Goal: Task Accomplishment & Management: Complete application form

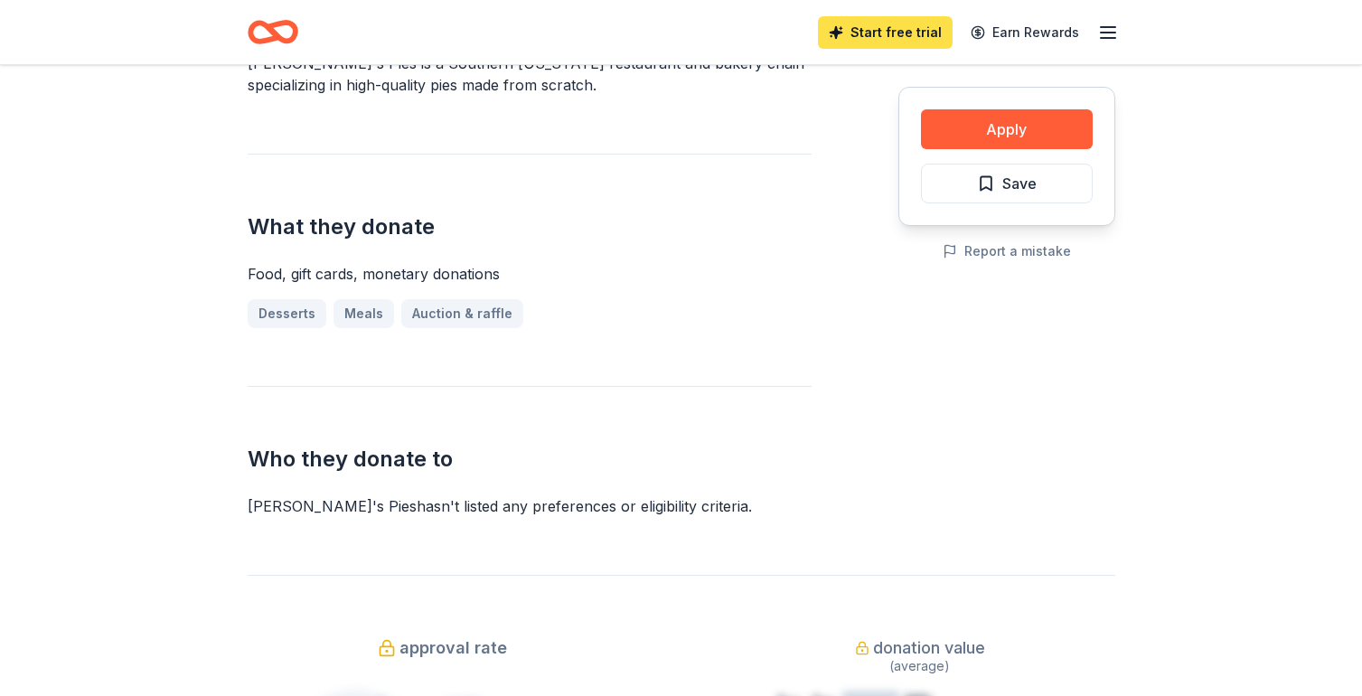
scroll to position [593, 0]
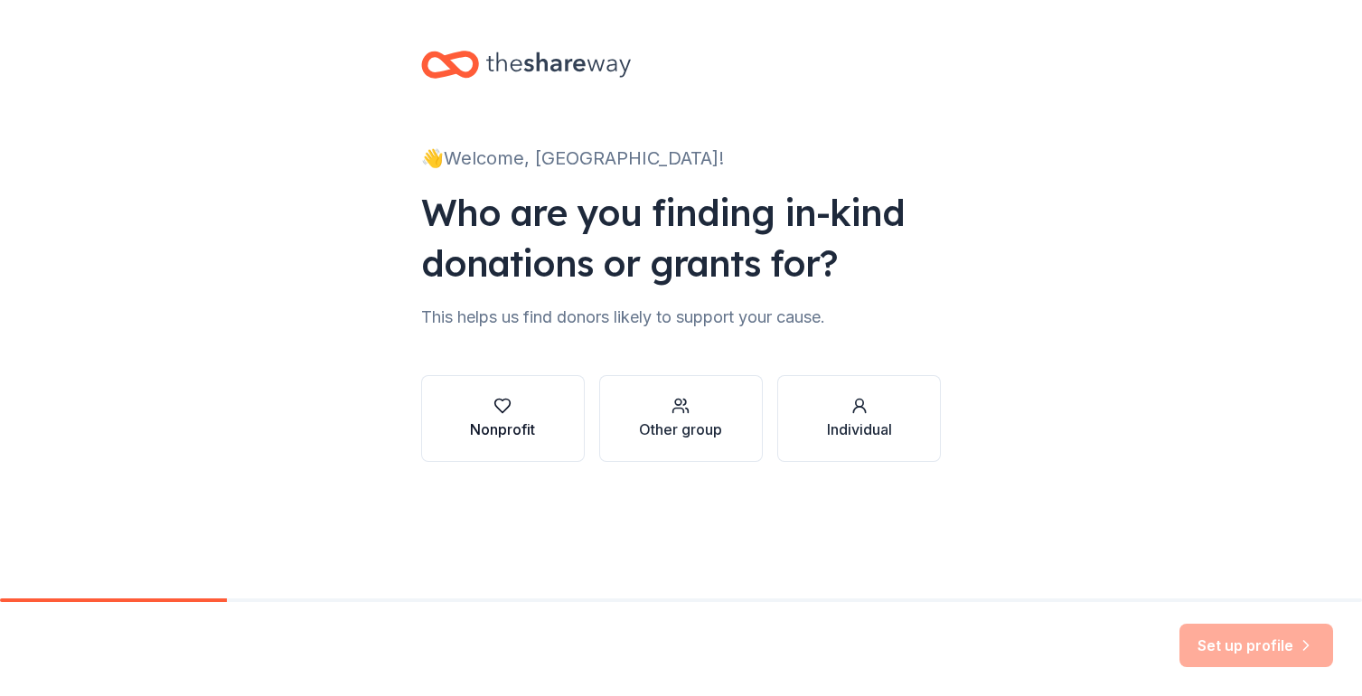
click at [517, 414] on div "button" at bounding box center [502, 406] width 65 height 18
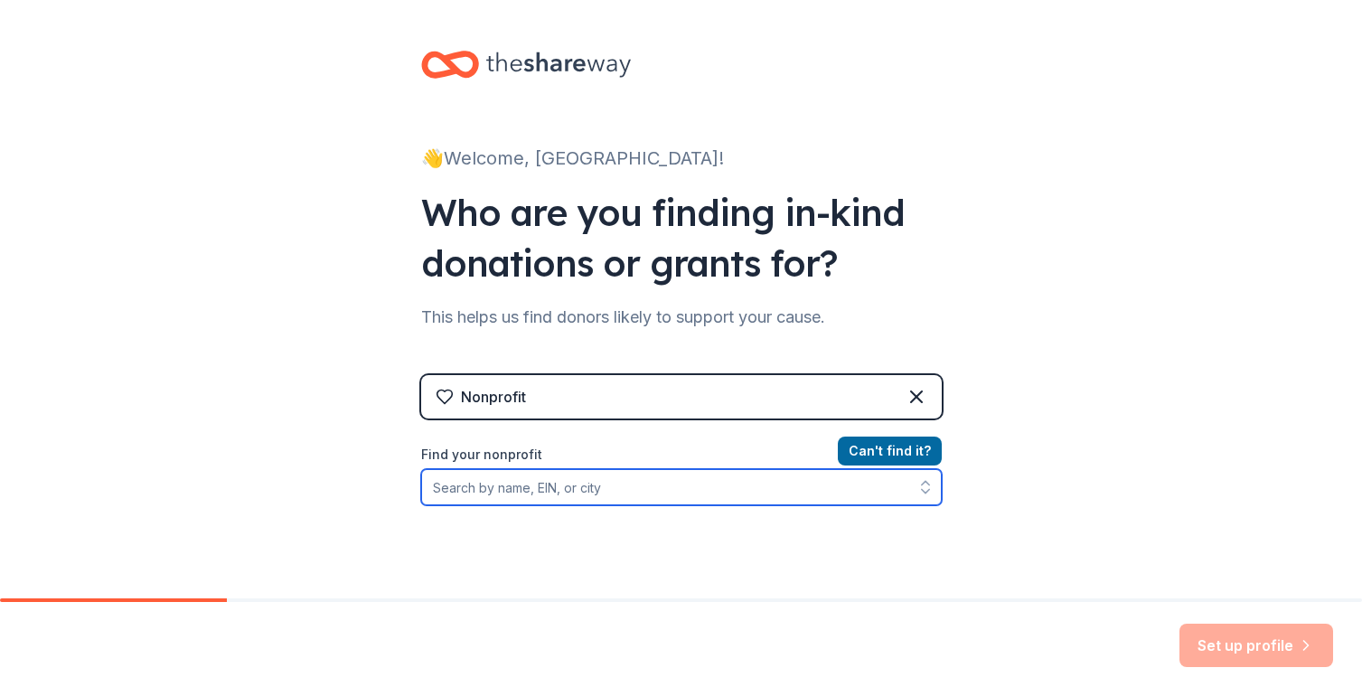
click at [613, 491] on input "Find your nonprofit" at bounding box center [681, 487] width 521 height 36
type input "IFERS"
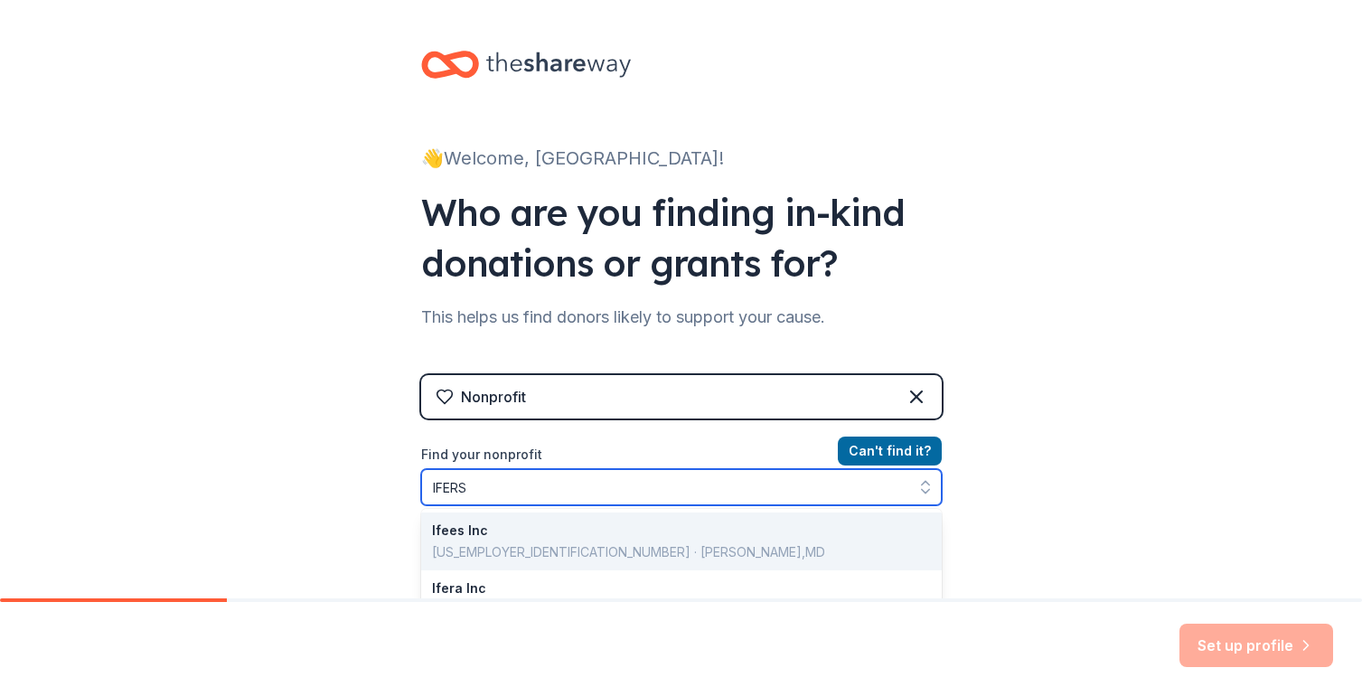
scroll to position [7, 0]
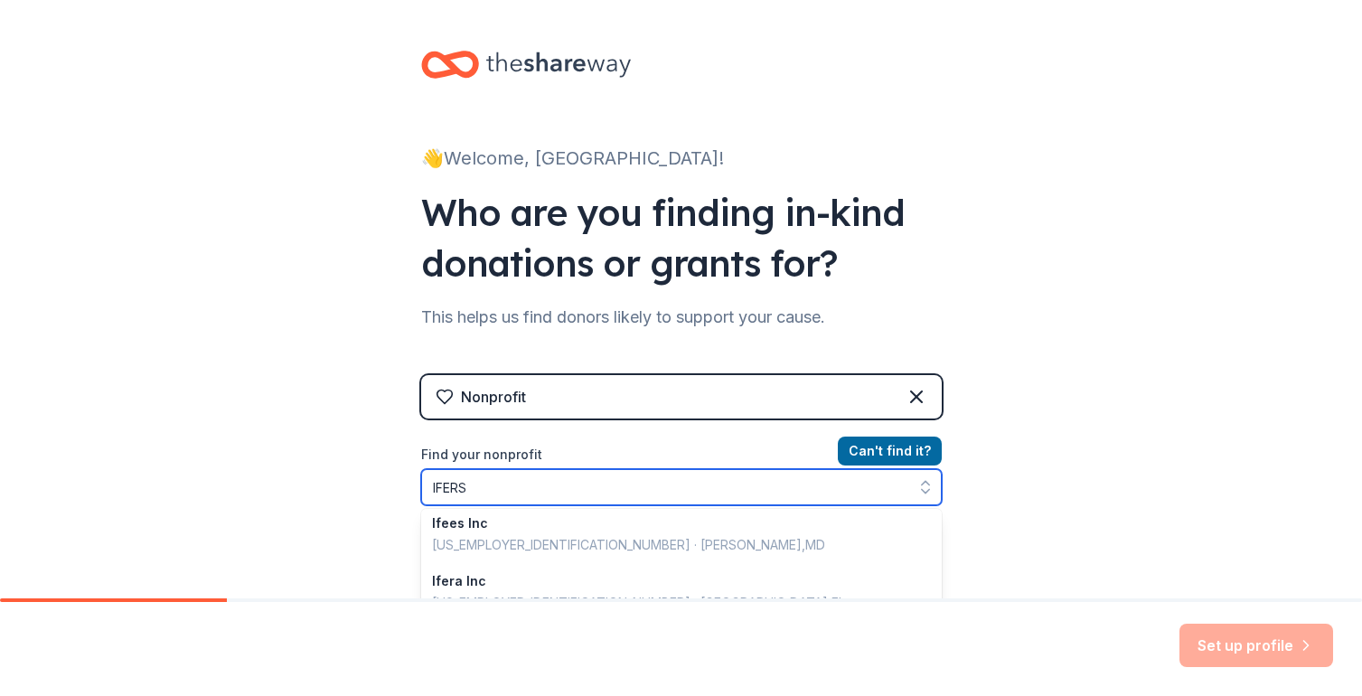
click at [524, 490] on input "IFERS" at bounding box center [681, 487] width 521 height 36
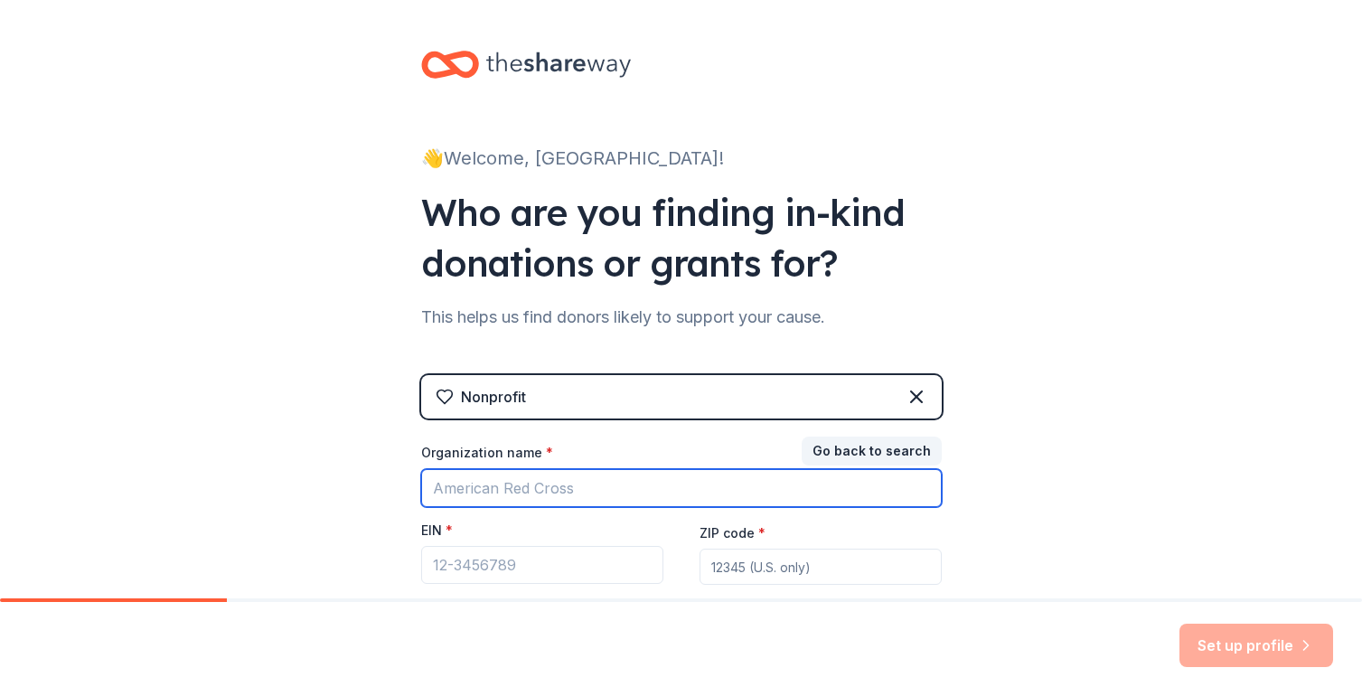
click at [468, 496] on input "Organization name *" at bounding box center [681, 488] width 521 height 38
click at [473, 481] on input "Organization name *" at bounding box center [681, 488] width 521 height 38
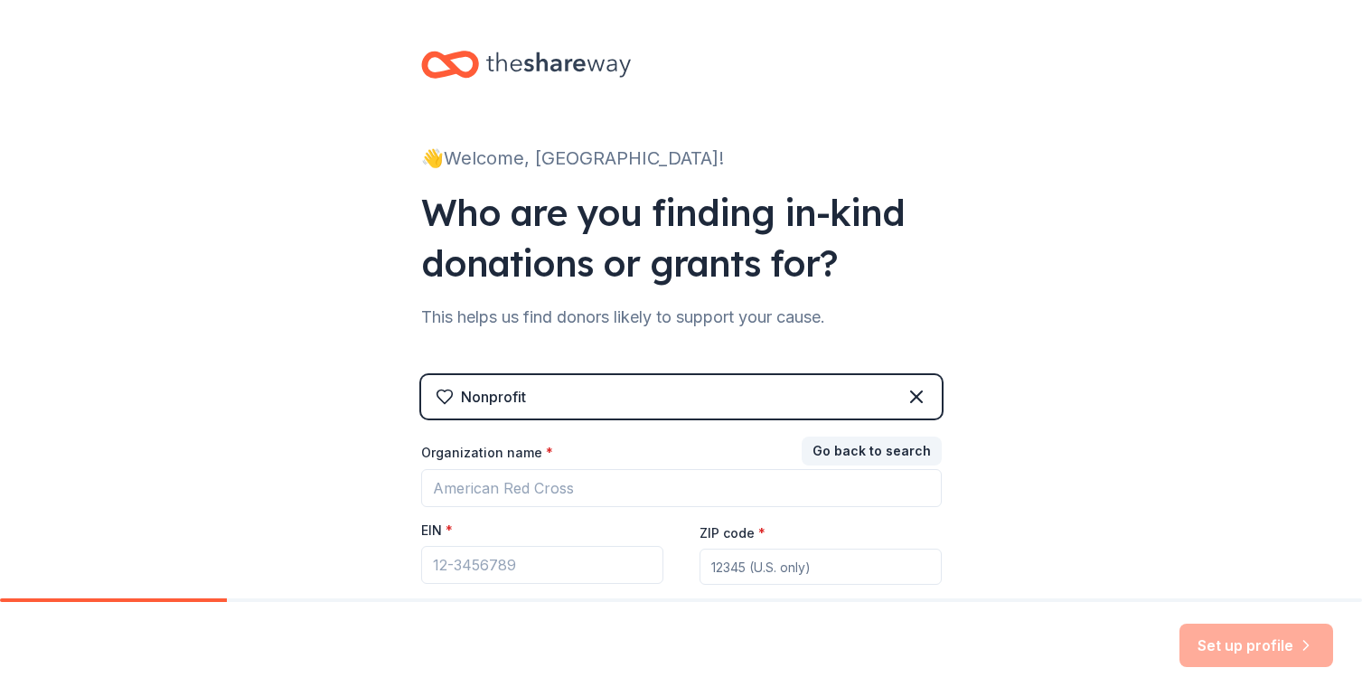
click at [384, 510] on div "👋 Welcome, Caledonia! Who are you finding in-kind donations or grants for? This…" at bounding box center [681, 372] width 1362 height 744
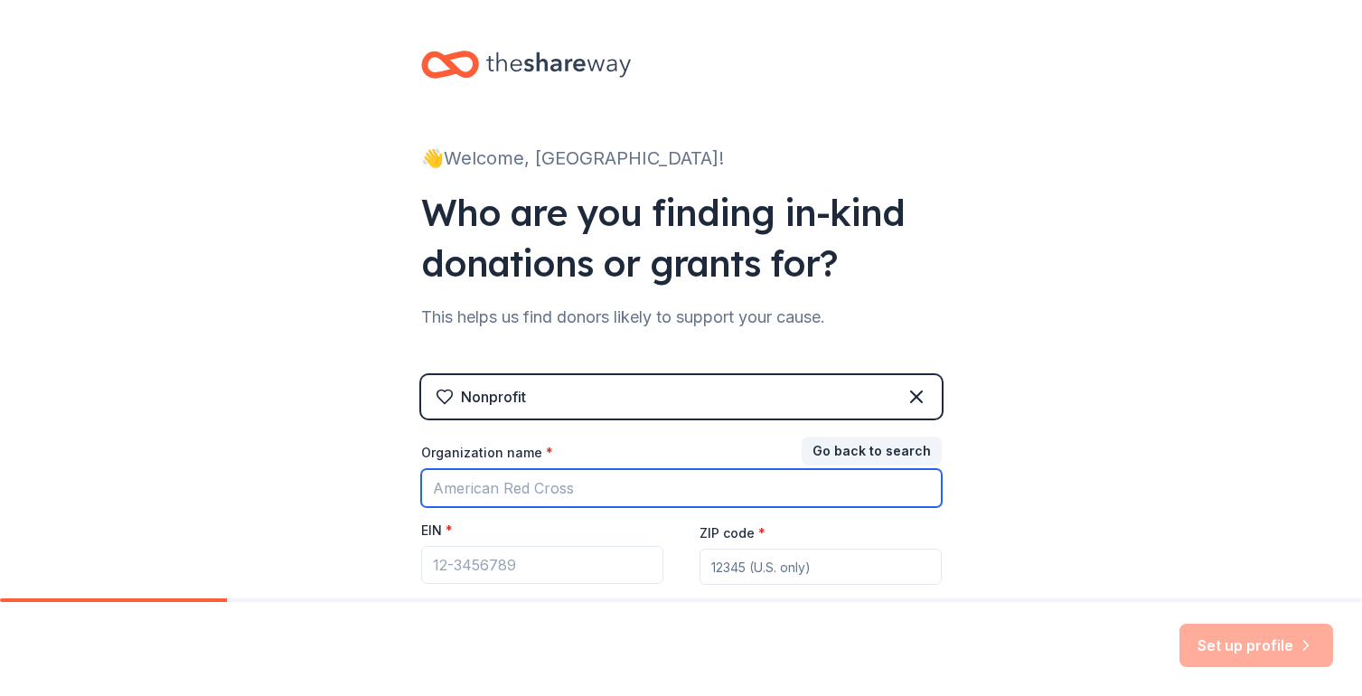
click at [467, 485] on input "Organization name *" at bounding box center [681, 488] width 521 height 38
click at [511, 471] on input "Organization name *" at bounding box center [681, 488] width 521 height 38
paste input "Institute for Education, Research, and Scholarships ("
type input "Institute for Education, Research, and Scholarships"
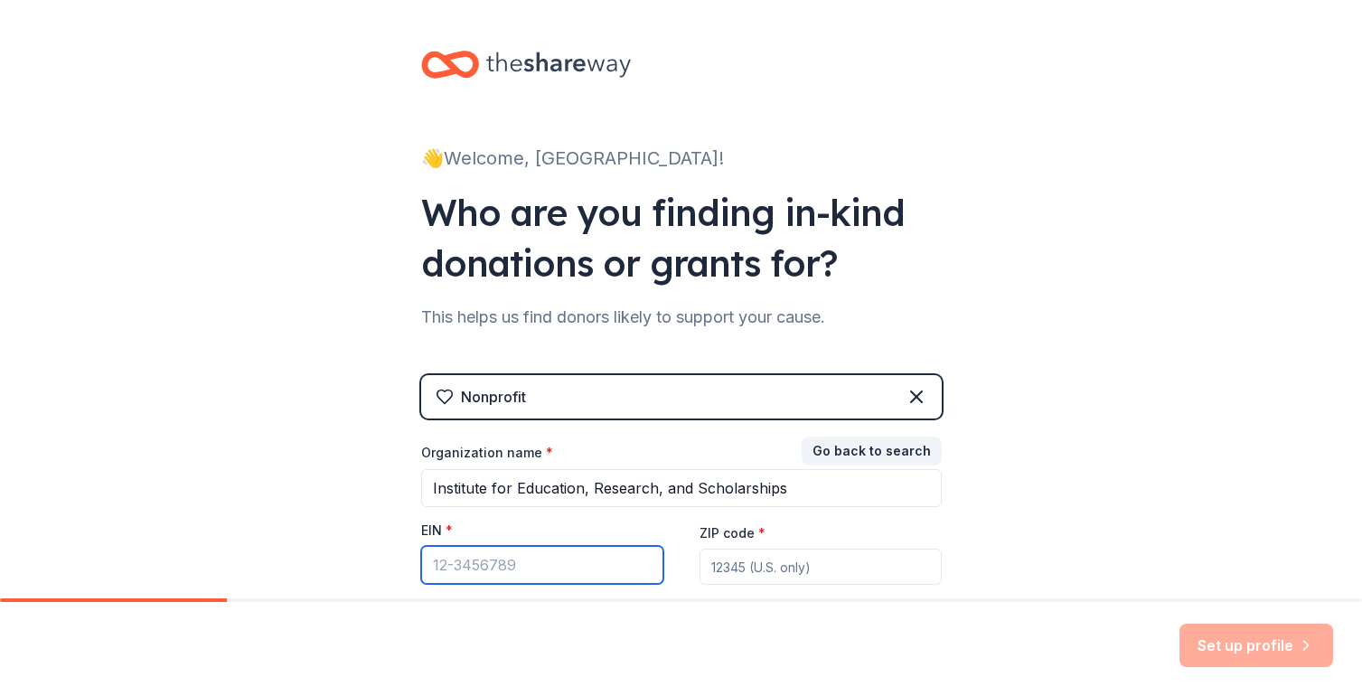
click at [472, 559] on input "EIN *" at bounding box center [542, 565] width 242 height 38
paste input "72-1585854"
click at [467, 563] on input "EIN *" at bounding box center [542, 565] width 242 height 38
type input "72-1585854"
click at [768, 568] on input "ZIP code *" at bounding box center [821, 567] width 242 height 36
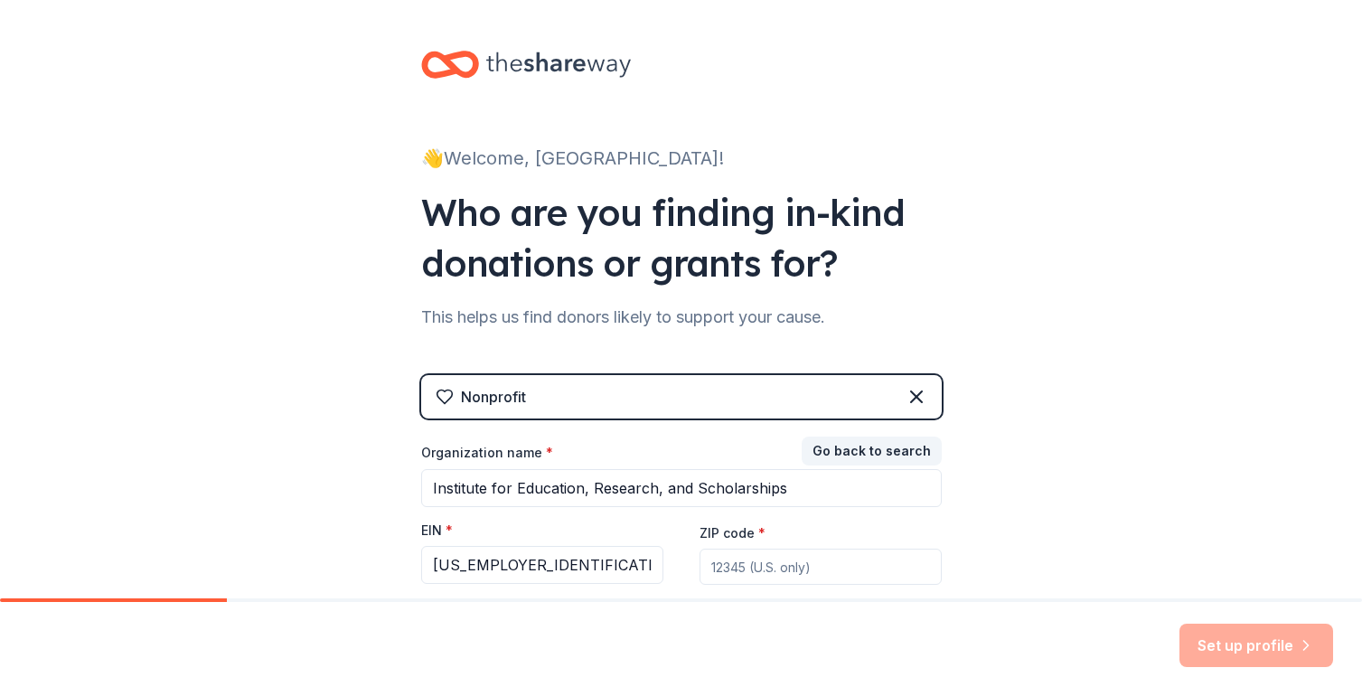
click at [714, 558] on input "ZIP code *" at bounding box center [821, 567] width 242 height 36
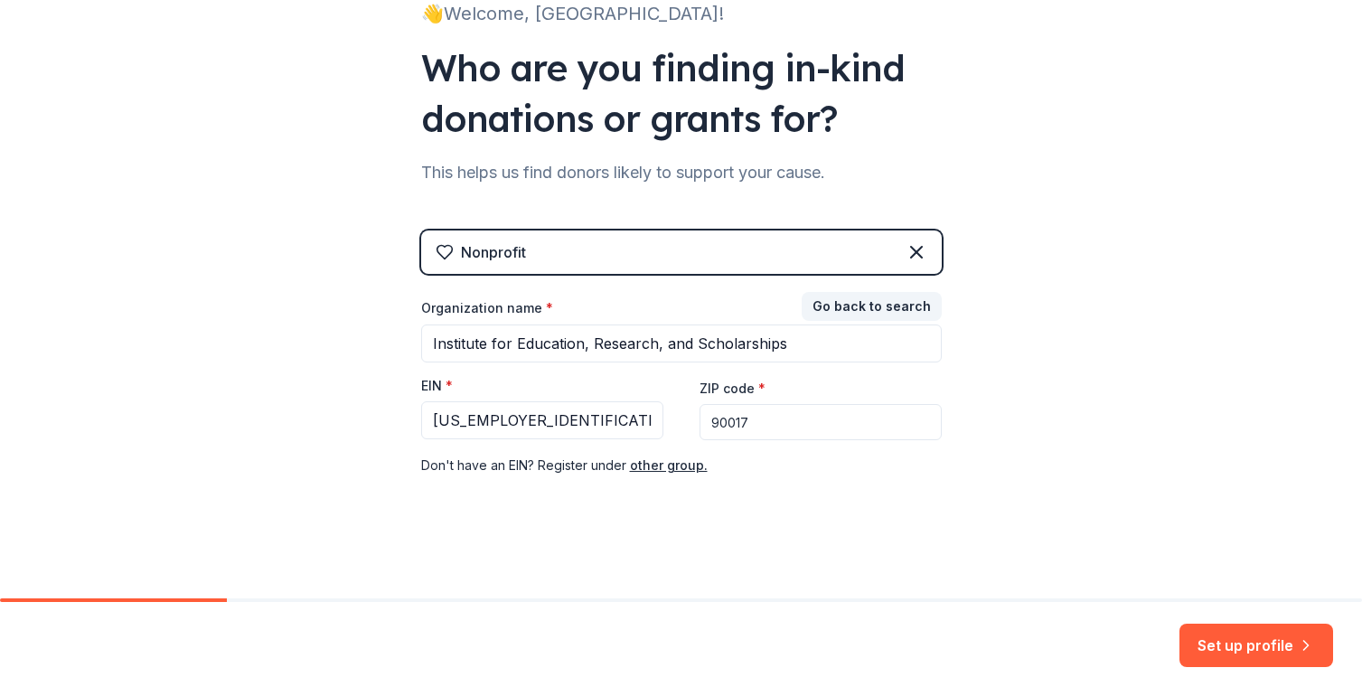
scroll to position [146, 0]
type input "90017"
click at [1219, 656] on button "Set up profile" at bounding box center [1256, 645] width 154 height 43
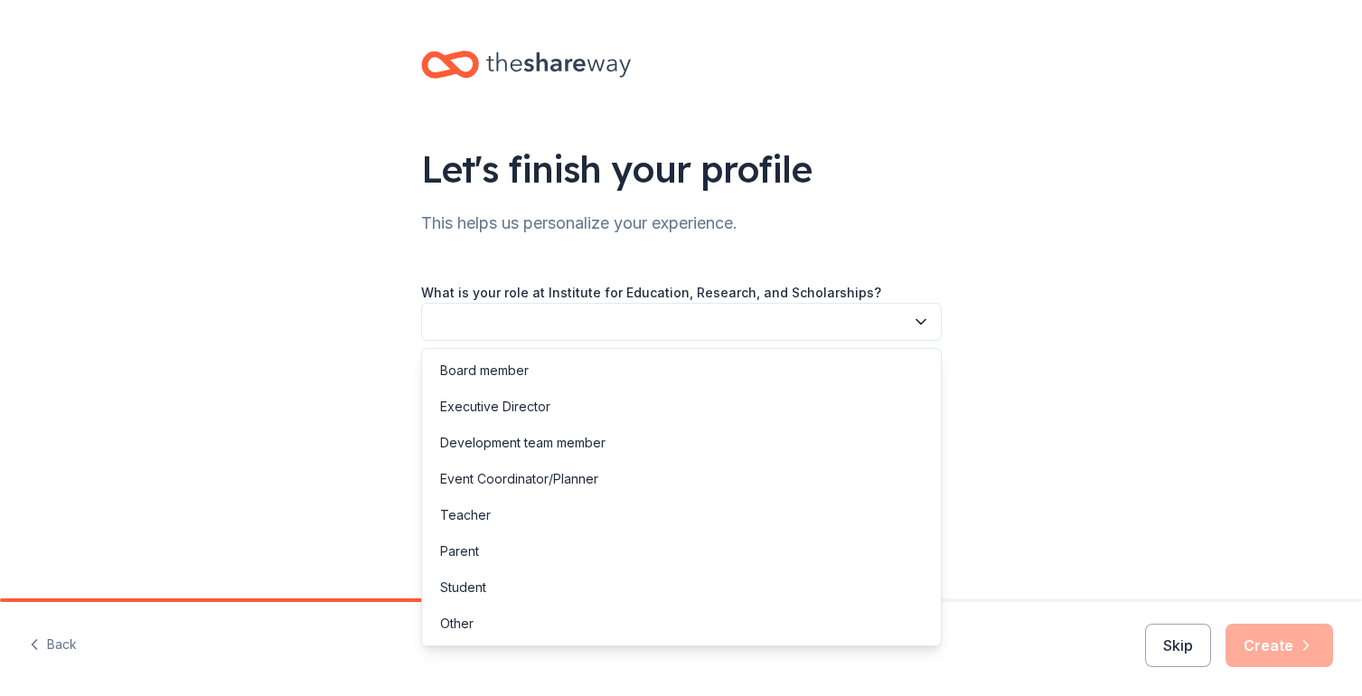
click at [529, 334] on button "button" at bounding box center [681, 322] width 521 height 38
click at [484, 621] on div "Other" at bounding box center [682, 624] width 512 height 36
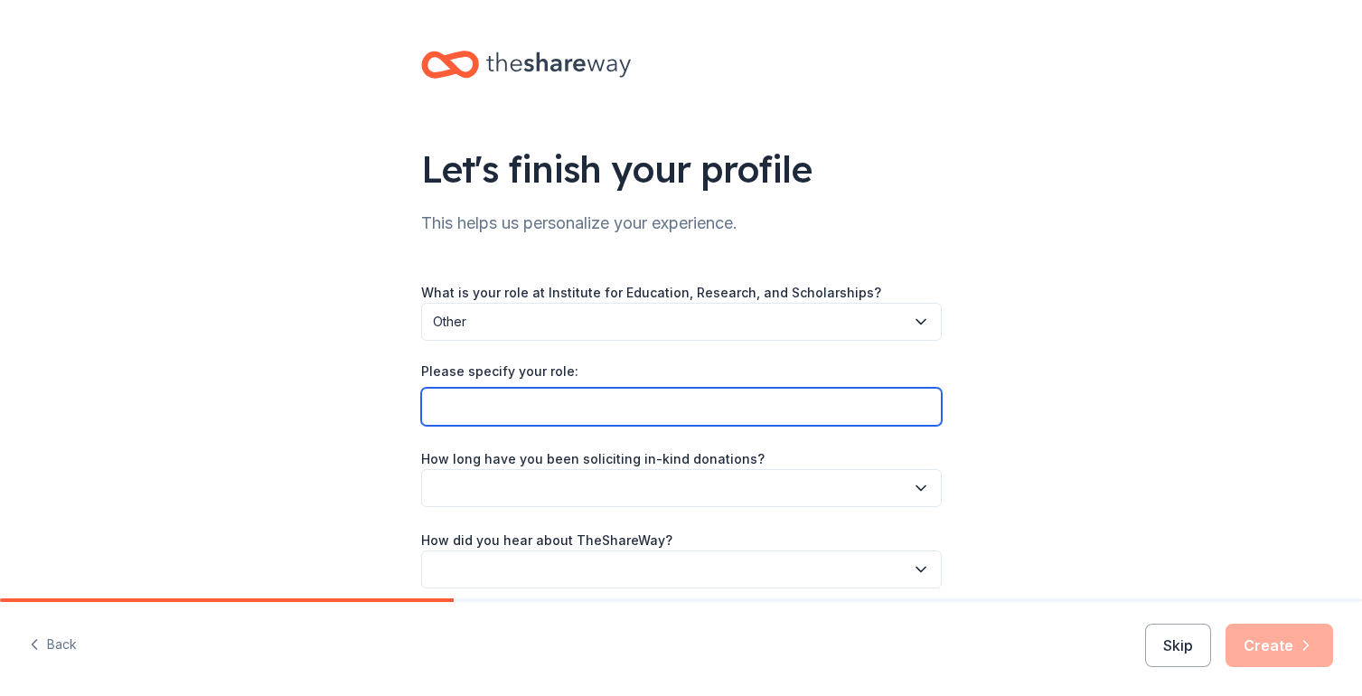
click at [483, 422] on input "Please specify your role:" at bounding box center [681, 407] width 521 height 38
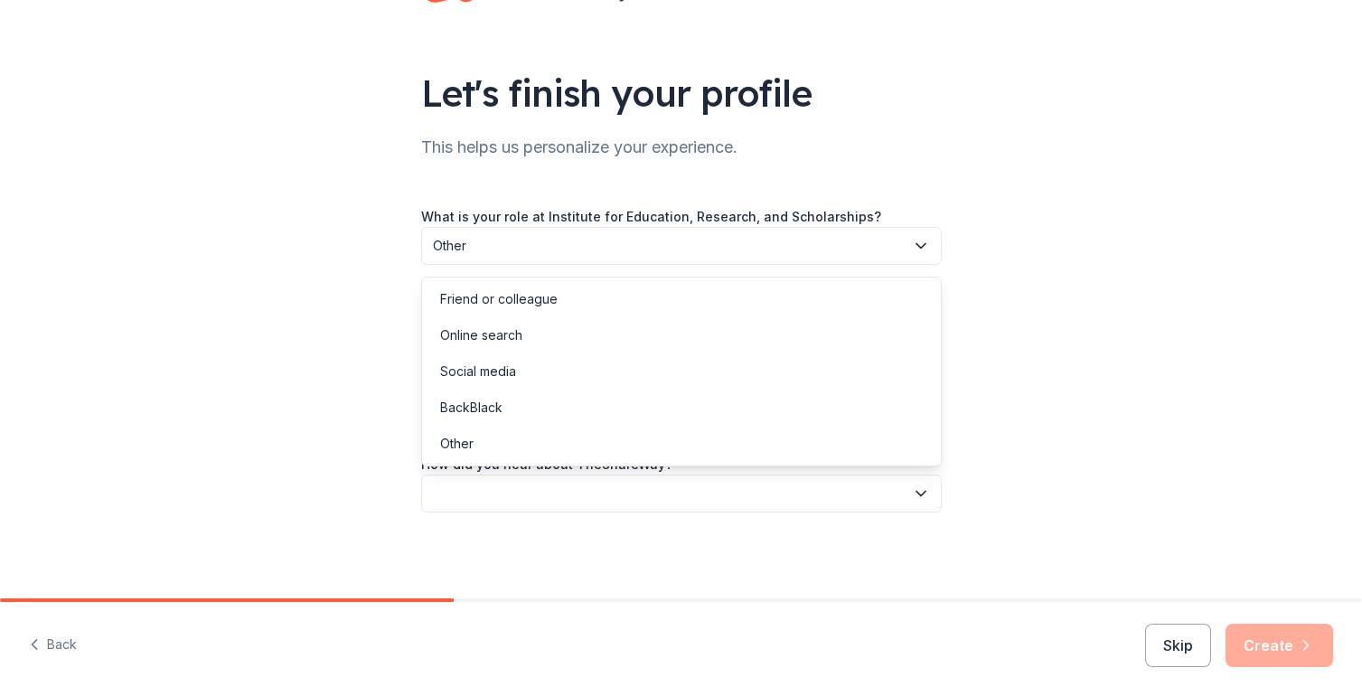
click at [512, 490] on button "button" at bounding box center [681, 493] width 521 height 38
click at [506, 527] on div "Let's finish your profile This helps us personalize your experience. What is yo…" at bounding box center [681, 261] width 578 height 675
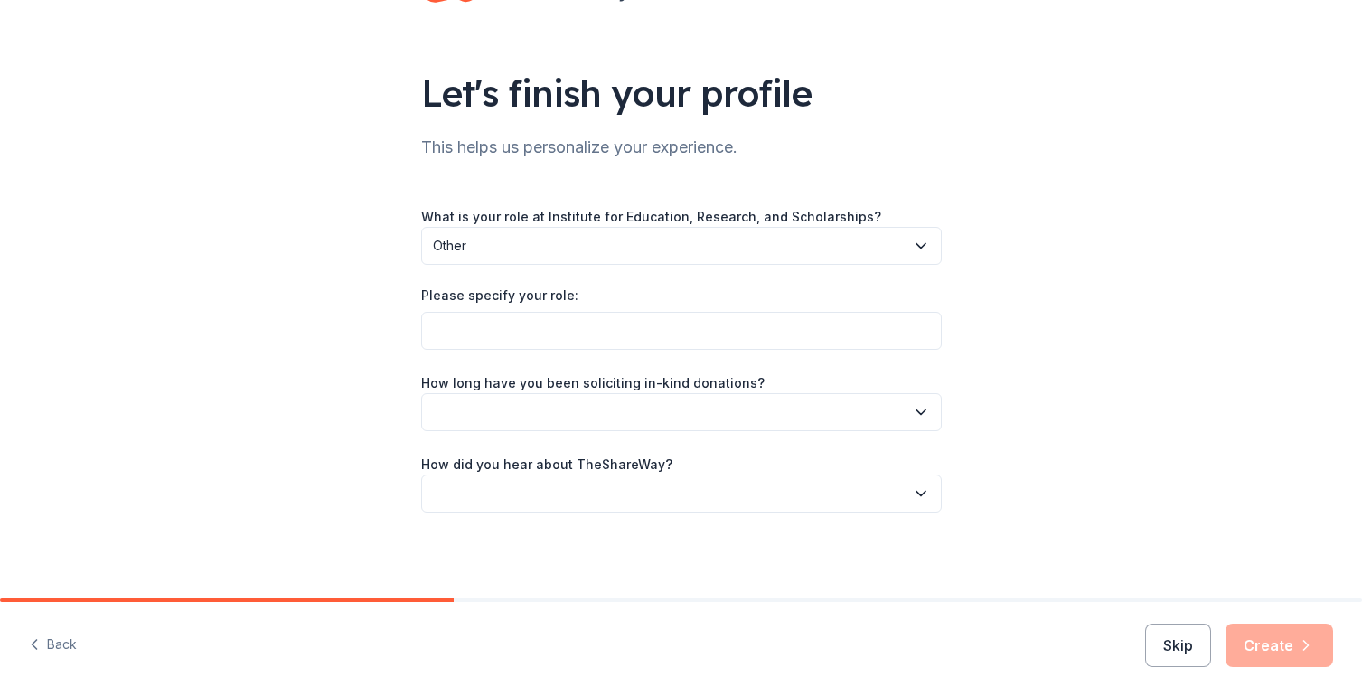
scroll to position [0, 0]
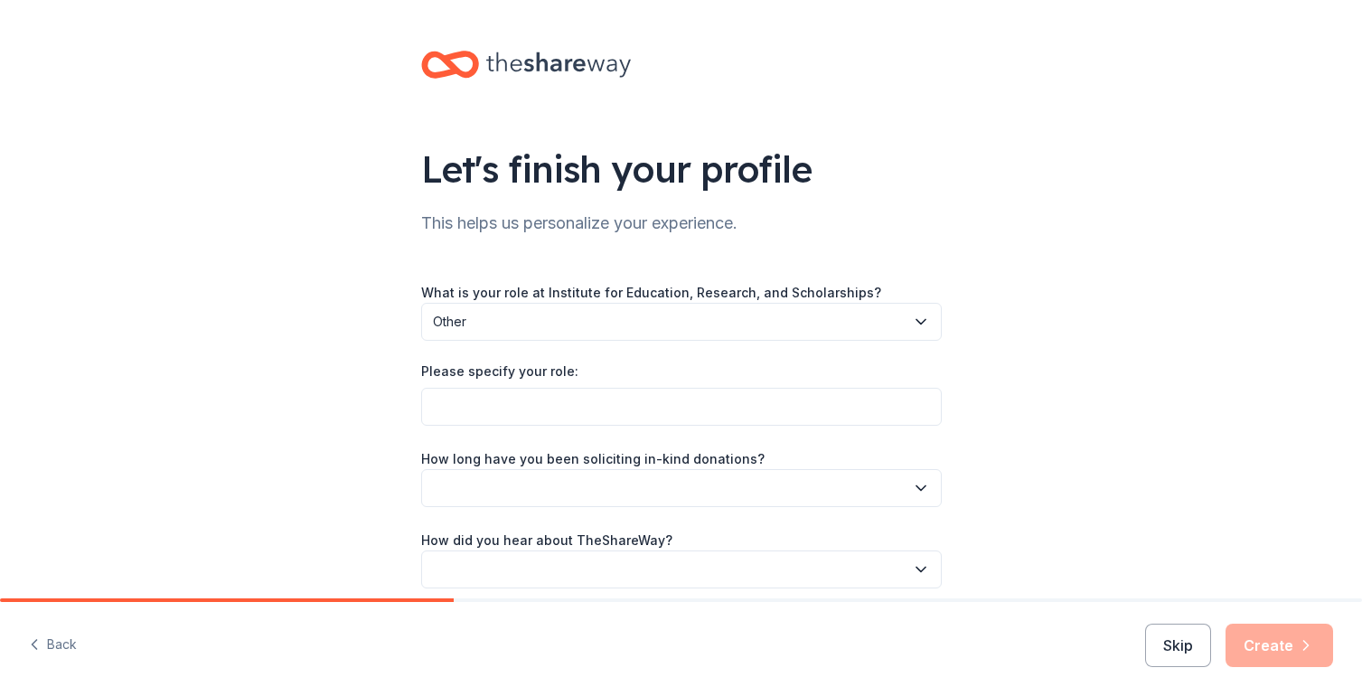
click at [600, 295] on label "What is your role at Institute for Education, Research, and Scholarships?" at bounding box center [651, 293] width 460 height 18
click at [573, 342] on div "What is your role at Institute for Education, Research, and Scholarships? Other…" at bounding box center [681, 434] width 521 height 307
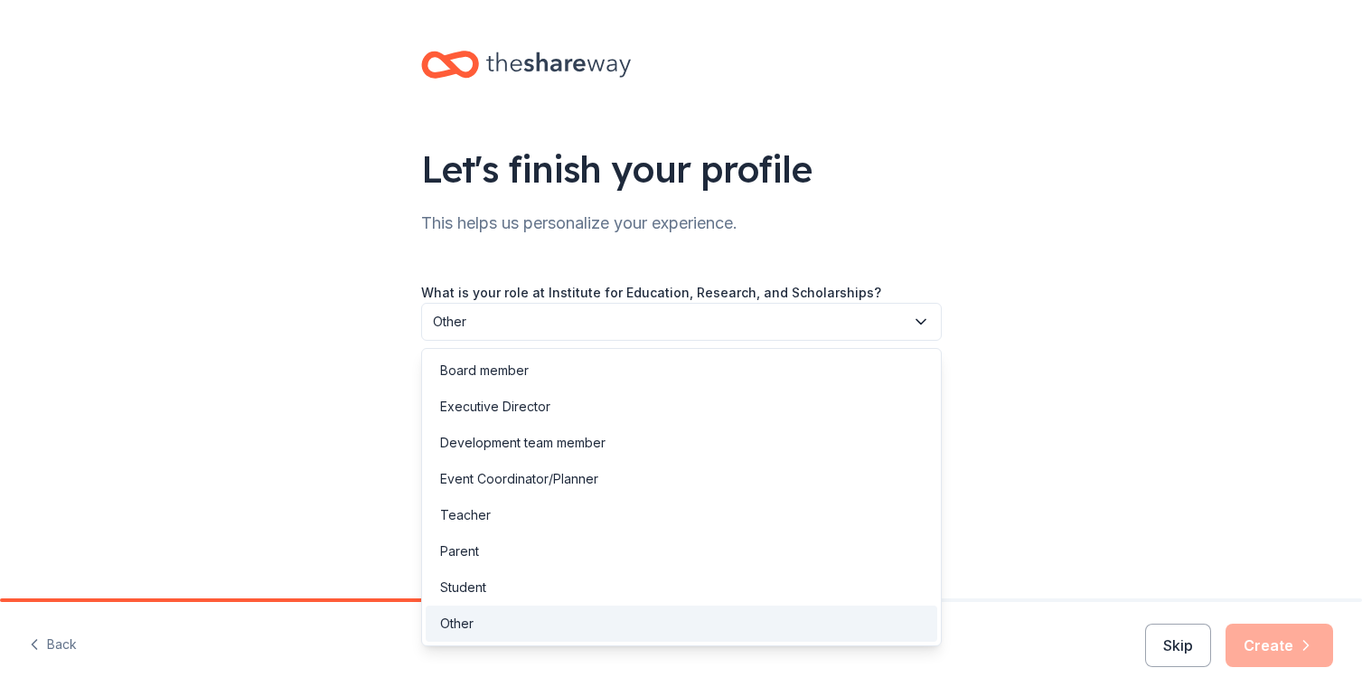
click at [573, 316] on span "Other" at bounding box center [669, 322] width 472 height 22
click at [994, 236] on div "Let's finish your profile This helps us personalize your experience. What is yo…" at bounding box center [681, 337] width 1362 height 675
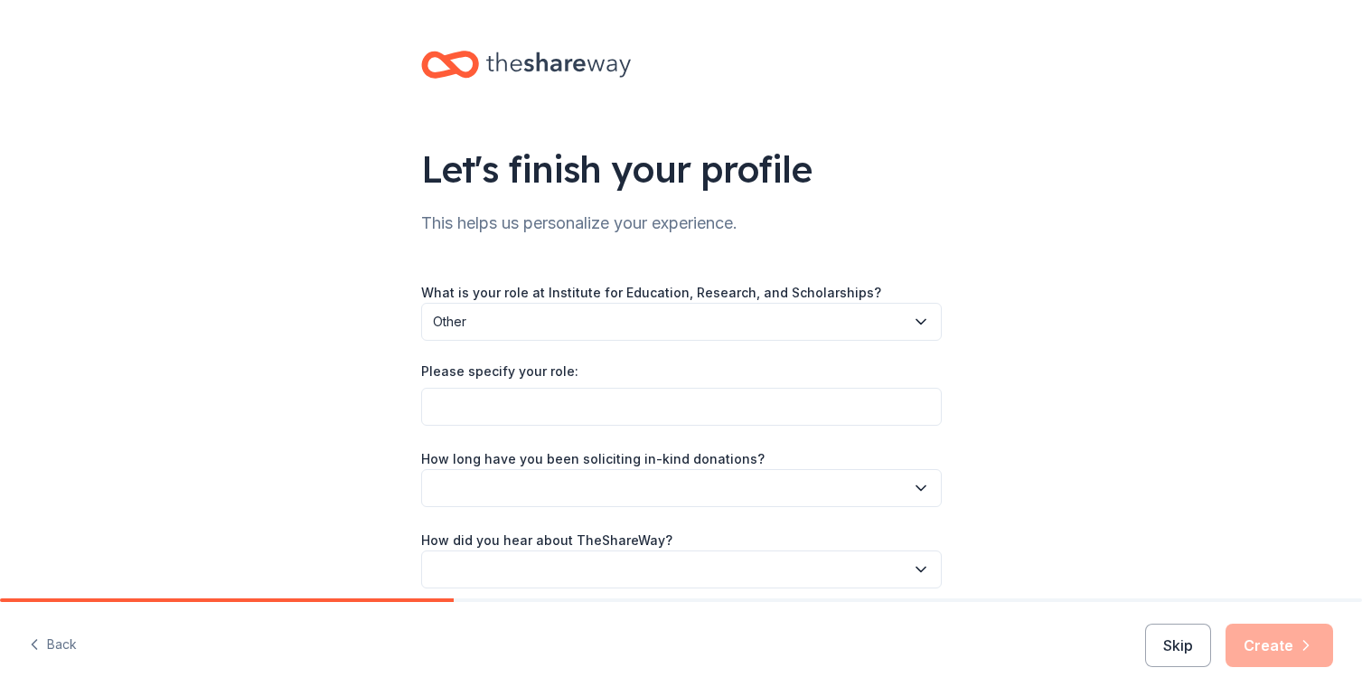
click at [581, 326] on span "Other" at bounding box center [669, 322] width 472 height 22
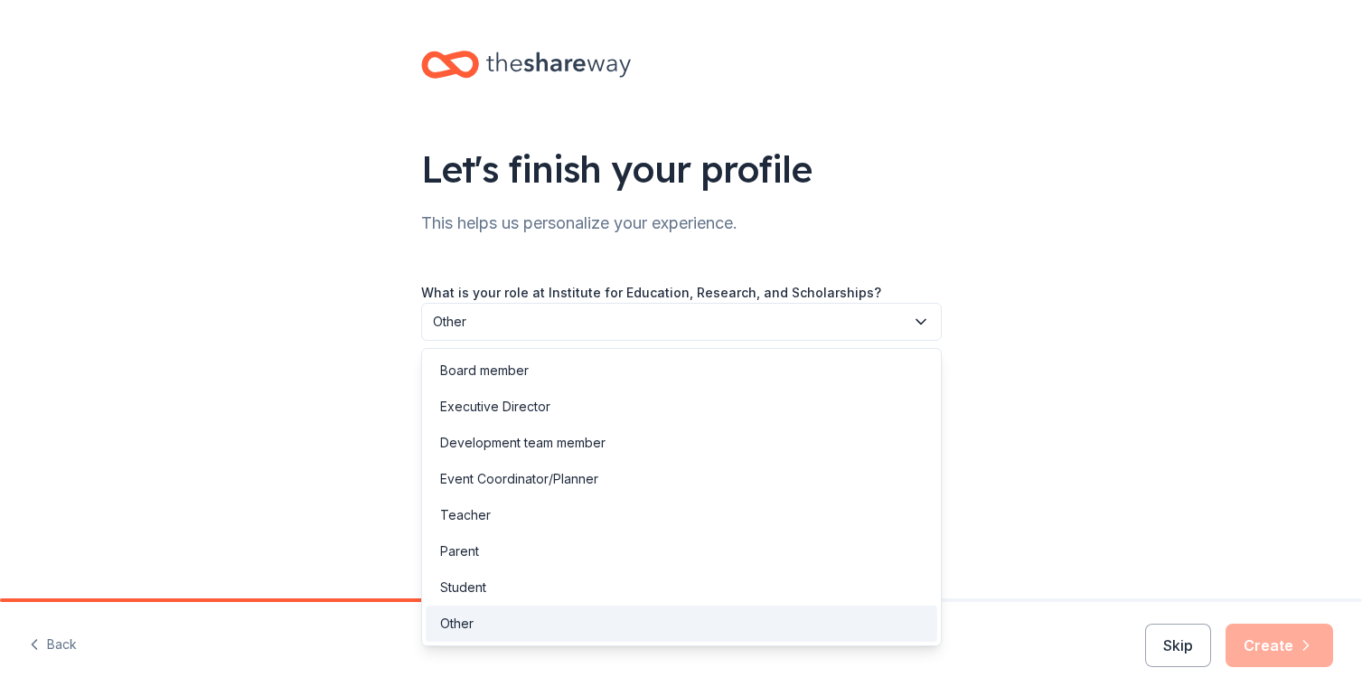
click at [332, 502] on div "Let's finish your profile This helps us personalize your experience. What is yo…" at bounding box center [681, 337] width 1362 height 675
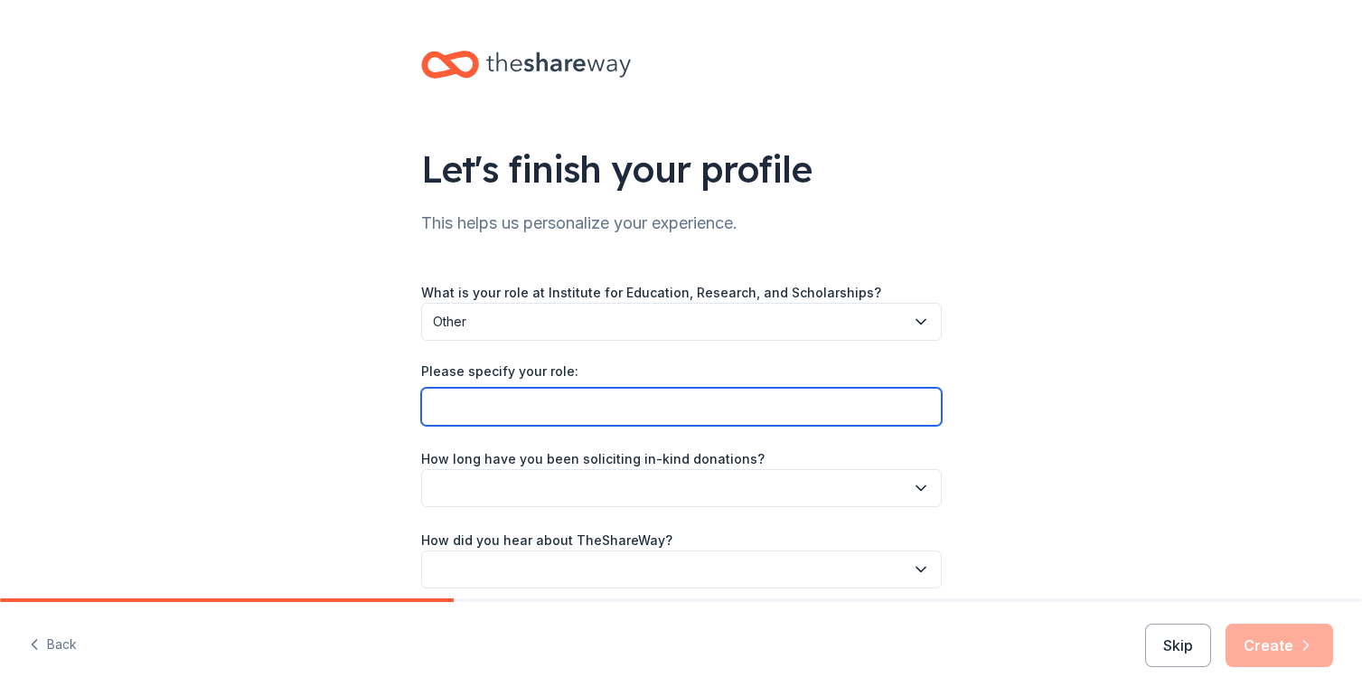
click at [513, 402] on input "Please specify your role:" at bounding box center [681, 407] width 521 height 38
type input "Project Director"
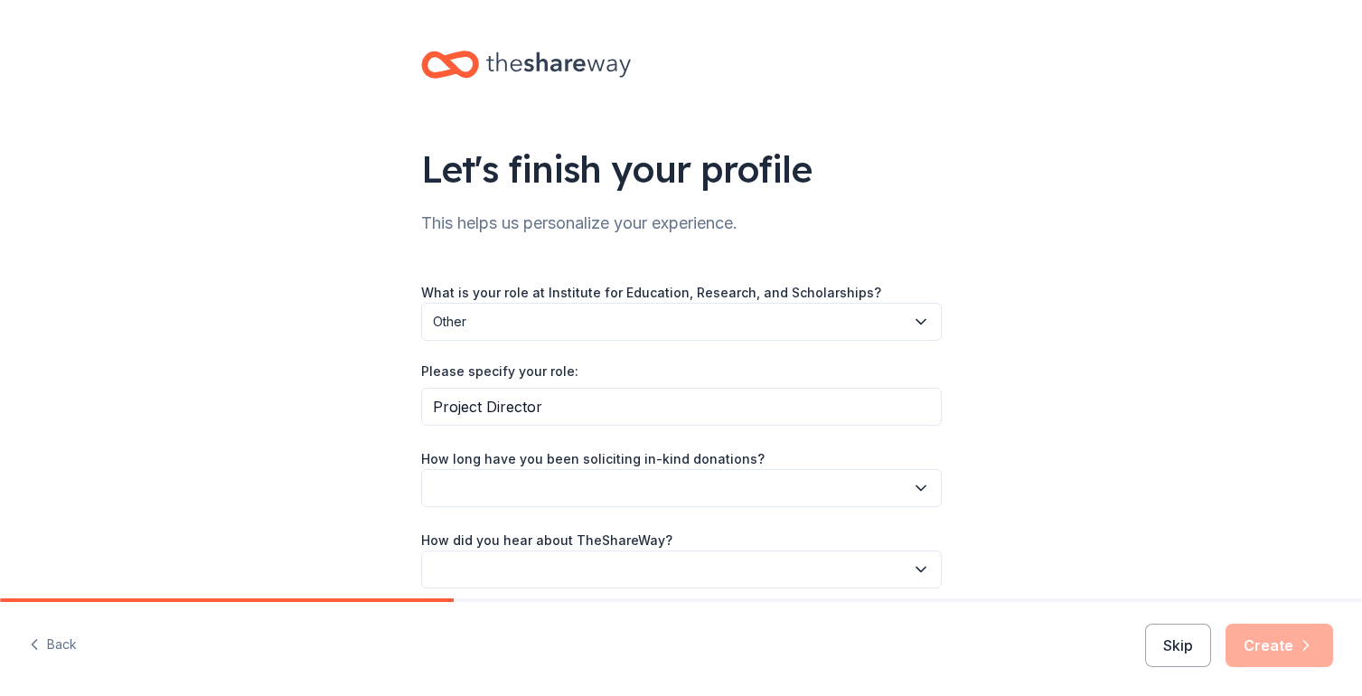
click at [578, 485] on button "button" at bounding box center [681, 488] width 521 height 38
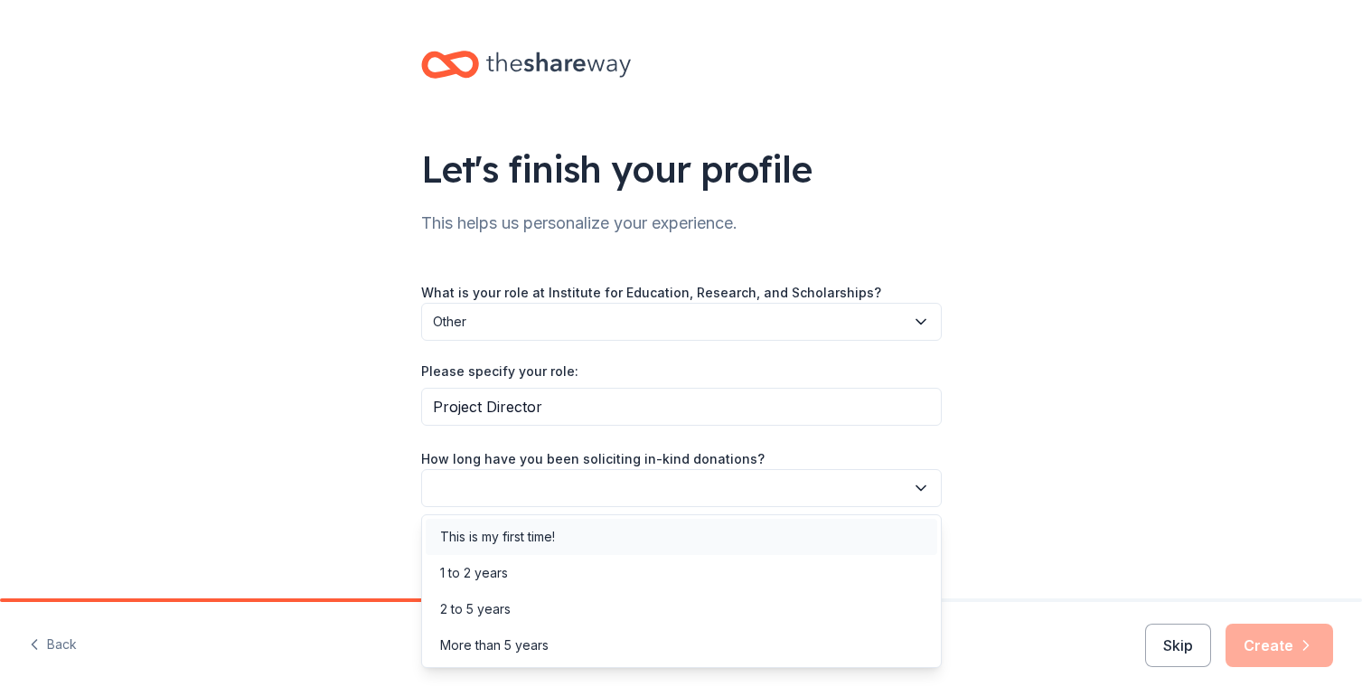
click at [564, 531] on div "This is my first time!" at bounding box center [682, 537] width 512 height 36
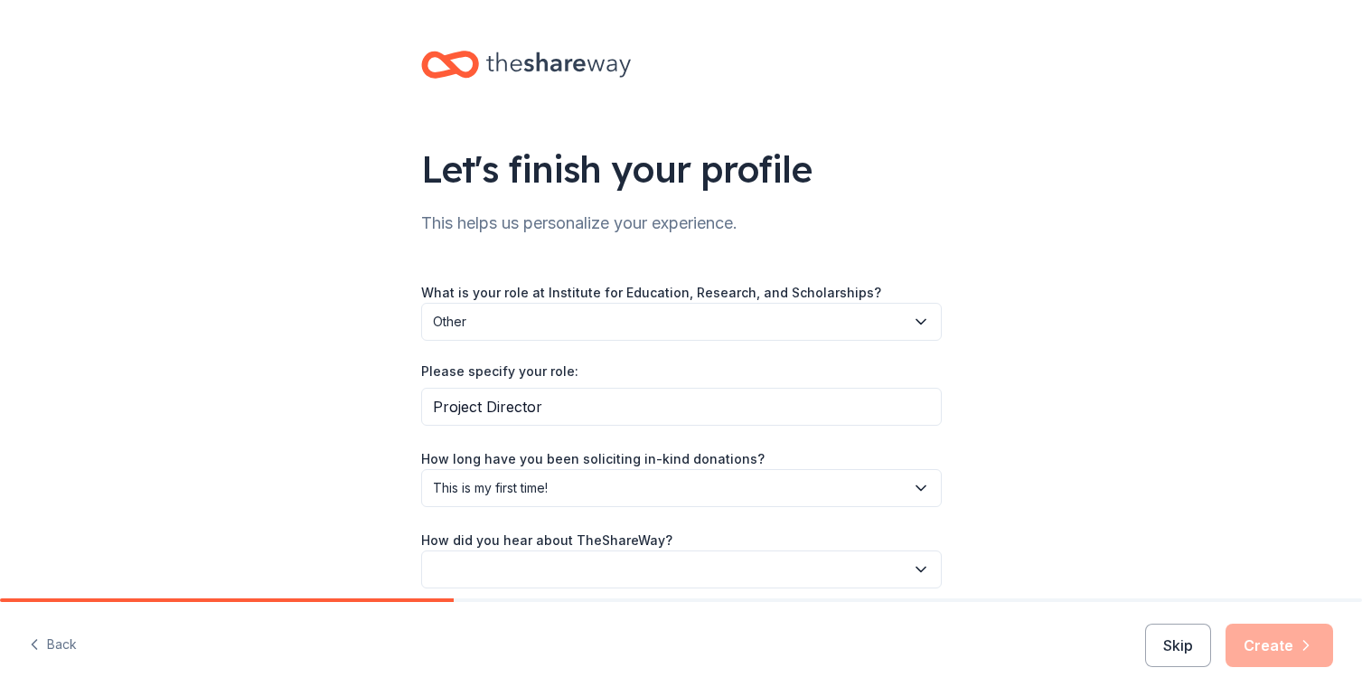
click at [548, 564] on button "button" at bounding box center [681, 569] width 521 height 38
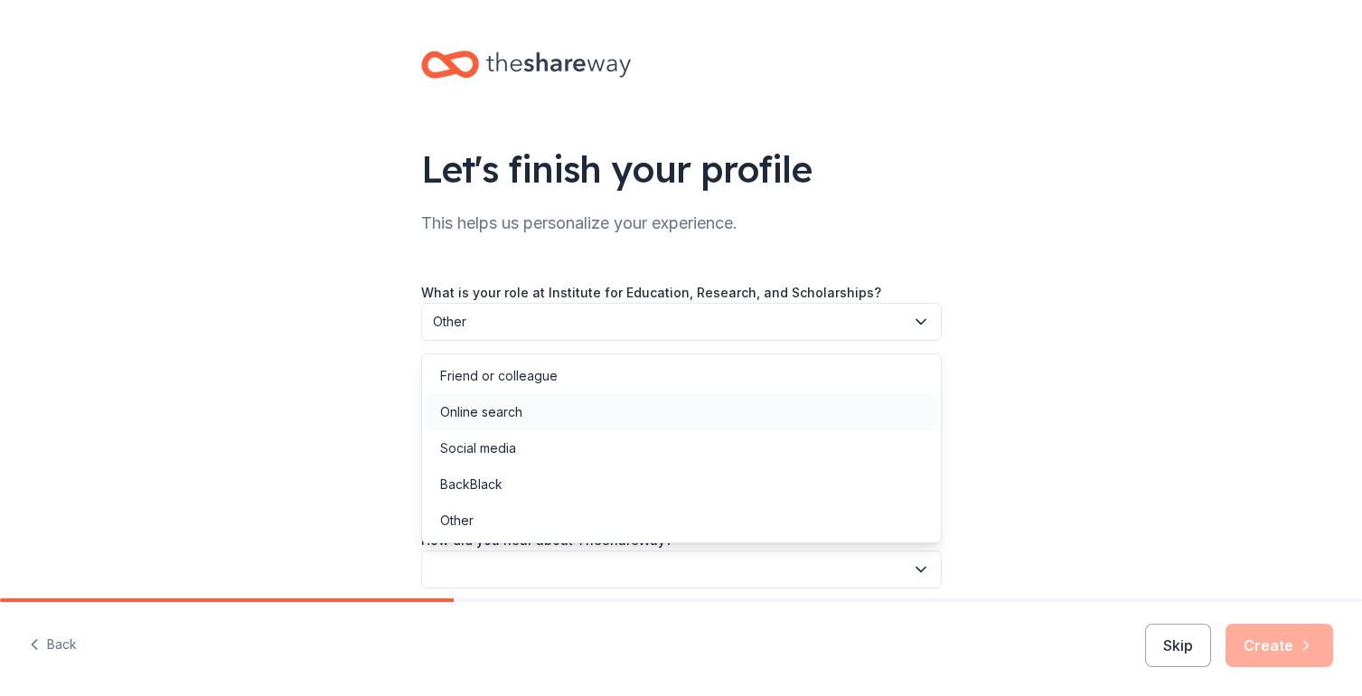
click at [525, 413] on div "Online search" at bounding box center [682, 412] width 512 height 36
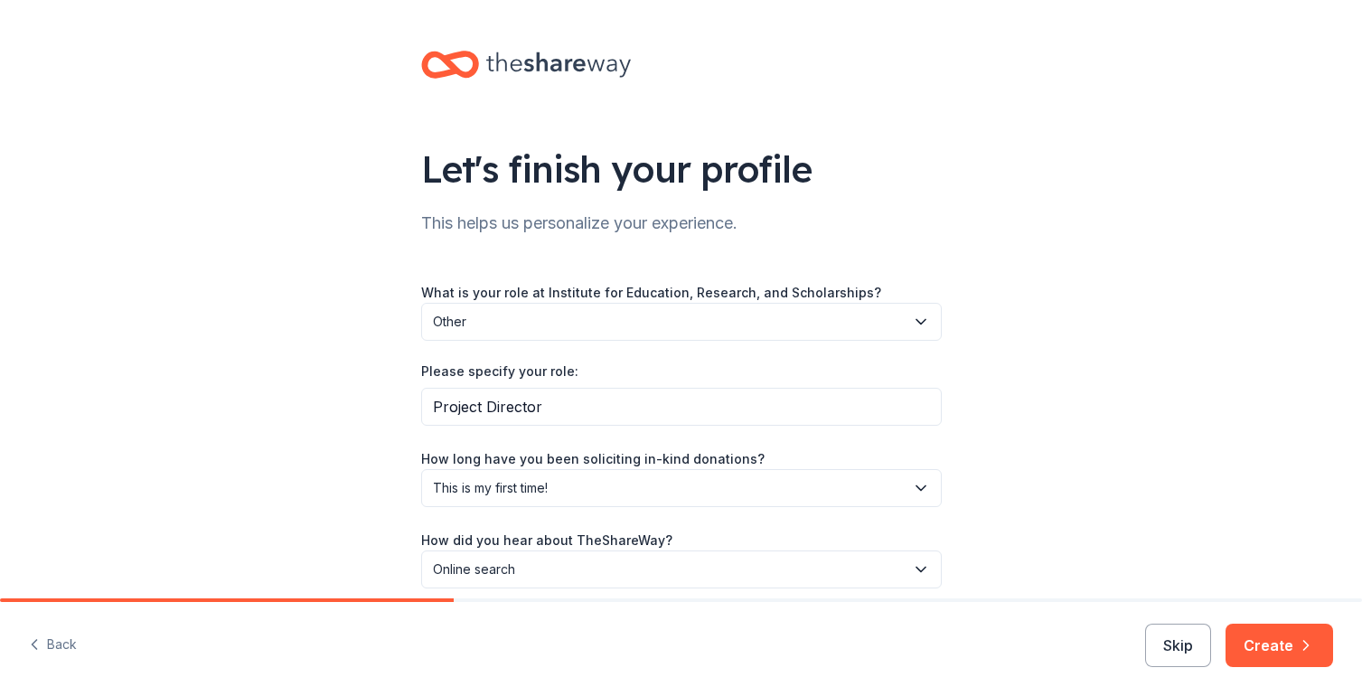
scroll to position [76, 0]
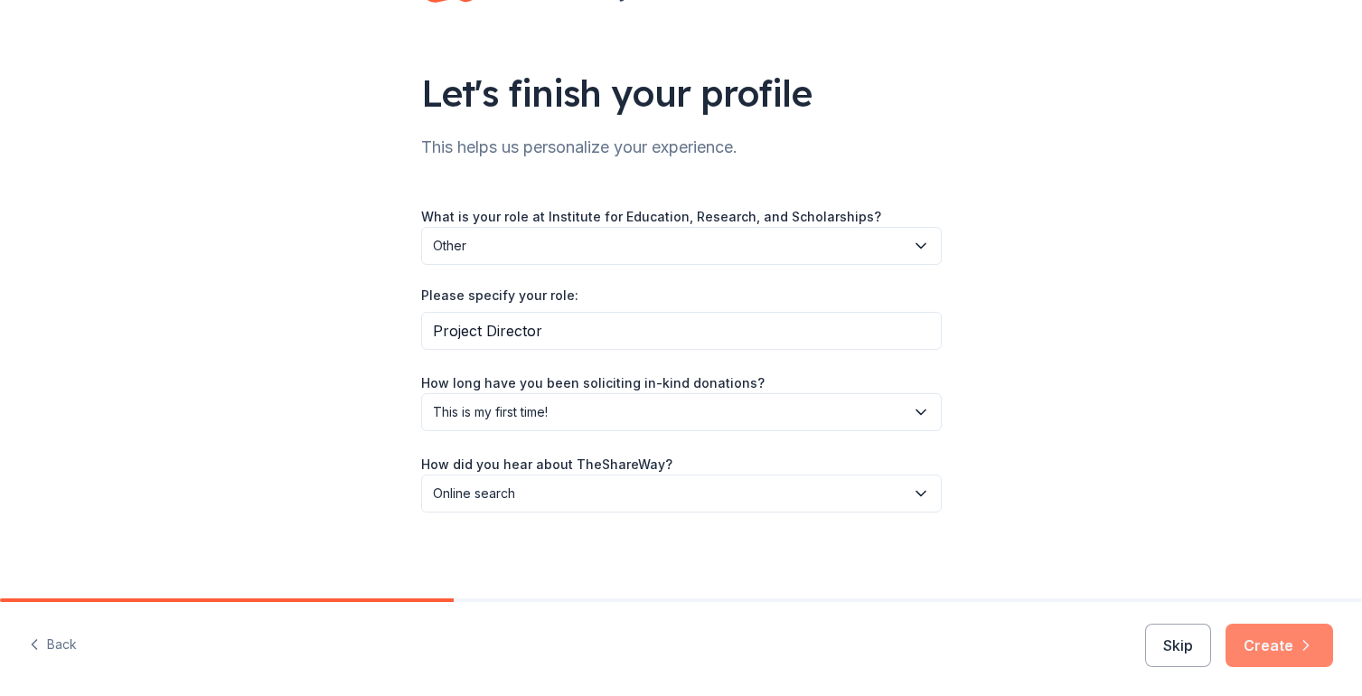
click at [1279, 647] on button "Create" at bounding box center [1280, 645] width 108 height 43
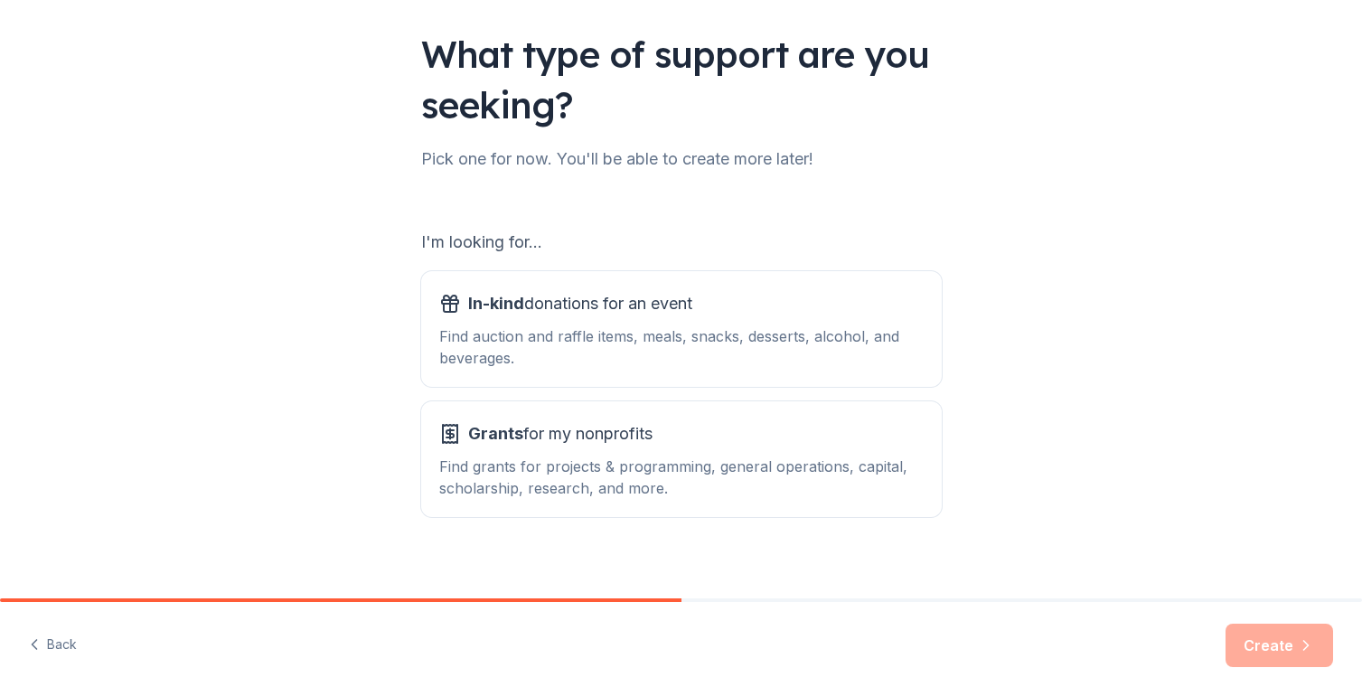
scroll to position [131, 0]
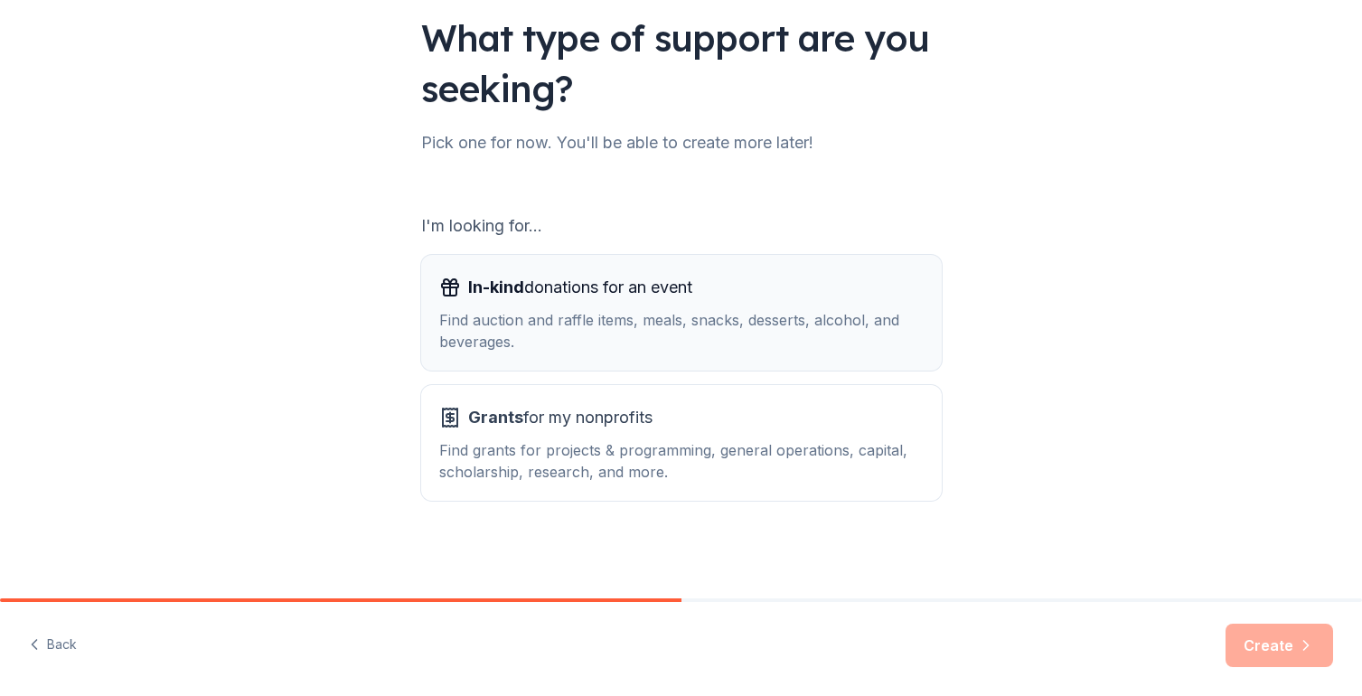
click at [623, 309] on div "Find auction and raffle items, meals, snacks, desserts, alcohol, and beverages." at bounding box center [681, 330] width 484 height 43
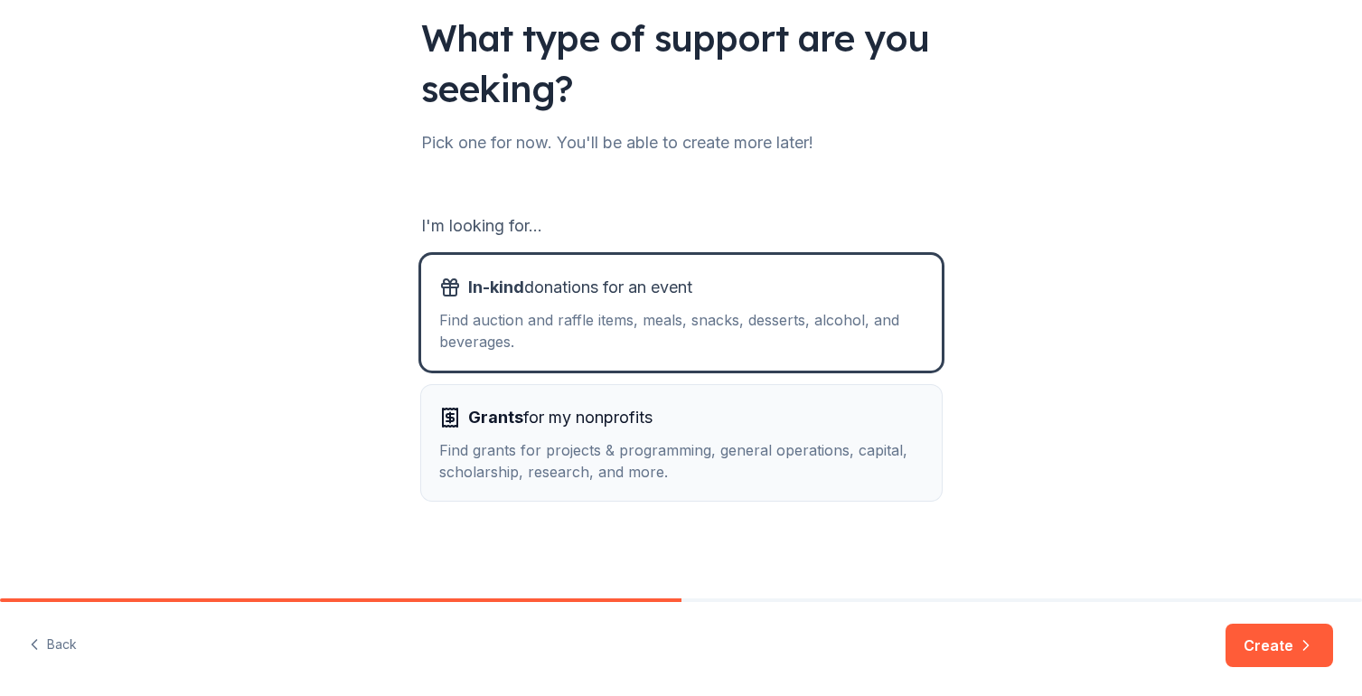
click at [699, 413] on div "Grants for my nonprofits" at bounding box center [681, 417] width 484 height 29
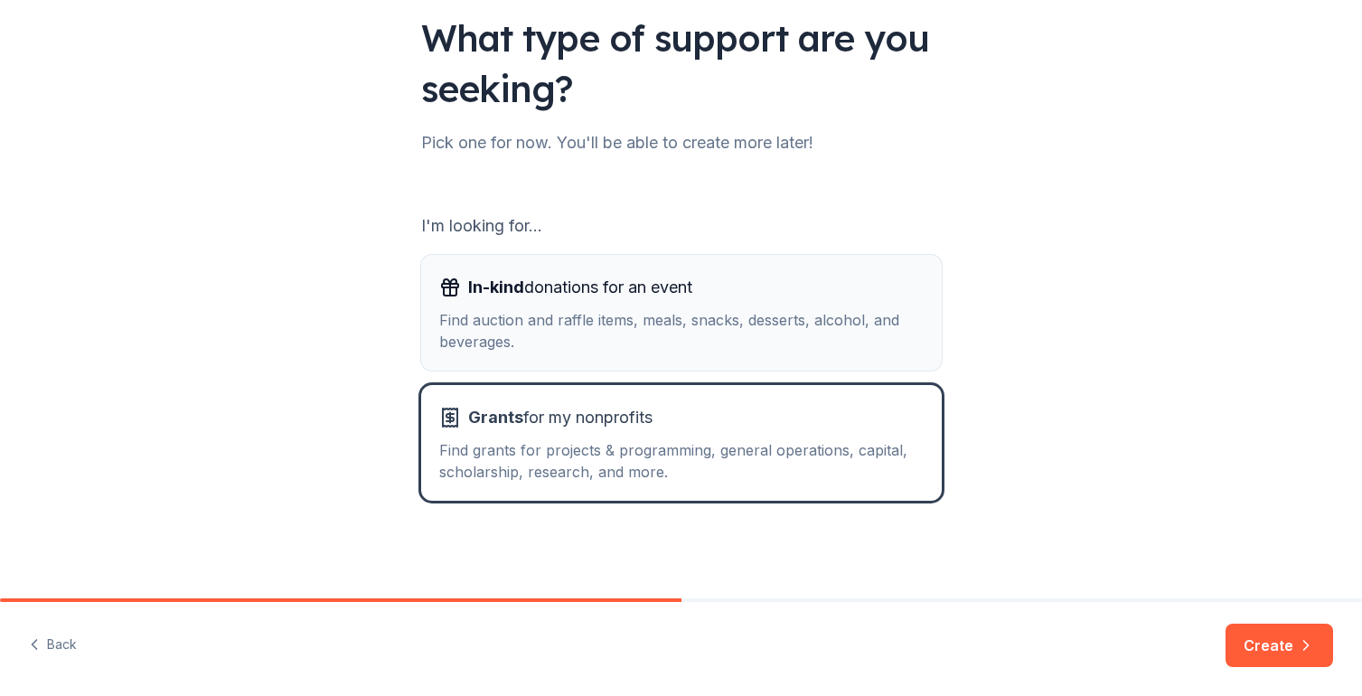
click at [700, 319] on div "Find auction and raffle items, meals, snacks, desserts, alcohol, and beverages." at bounding box center [681, 330] width 484 height 43
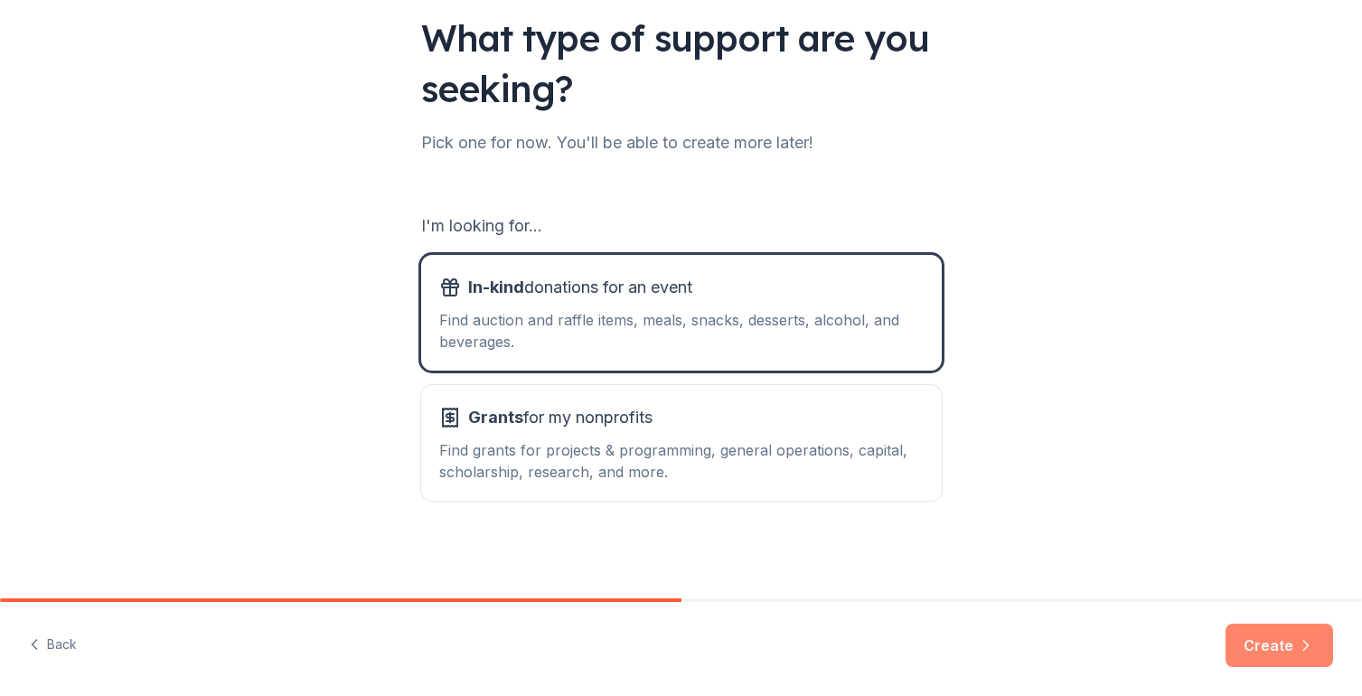
click at [1261, 634] on button "Create" at bounding box center [1280, 645] width 108 height 43
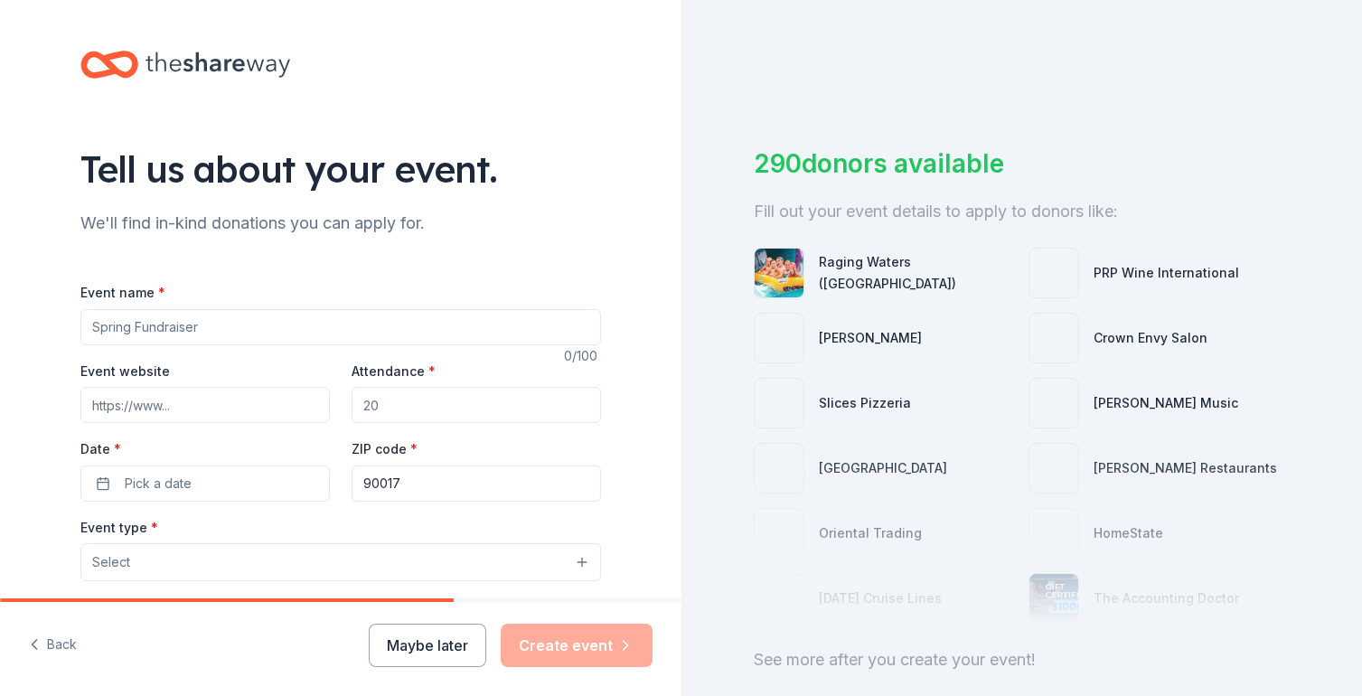
scroll to position [37, 0]
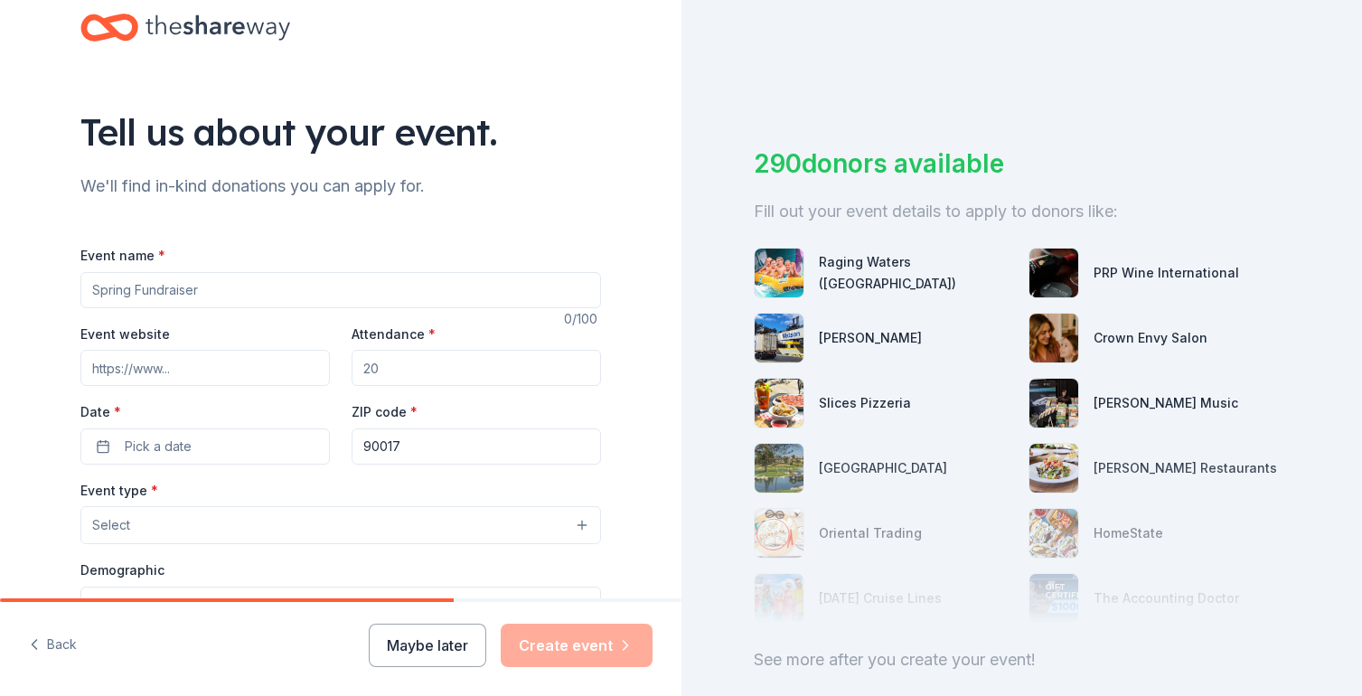
click at [226, 283] on input "Event name *" at bounding box center [340, 290] width 521 height 36
type input "Viz-Ability"
click at [432, 363] on input "Attendance *" at bounding box center [476, 368] width 249 height 36
type input "100"
click at [410, 454] on input "90017" at bounding box center [476, 446] width 249 height 36
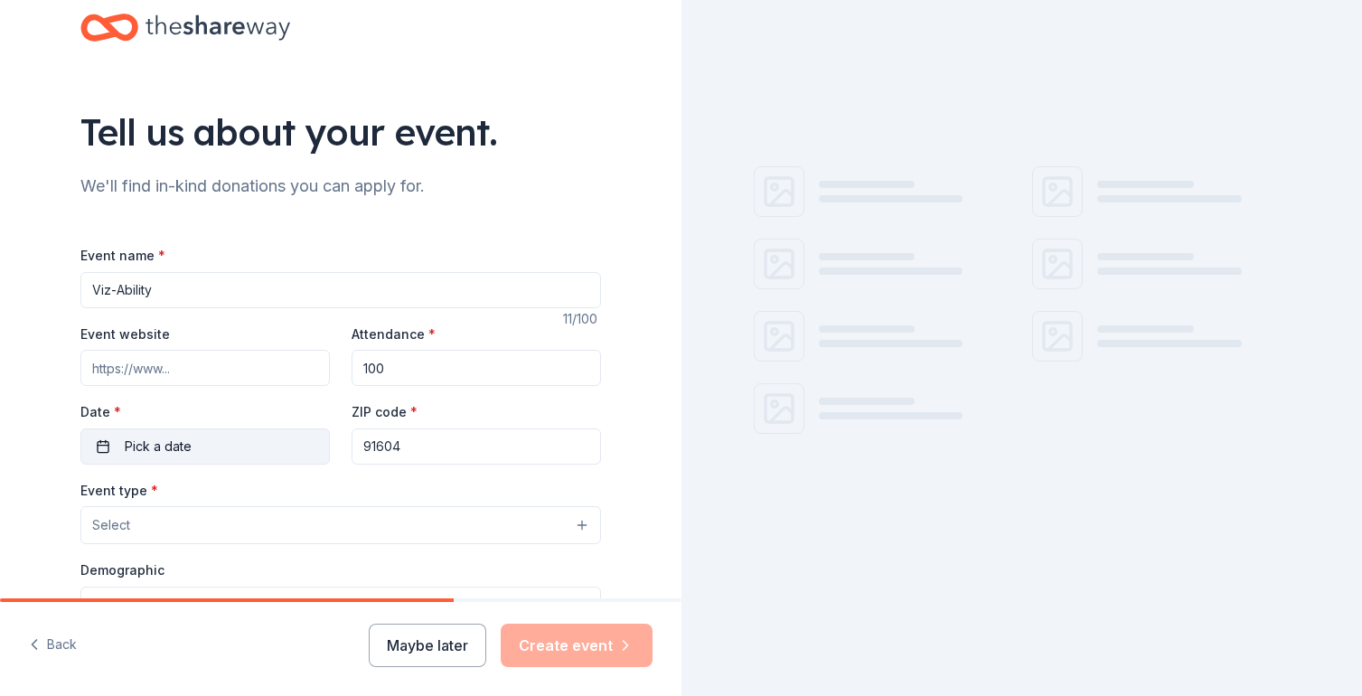
type input "91604"
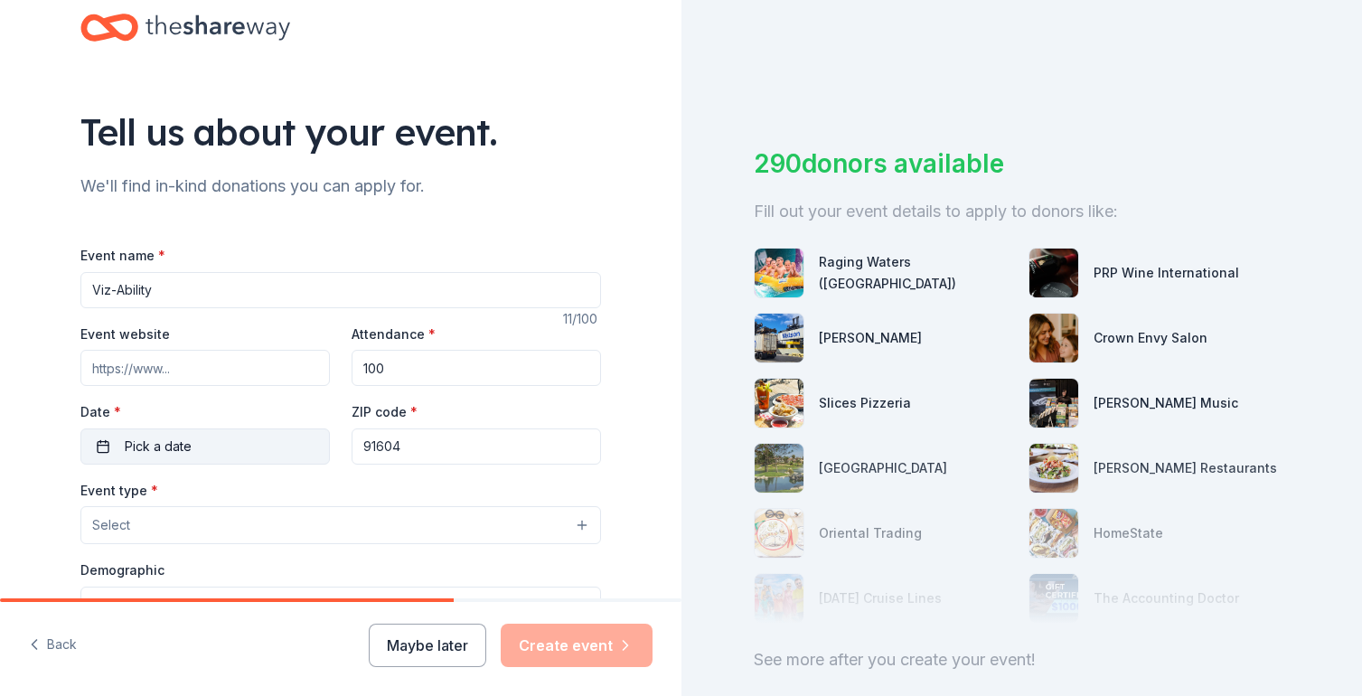
click at [193, 447] on button "Pick a date" at bounding box center [204, 446] width 249 height 36
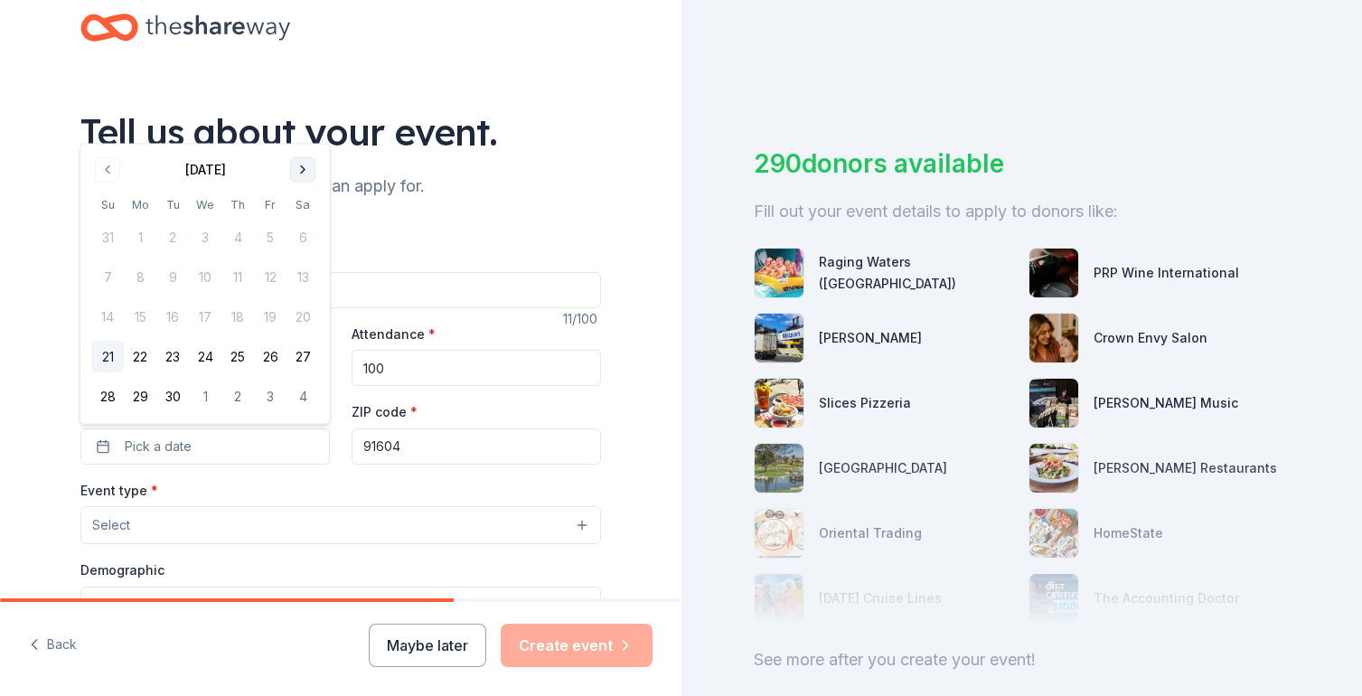
click at [310, 174] on button "Go to next month" at bounding box center [302, 169] width 25 height 25
click at [208, 358] on button "22" at bounding box center [205, 357] width 33 height 33
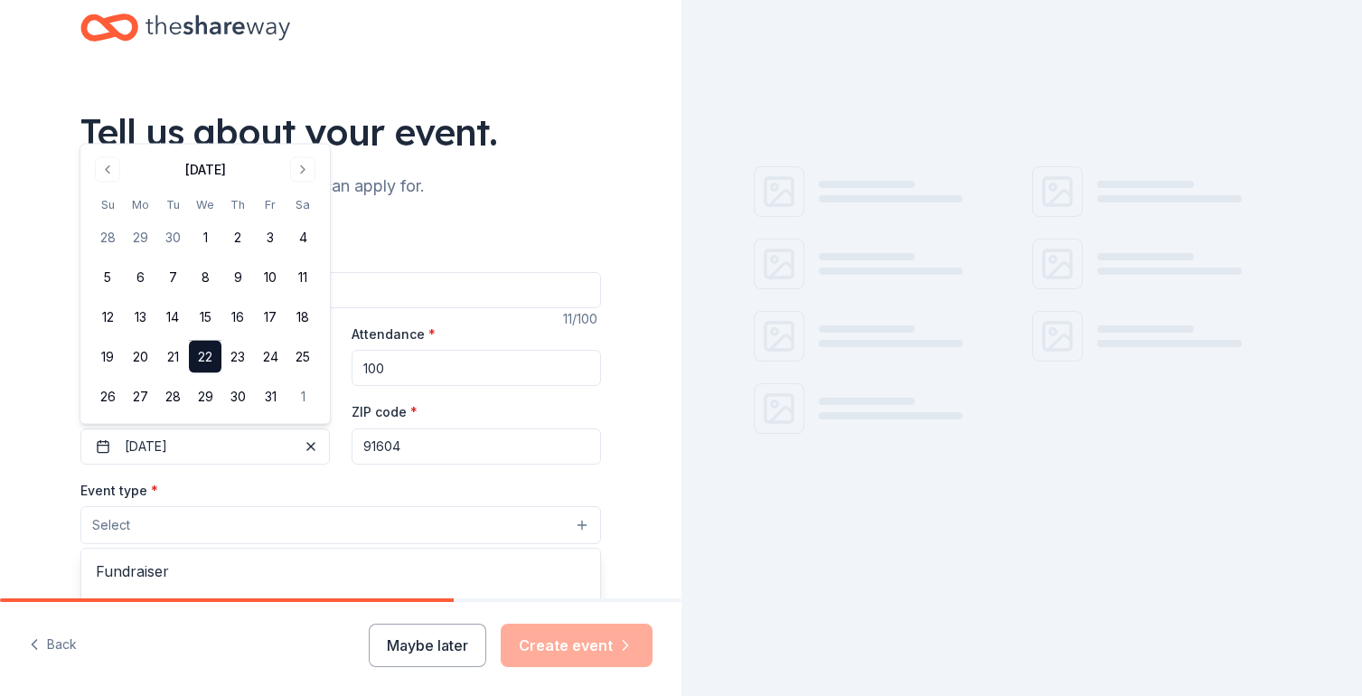
click at [195, 525] on button "Select" at bounding box center [340, 525] width 521 height 38
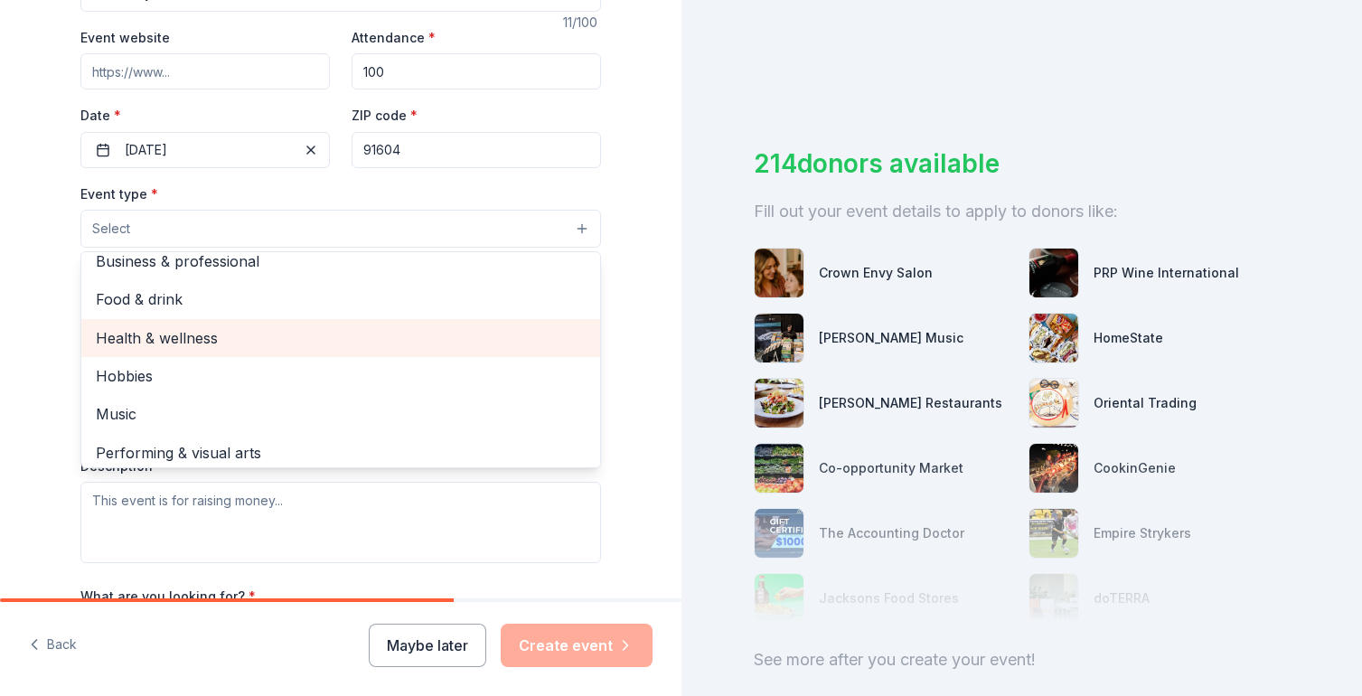
scroll to position [60, 0]
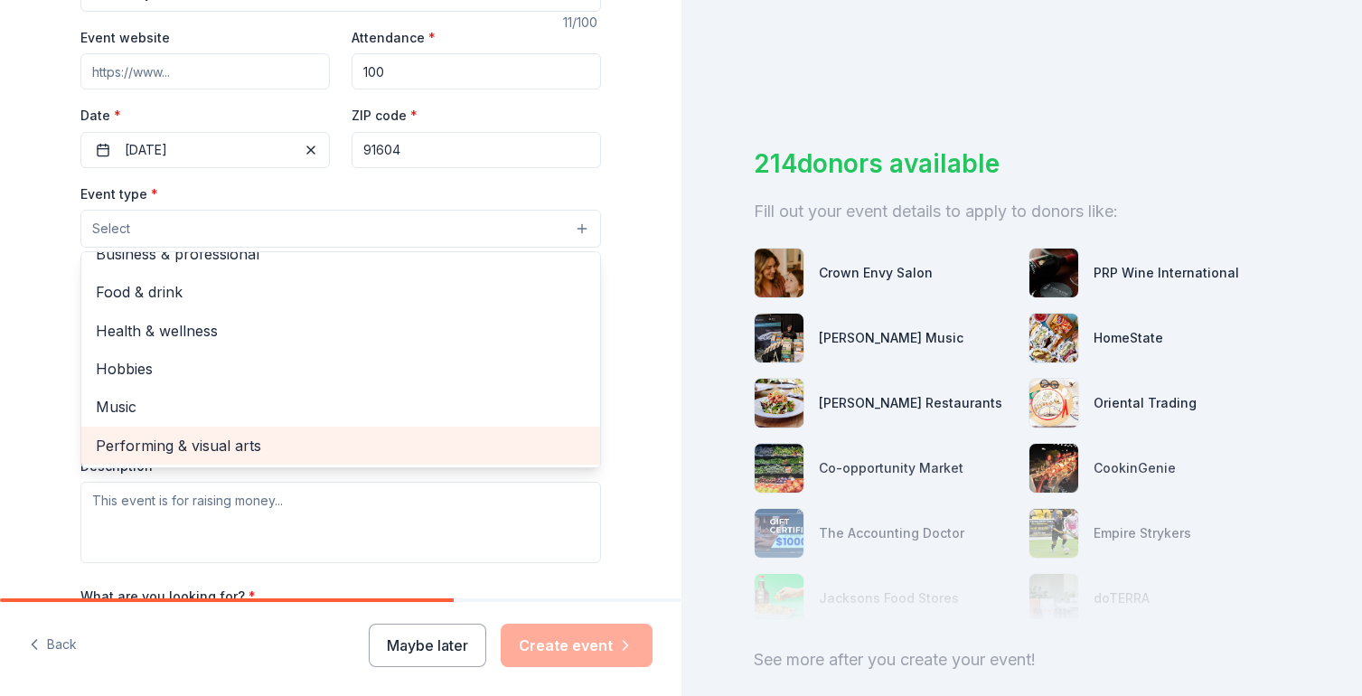
click at [168, 444] on span "Performing & visual arts" at bounding box center [341, 445] width 490 height 23
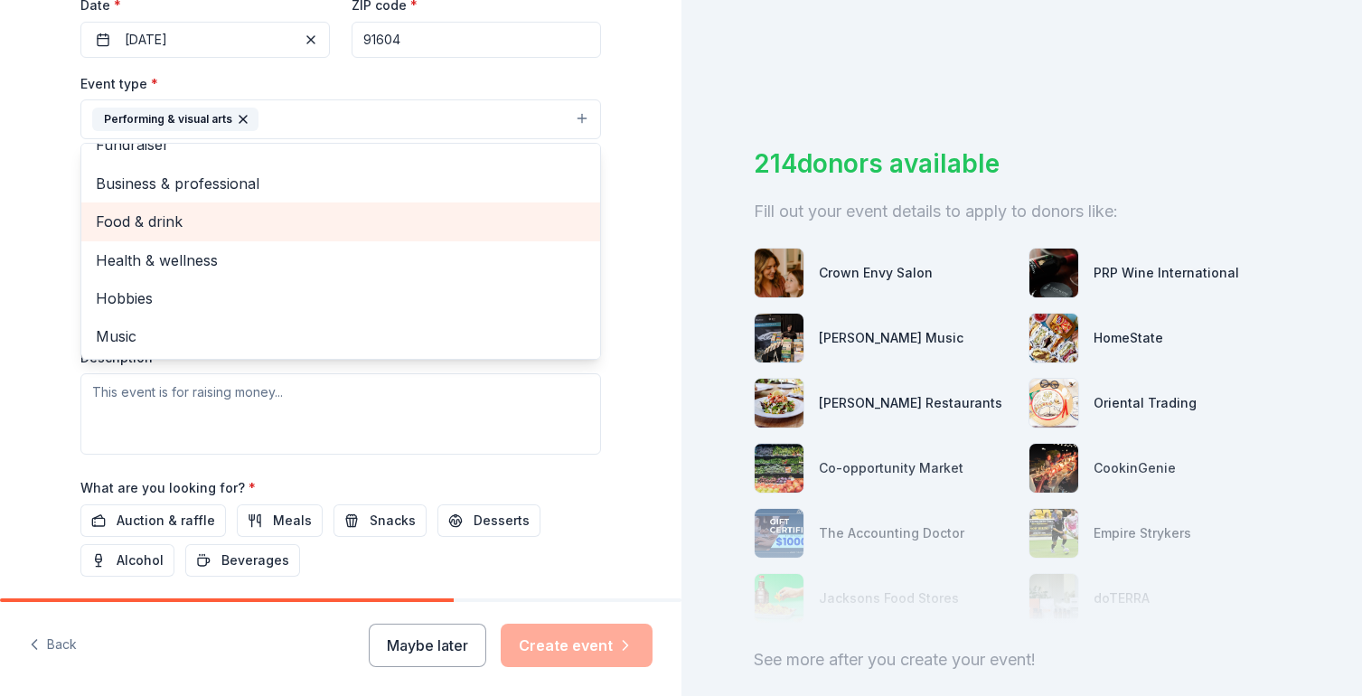
scroll to position [0, 0]
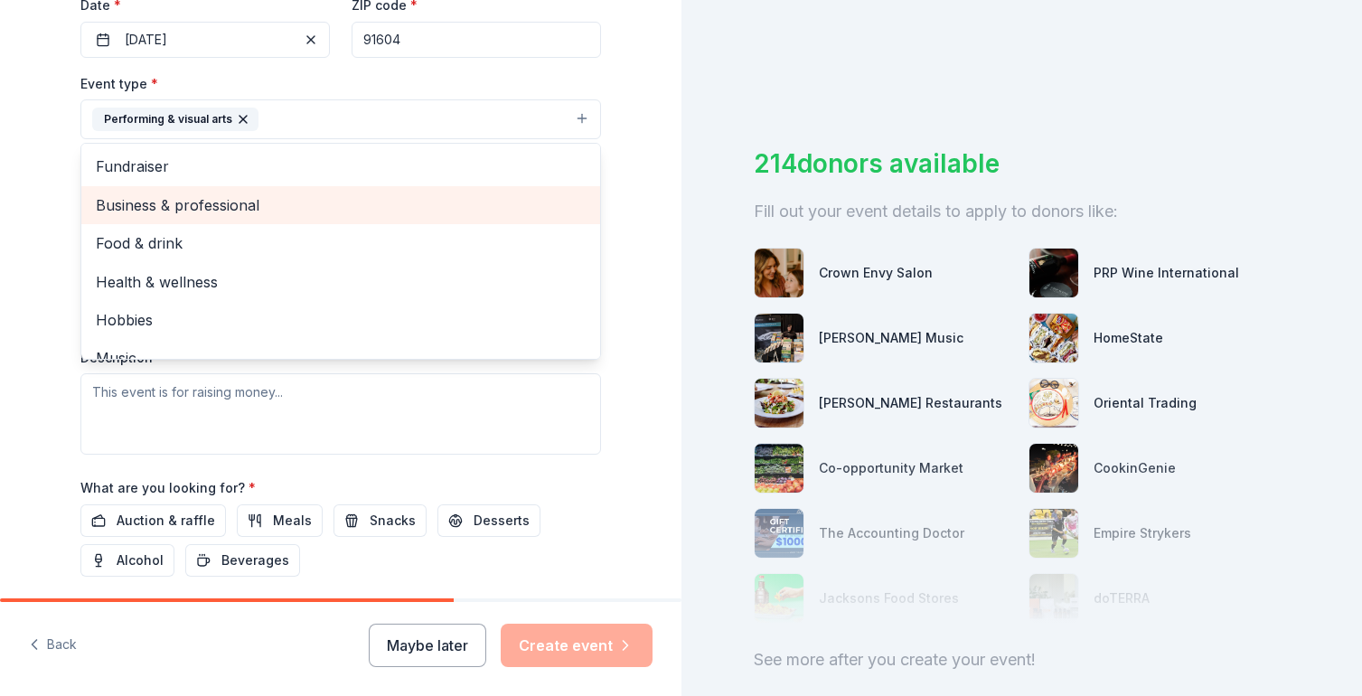
click at [148, 195] on span "Business & professional" at bounding box center [341, 204] width 490 height 23
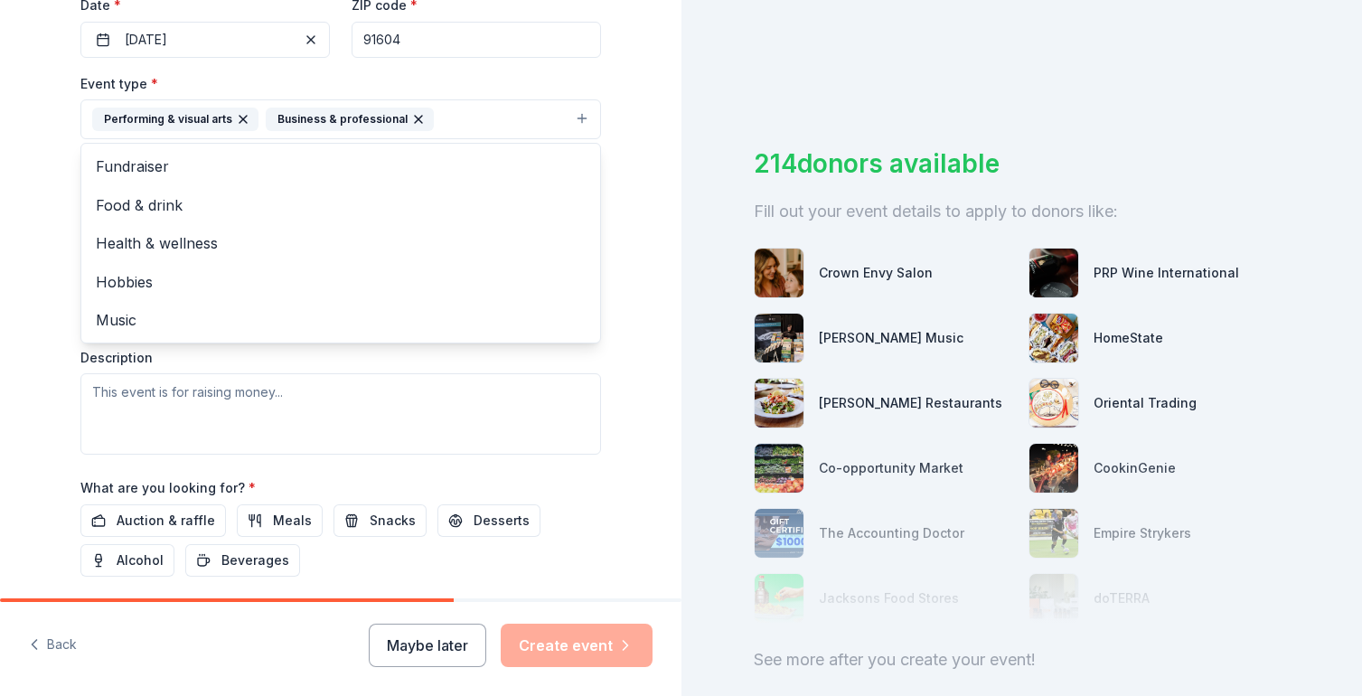
click at [16, 207] on div "Tell us about your event. We'll find in-kind donations you can apply for. Event…" at bounding box center [340, 158] width 681 height 1205
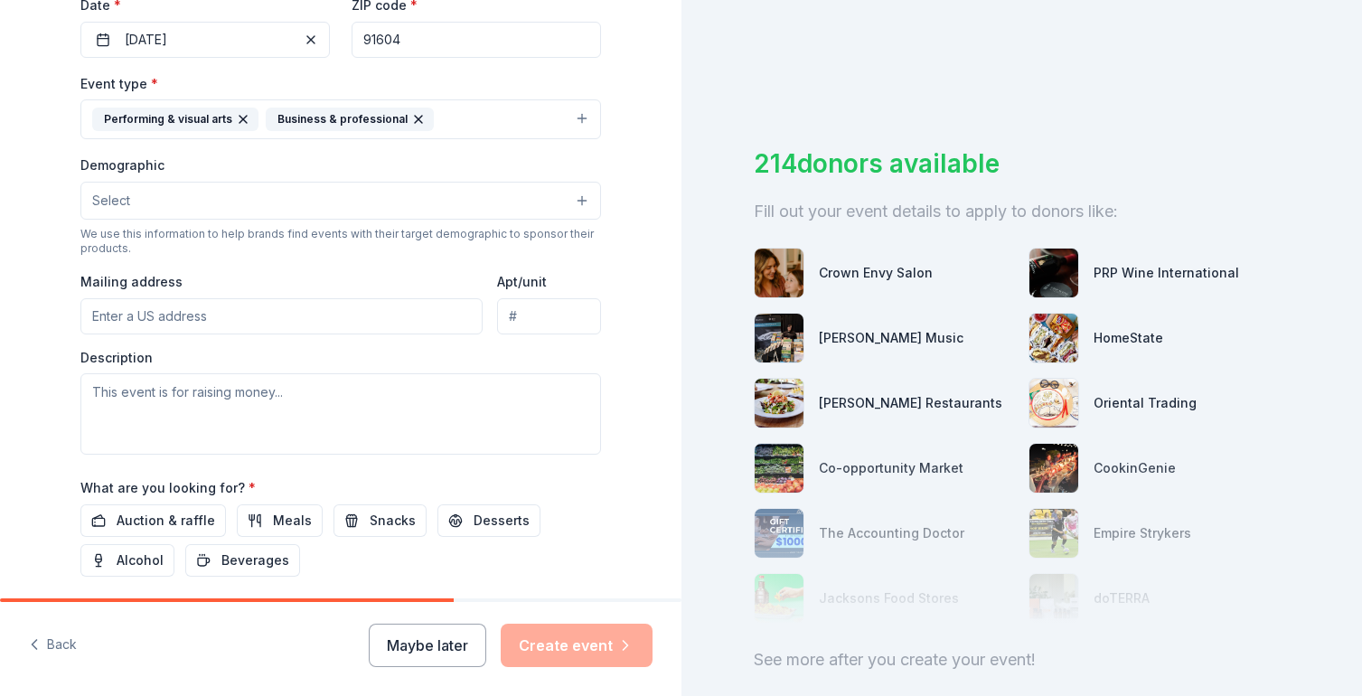
click at [154, 207] on button "Select" at bounding box center [340, 201] width 521 height 38
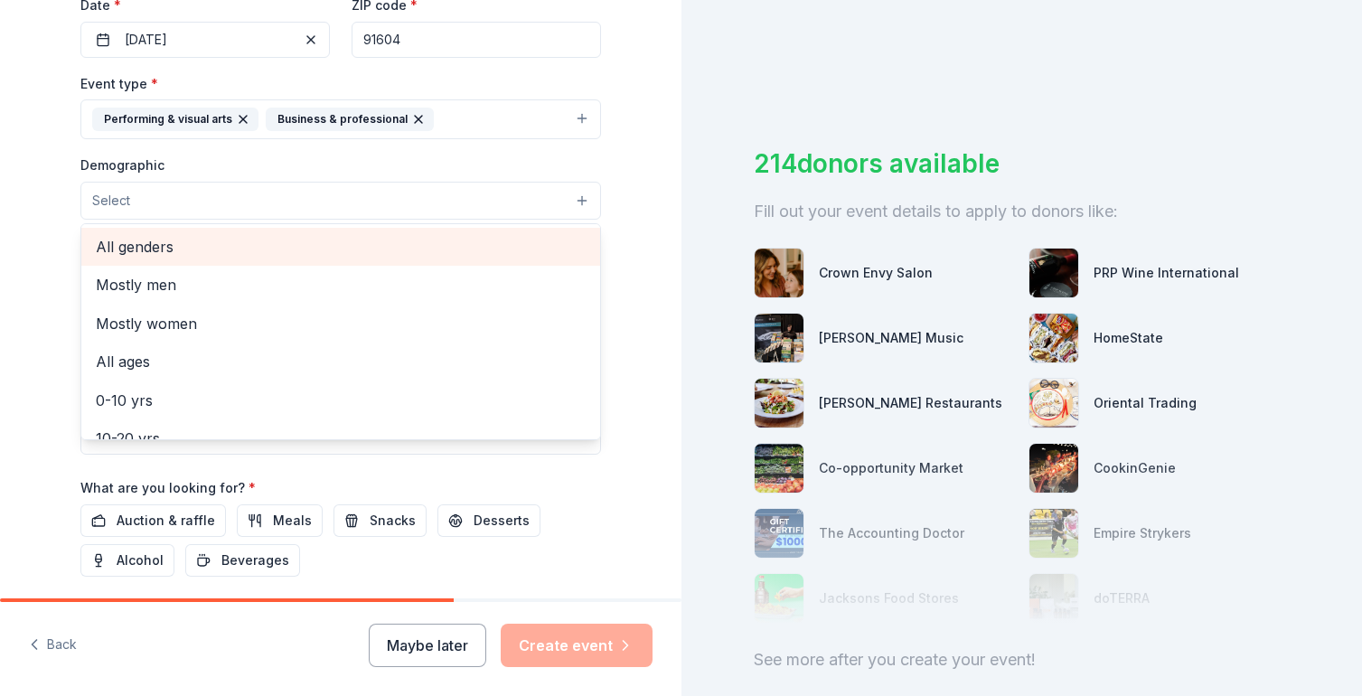
click at [168, 249] on span "All genders" at bounding box center [341, 246] width 490 height 23
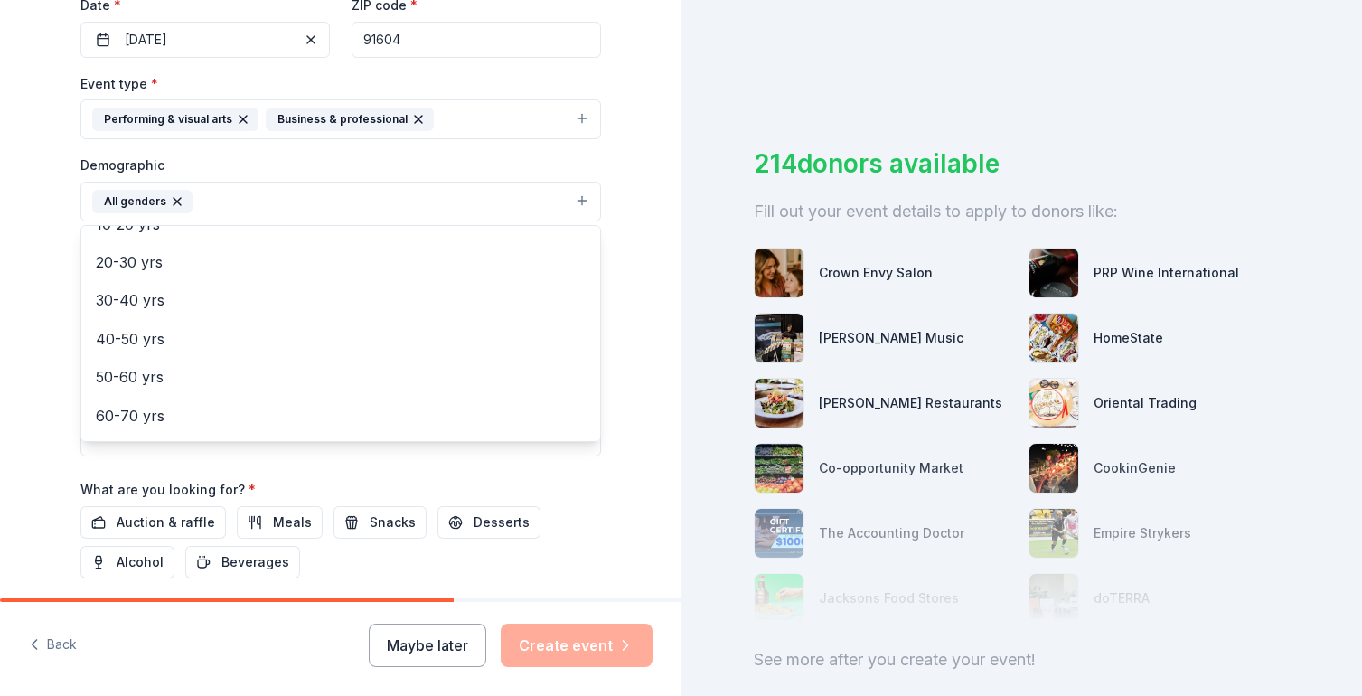
scroll to position [191, 0]
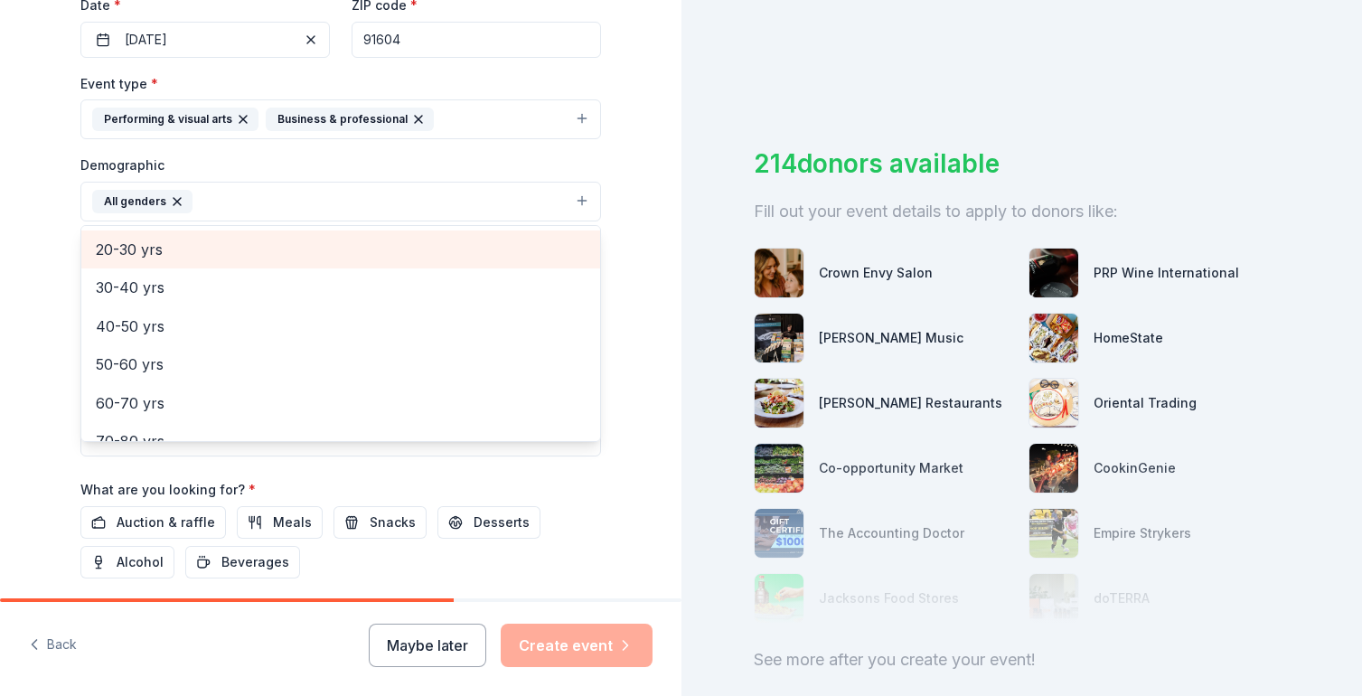
click at [172, 249] on span "20-30 yrs" at bounding box center [341, 249] width 490 height 23
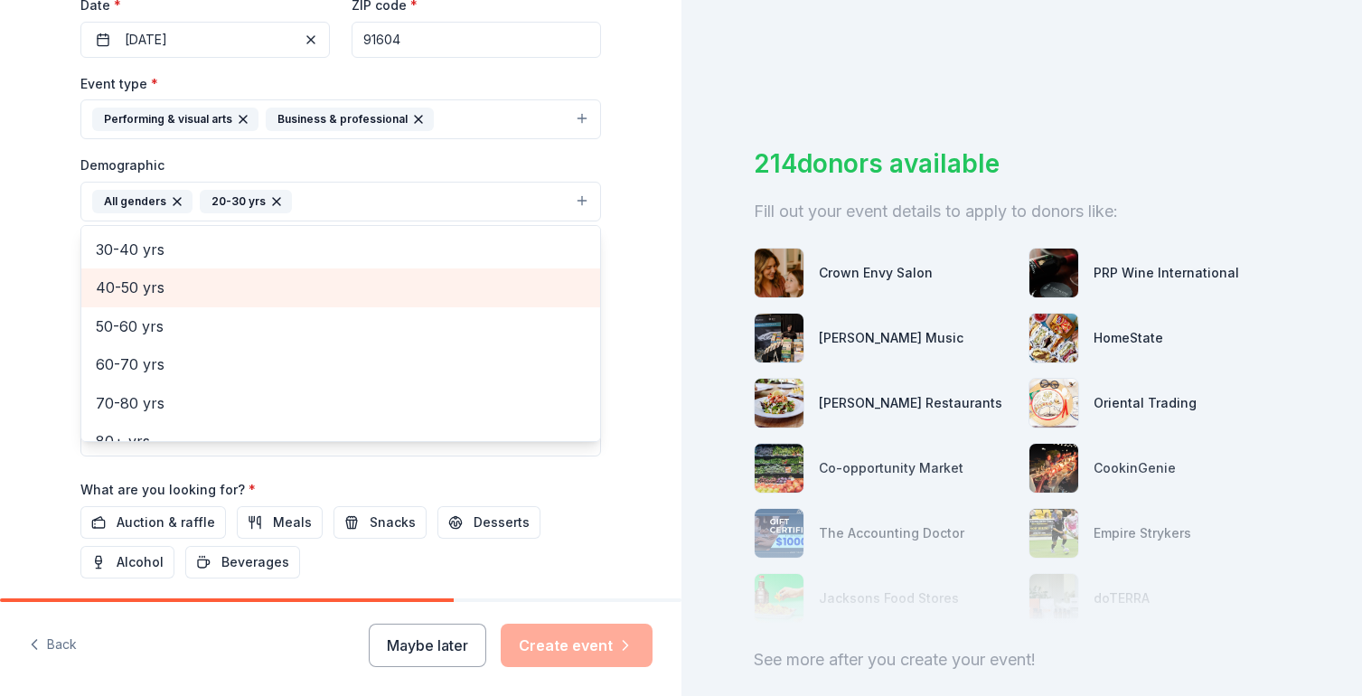
click at [168, 296] on span "40-50 yrs" at bounding box center [341, 287] width 490 height 23
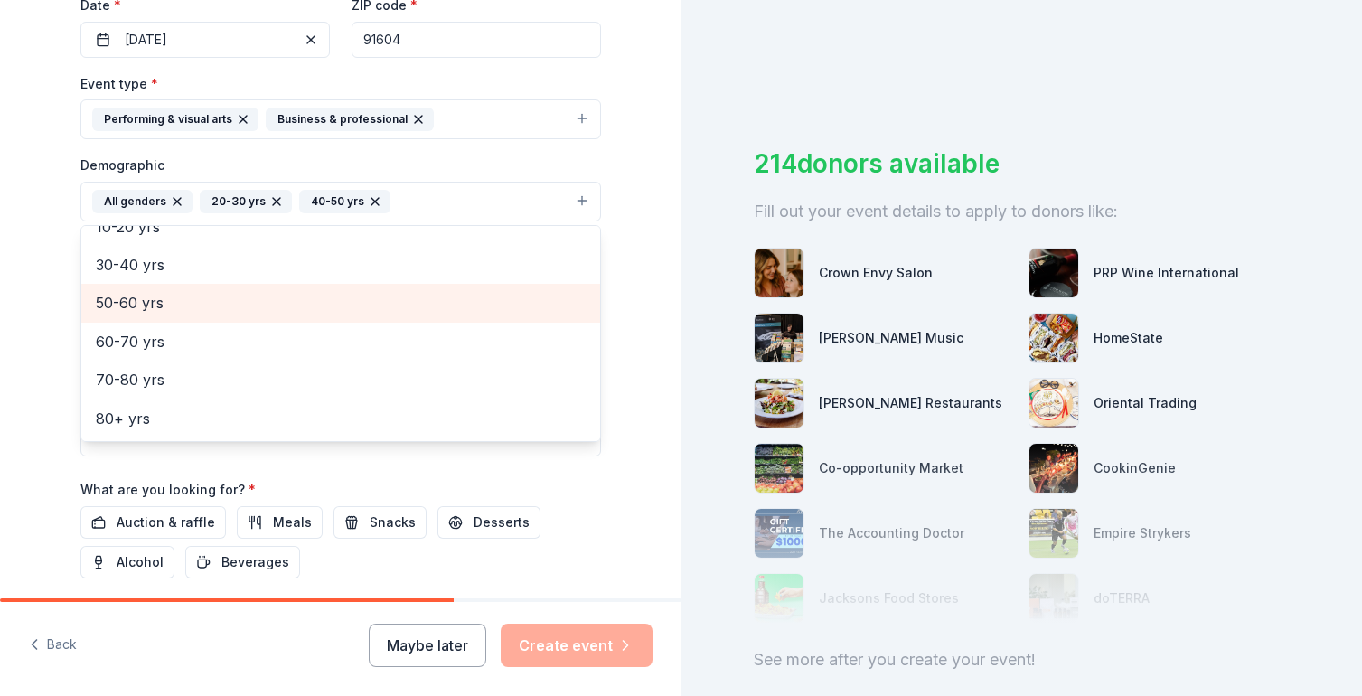
click at [164, 308] on span "50-60 yrs" at bounding box center [341, 302] width 490 height 23
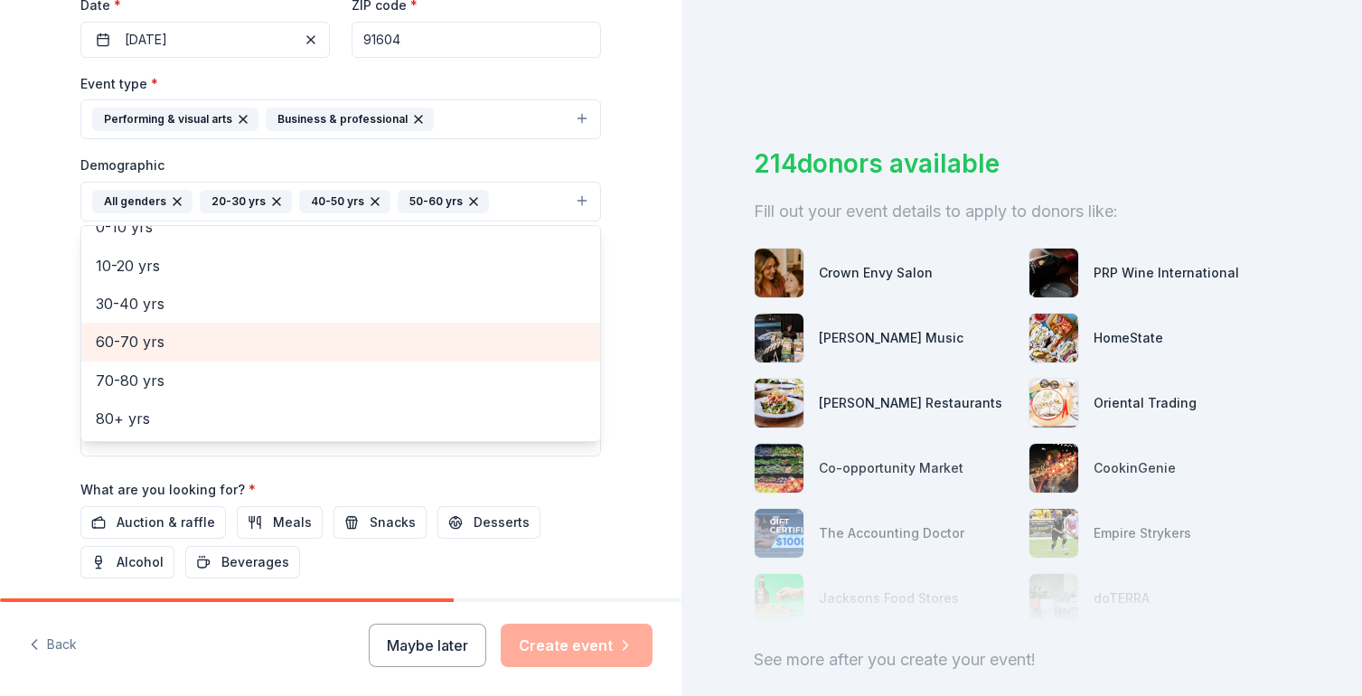
click at [160, 338] on span "60-70 yrs" at bounding box center [341, 341] width 490 height 23
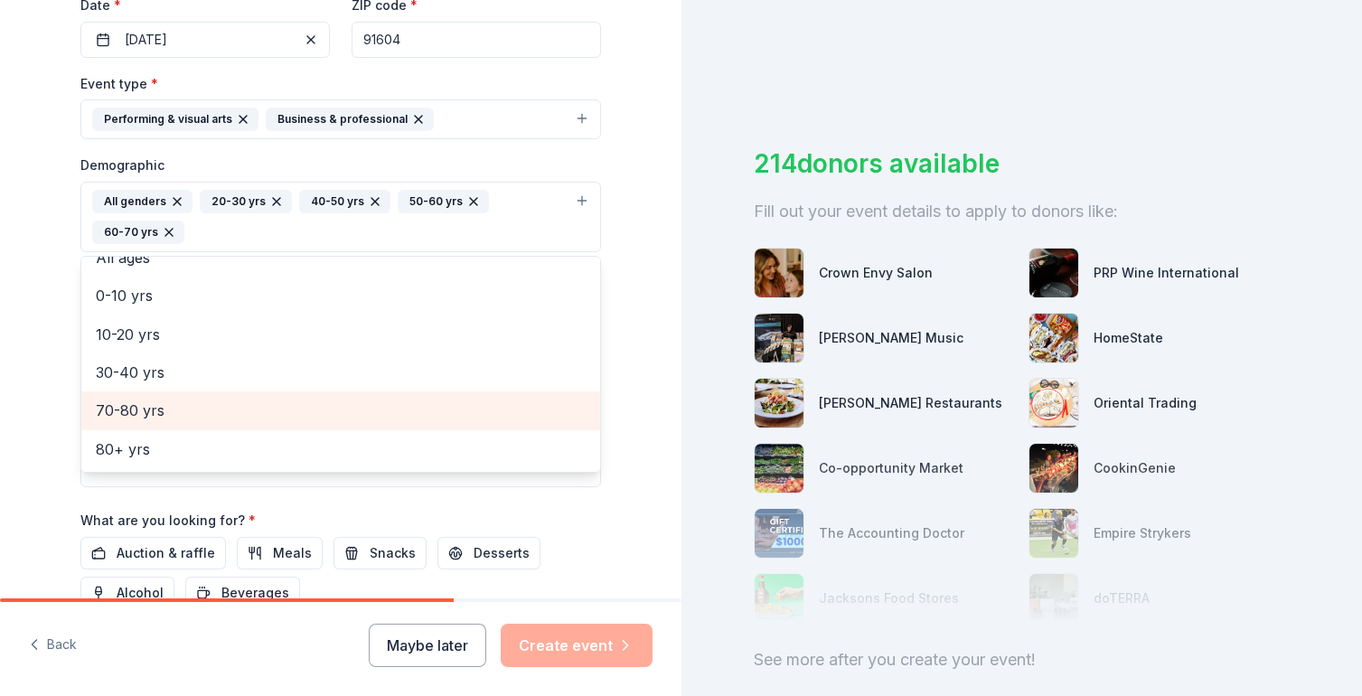
click at [150, 417] on span "70-80 yrs" at bounding box center [341, 410] width 490 height 23
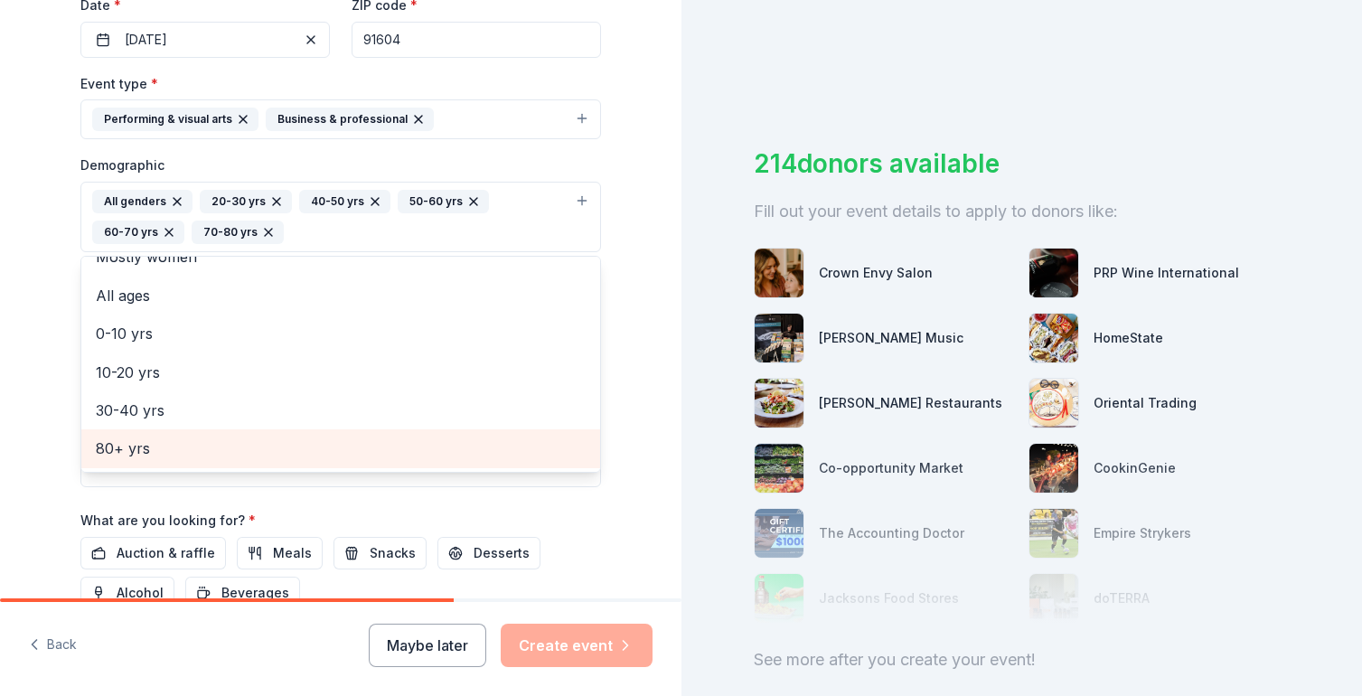
click at [148, 445] on span "80+ yrs" at bounding box center [341, 448] width 490 height 23
click at [148, 449] on span "30-40 yrs" at bounding box center [341, 448] width 490 height 23
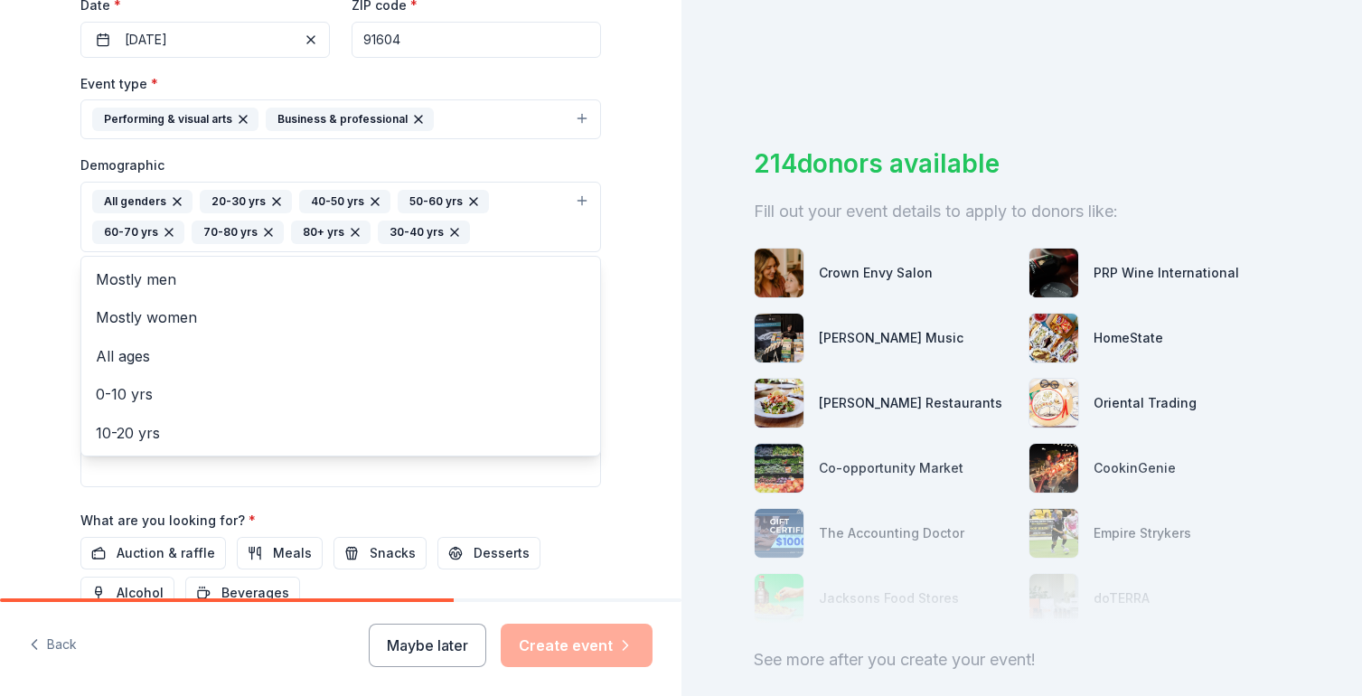
click at [52, 324] on div "Tell us about your event. We'll find in-kind donations you can apply for. Event…" at bounding box center [341, 174] width 578 height 1237
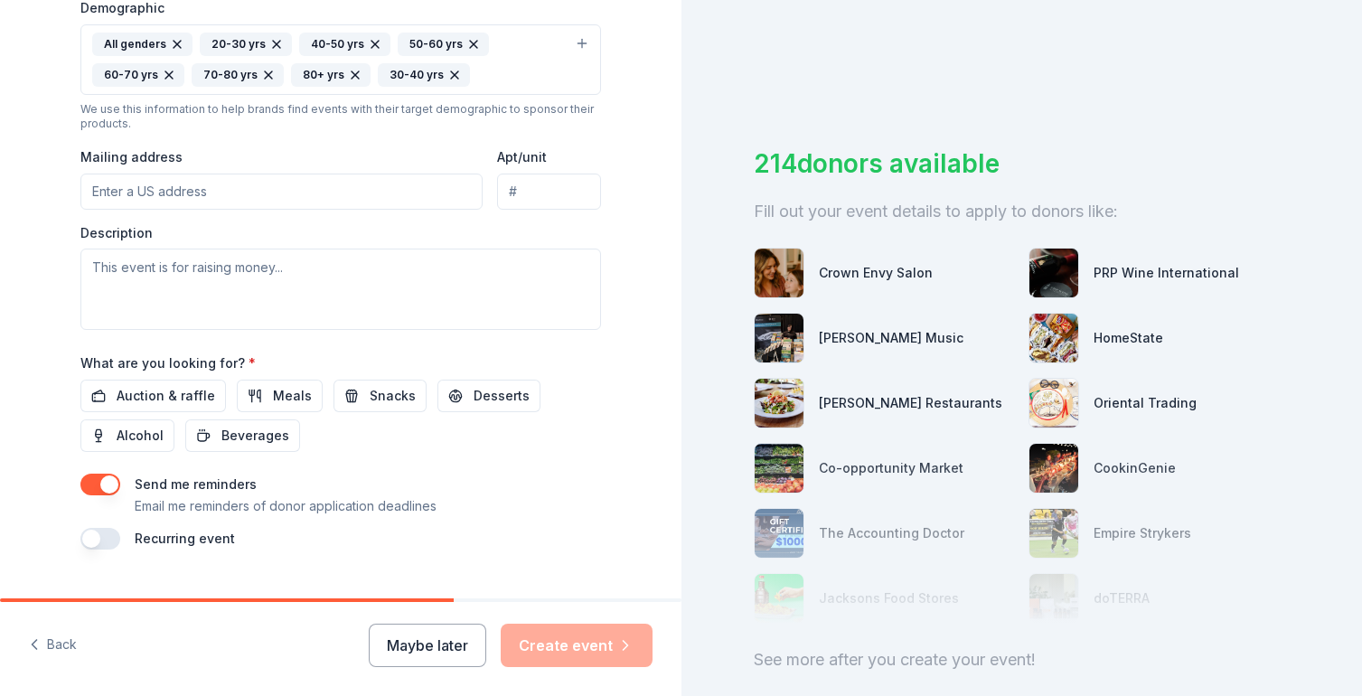
scroll to position [625, 0]
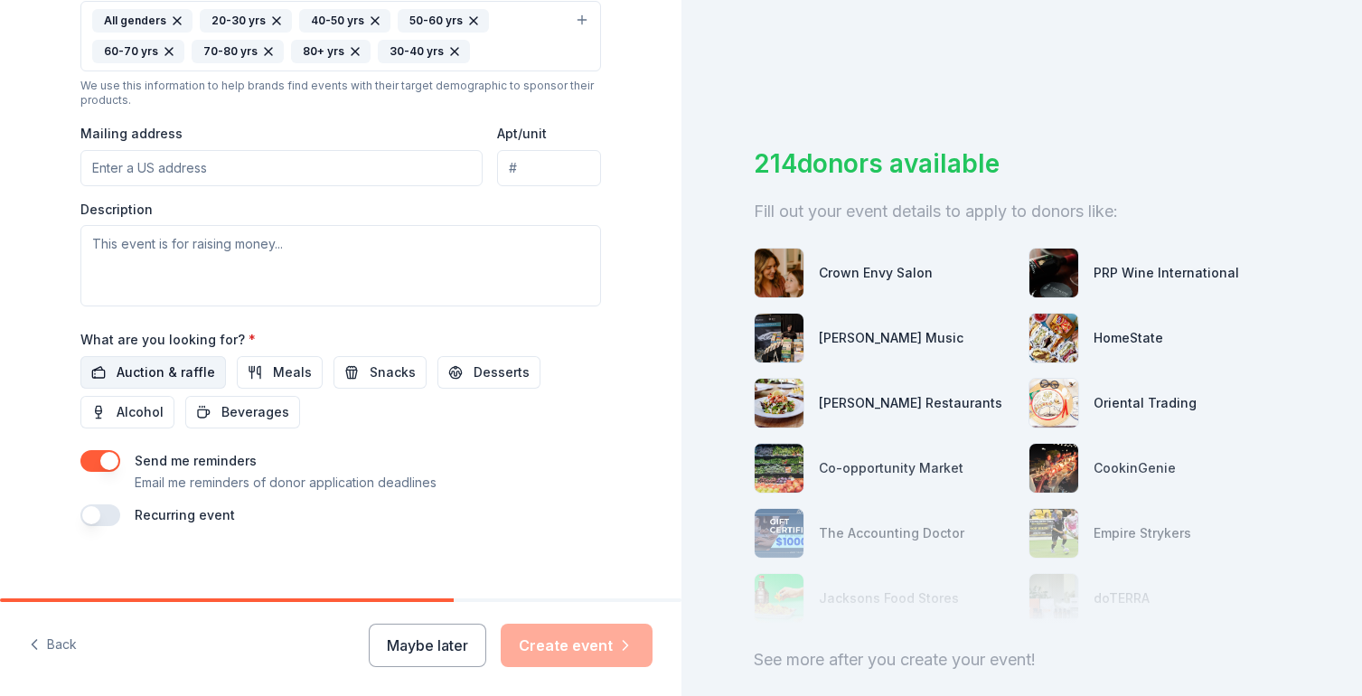
click at [190, 366] on span "Auction & raffle" at bounding box center [166, 373] width 99 height 22
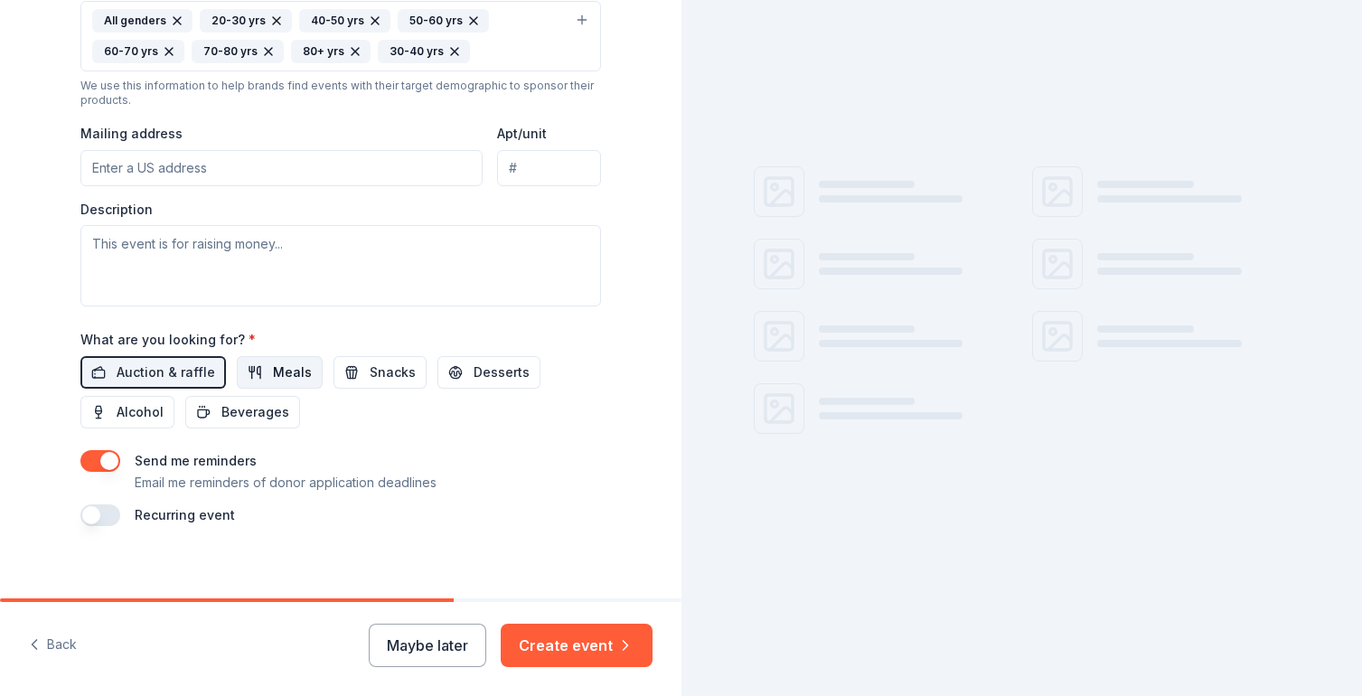
click at [281, 371] on span "Meals" at bounding box center [292, 373] width 39 height 22
click at [377, 369] on span "Snacks" at bounding box center [393, 373] width 46 height 22
click at [516, 366] on span "Desserts" at bounding box center [502, 373] width 56 height 22
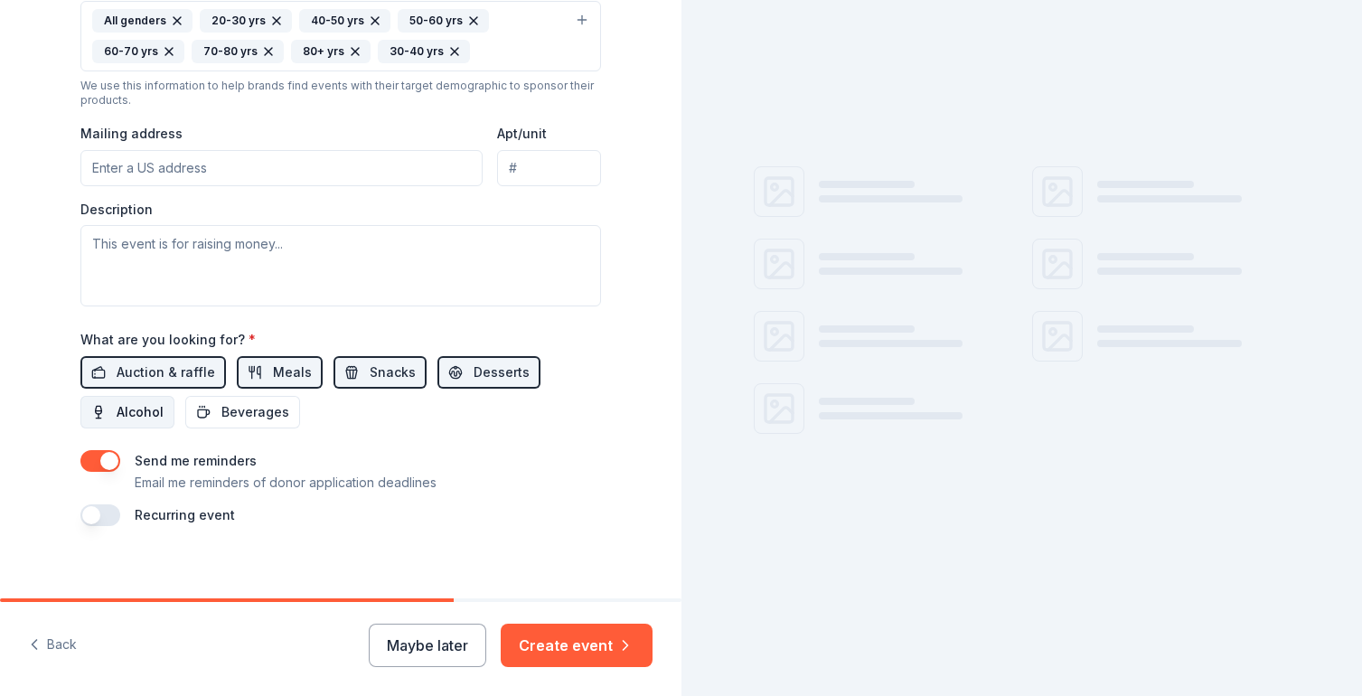
click at [143, 417] on span "Alcohol" at bounding box center [140, 412] width 47 height 22
click at [232, 415] on span "Beverages" at bounding box center [255, 412] width 68 height 22
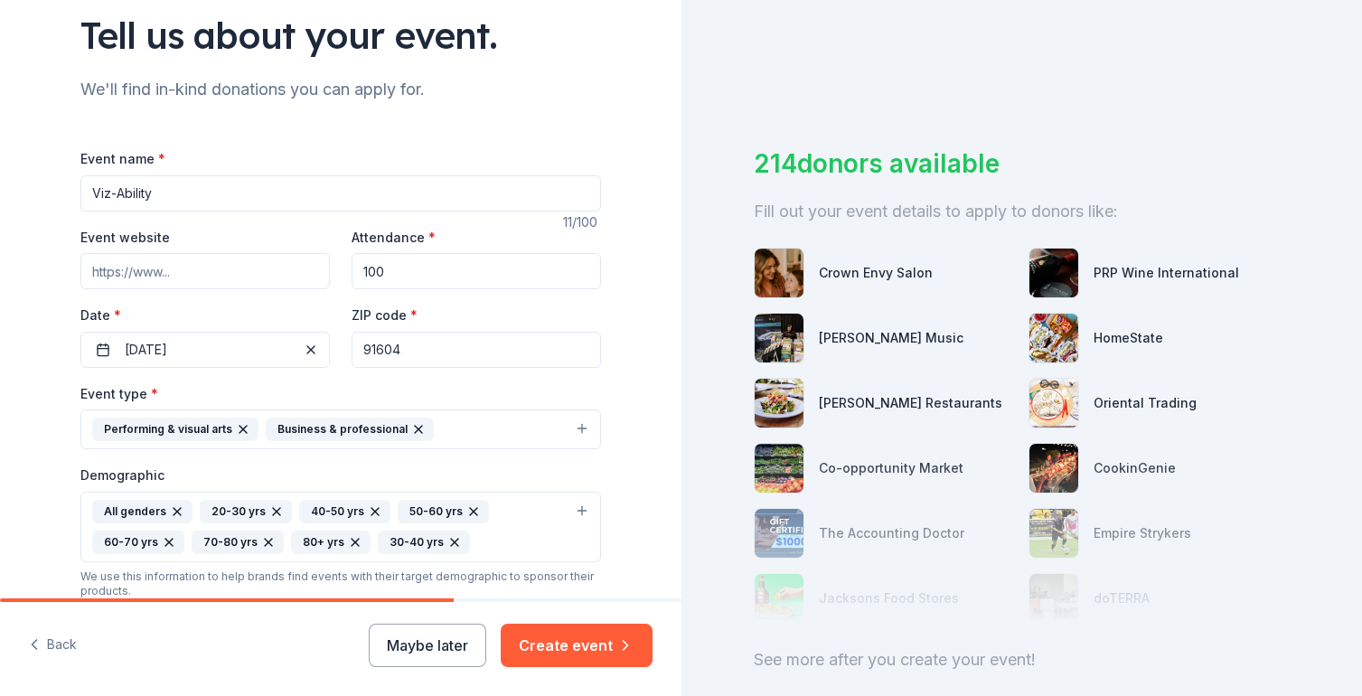
scroll to position [136, 0]
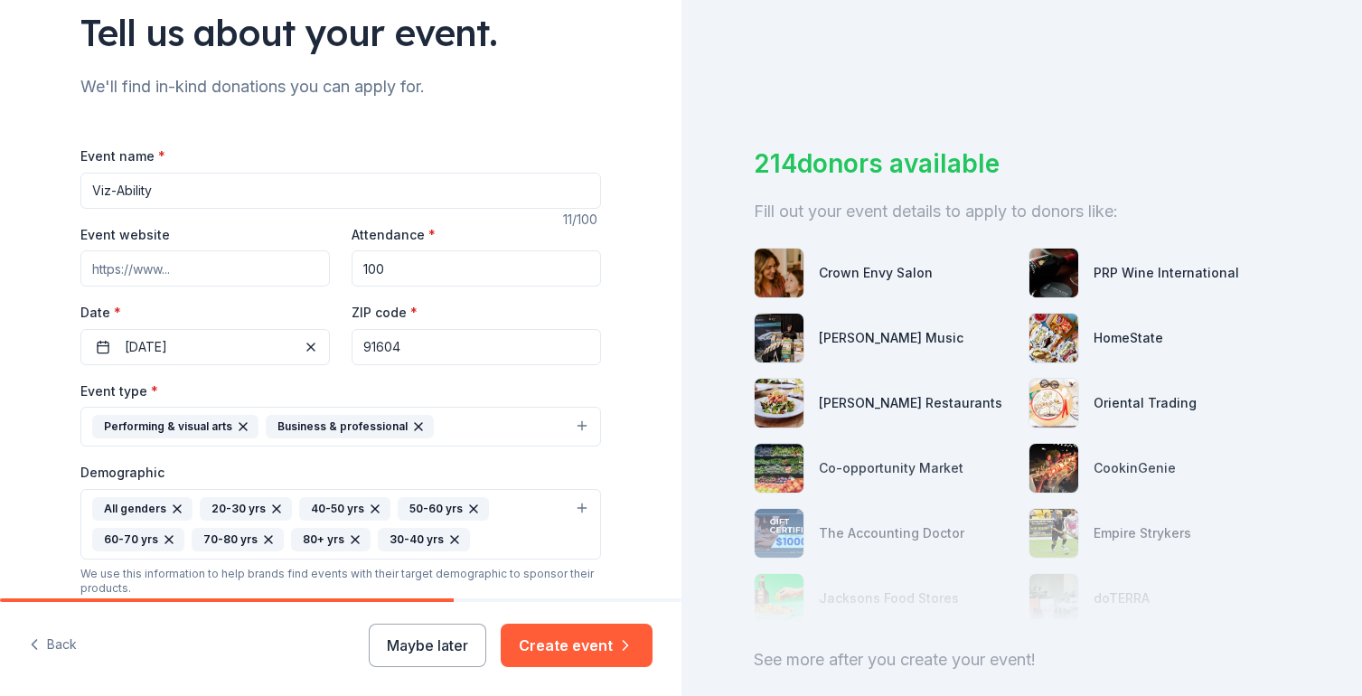
click at [209, 262] on input "Event website" at bounding box center [204, 268] width 249 height 36
paste input "https://radfordstudiocenter.com/viz-ability/"
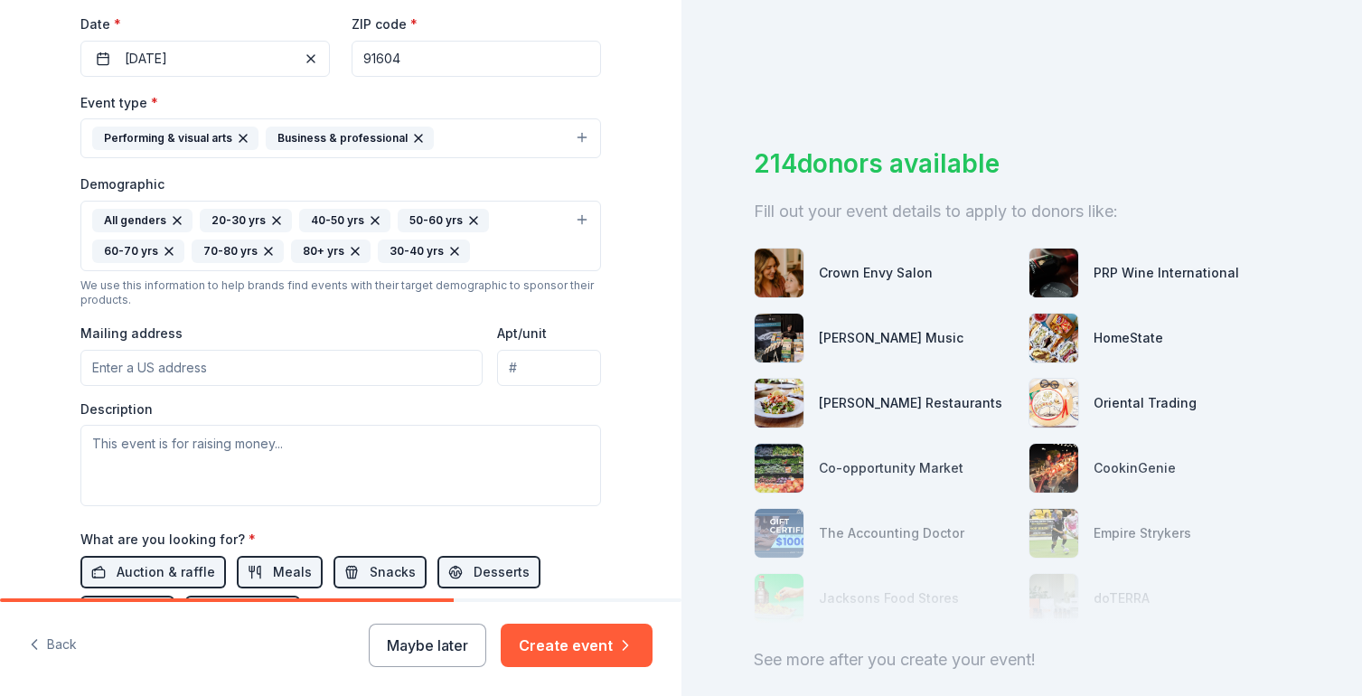
scroll to position [427, 0]
type input "https://radfordstudiocenter.com/viz-ability/"
click at [396, 362] on input "Mailing address" at bounding box center [281, 365] width 402 height 36
click at [608, 416] on div "Tell us about your event. We'll find in-kind donations you can apply for. Event…" at bounding box center [341, 191] width 578 height 1237
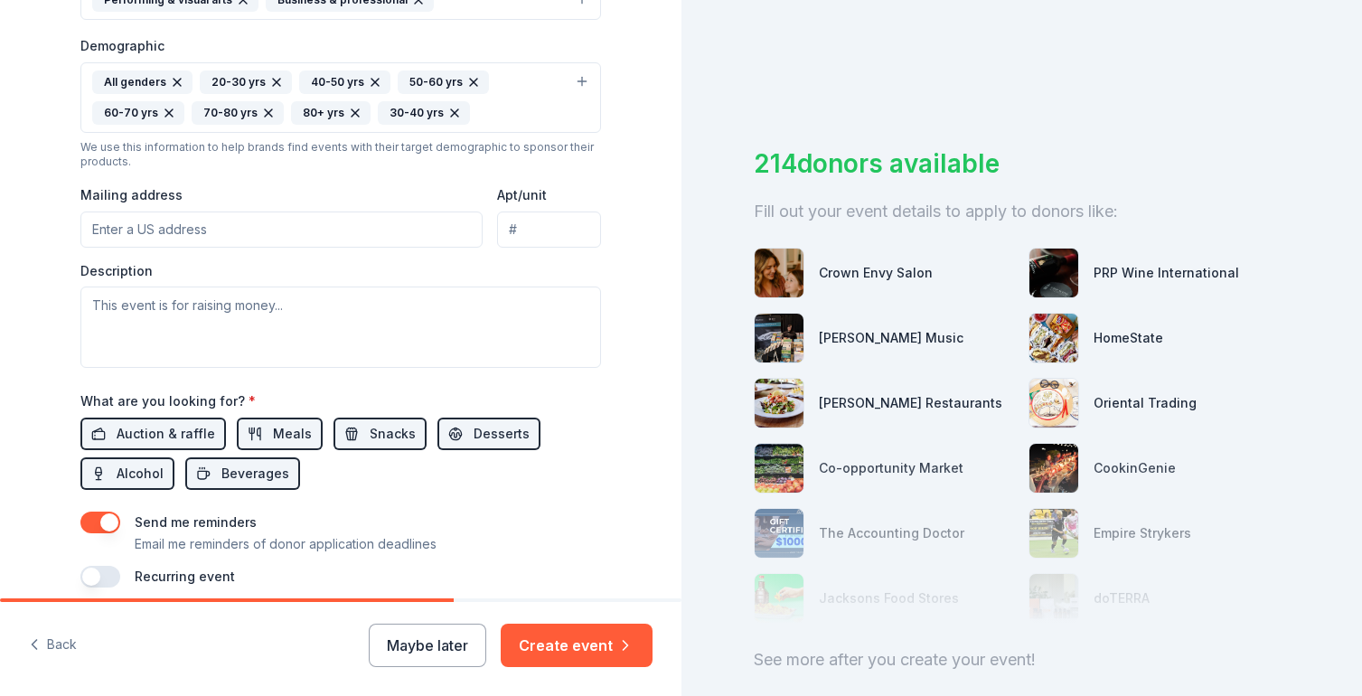
scroll to position [579, 0]
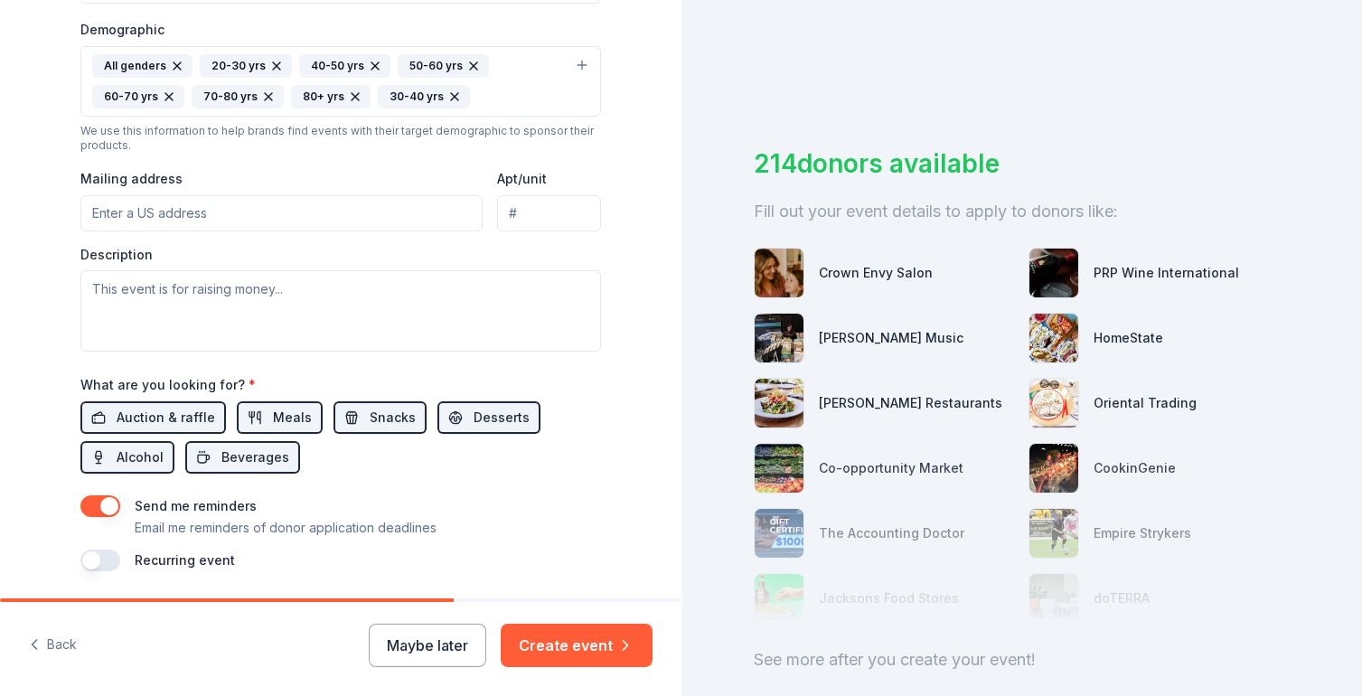
click at [307, 219] on input "Mailing address" at bounding box center [281, 213] width 402 height 36
paste input "4024 Radford Ave, Studio City, CA 91604"
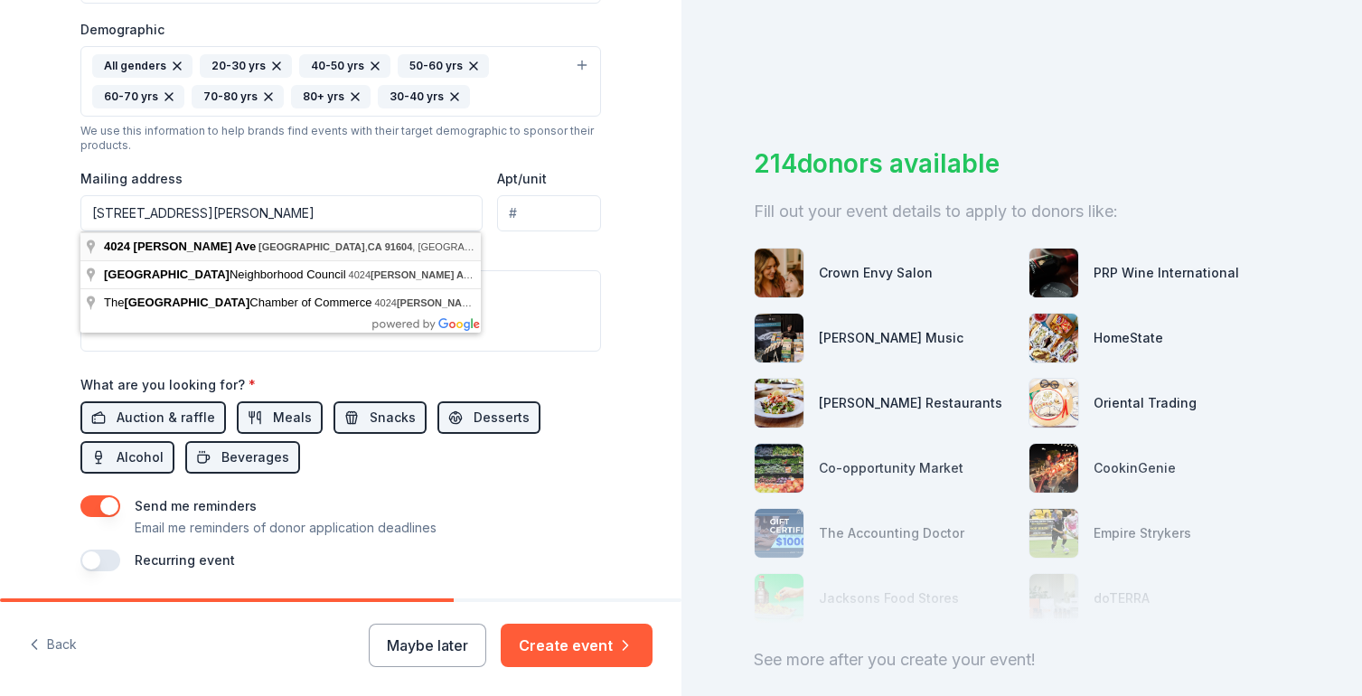
type input "4024 Radford Avenue, Los Angeles, CA, 91604"
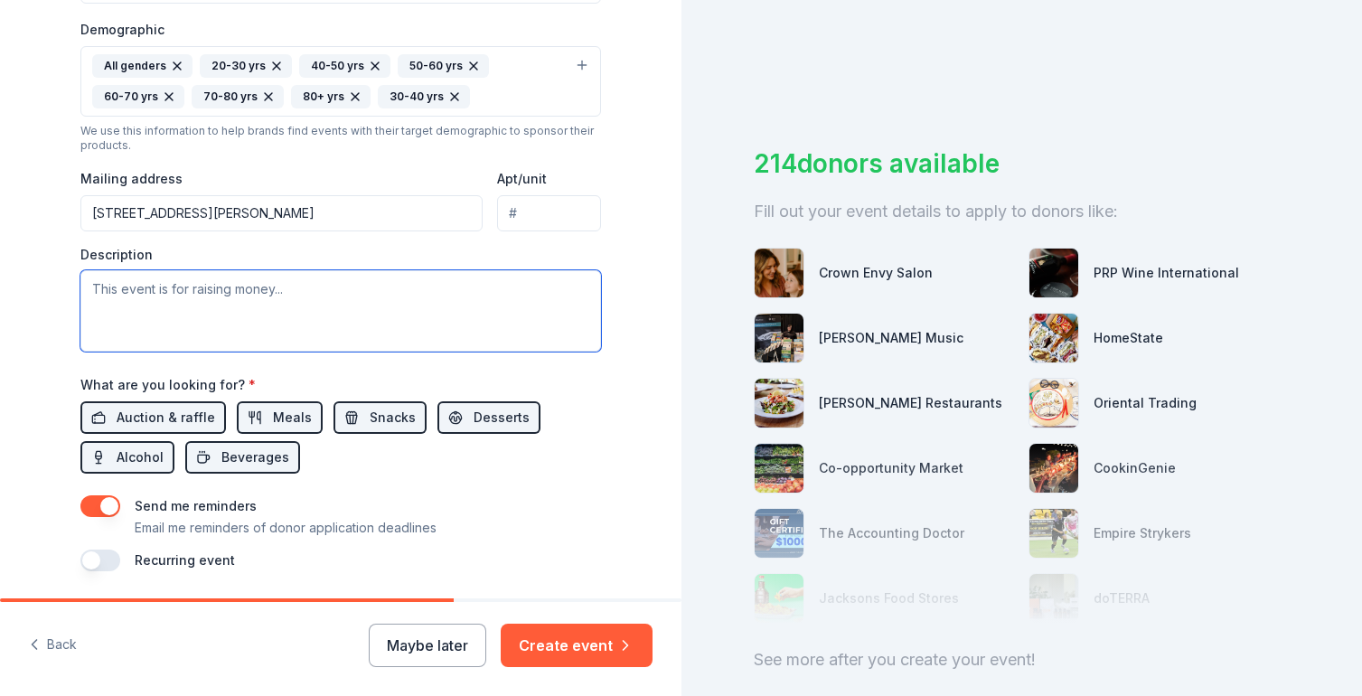
click at [262, 307] on textarea at bounding box center [340, 310] width 521 height 81
click at [432, 307] on textarea at bounding box center [340, 310] width 521 height 81
paste textarea "Viz-Ability presented in partnership with La Luz de Jesus Gallery, Viz-Ability …"
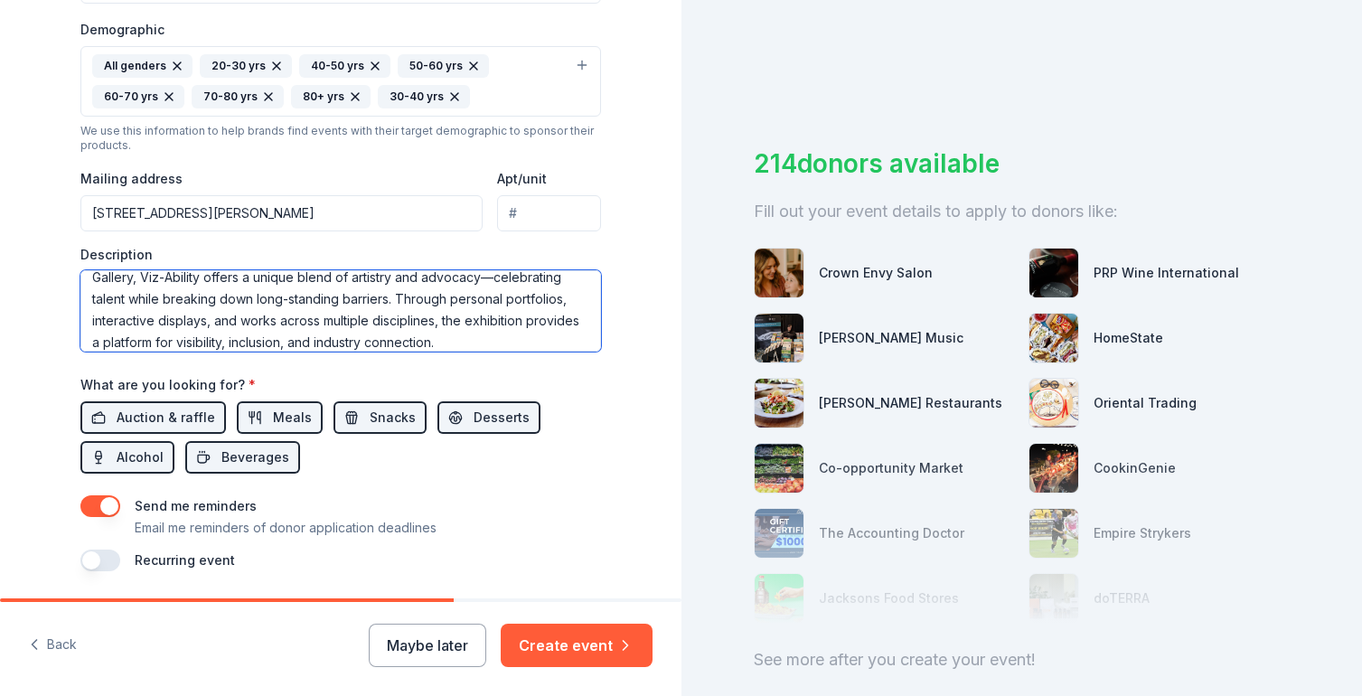
scroll to position [0, 0]
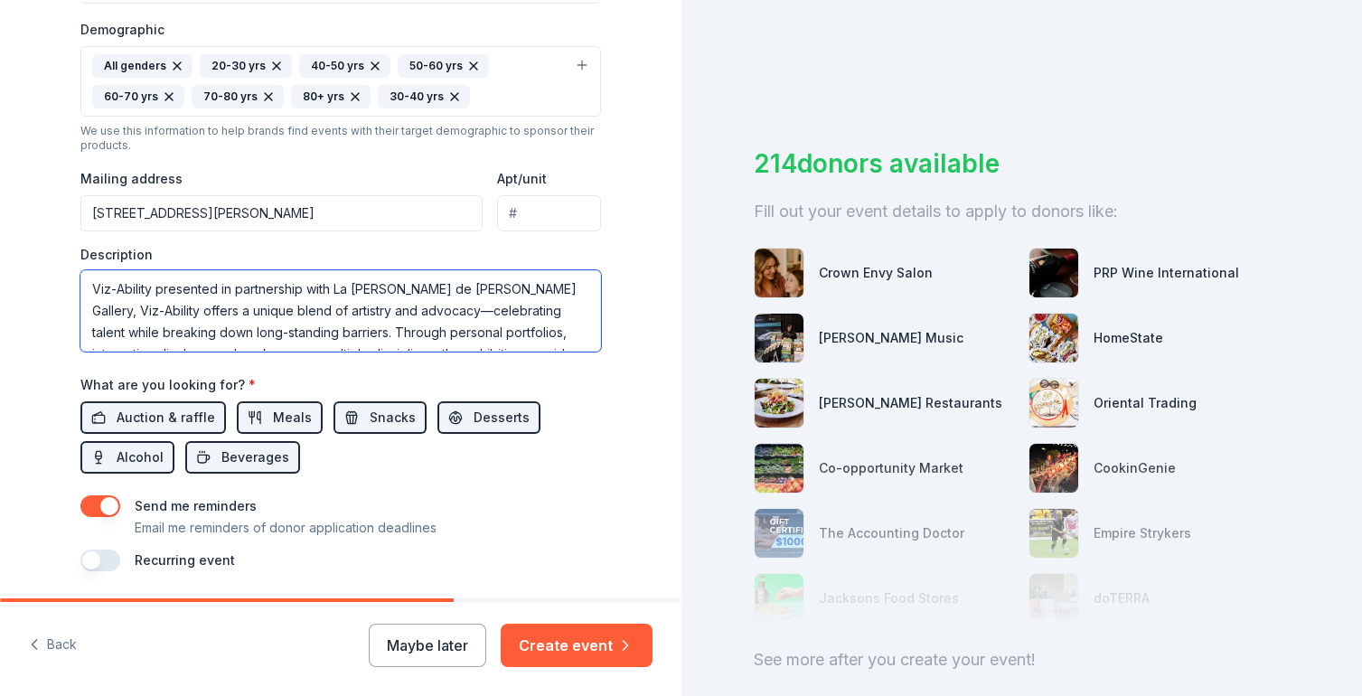
click at [336, 315] on textarea "Viz-Ability presented in partnership with La Luz de Jesus Gallery, Viz-Ability …" at bounding box center [340, 310] width 521 height 81
click at [154, 286] on textarea "Viz-Ability presented in partnership with La Luz de Jesus Gallery, Viz-Ability …" at bounding box center [340, 310] width 521 height 81
click at [504, 284] on textarea "Viz-Ability, presented in partnership with La Luz de Jesus Gallery, Viz-Ability…" at bounding box center [340, 310] width 521 height 81
click at [511, 286] on textarea "Viz-Ability, presented in partnership with La Luz de Jesus Gallery, VizAbility …" at bounding box center [340, 310] width 521 height 81
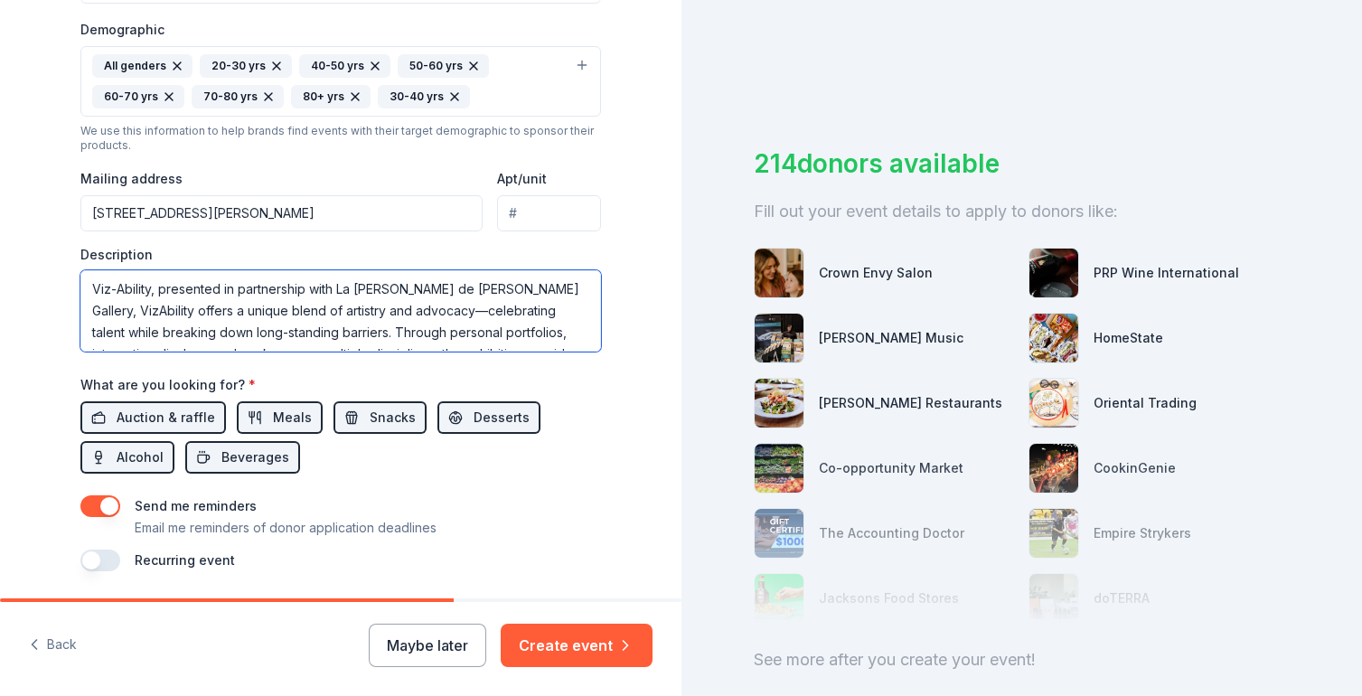
click at [511, 286] on textarea "Viz-Ability, presented in partnership with La Luz de Jesus Gallery, VizAbility …" at bounding box center [340, 310] width 521 height 81
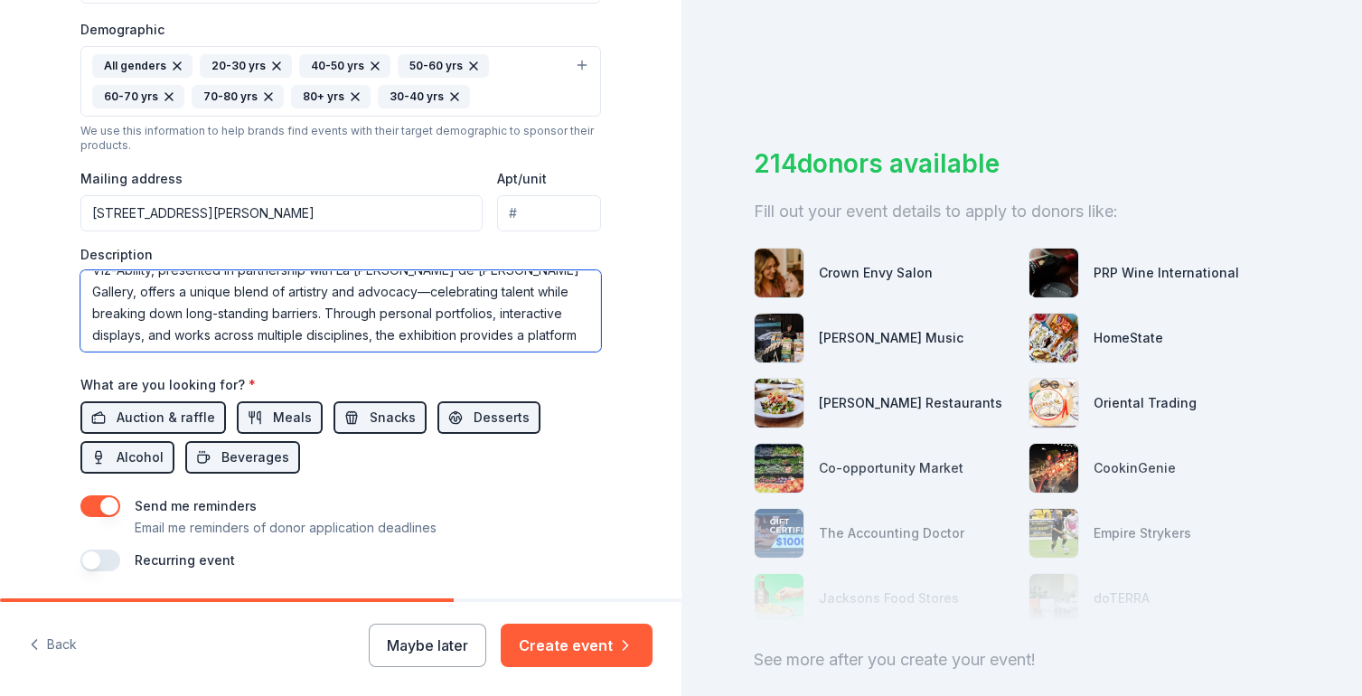
scroll to position [20, 0]
click at [284, 290] on textarea "Viz-Ability, presented in partnership with La Luz de Jesus Gallery, offers a un…" at bounding box center [340, 310] width 521 height 81
click at [370, 296] on textarea "Viz-Ability, presented in partnership with La Luz de Jesus Gallery, offers a un…" at bounding box center [340, 310] width 521 height 81
click at [422, 331] on textarea "Viz-Ability, presented in partnership with La Luz de Jesus Gallery, offers a un…" at bounding box center [340, 310] width 521 height 81
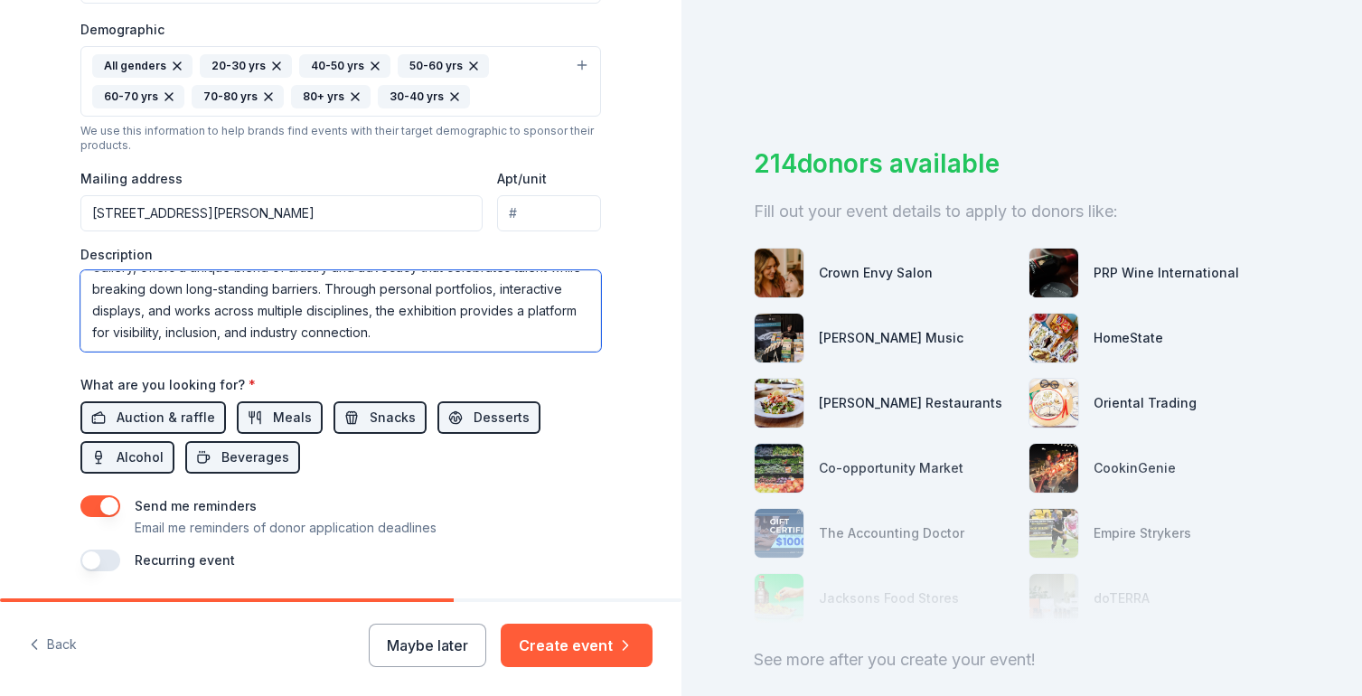
click at [254, 291] on textarea "Viz-Ability, presented in partnership with La Luz de Jesus Gallery, offers a un…" at bounding box center [340, 310] width 521 height 81
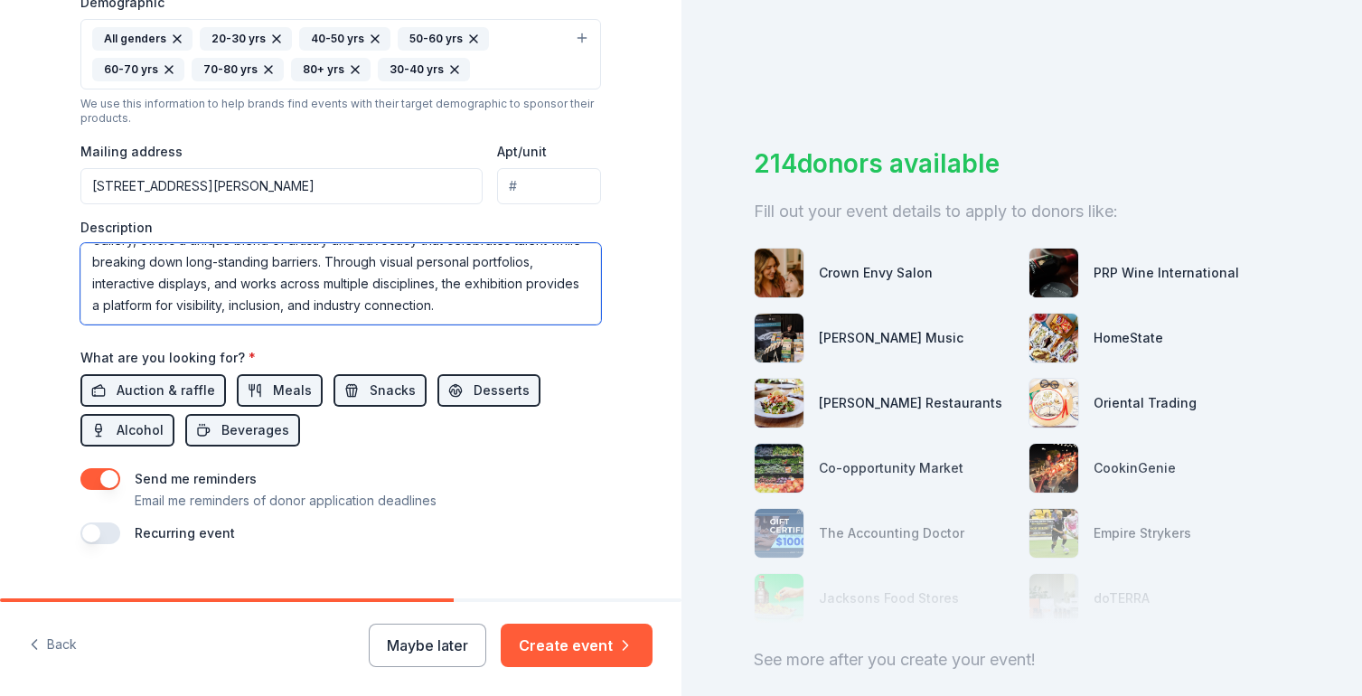
scroll to position [0, 0]
drag, startPoint x: 315, startPoint y: 312, endPoint x: 315, endPoint y: 136, distance: 175.3
click at [315, 136] on div "Event type * Performing & visual arts Business & professional Demographic All g…" at bounding box center [340, 117] width 521 height 415
click at [338, 249] on textarea "Viz-Ability, presented in partnership with La Luz de Jesus Gallery, offers a un…" at bounding box center [340, 283] width 521 height 81
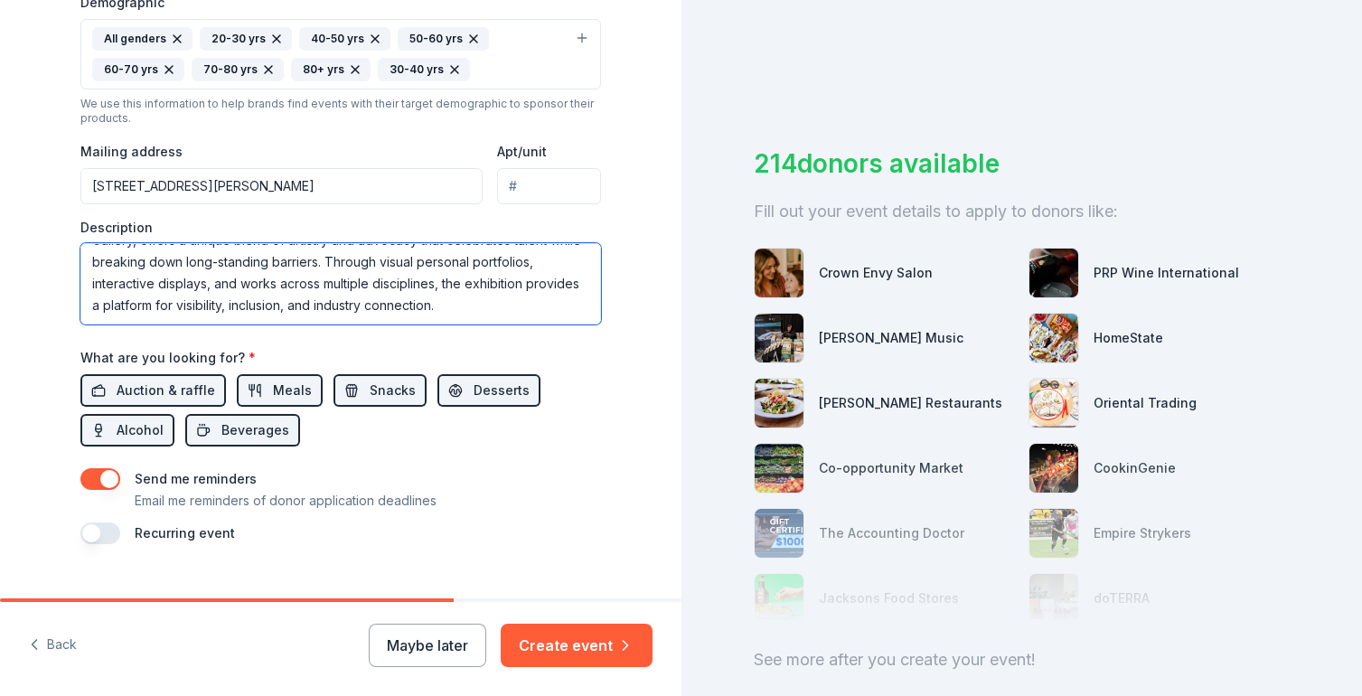
click at [341, 305] on textarea "Viz-Ability, presented in partnership with La Luz de Jesus Gallery, offers a un…" at bounding box center [340, 283] width 521 height 81
drag, startPoint x: 319, startPoint y: 313, endPoint x: 219, endPoint y: 108, distance: 228.4
click at [219, 108] on div "Event type * Performing & visual arts Business & professional Demographic All g…" at bounding box center [340, 117] width 521 height 415
paste textarea "is a résumé-forward pop-up gallery spotlighting mid-to-senior-level disabled cr…"
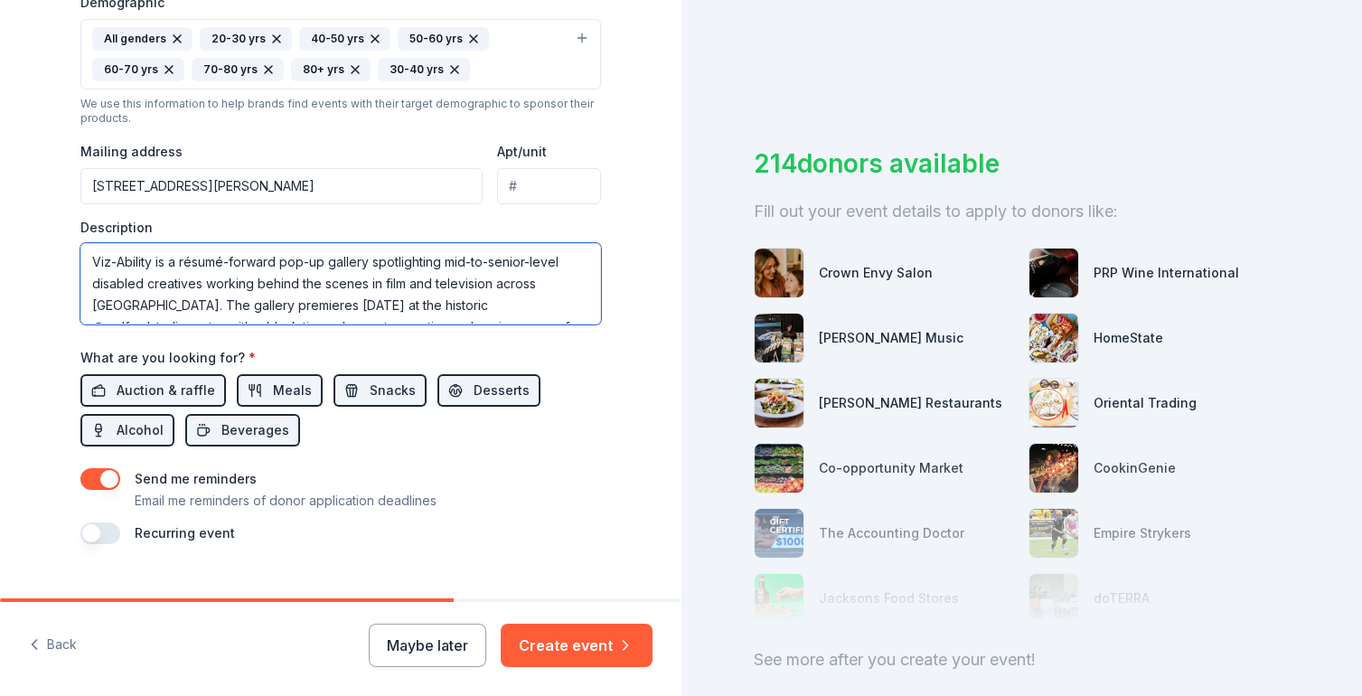
scroll to position [55, 0]
drag, startPoint x: 158, startPoint y: 272, endPoint x: 0, endPoint y: 269, distance: 158.2
click at [0, 269] on div "Tell us about your event. We'll find in-kind donations you can apply for. Event…" at bounding box center [340, 12] width 681 height 1237
click at [270, 284] on textarea "Viz-Ability is a résumé-forward pop-up gallery spotlighting mid-to-senior-level…" at bounding box center [340, 283] width 521 height 81
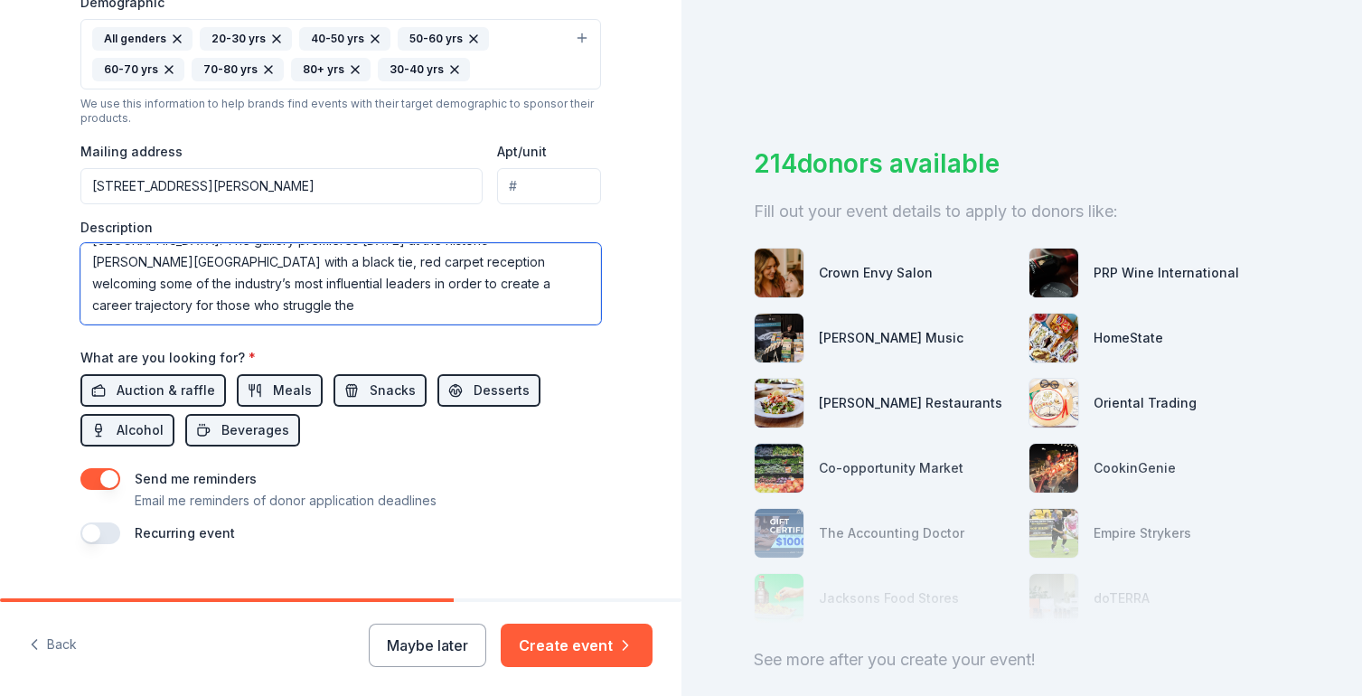
drag, startPoint x: 462, startPoint y: 311, endPoint x: 454, endPoint y: 277, distance: 34.4
click at [454, 277] on textarea "Viz-Ability is a résumé-forward pop-up gallery spotlighting mid-to-senior-level…" at bounding box center [340, 283] width 521 height 81
click at [267, 282] on textarea "Viz-Ability is a résumé-forward pop-up gallery spotlighting mid-to-senior-level…" at bounding box center [340, 283] width 521 height 81
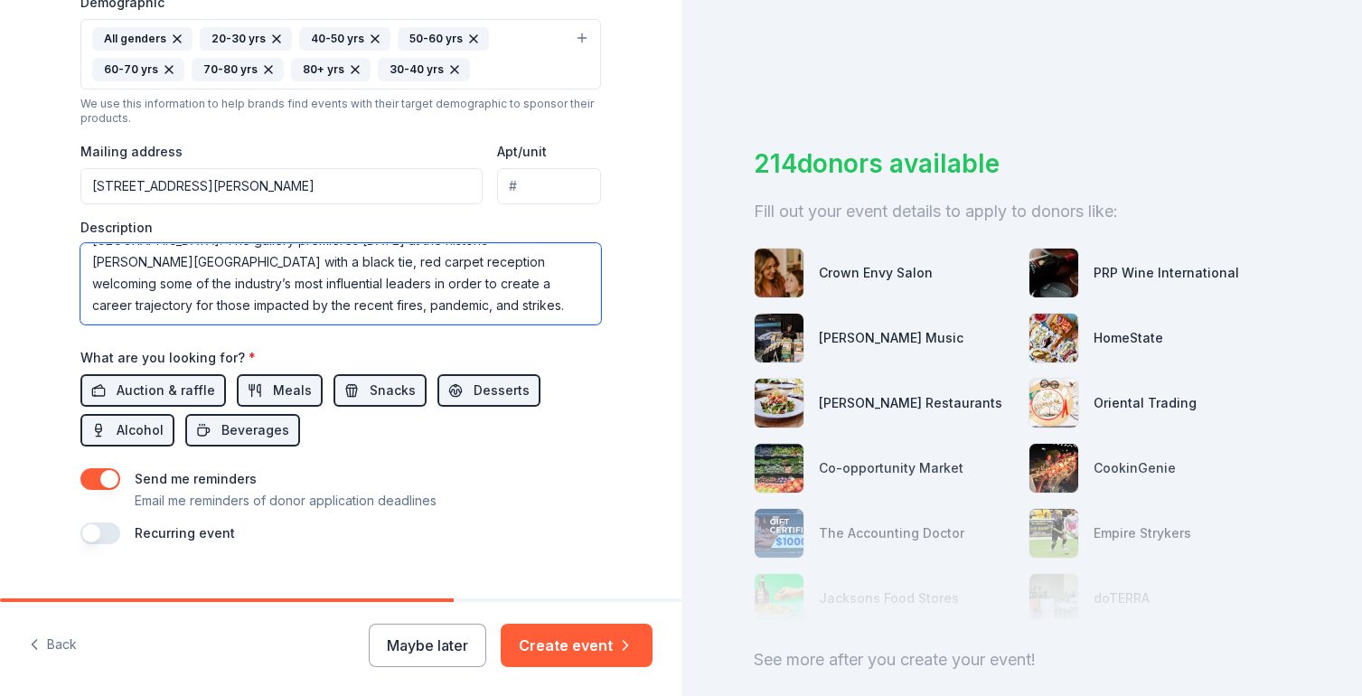
paste textarea ", a historic, resume-forward pop-up gallery, is premiering this October on the …"
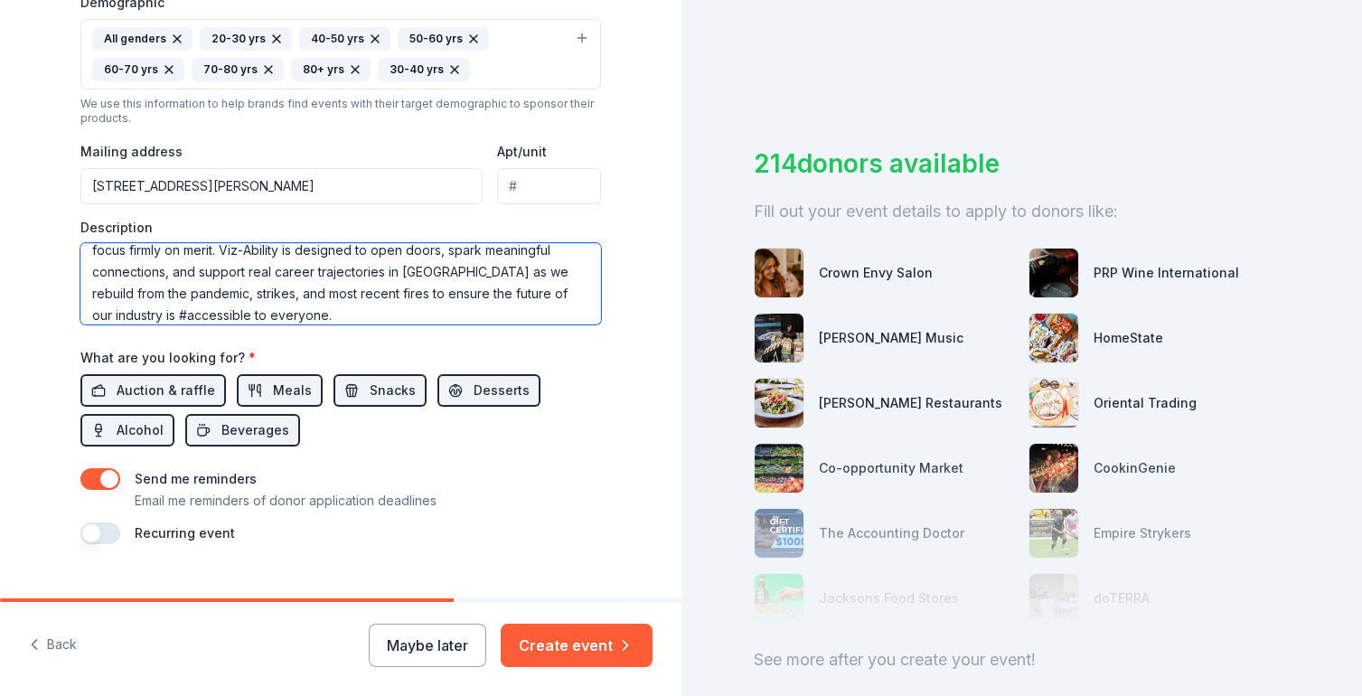
scroll to position [0, 0]
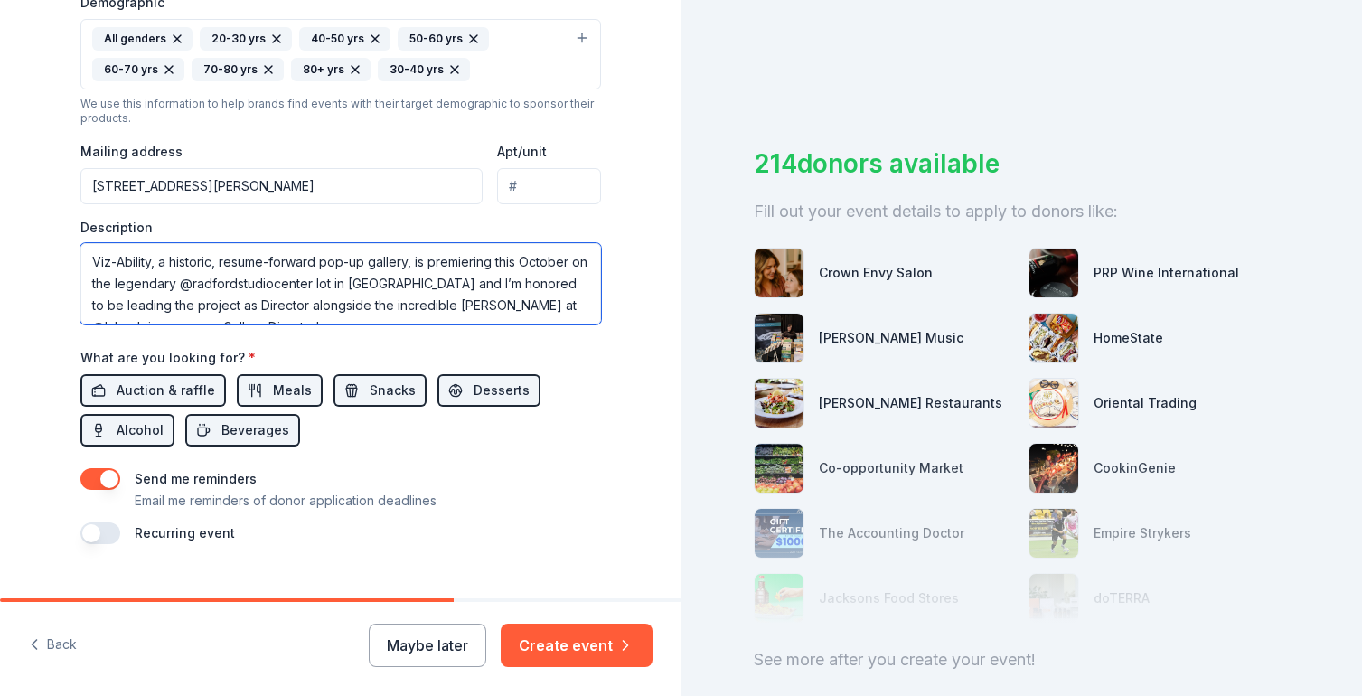
click at [210, 286] on textarea "Viz-Ability, a historic, resume-forward pop-up gallery, is premiering this Octo…" at bounding box center [340, 283] width 521 height 81
click at [243, 286] on textarea "Viz-Ability, a historic, resume-forward pop-up gallery, is premiering this Octo…" at bounding box center [340, 283] width 521 height 81
click at [287, 282] on textarea "Viz-Ability, a historic, resume-forward pop-up gallery, is premiering this Octo…" at bounding box center [340, 283] width 521 height 81
drag, startPoint x: 435, startPoint y: 260, endPoint x: 383, endPoint y: 297, distance: 63.5
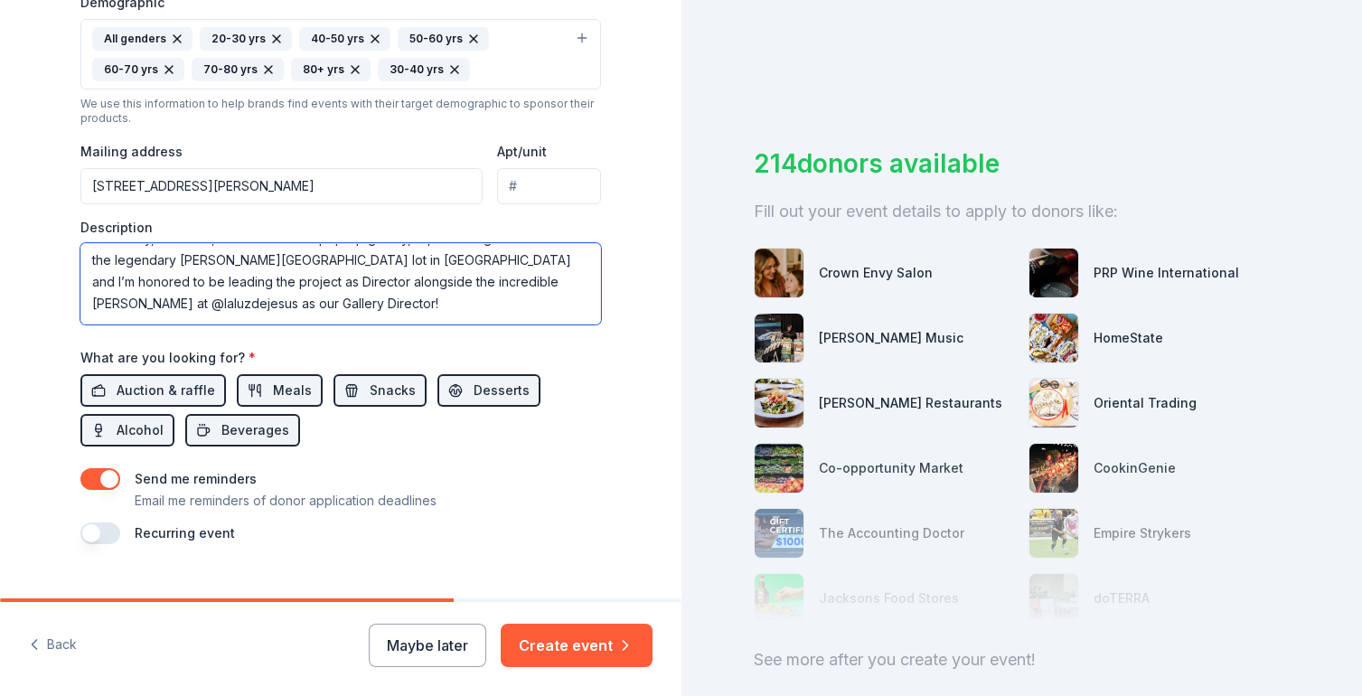
click at [383, 297] on textarea "Viz-Ability, a historic, resume-forward pop-up gallery, is premiering this Octo…" at bounding box center [340, 283] width 521 height 81
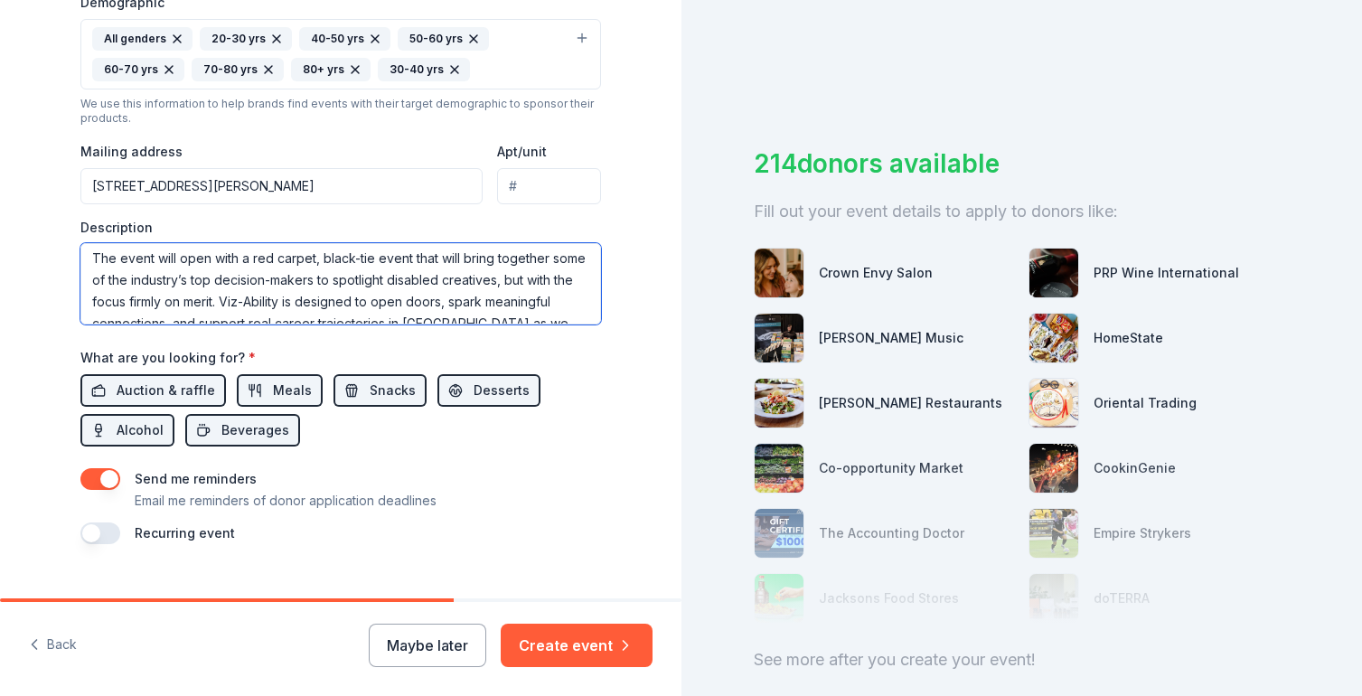
scroll to position [70, 0]
click at [390, 258] on textarea "Viz-Ability, a historic, resume-forward pop-up gallery, is premiering this Octo…" at bounding box center [340, 283] width 521 height 81
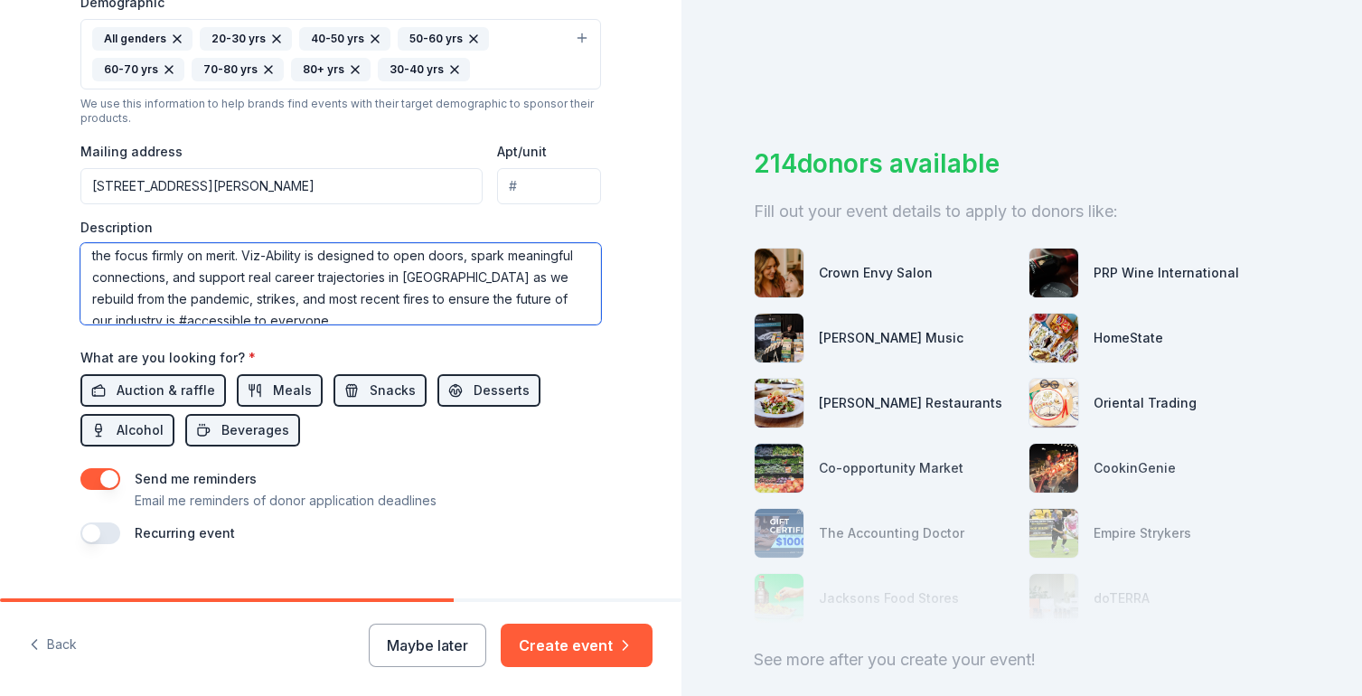
scroll to position [130, 0]
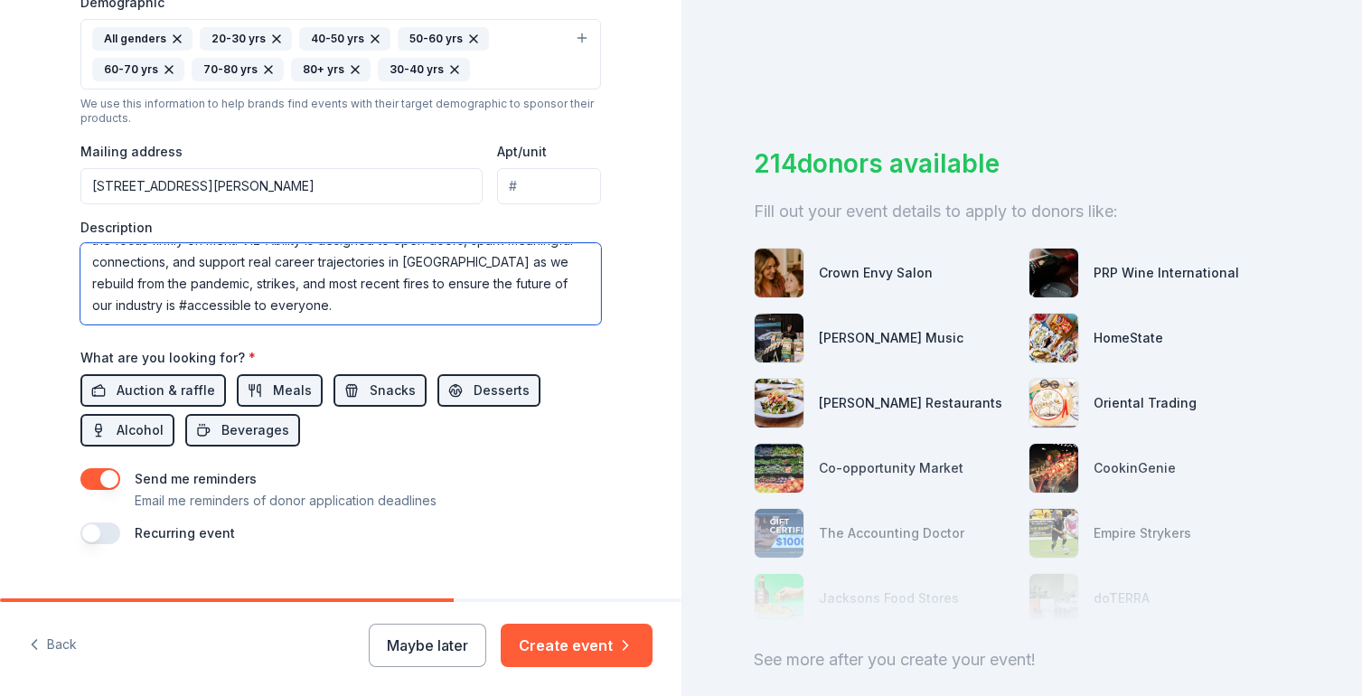
click at [99, 306] on textarea "Viz-Ability, a historic, resume-forward pop-up gallery, is premiering this Octo…" at bounding box center [340, 283] width 521 height 81
type textarea "Viz-Ability, a historic, resume-forward pop-up gallery, is premiering this Octo…"
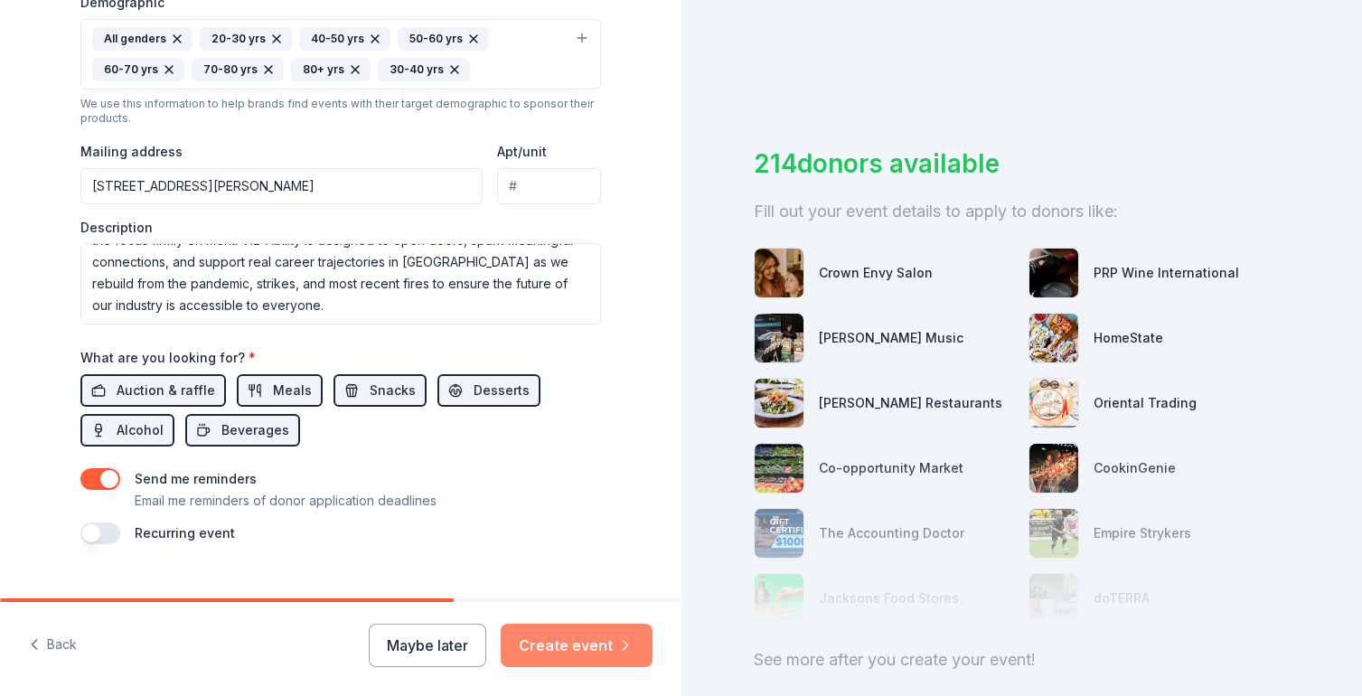
click at [580, 659] on button "Create event" at bounding box center [577, 645] width 152 height 43
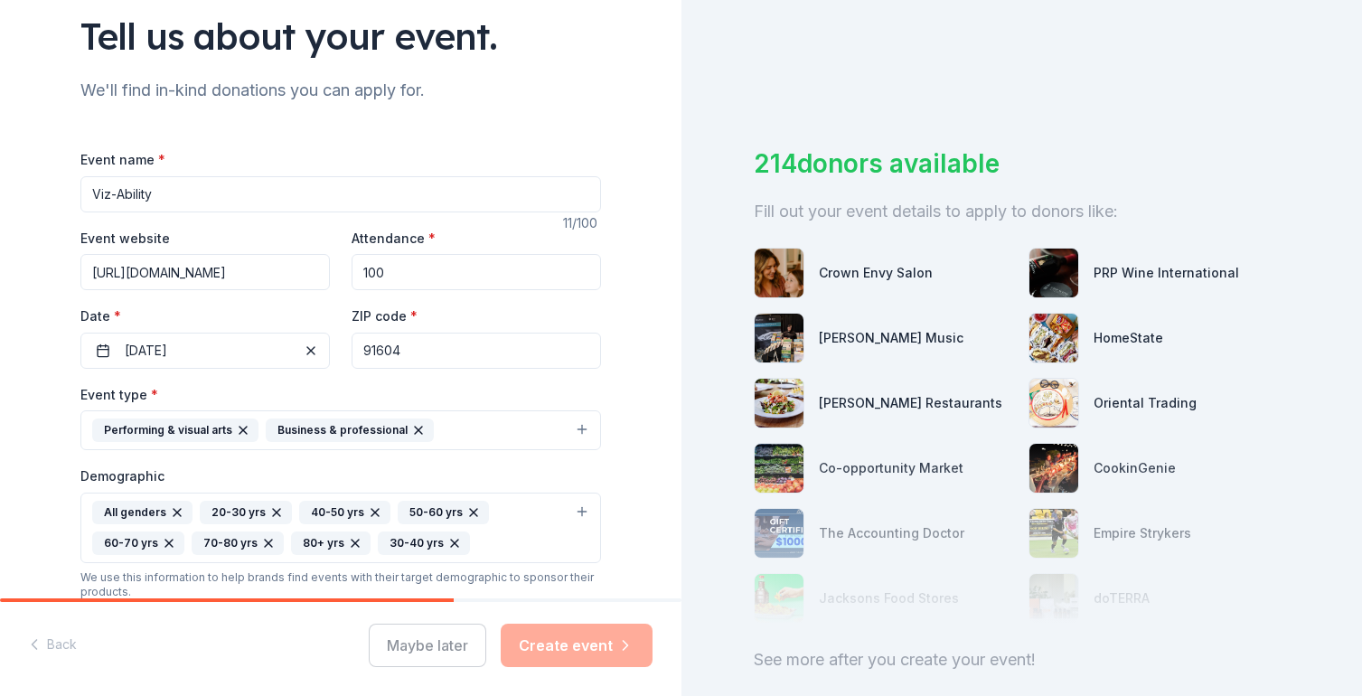
scroll to position [131, 0]
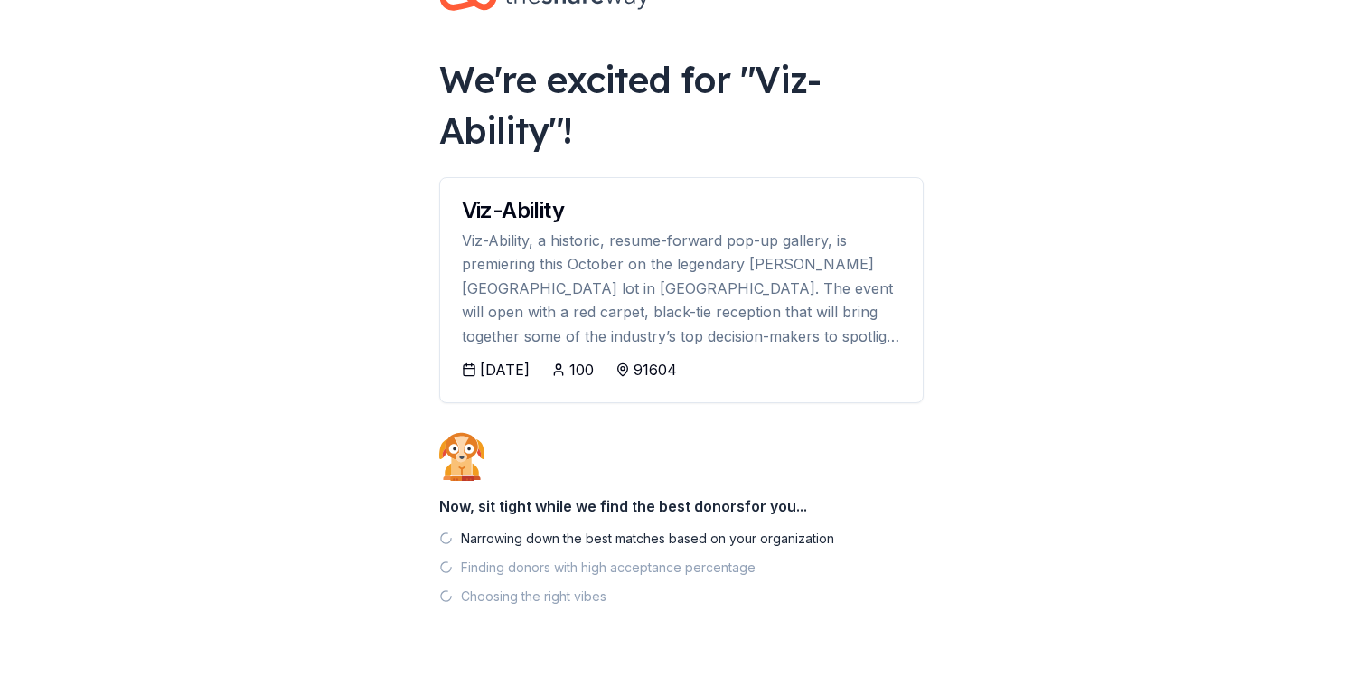
scroll to position [91, 0]
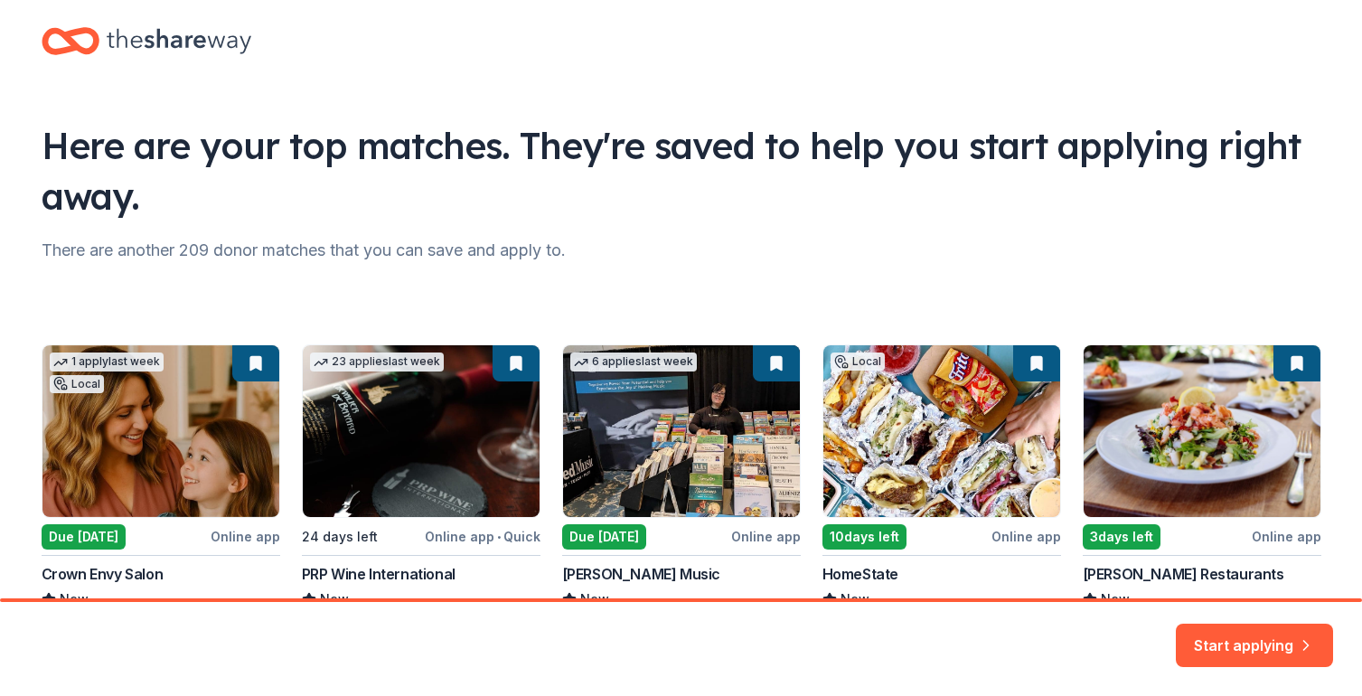
scroll to position [18, 0]
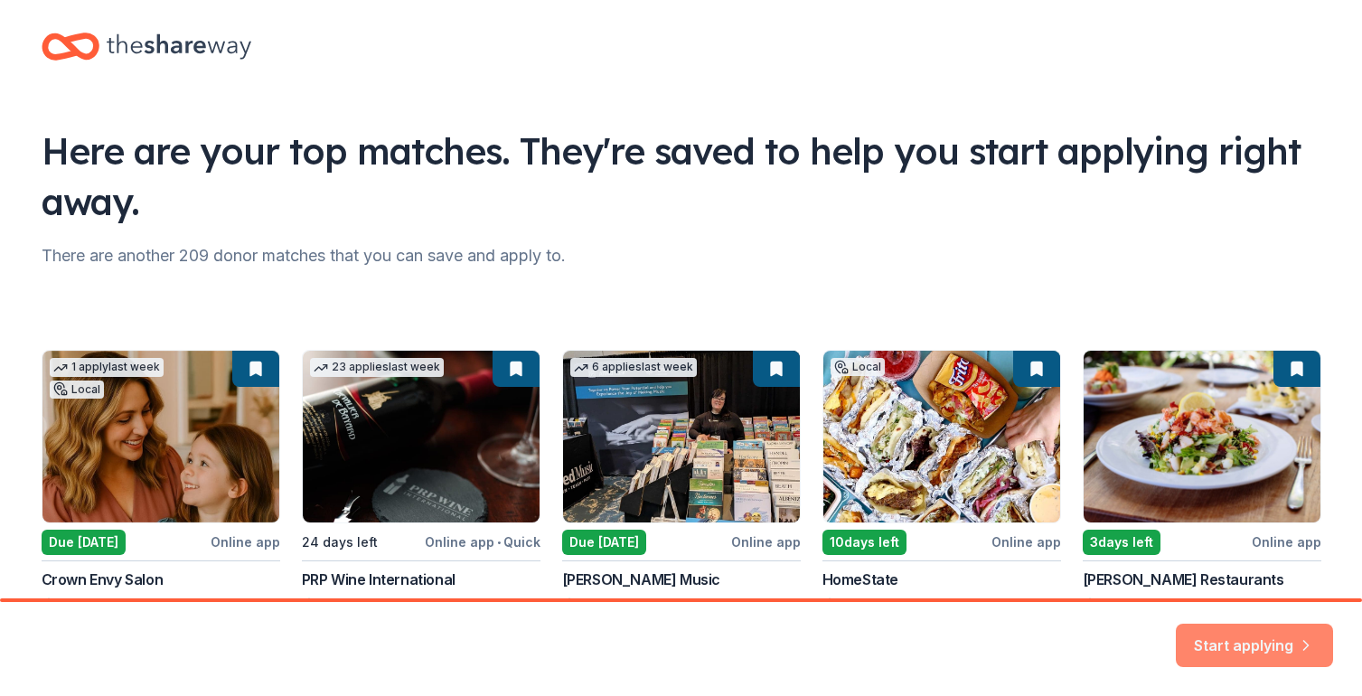
click at [1193, 643] on button "Start applying" at bounding box center [1254, 634] width 157 height 43
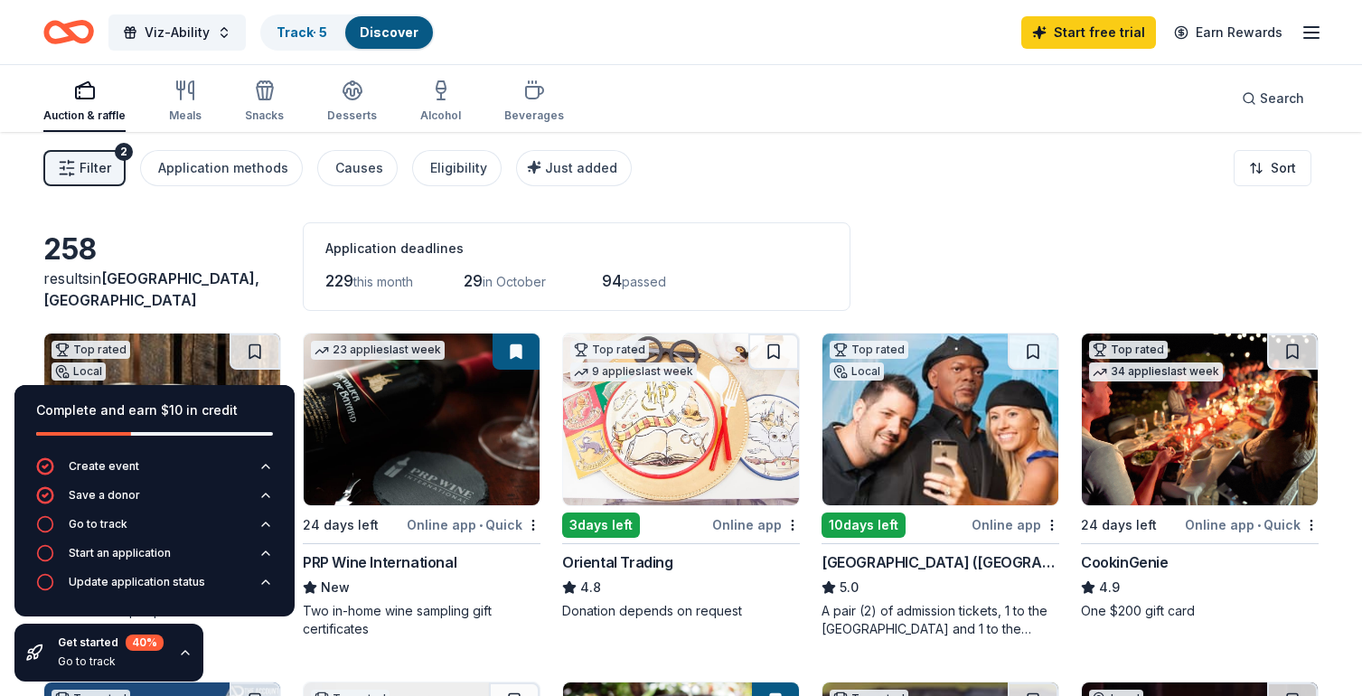
click at [194, 526] on button "Go to track" at bounding box center [154, 529] width 237 height 29
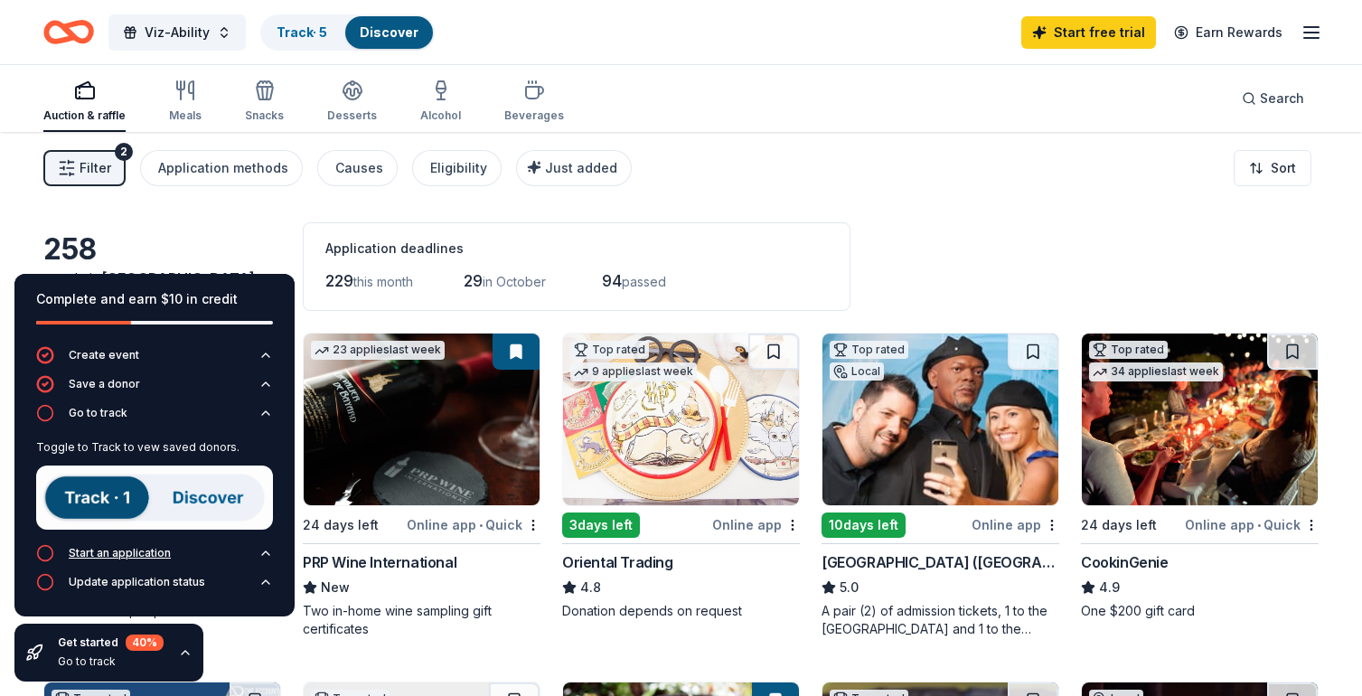
click at [191, 553] on button "Start an application" at bounding box center [154, 558] width 237 height 29
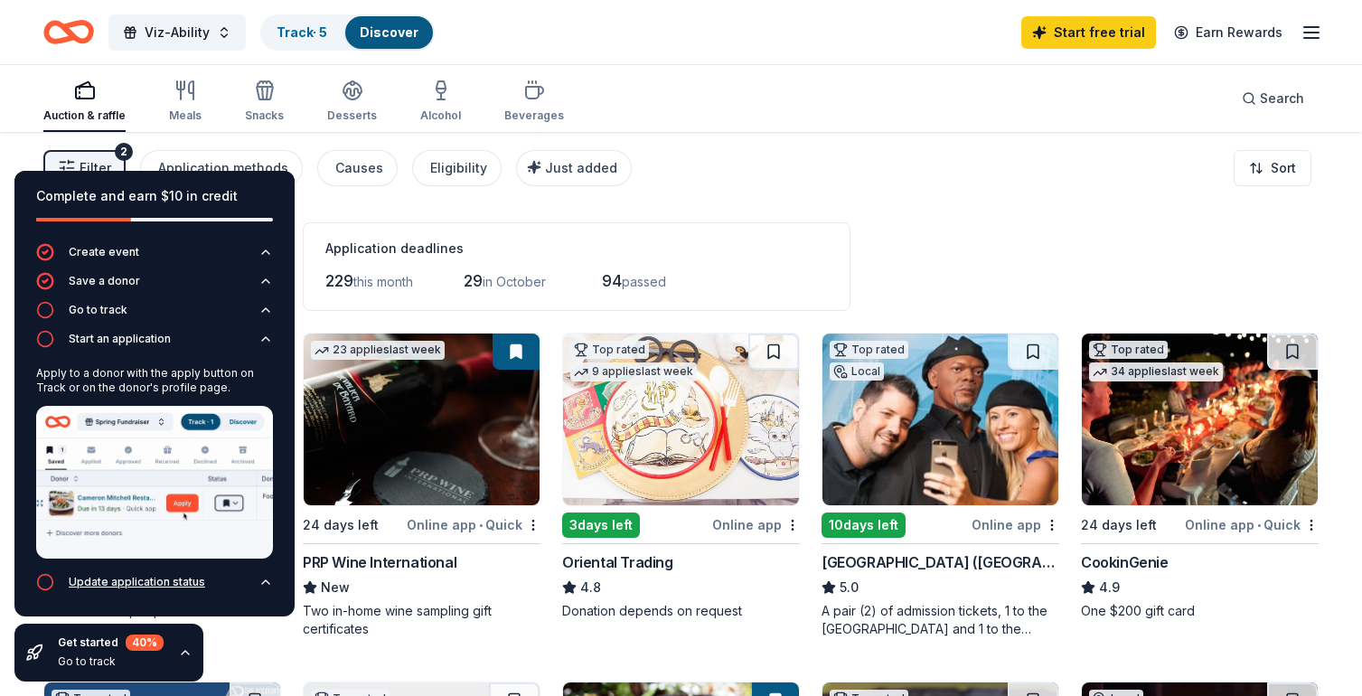
click at [192, 588] on div "Update application status" at bounding box center [137, 582] width 136 height 14
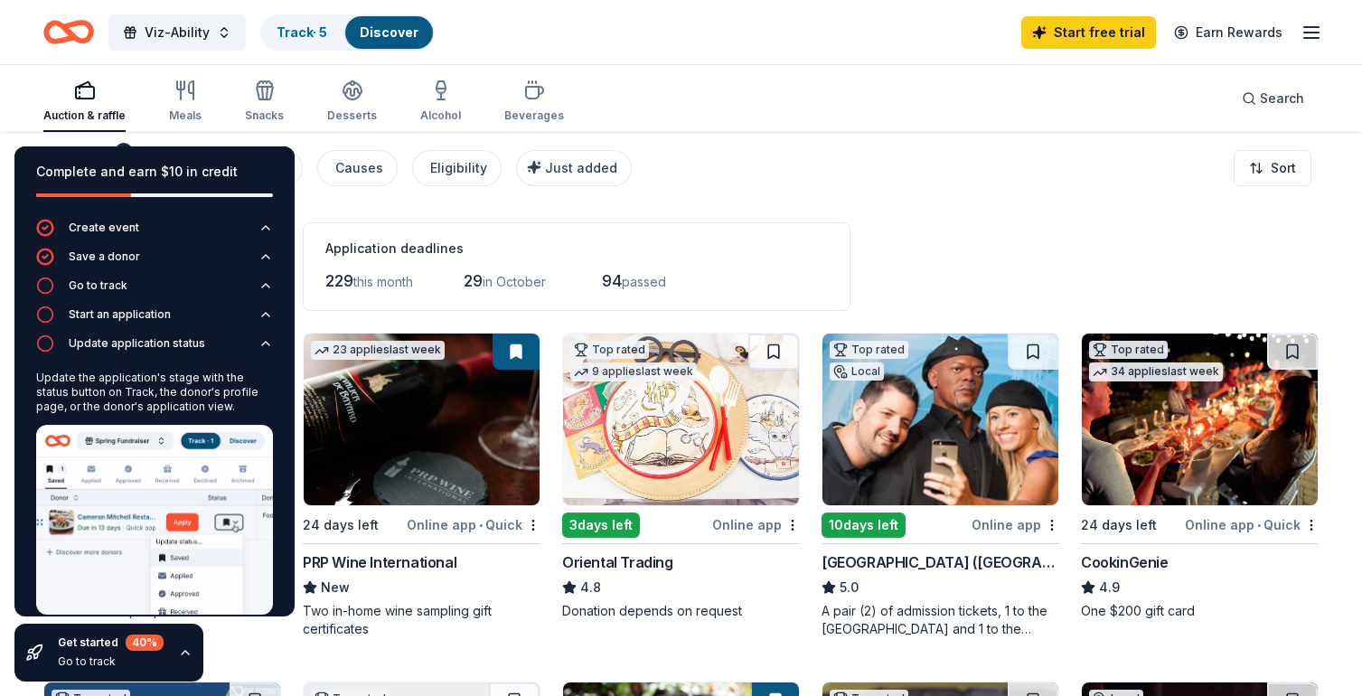
click at [473, 225] on div "Application deadlines 229 this month 29 in October 94 passed" at bounding box center [577, 266] width 548 height 89
click at [184, 652] on icon "button" at bounding box center [185, 653] width 7 height 4
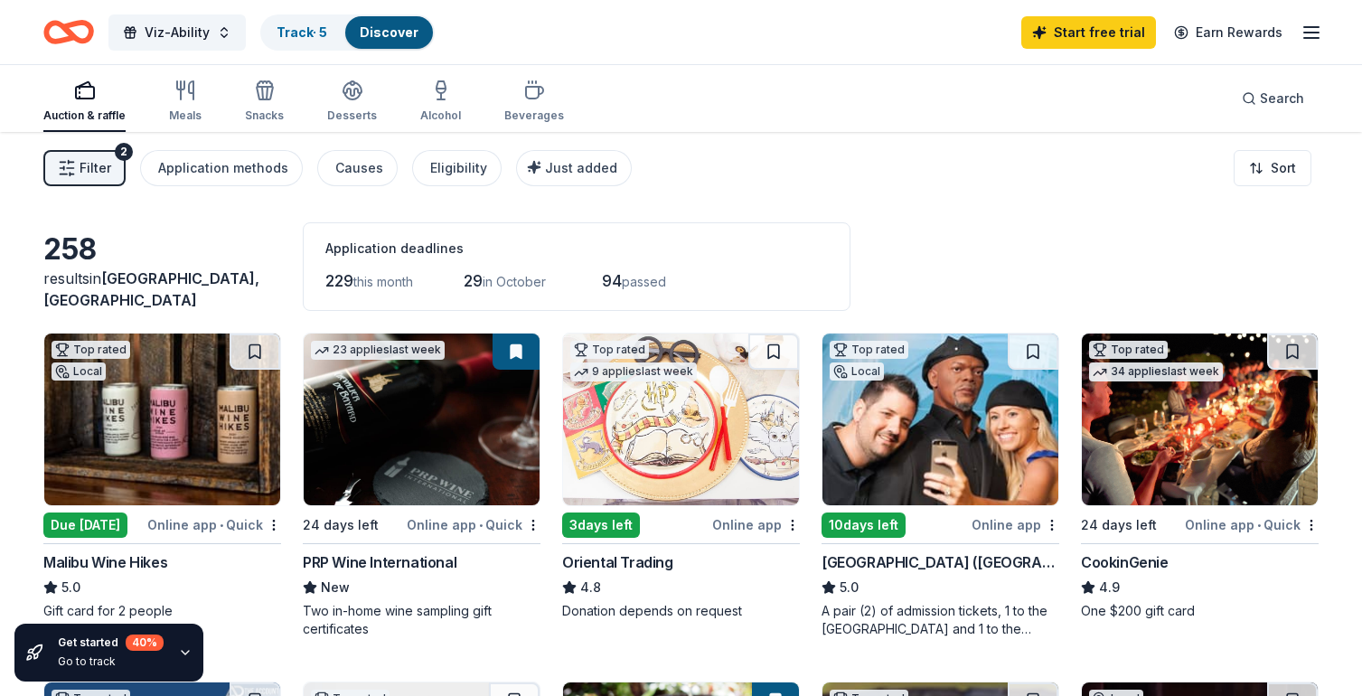
click at [98, 171] on span "Filter" at bounding box center [96, 168] width 32 height 22
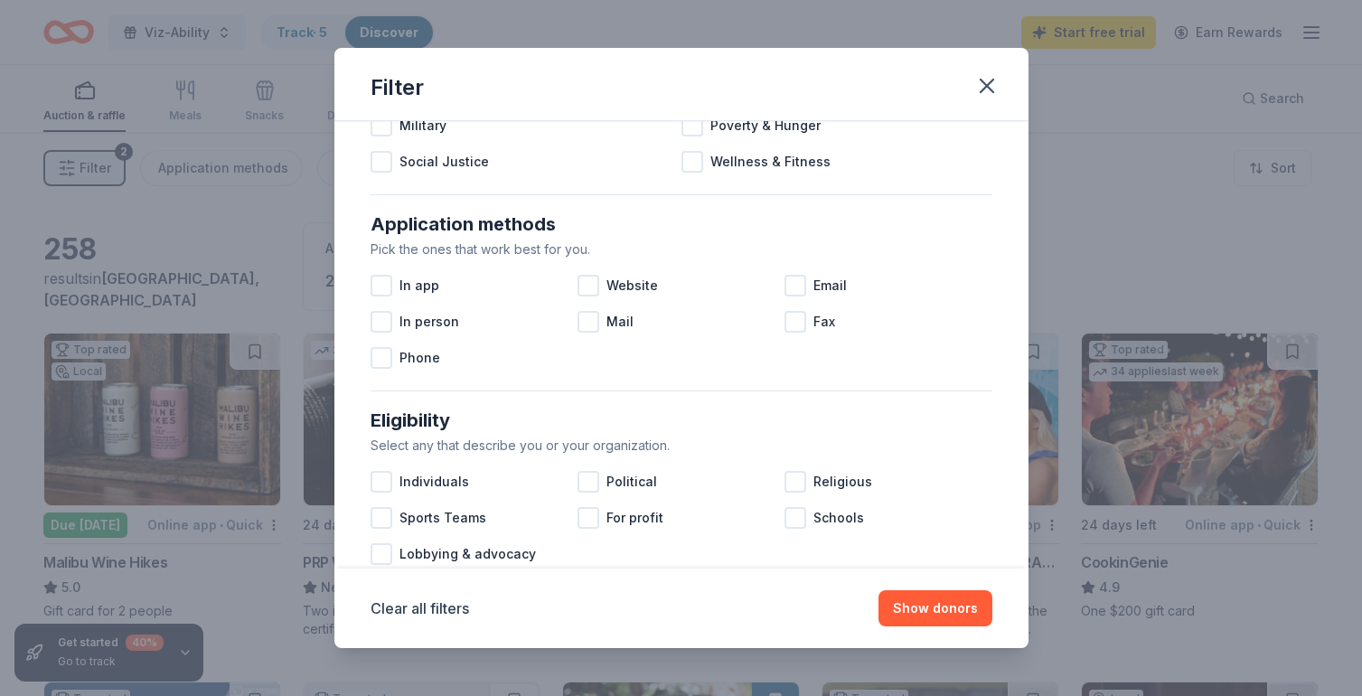
scroll to position [867, 0]
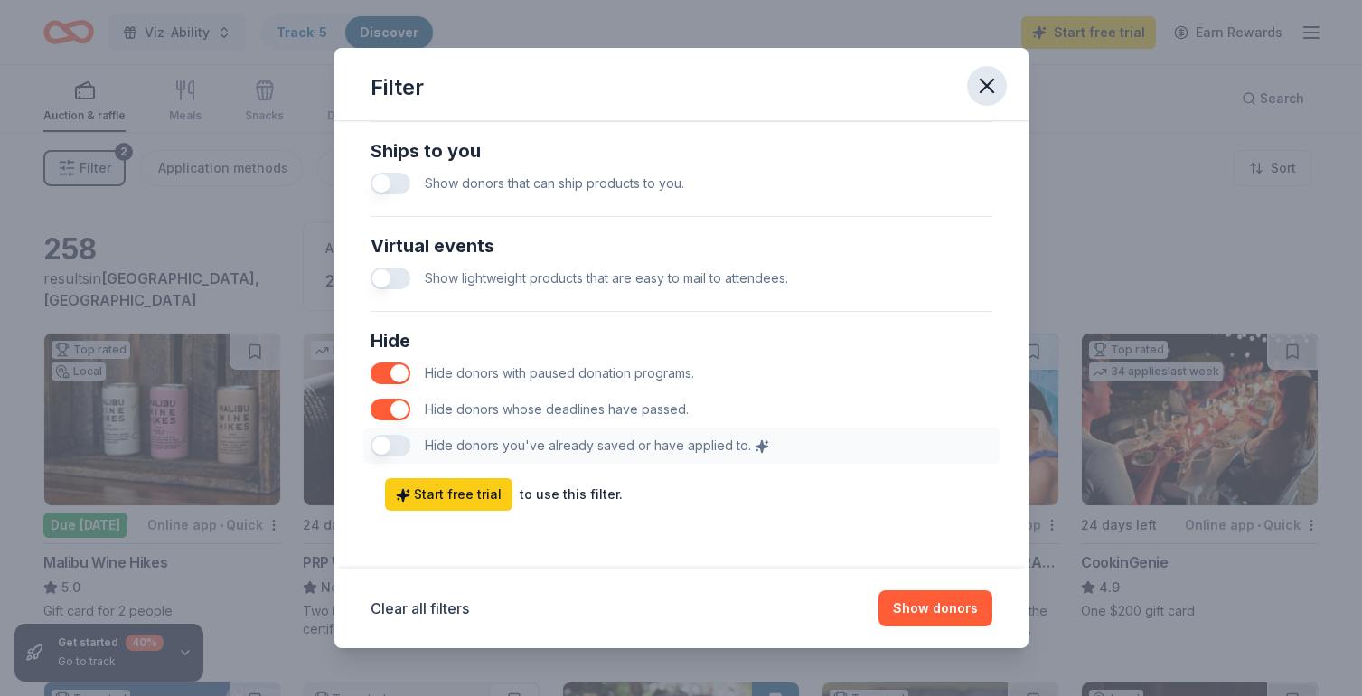
click at [987, 85] on icon "button" at bounding box center [987, 86] width 13 height 13
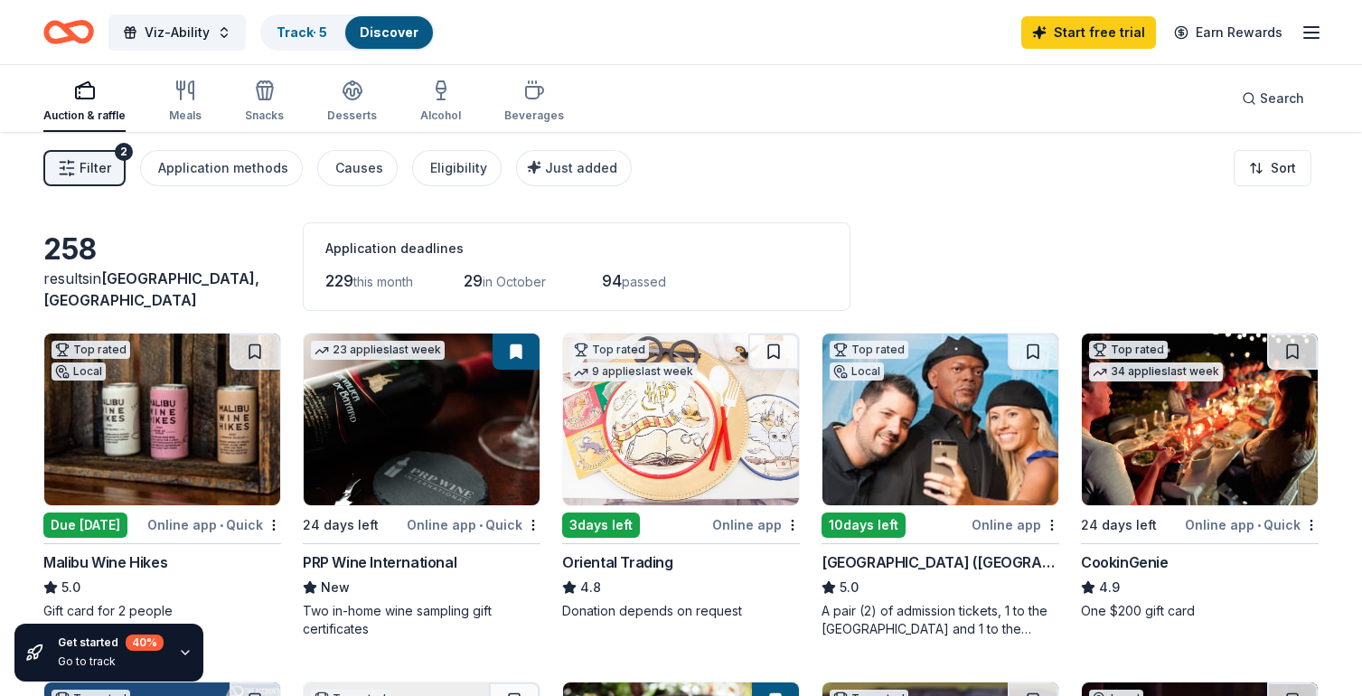
click at [1306, 29] on icon "button" at bounding box center [1312, 33] width 22 height 22
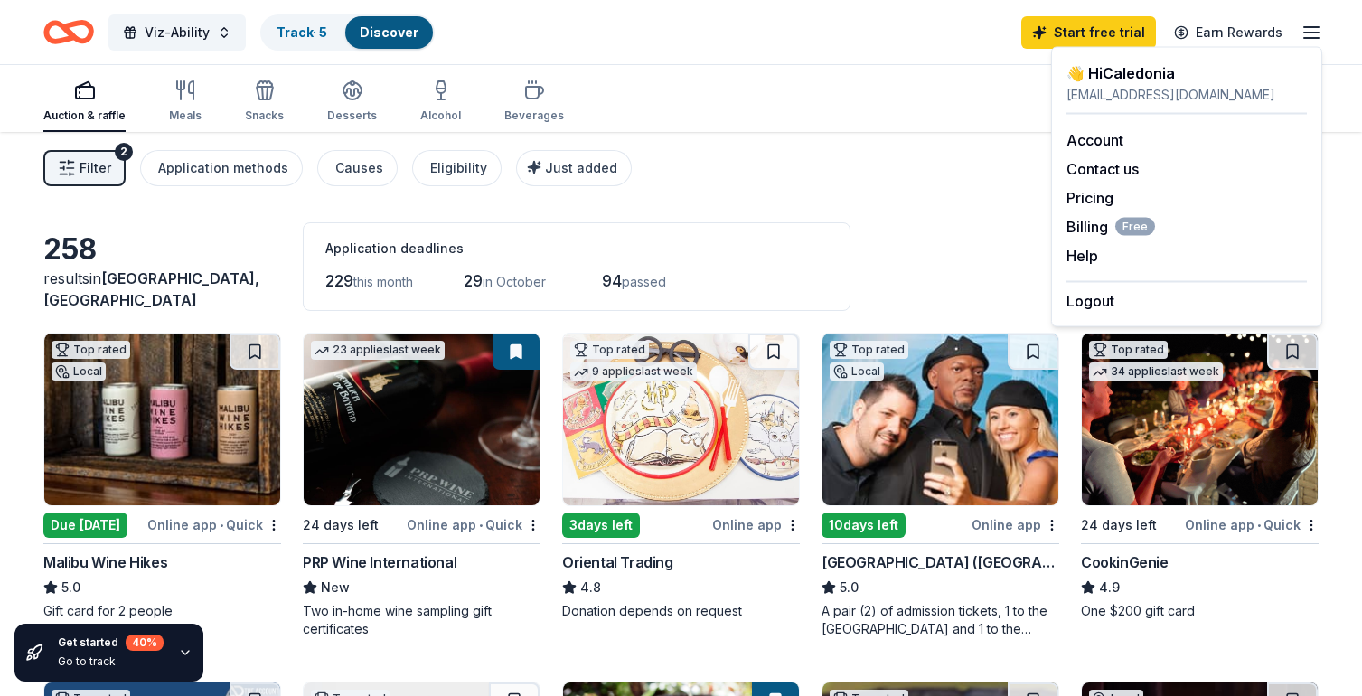
click at [1081, 238] on div "Account Contact us Pricing Billing Free Help Earn rewards" at bounding box center [1186, 198] width 240 height 166
click at [1081, 230] on span "Billing Free" at bounding box center [1110, 227] width 89 height 22
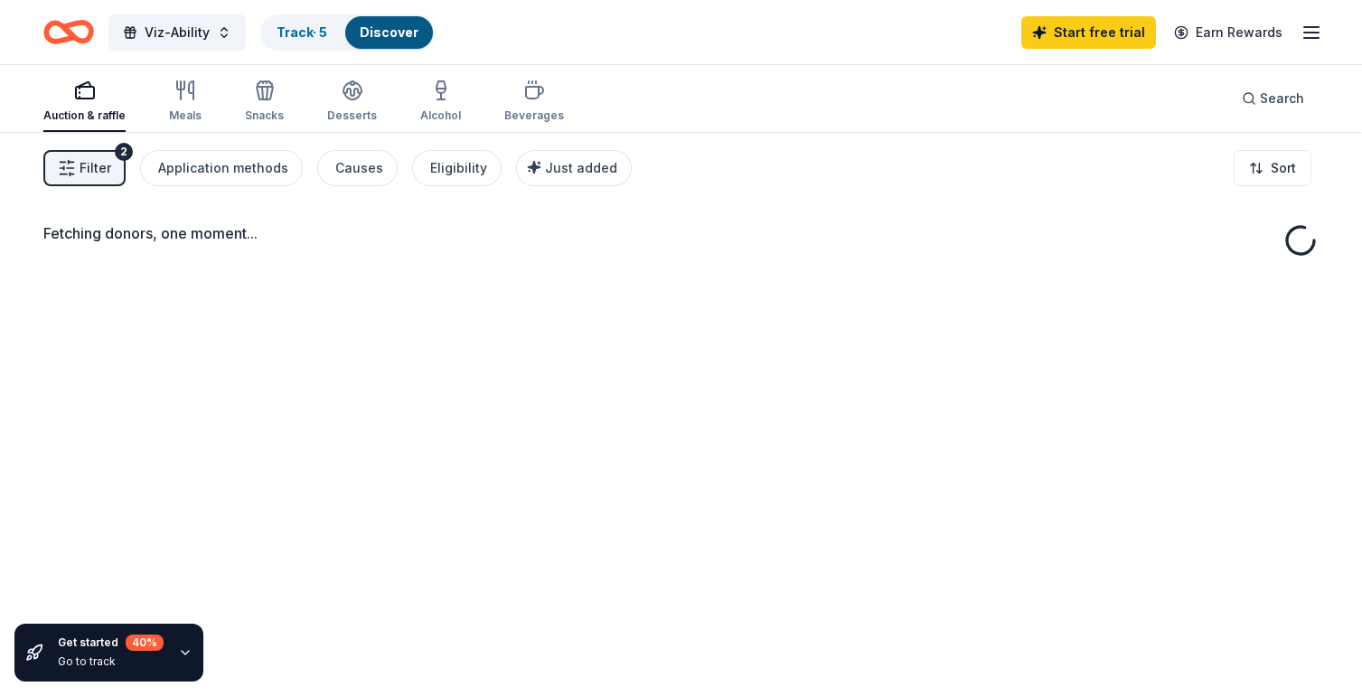
click at [1306, 38] on icon "button" at bounding box center [1312, 33] width 22 height 22
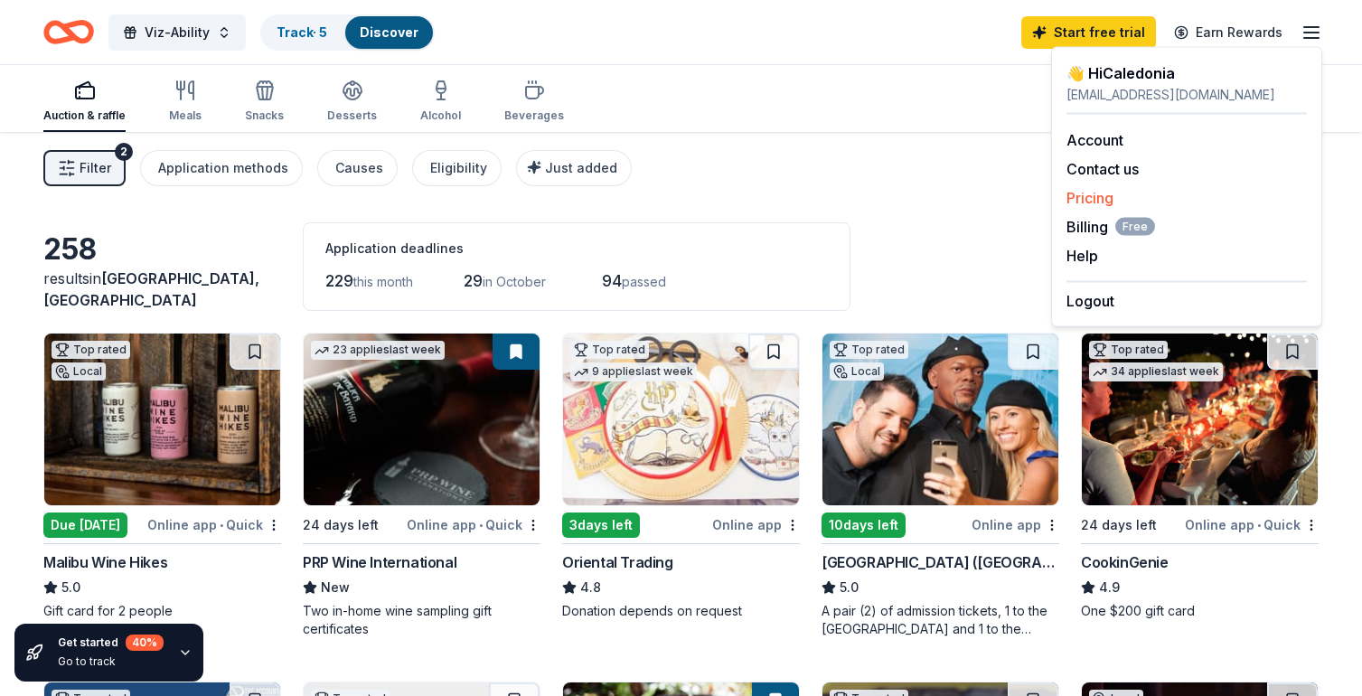
click at [1090, 193] on link "Pricing" at bounding box center [1089, 198] width 47 height 18
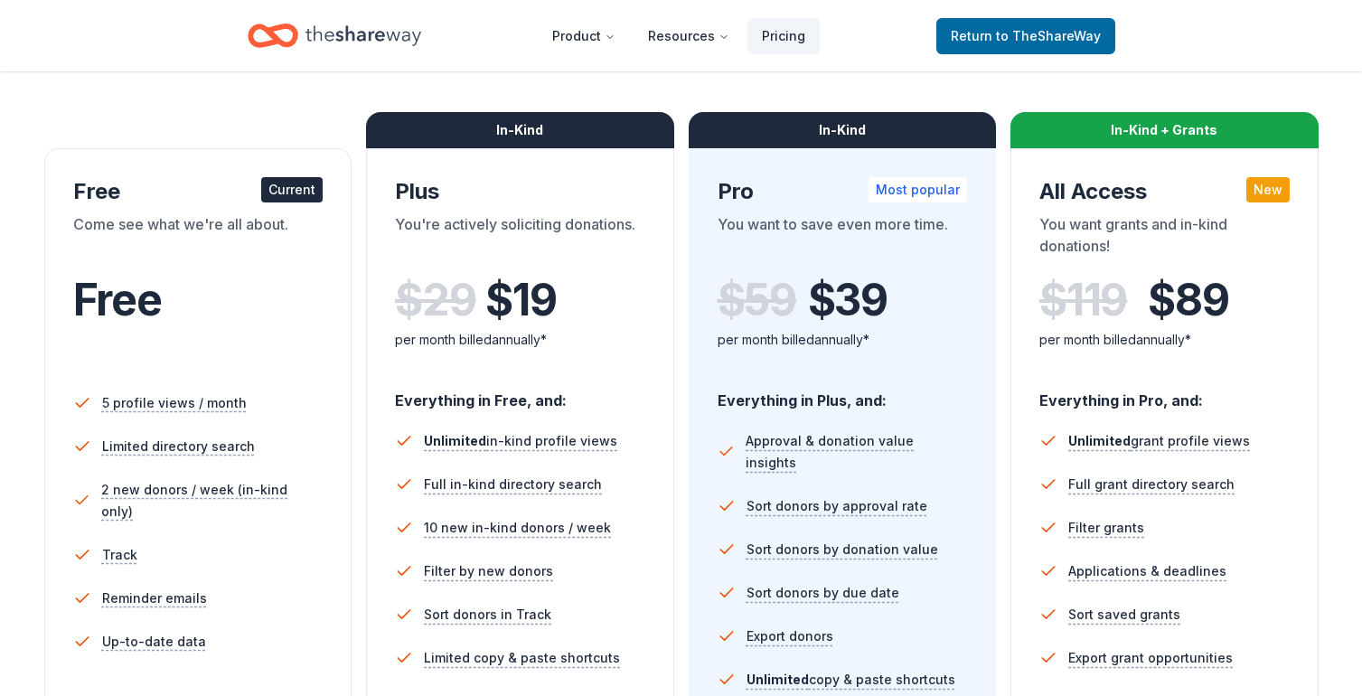
scroll to position [231, 0]
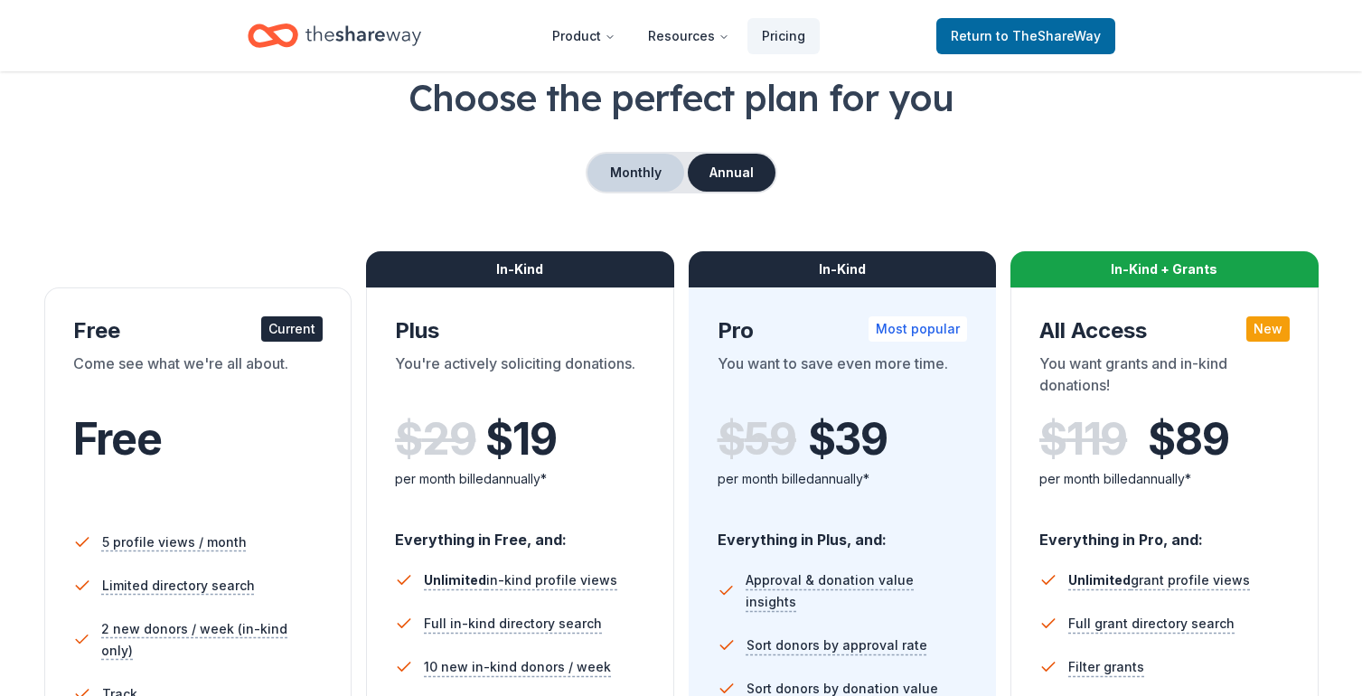
click at [646, 155] on button "Monthly" at bounding box center [635, 173] width 97 height 38
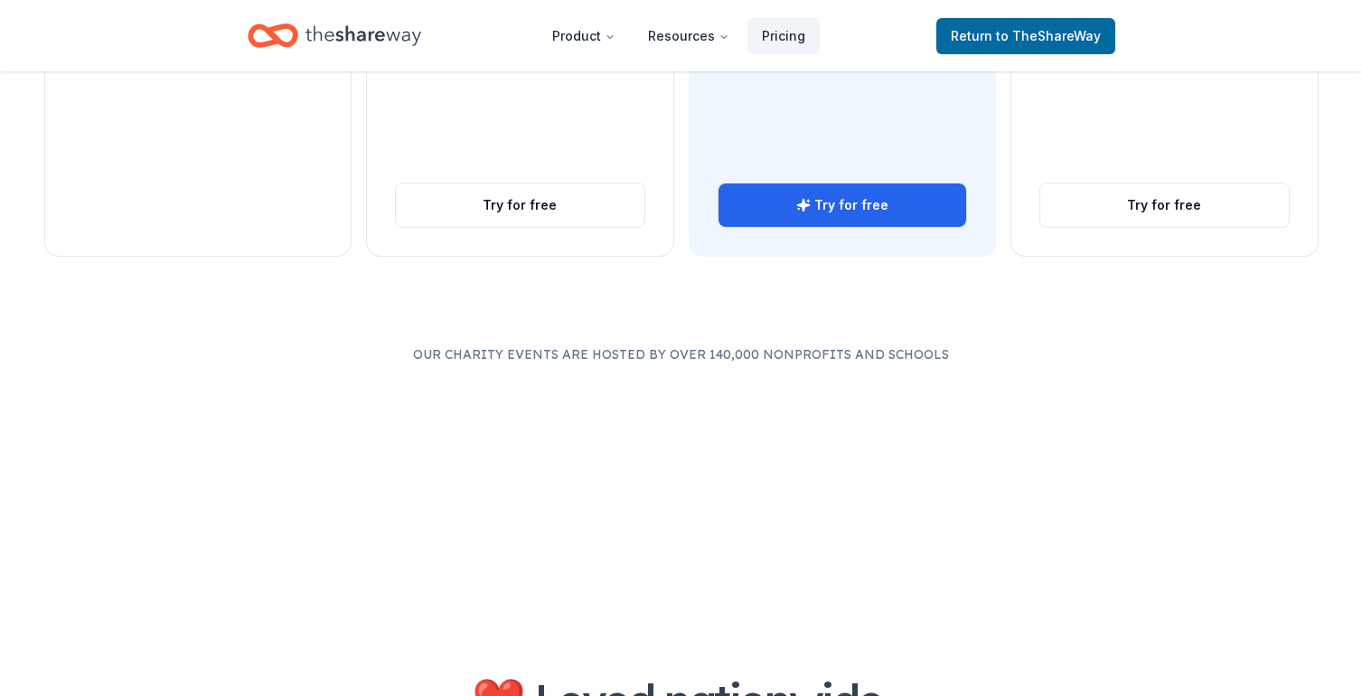
scroll to position [0, 0]
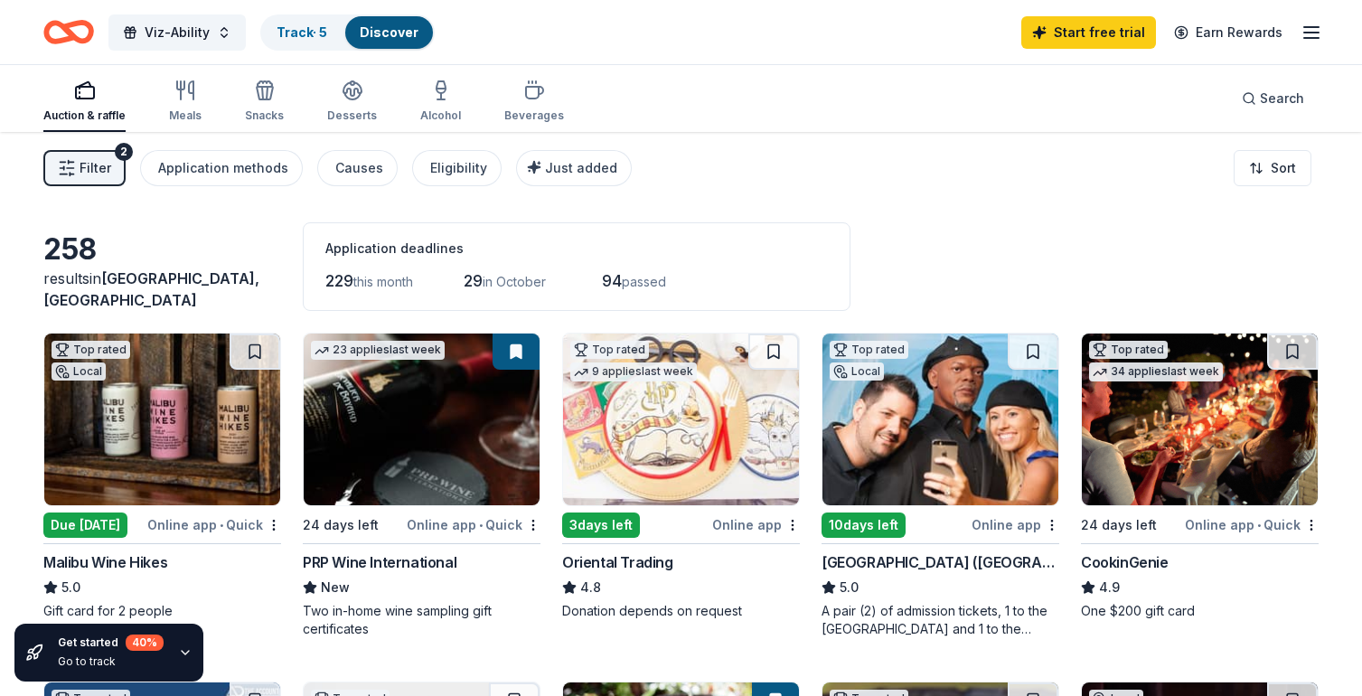
click at [83, 173] on span "Filter" at bounding box center [96, 168] width 32 height 22
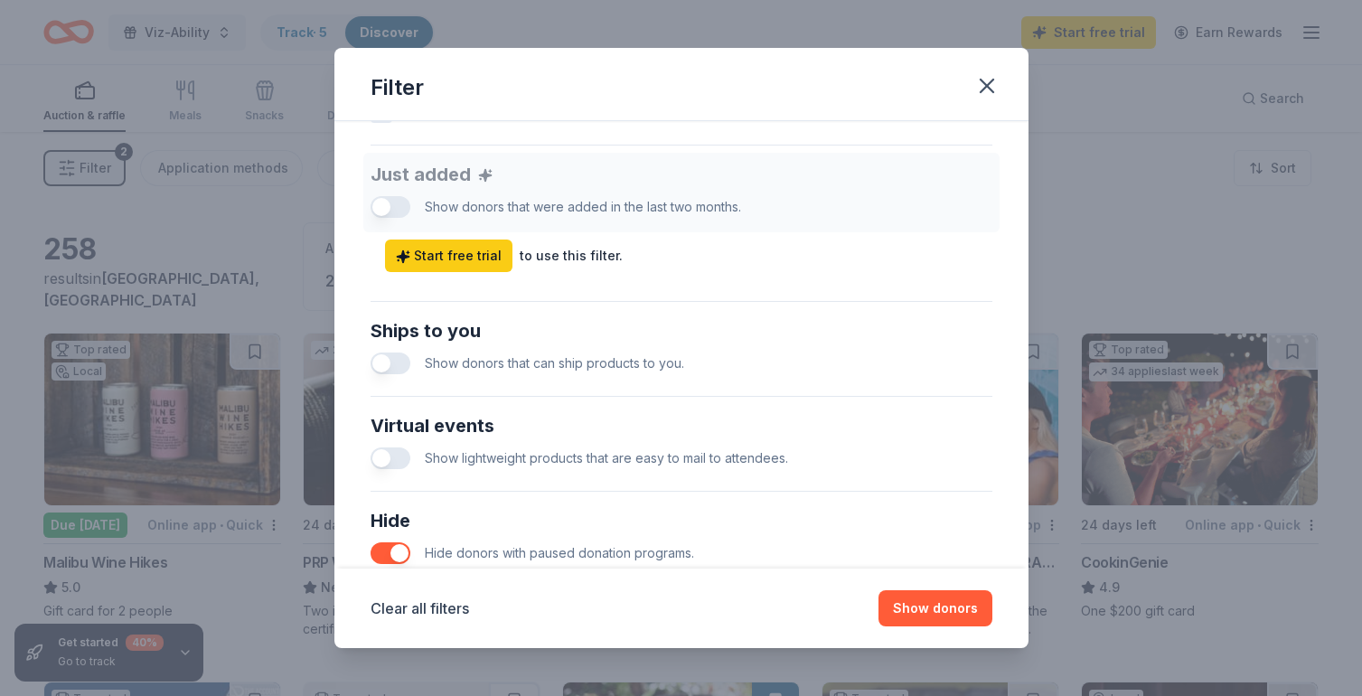
scroll to position [709, 0]
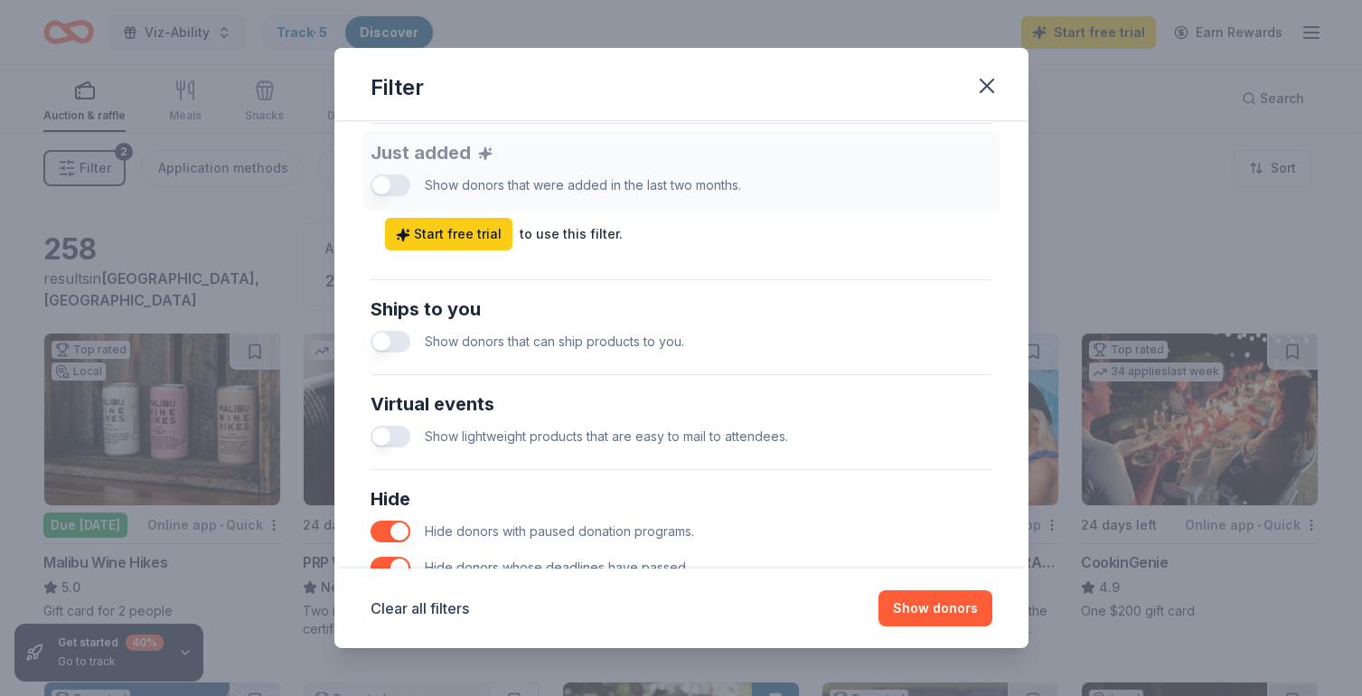
click at [380, 343] on button "button" at bounding box center [391, 342] width 40 height 22
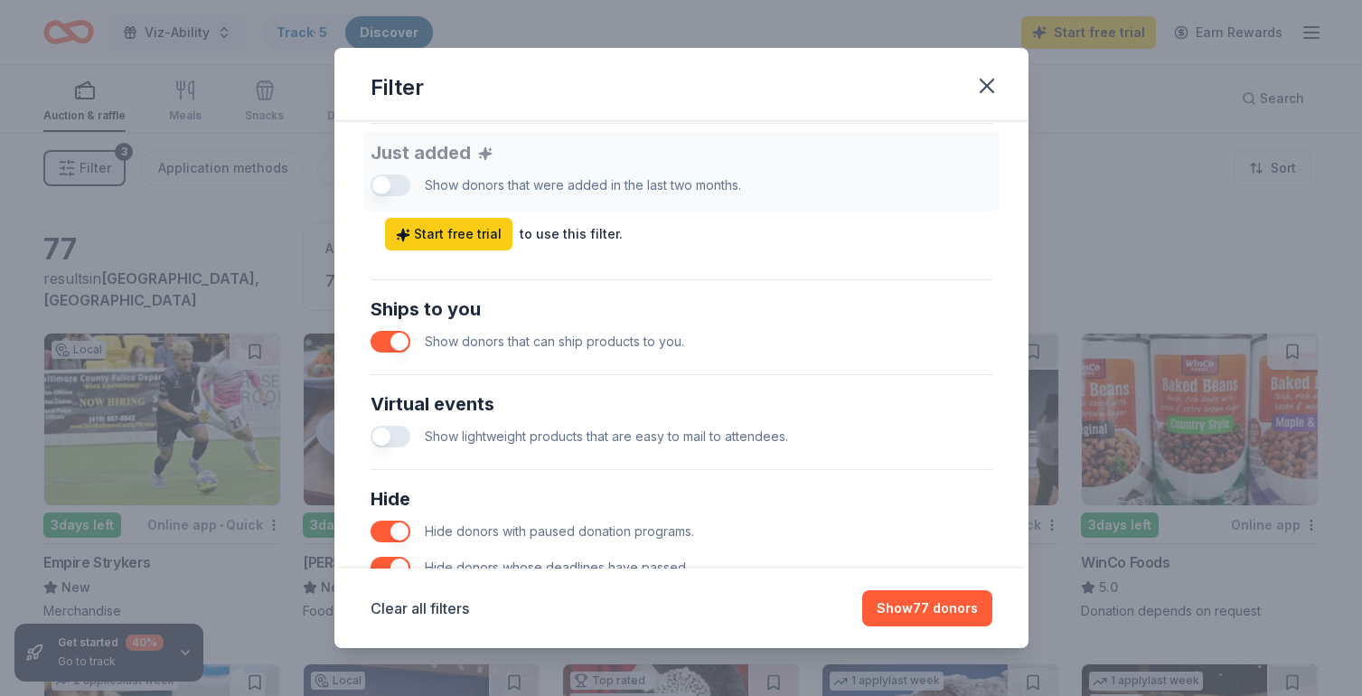
click at [452, 425] on div "Show lightweight products that are easy to mail to attendees." at bounding box center [682, 436] width 622 height 36
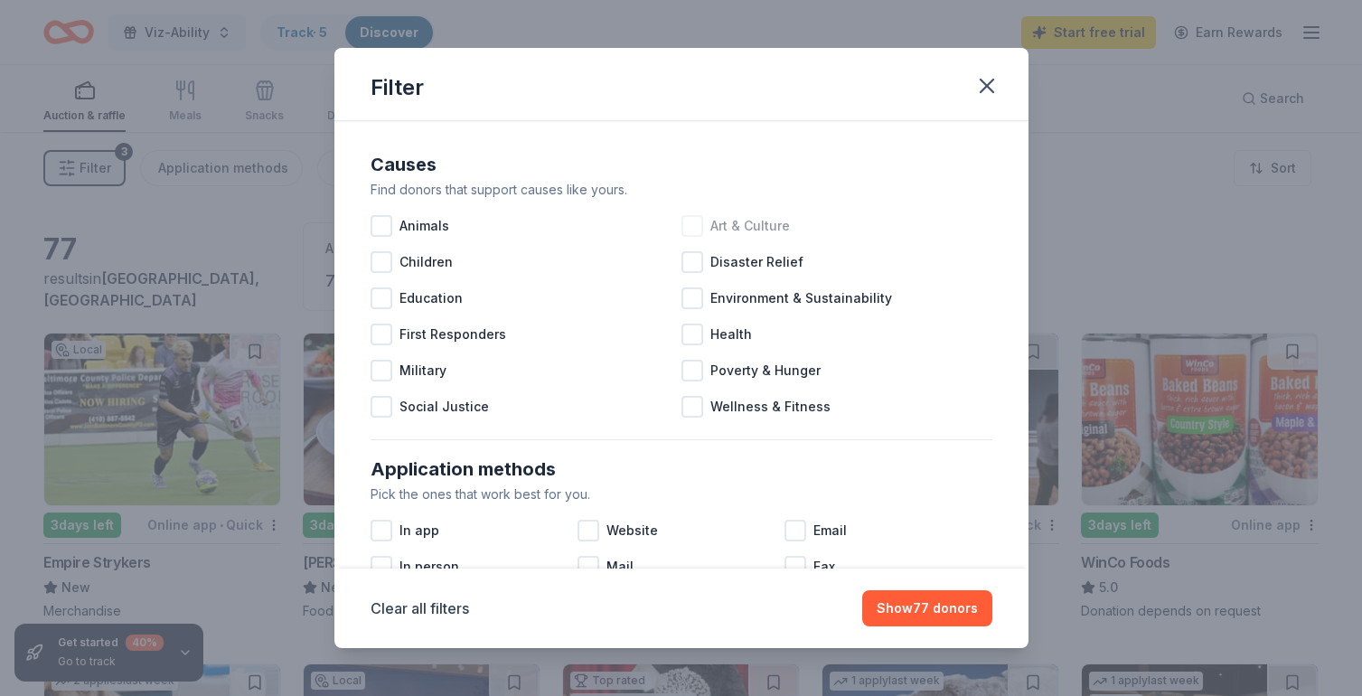
click at [692, 222] on div at bounding box center [692, 226] width 22 height 22
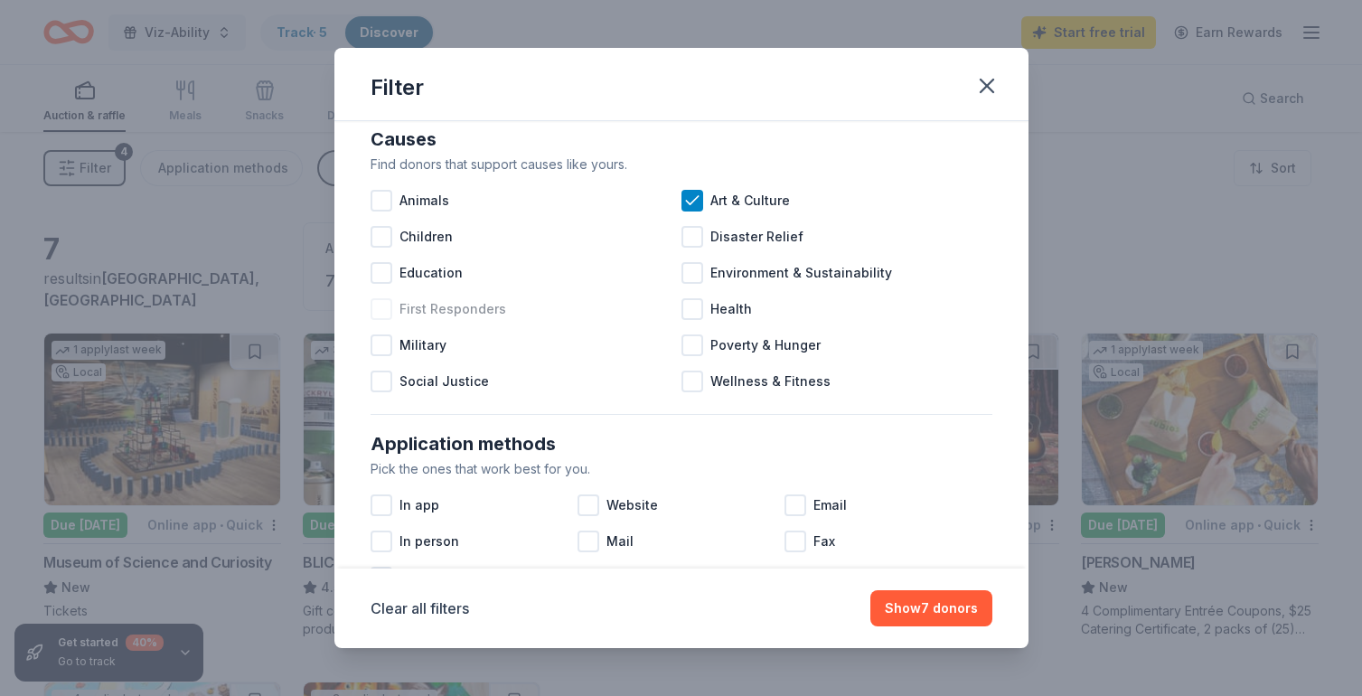
scroll to position [52, 0]
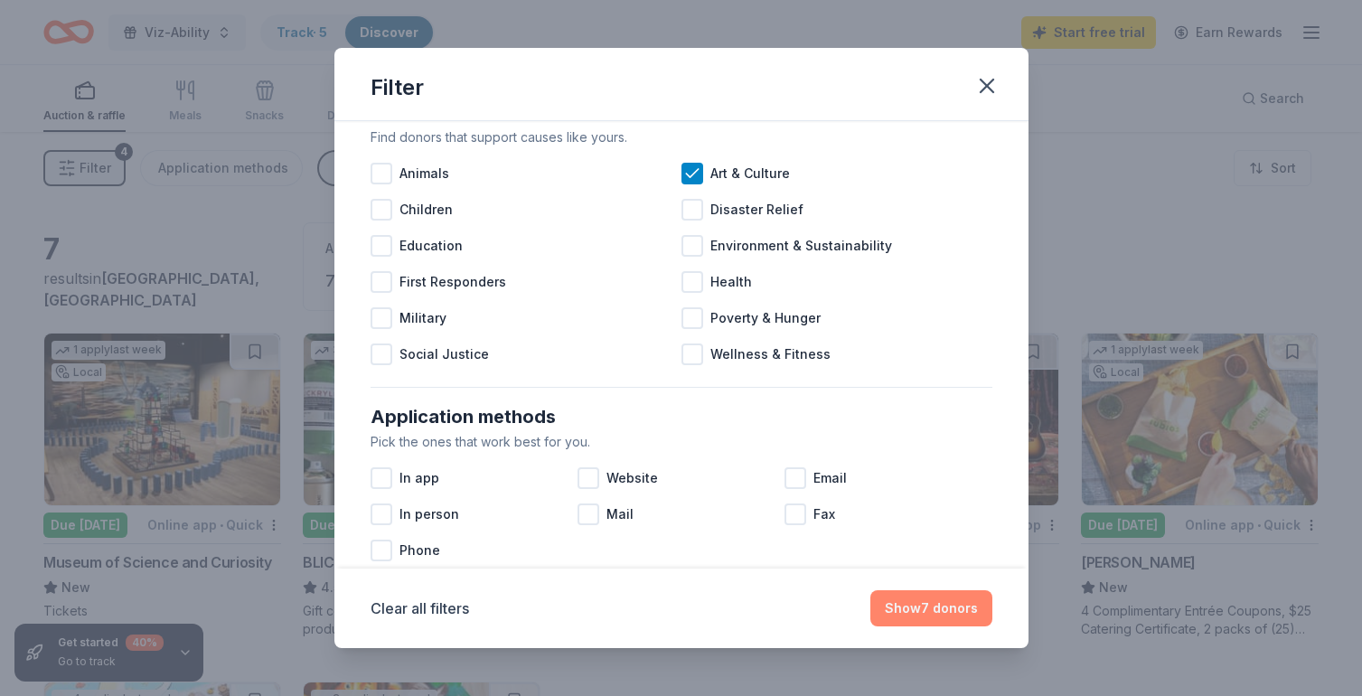
click at [909, 606] on button "Show 7 donors" at bounding box center [931, 608] width 122 height 36
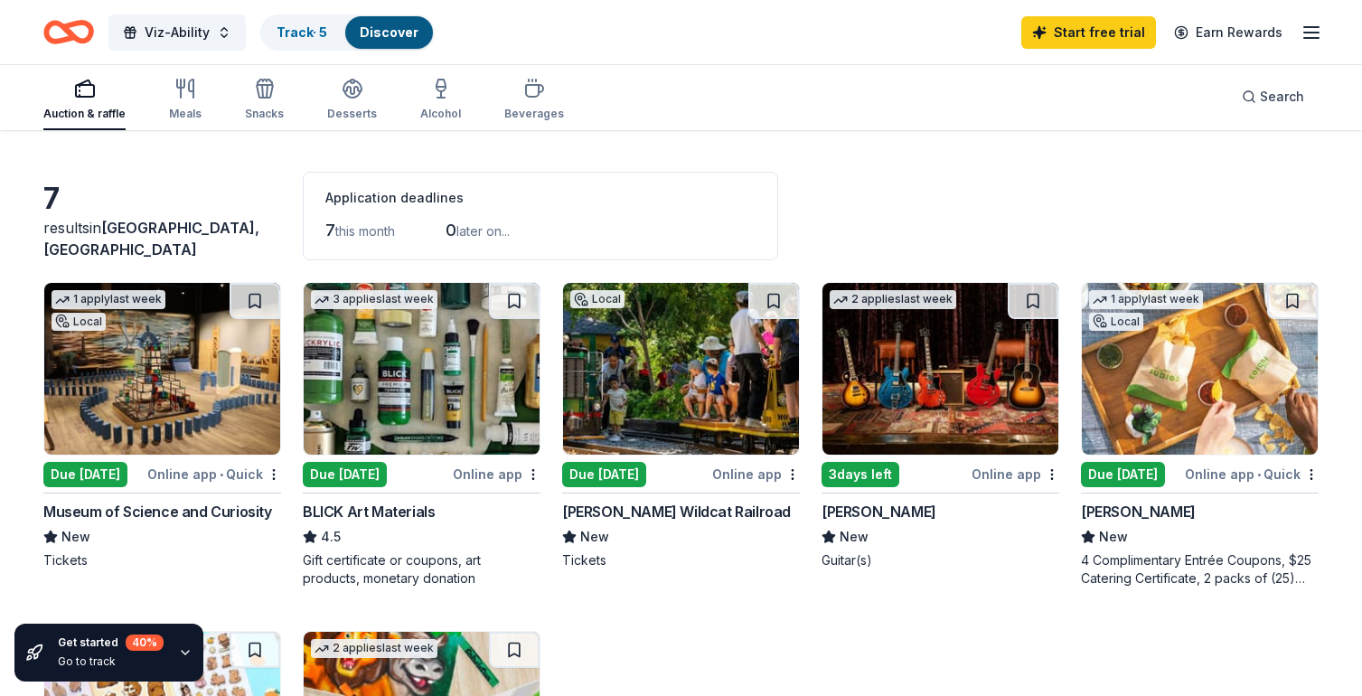
scroll to position [0, 0]
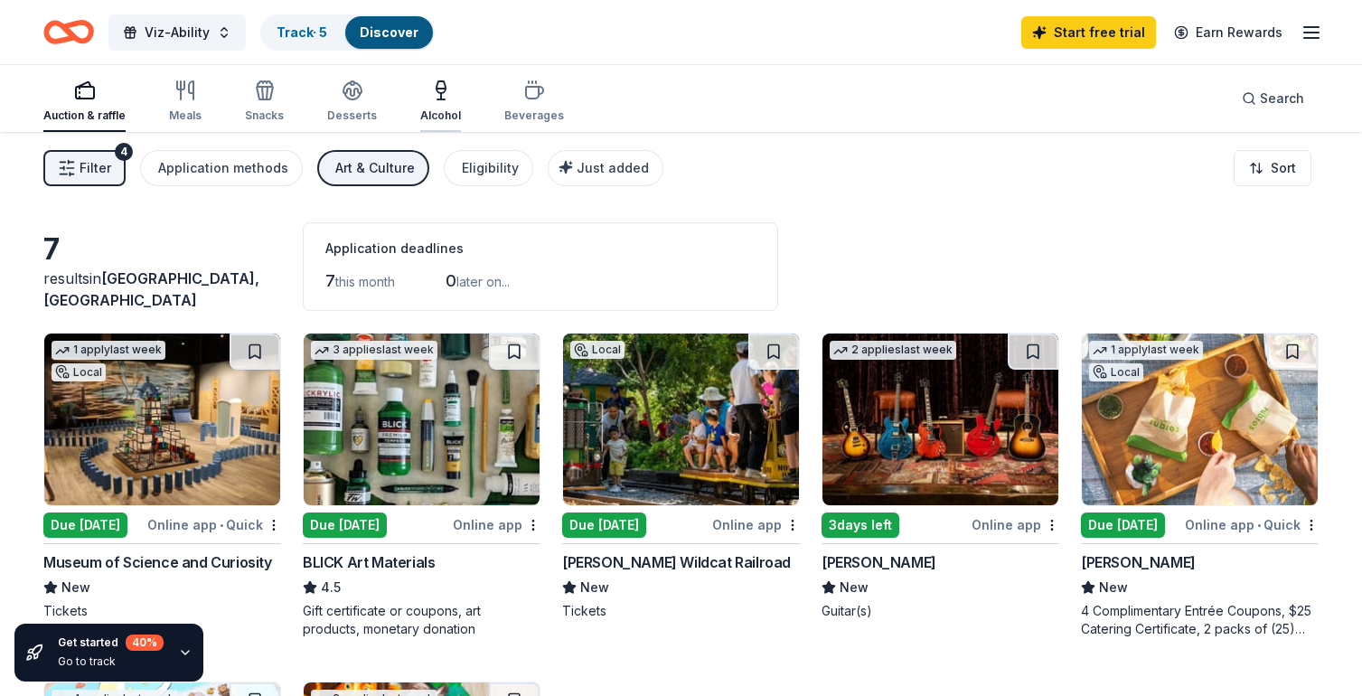
click at [437, 97] on icon "button" at bounding box center [441, 91] width 22 height 22
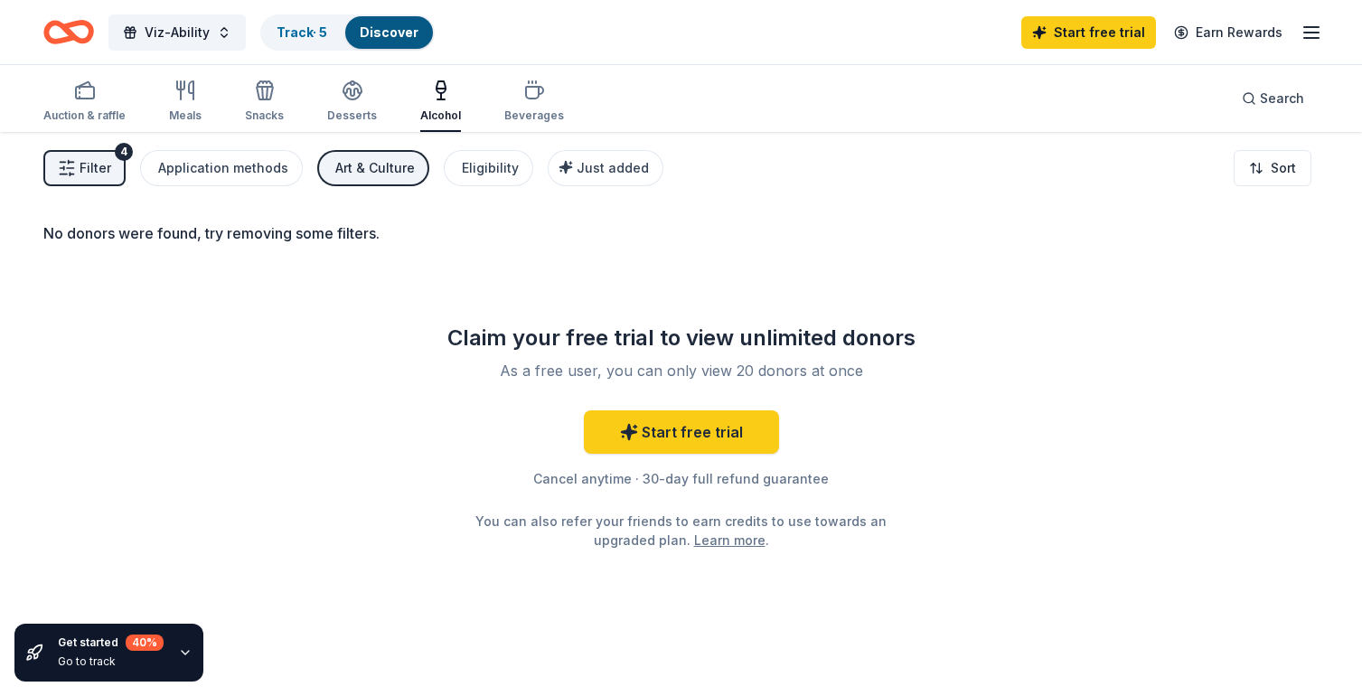
click at [363, 164] on div "Art & Culture" at bounding box center [375, 168] width 80 height 22
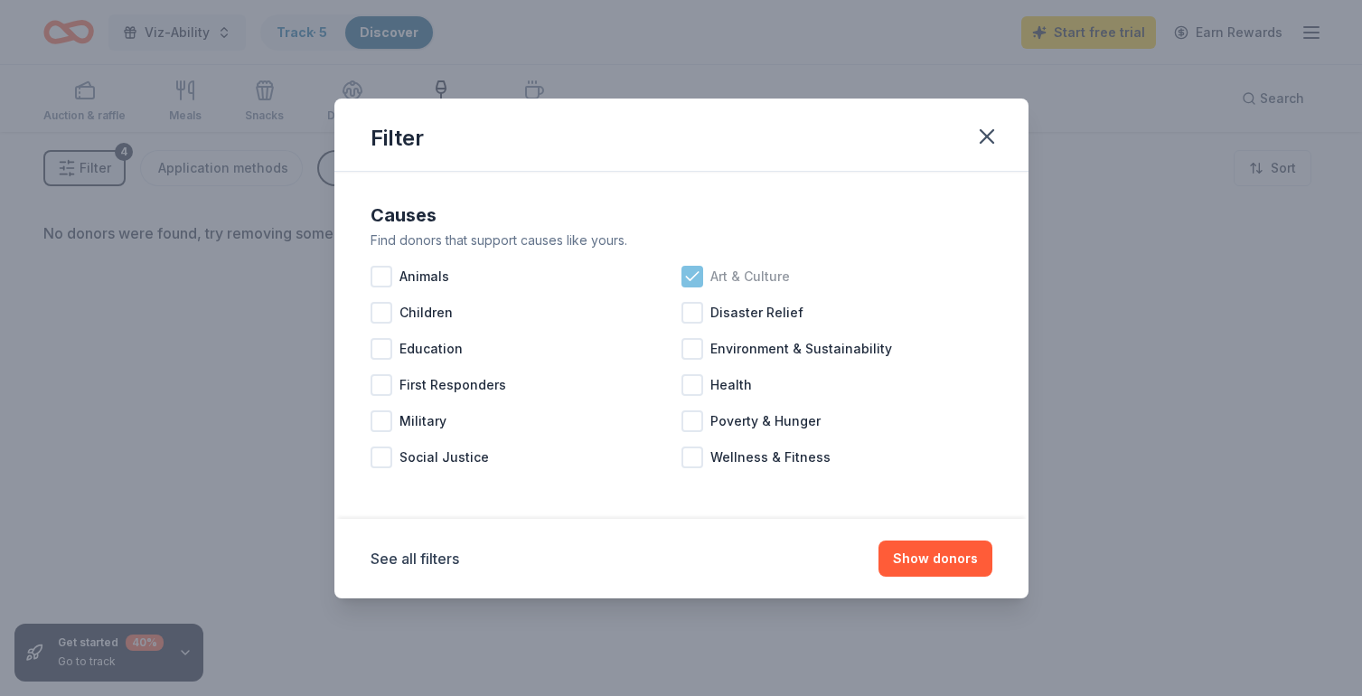
click at [691, 283] on icon at bounding box center [692, 277] width 18 height 18
click at [885, 562] on button "Show donors" at bounding box center [935, 558] width 114 height 36
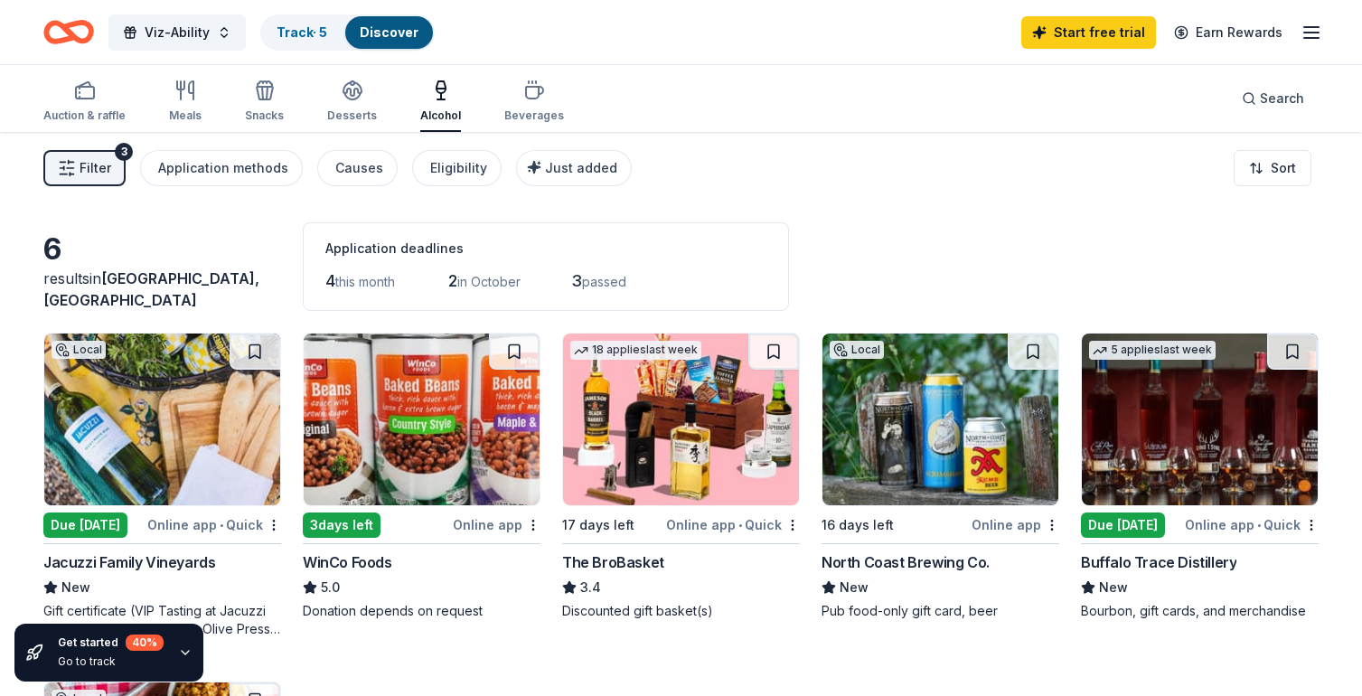
click at [91, 166] on span "Filter" at bounding box center [96, 168] width 32 height 22
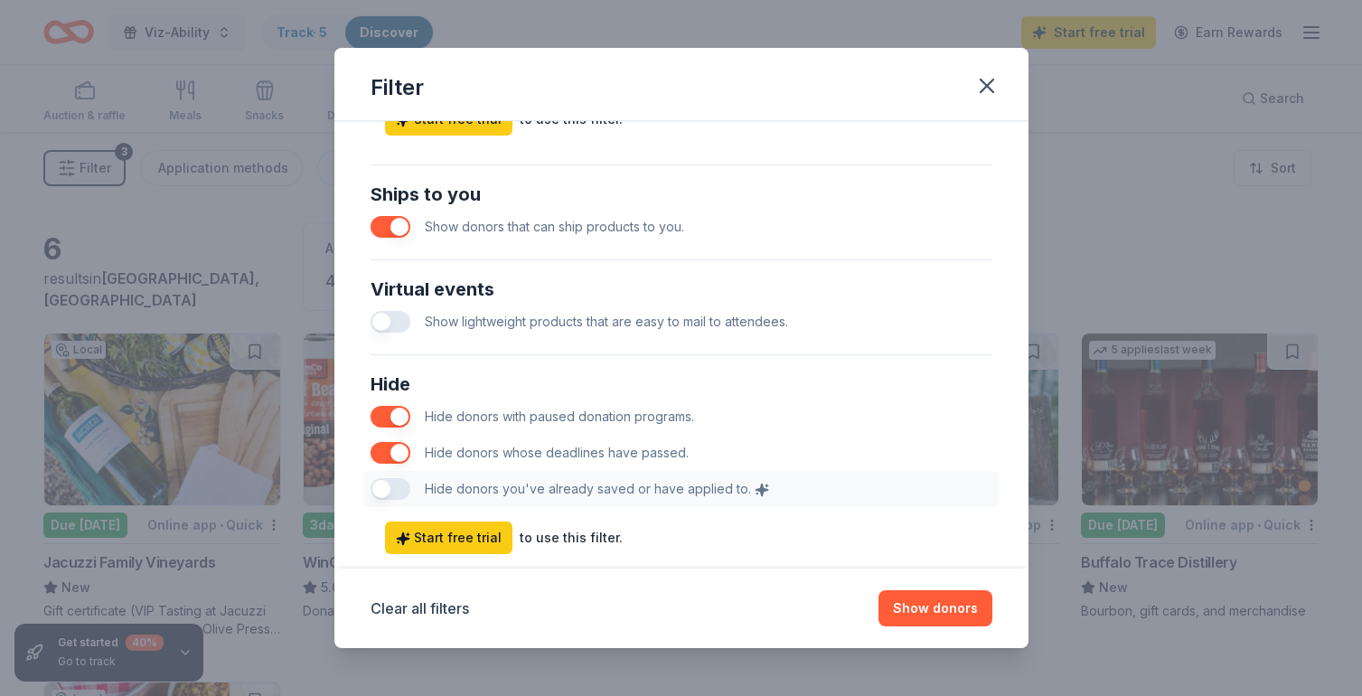
scroll to position [859, 0]
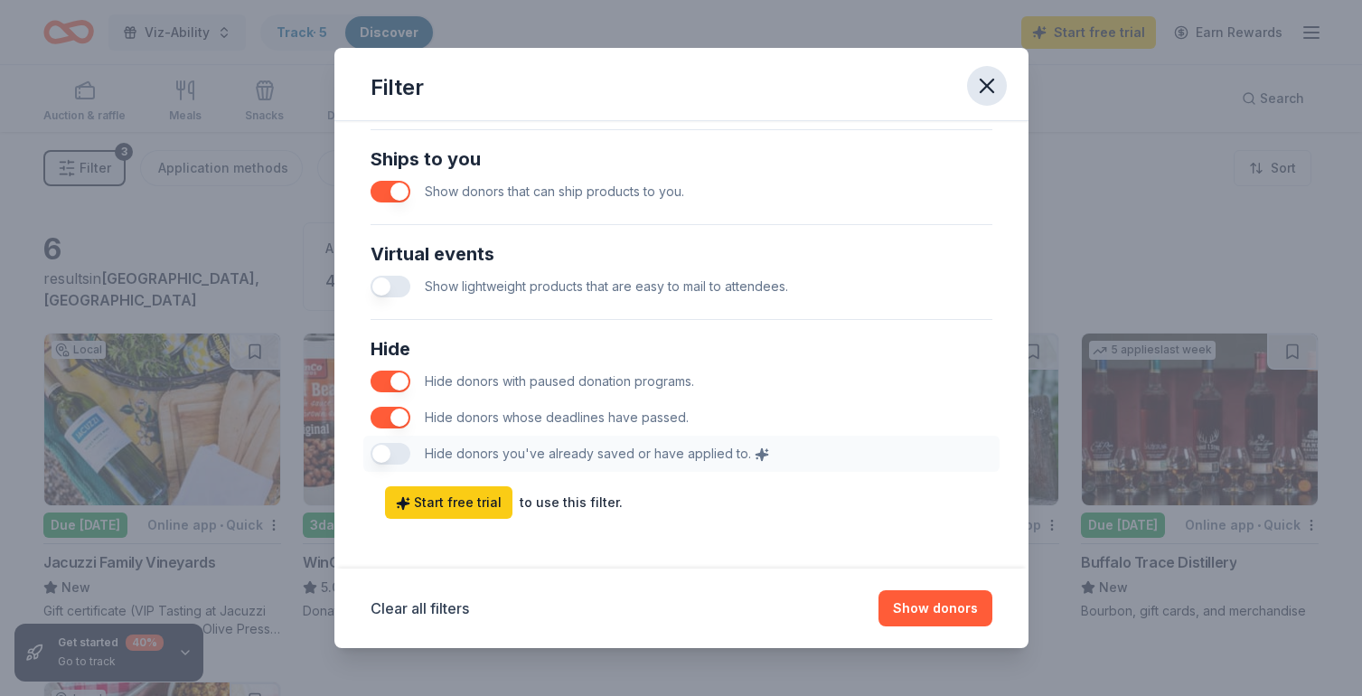
click at [993, 80] on icon "button" at bounding box center [986, 85] width 25 height 25
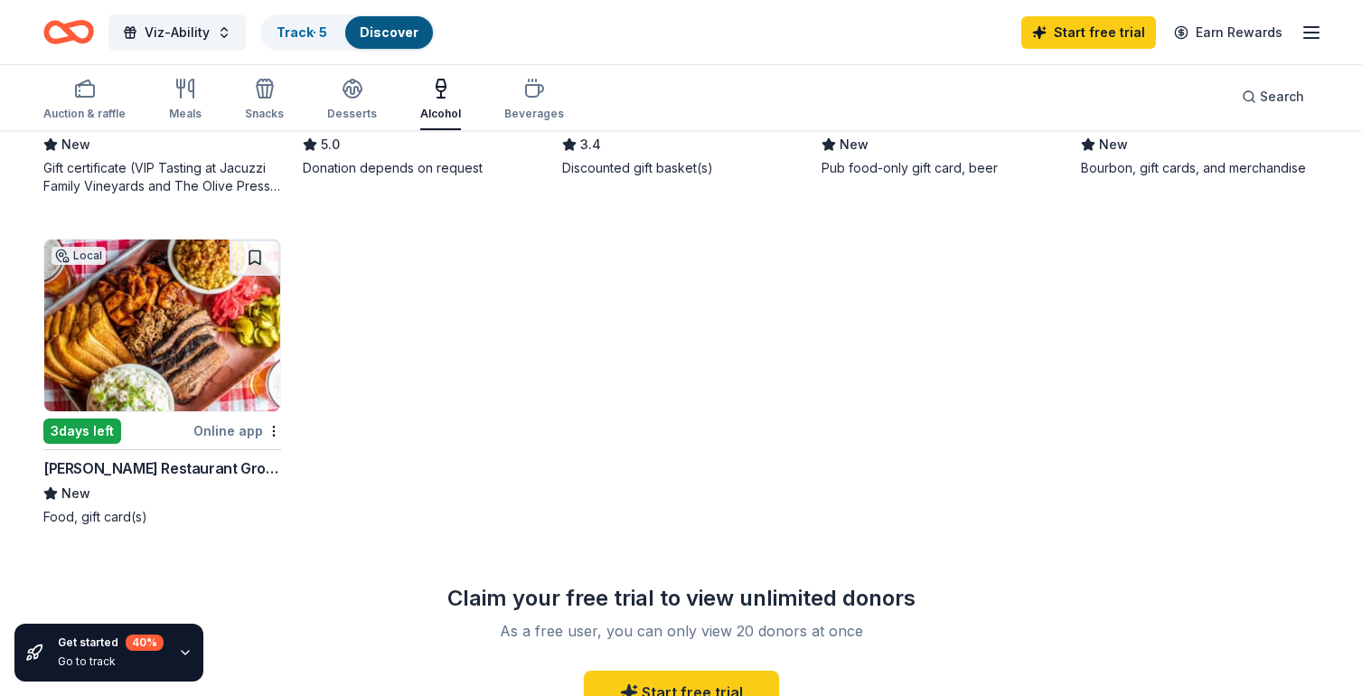
scroll to position [0, 0]
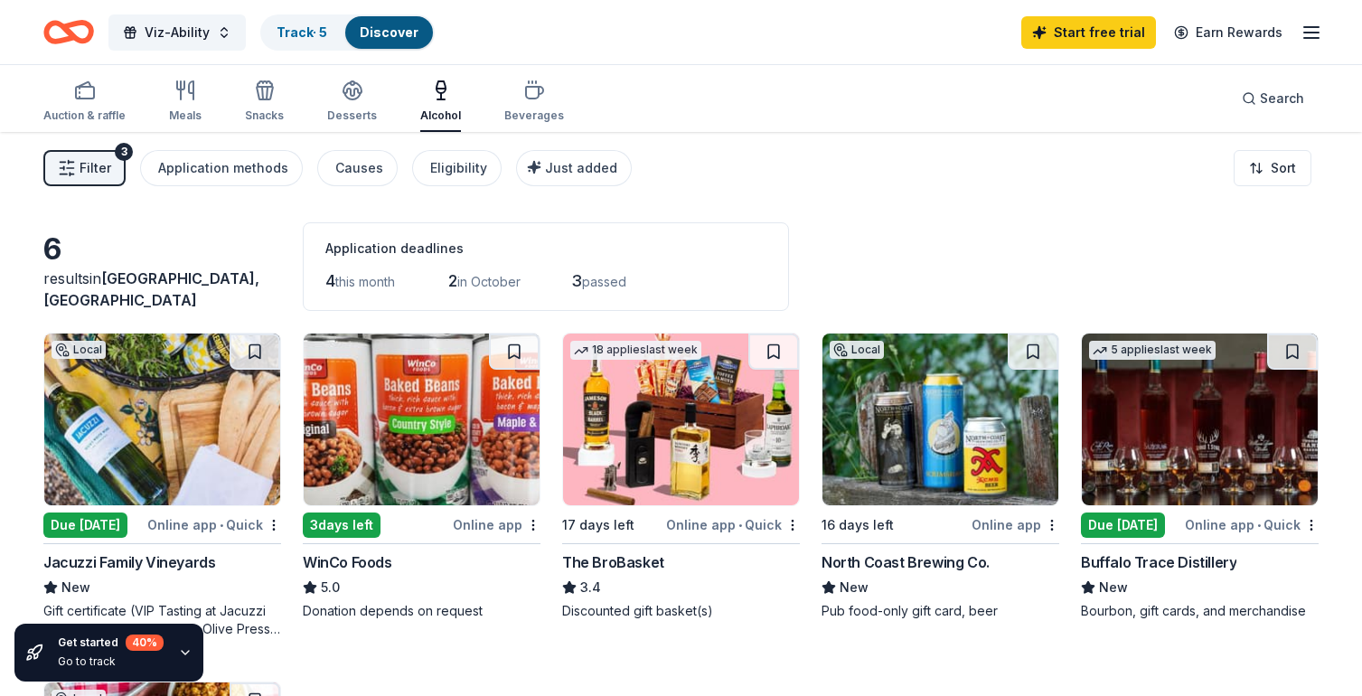
click at [113, 170] on button "Filter 3" at bounding box center [84, 168] width 82 height 36
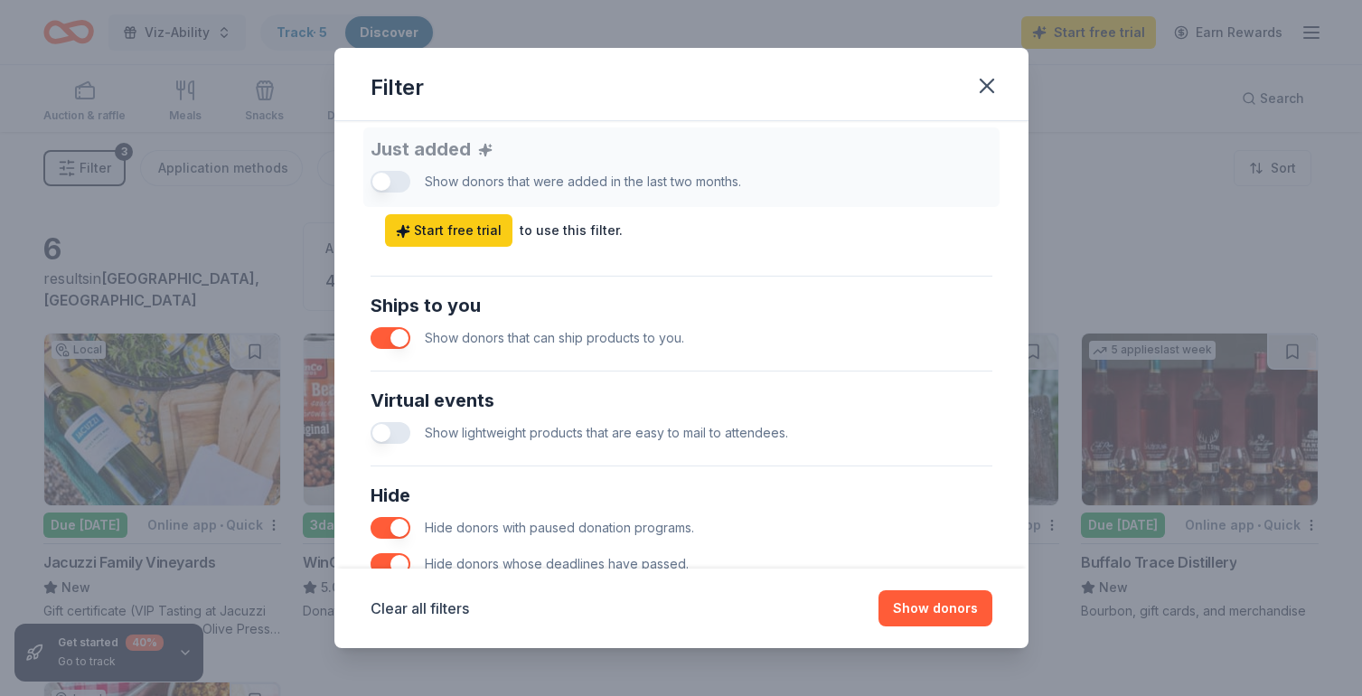
scroll to position [710, 0]
click at [390, 430] on button "button" at bounding box center [391, 435] width 40 height 22
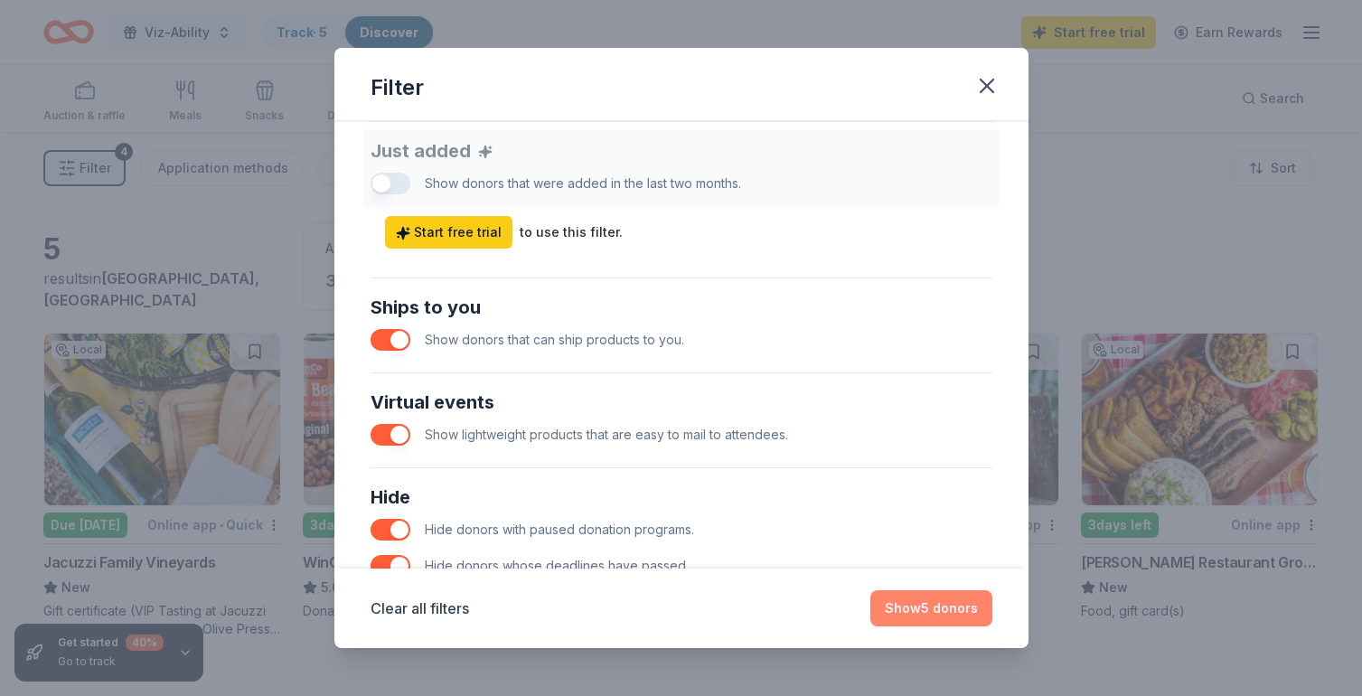
click at [951, 612] on button "Show 5 donors" at bounding box center [931, 608] width 122 height 36
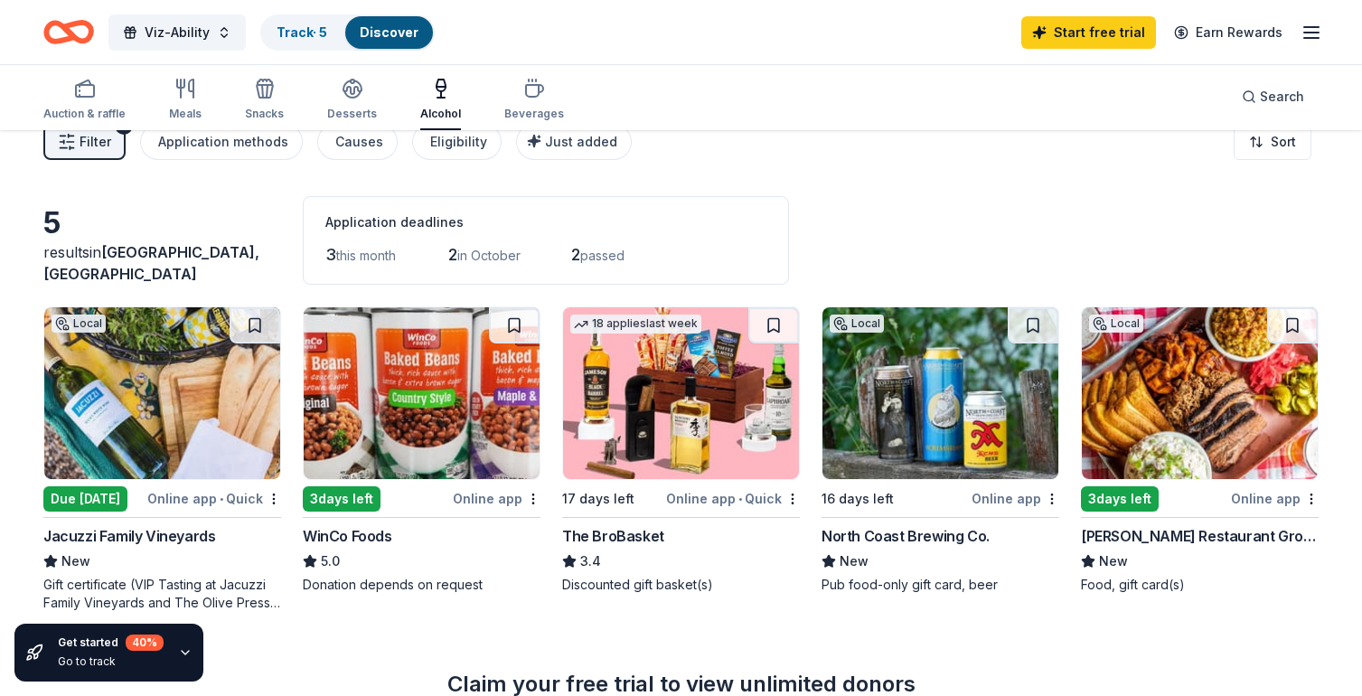
scroll to position [21, 0]
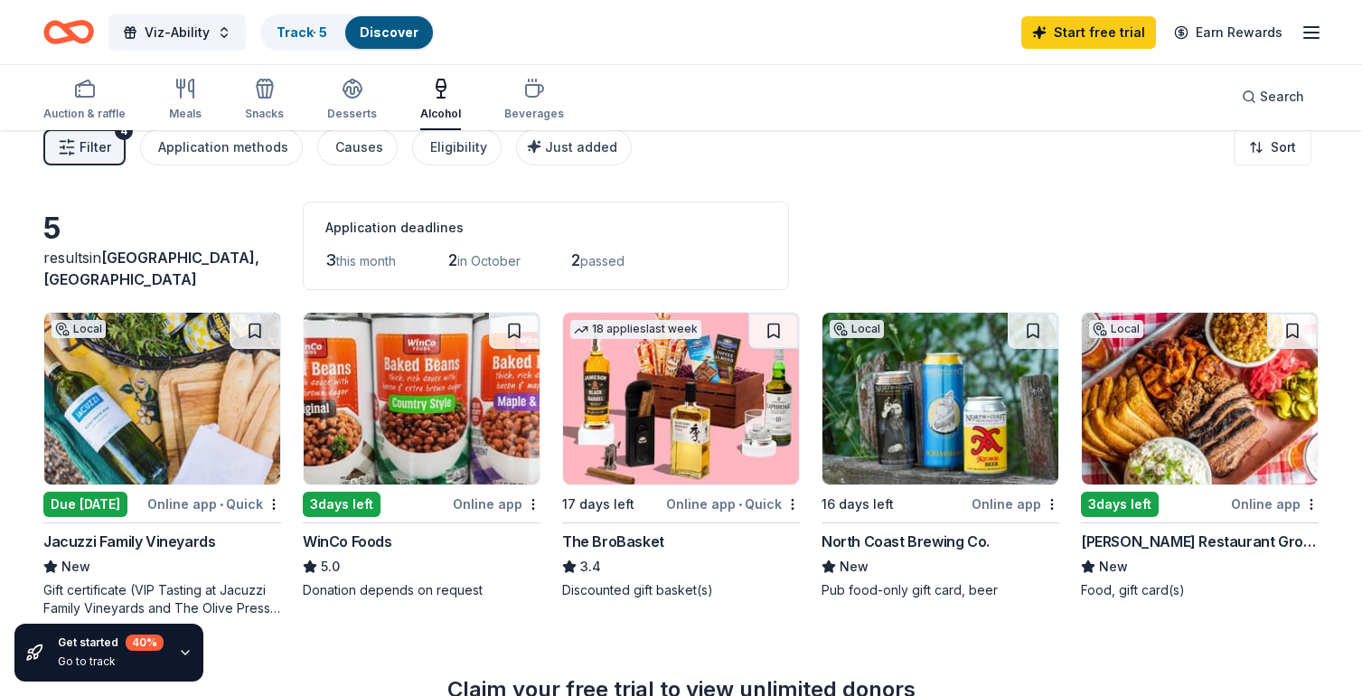
click at [77, 155] on button "Filter 4" at bounding box center [84, 147] width 82 height 36
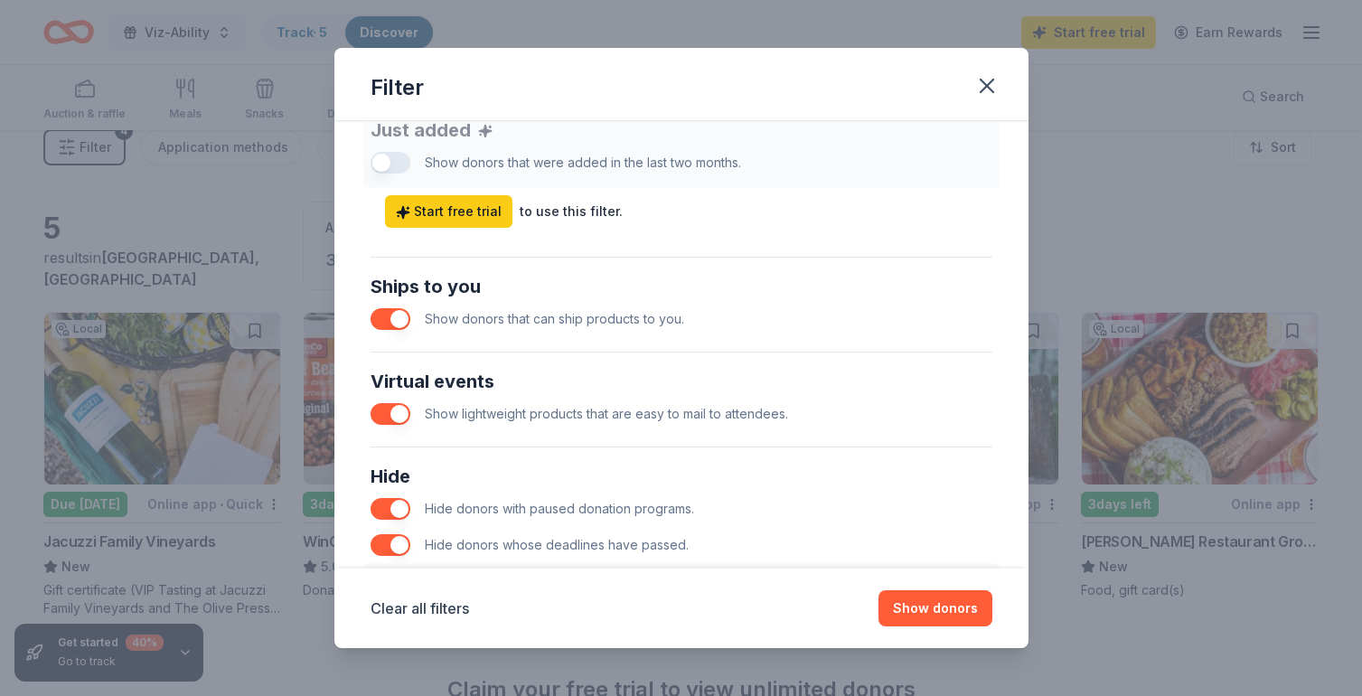
scroll to position [733, 0]
click at [399, 409] on button "button" at bounding box center [391, 412] width 40 height 22
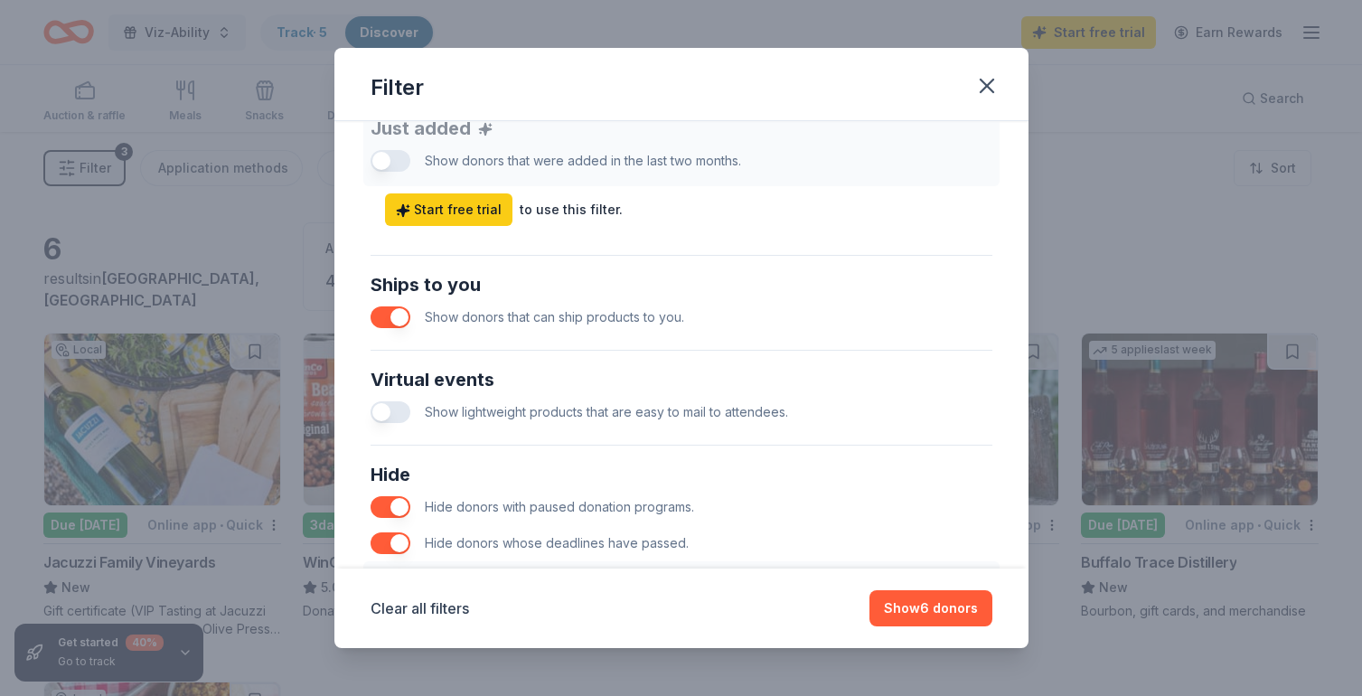
click at [397, 314] on button "button" at bounding box center [391, 317] width 40 height 22
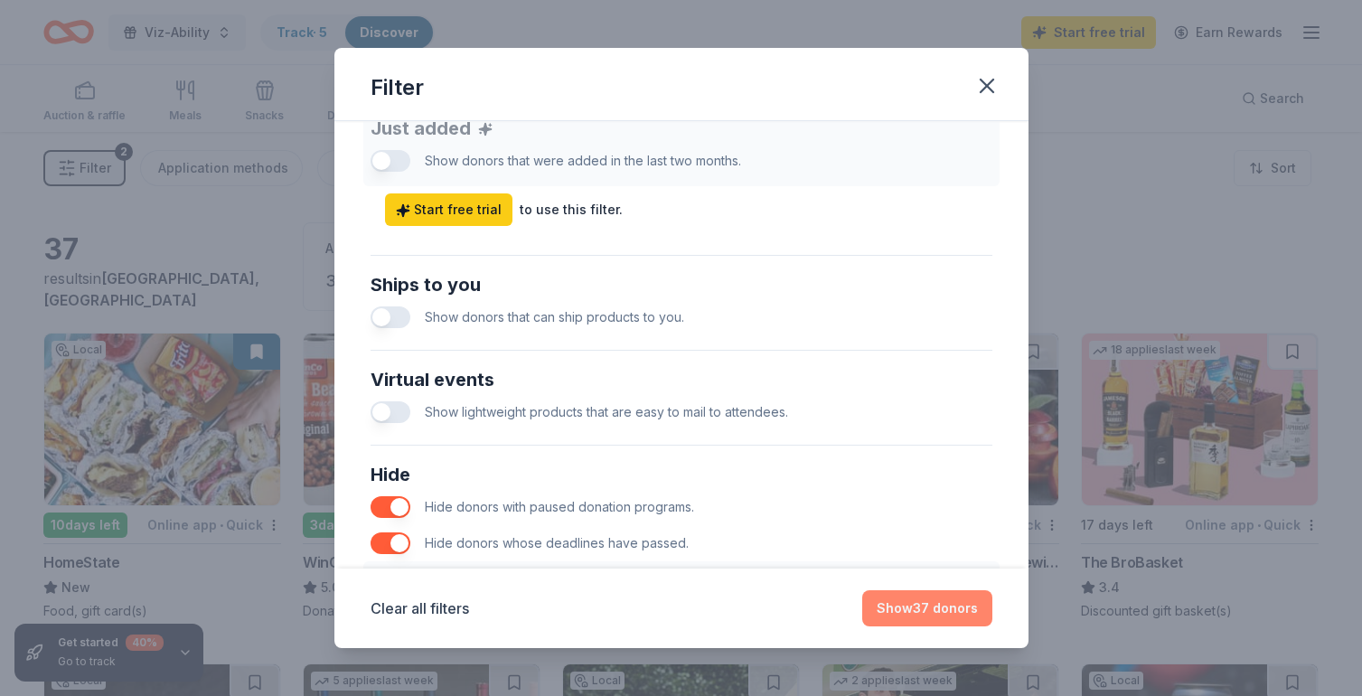
click at [944, 607] on button "Show 37 donors" at bounding box center [927, 608] width 130 height 36
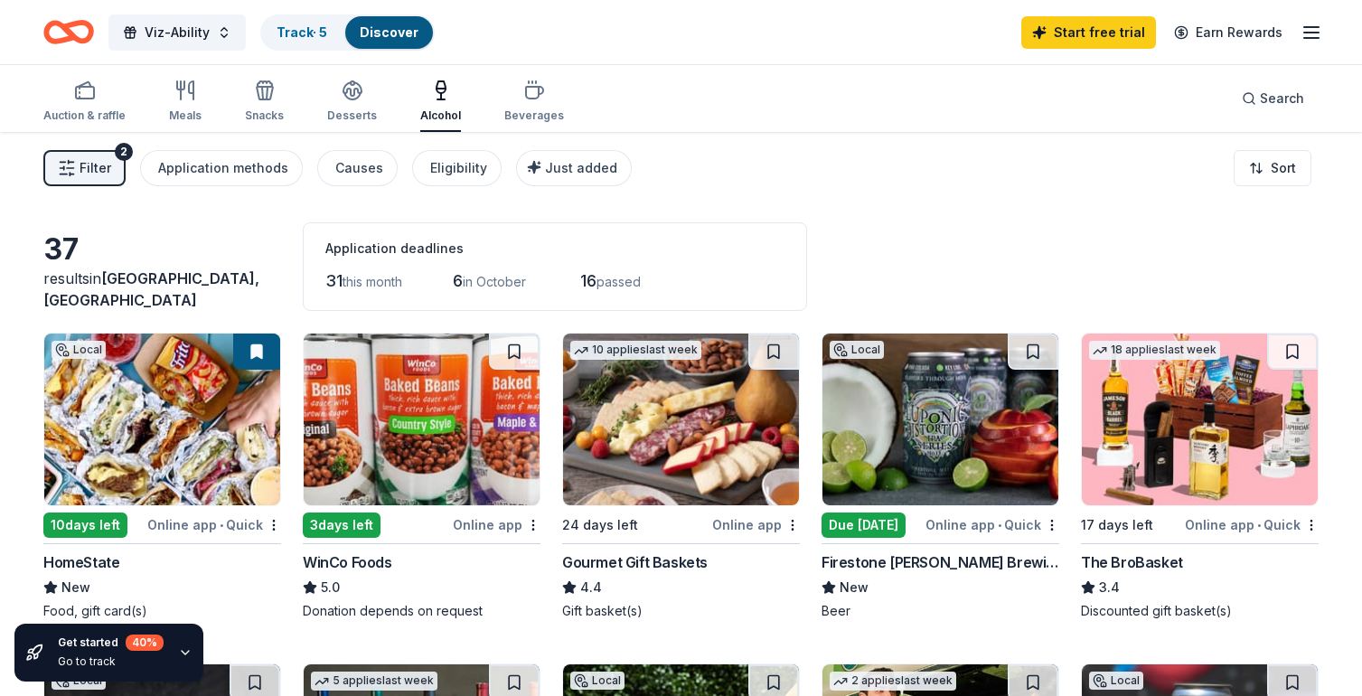
click at [82, 168] on span "Filter" at bounding box center [96, 168] width 32 height 22
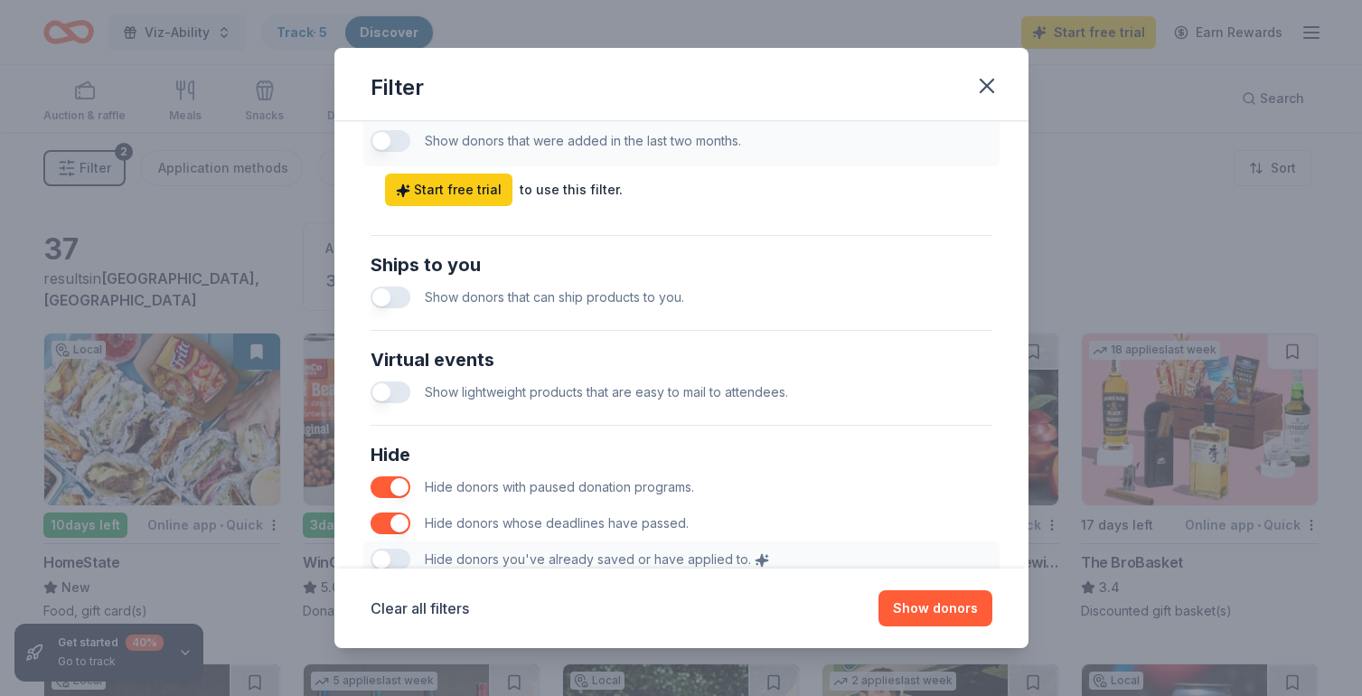
scroll to position [757, 0]
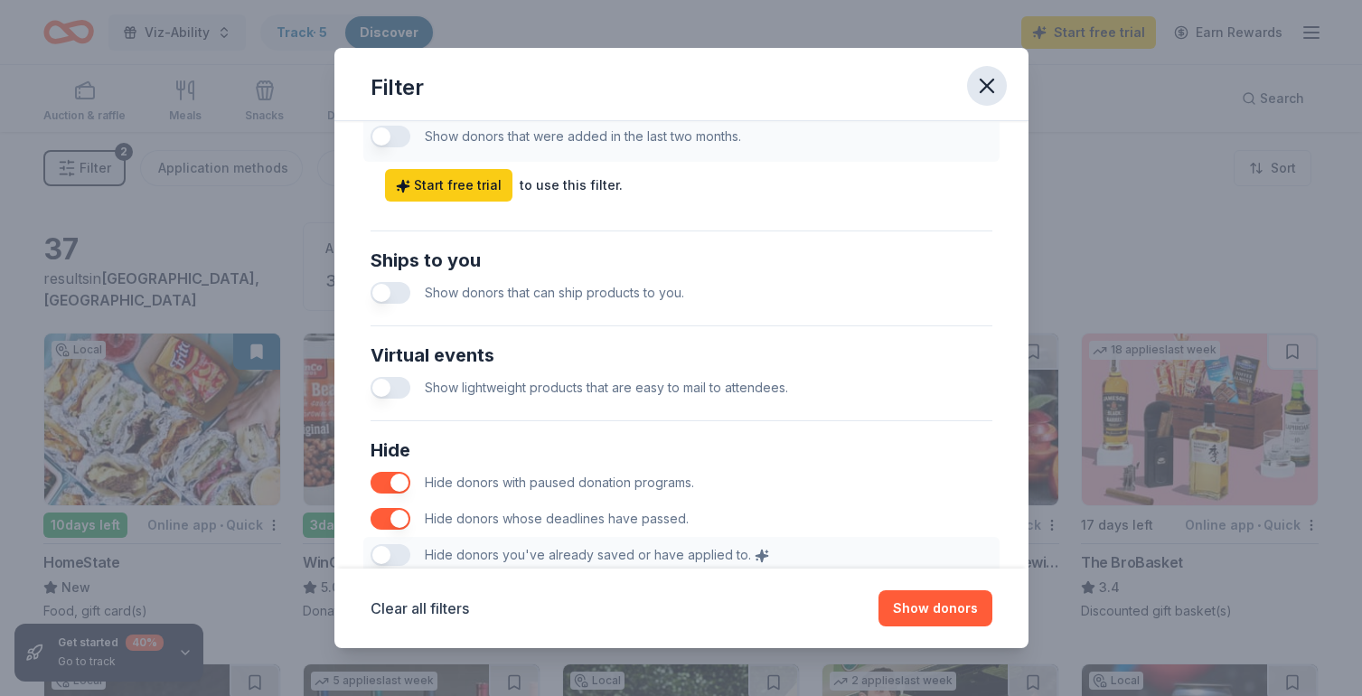
click at [993, 83] on icon "button" at bounding box center [986, 85] width 25 height 25
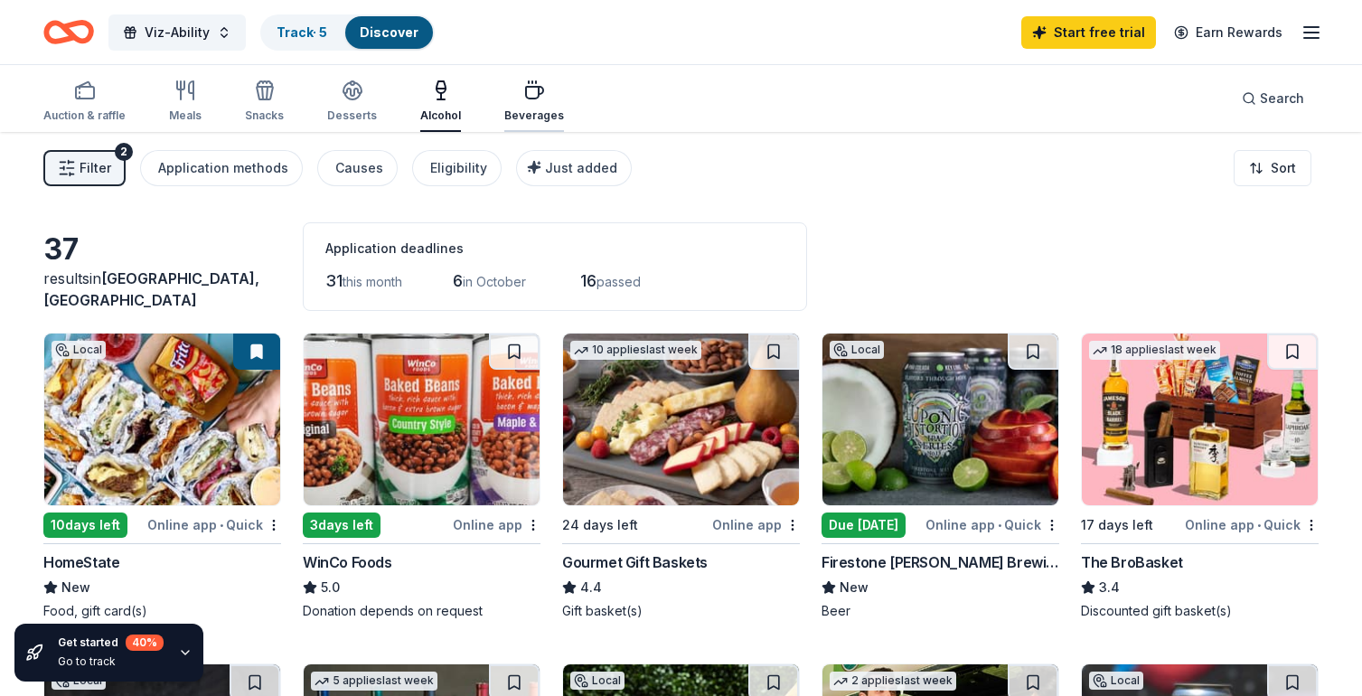
click at [522, 102] on div "Beverages" at bounding box center [534, 101] width 60 height 43
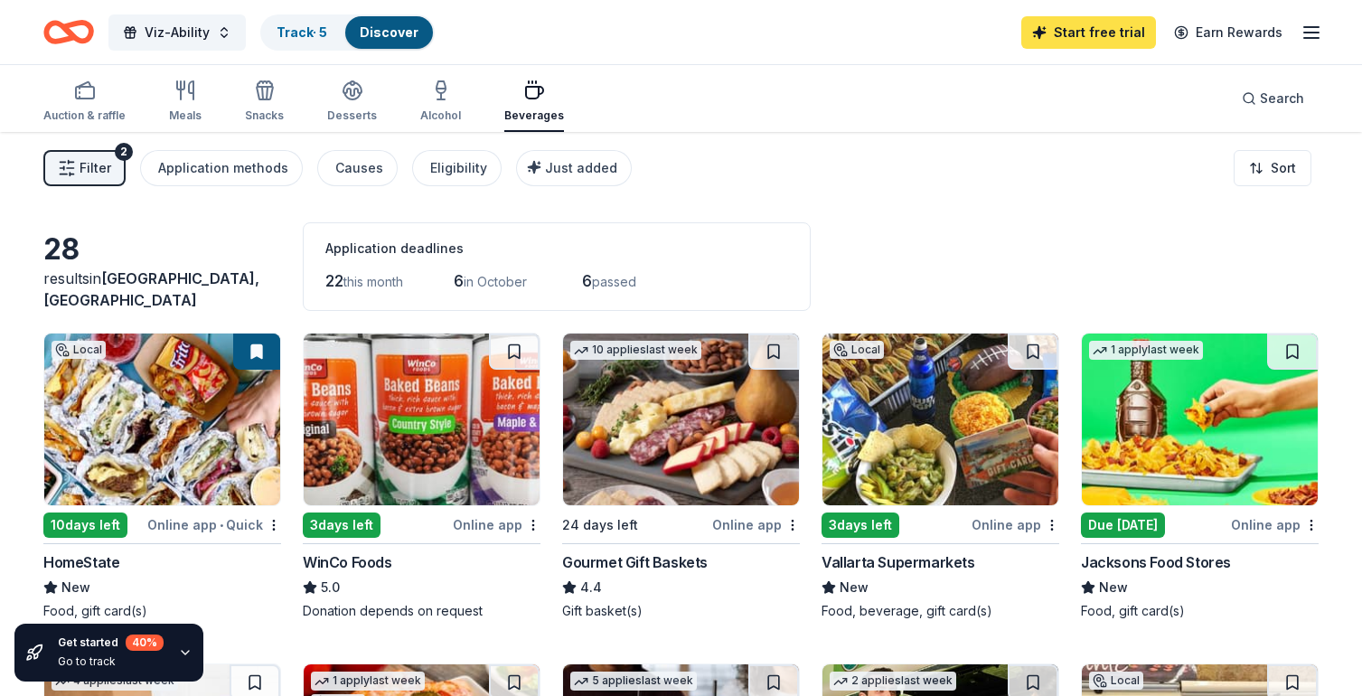
click at [1117, 19] on link "Start free trial" at bounding box center [1088, 32] width 135 height 33
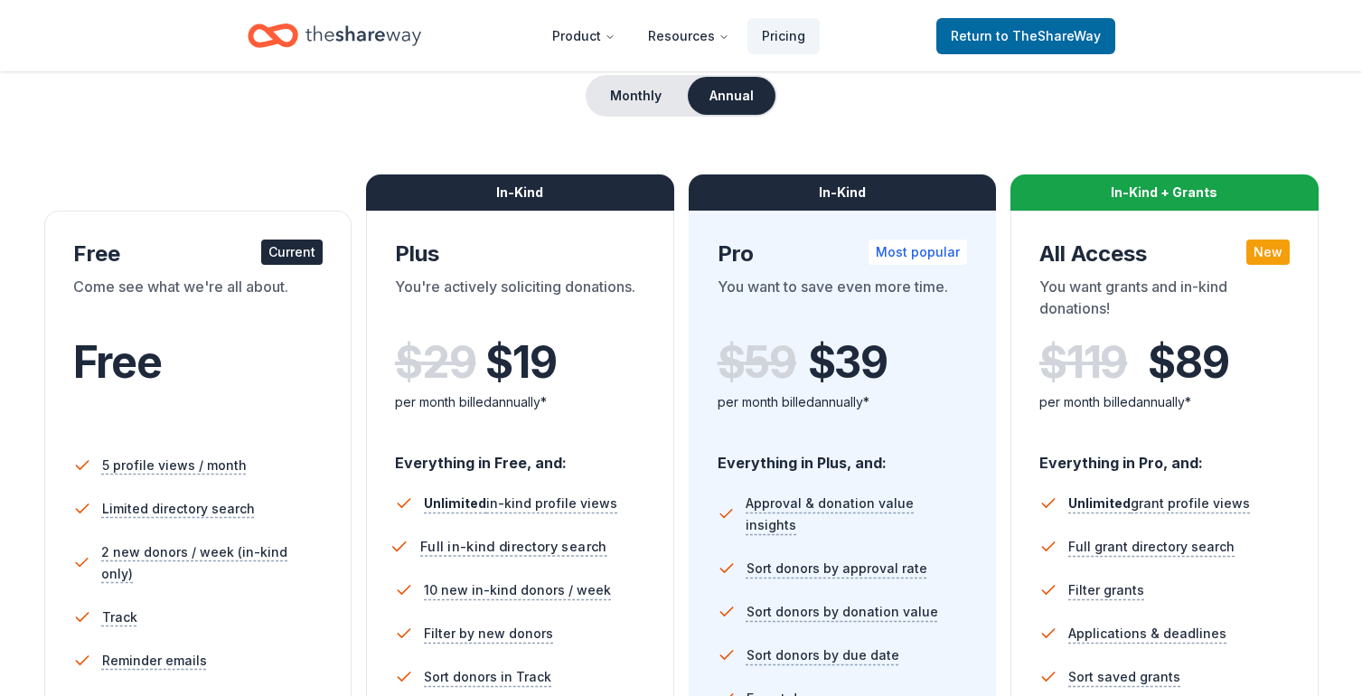
scroll to position [99, 0]
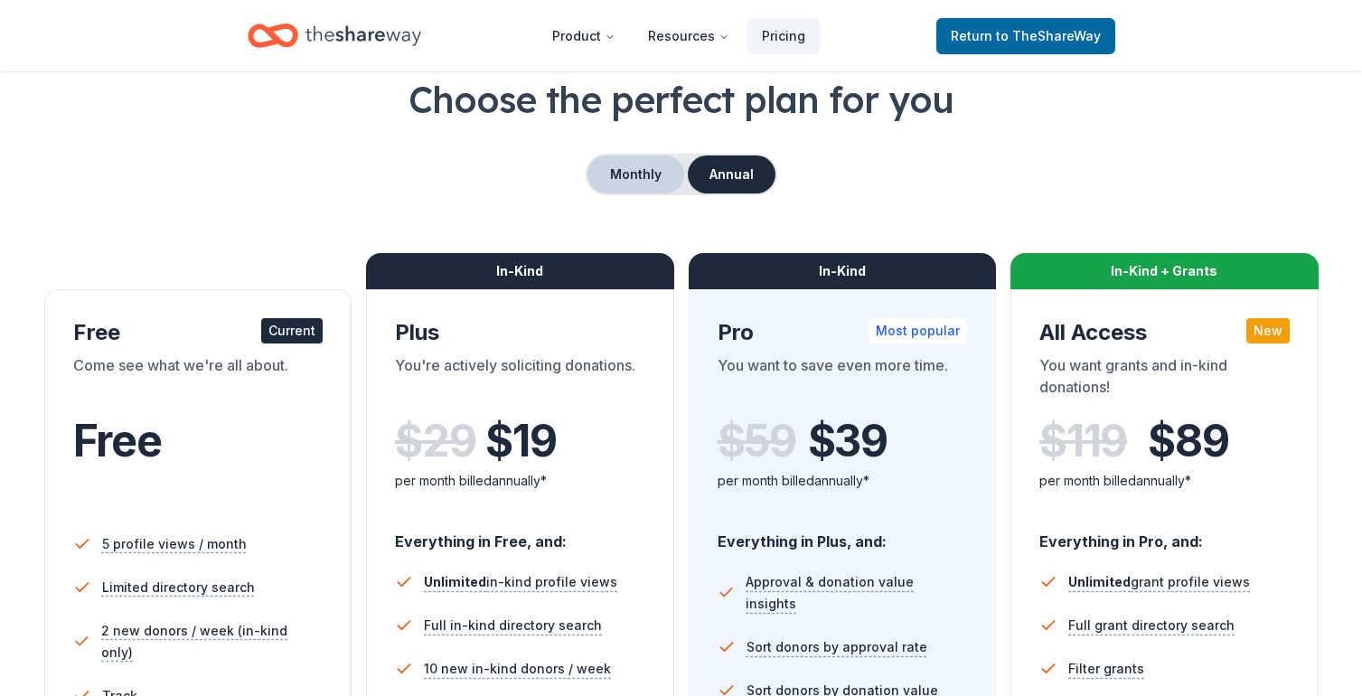
click at [628, 169] on button "Monthly" at bounding box center [635, 174] width 97 height 38
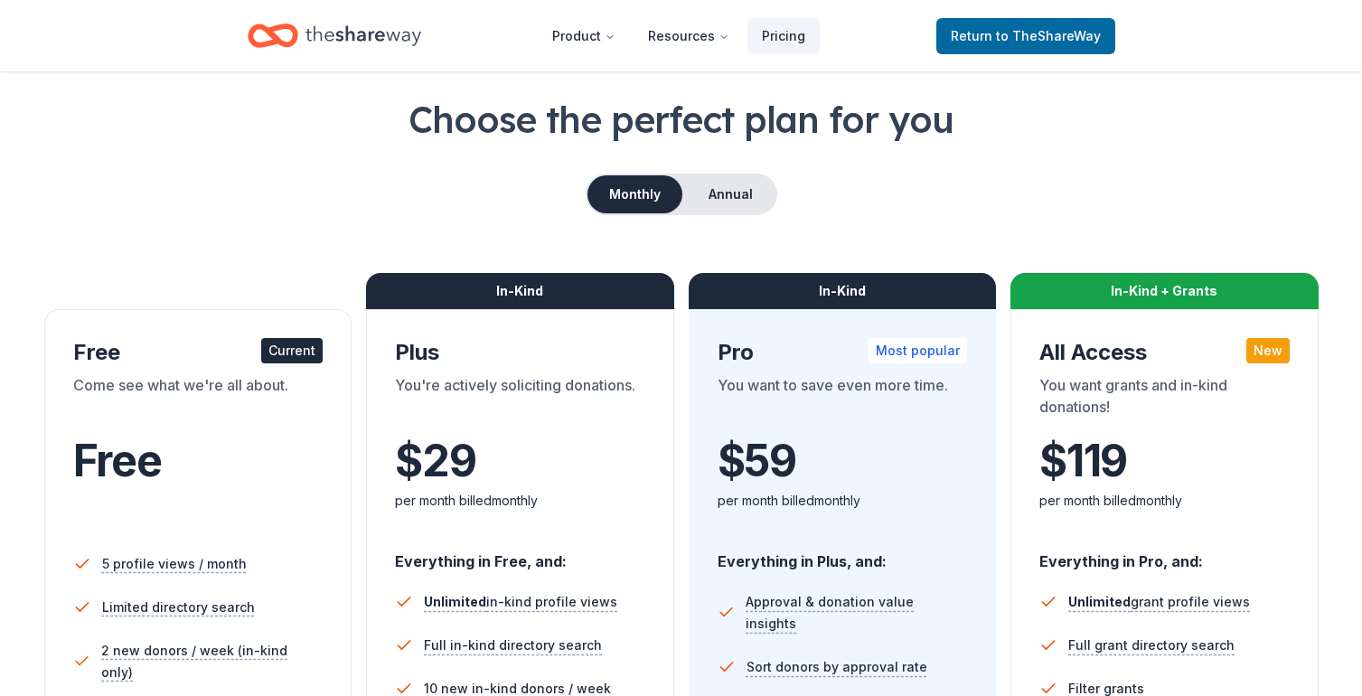
scroll to position [76, 0]
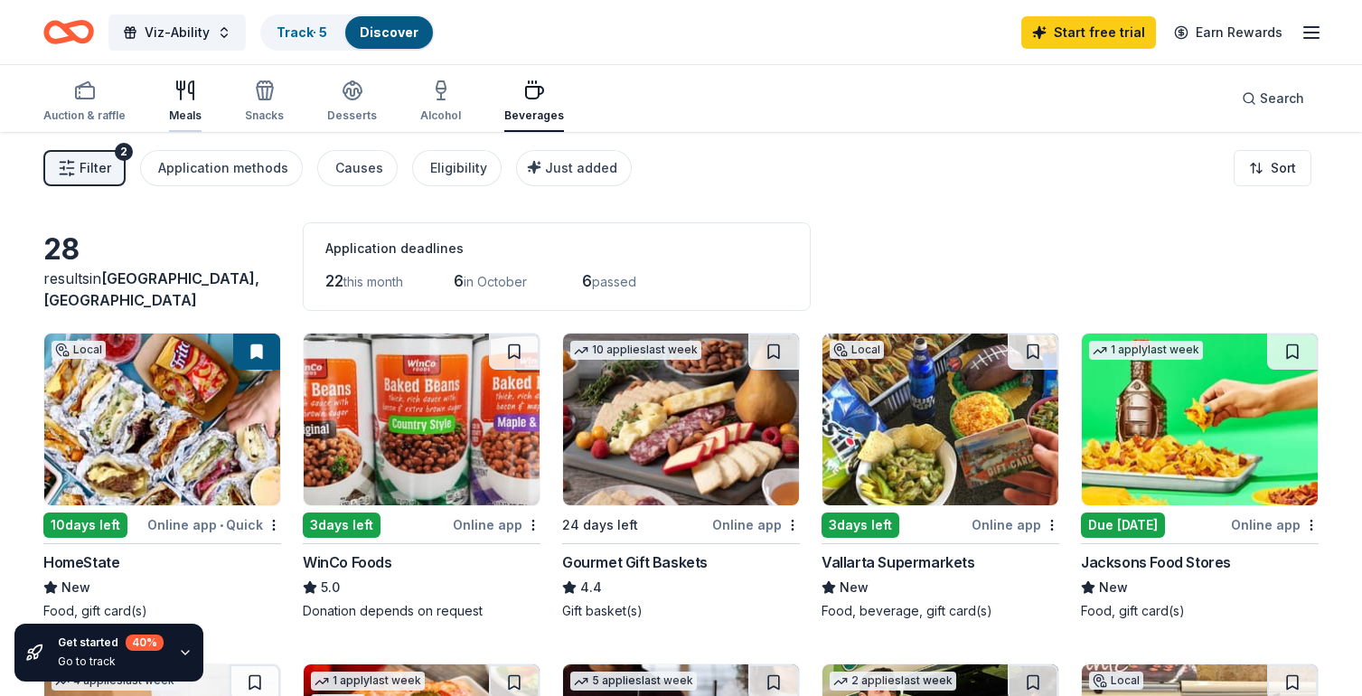
click at [197, 89] on div "button" at bounding box center [185, 91] width 33 height 22
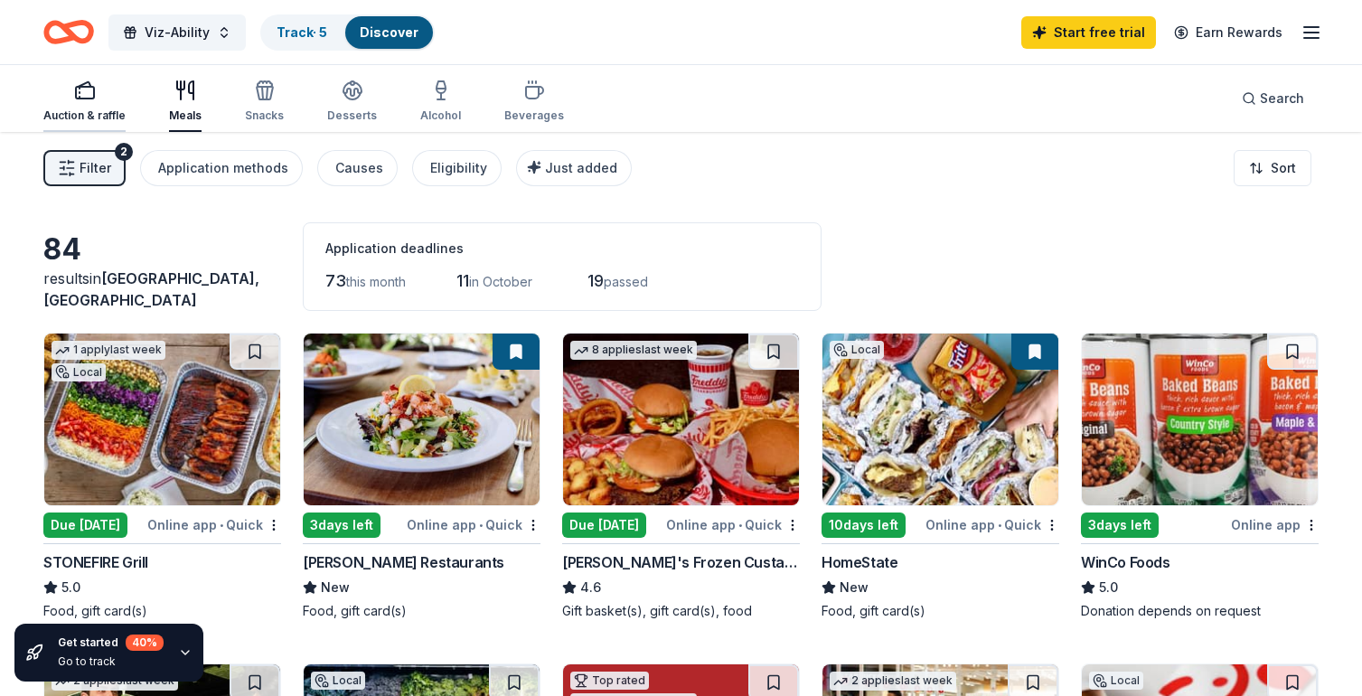
click at [83, 117] on div "Auction & raffle" at bounding box center [84, 115] width 82 height 14
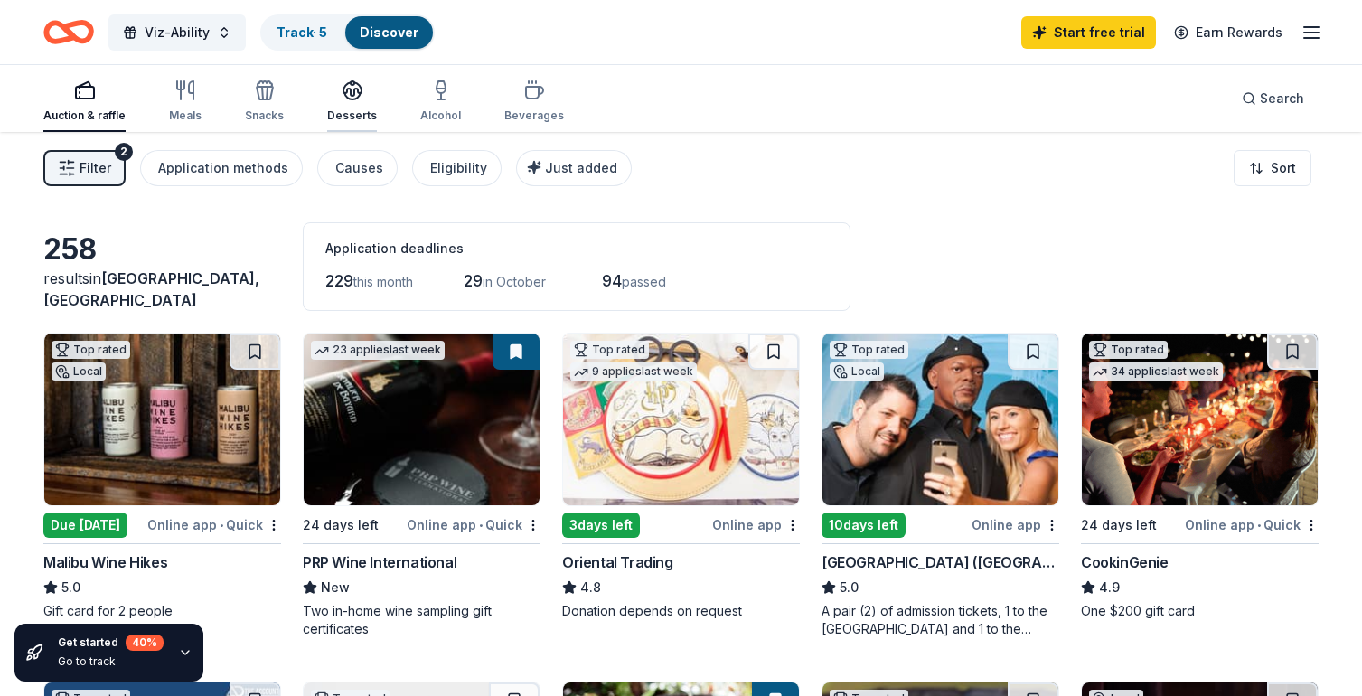
click at [351, 100] on icon "button" at bounding box center [353, 91] width 22 height 22
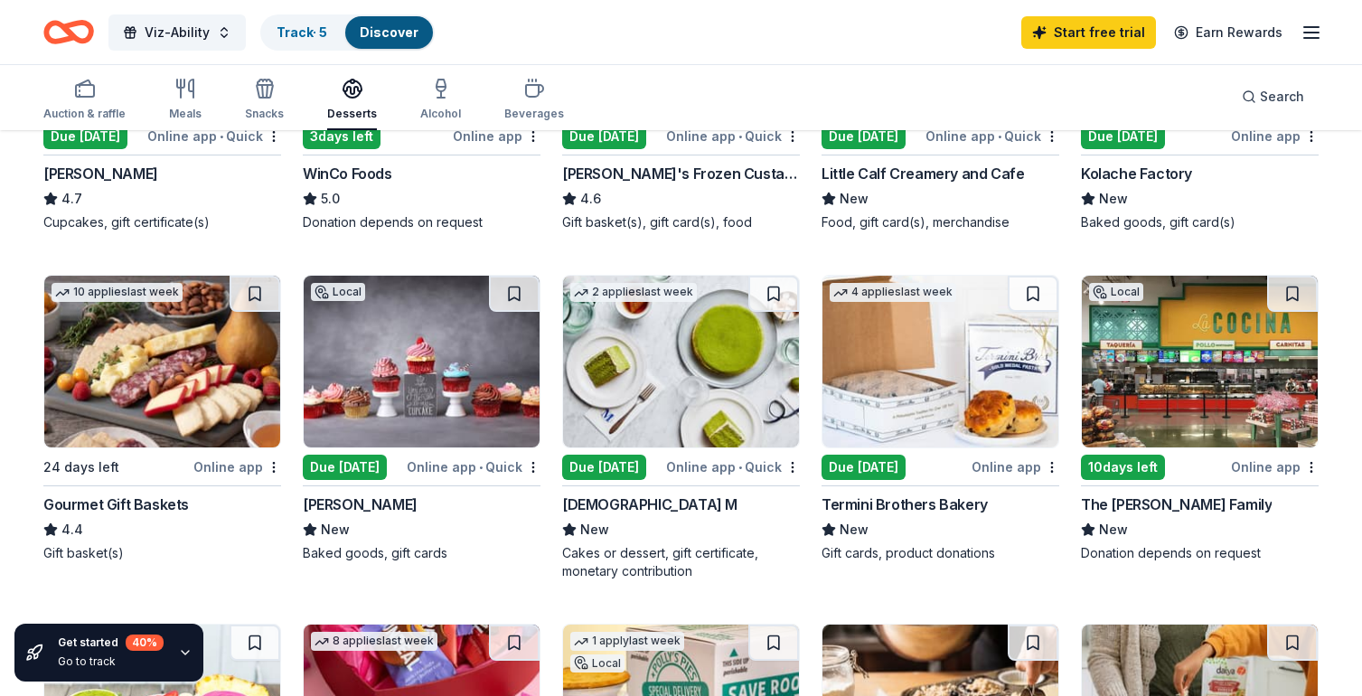
scroll to position [392, 0]
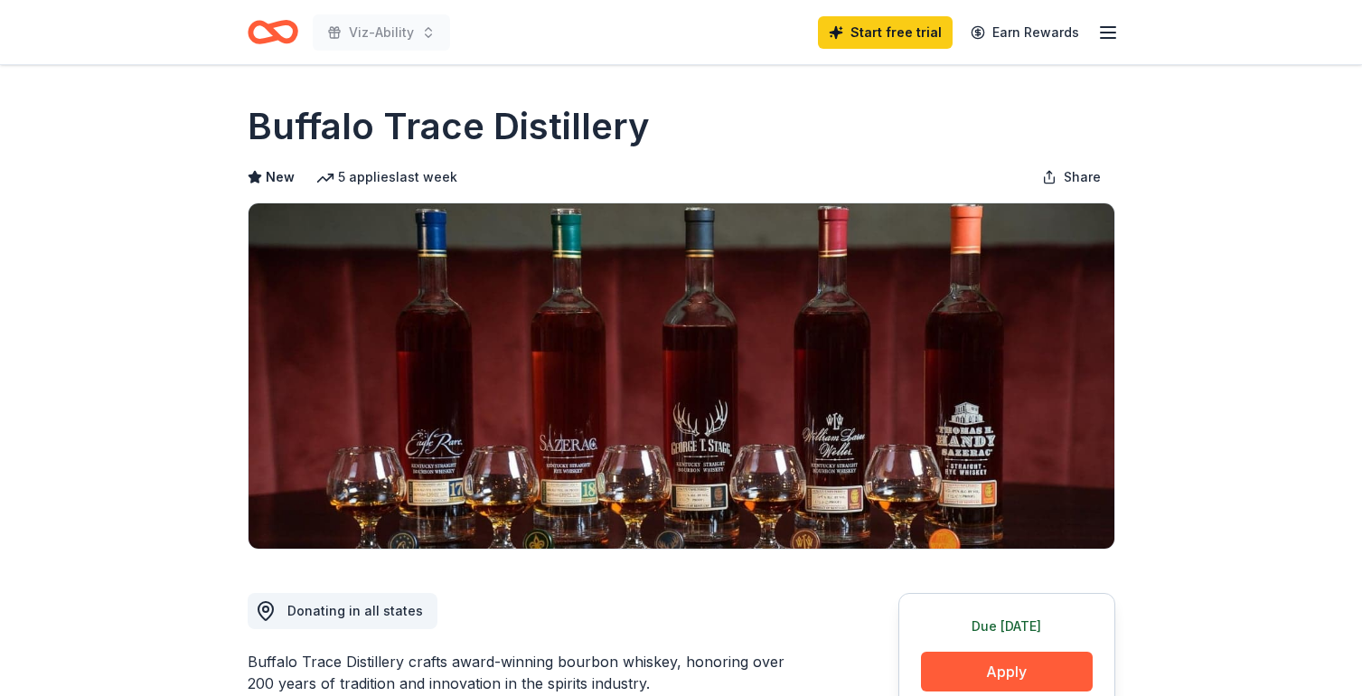
drag, startPoint x: 223, startPoint y: 116, endPoint x: 643, endPoint y: 126, distance: 419.5
drag, startPoint x: 643, startPoint y: 126, endPoint x: 220, endPoint y: 127, distance: 423.0
drag, startPoint x: 220, startPoint y: 127, endPoint x: 1054, endPoint y: 74, distance: 835.9
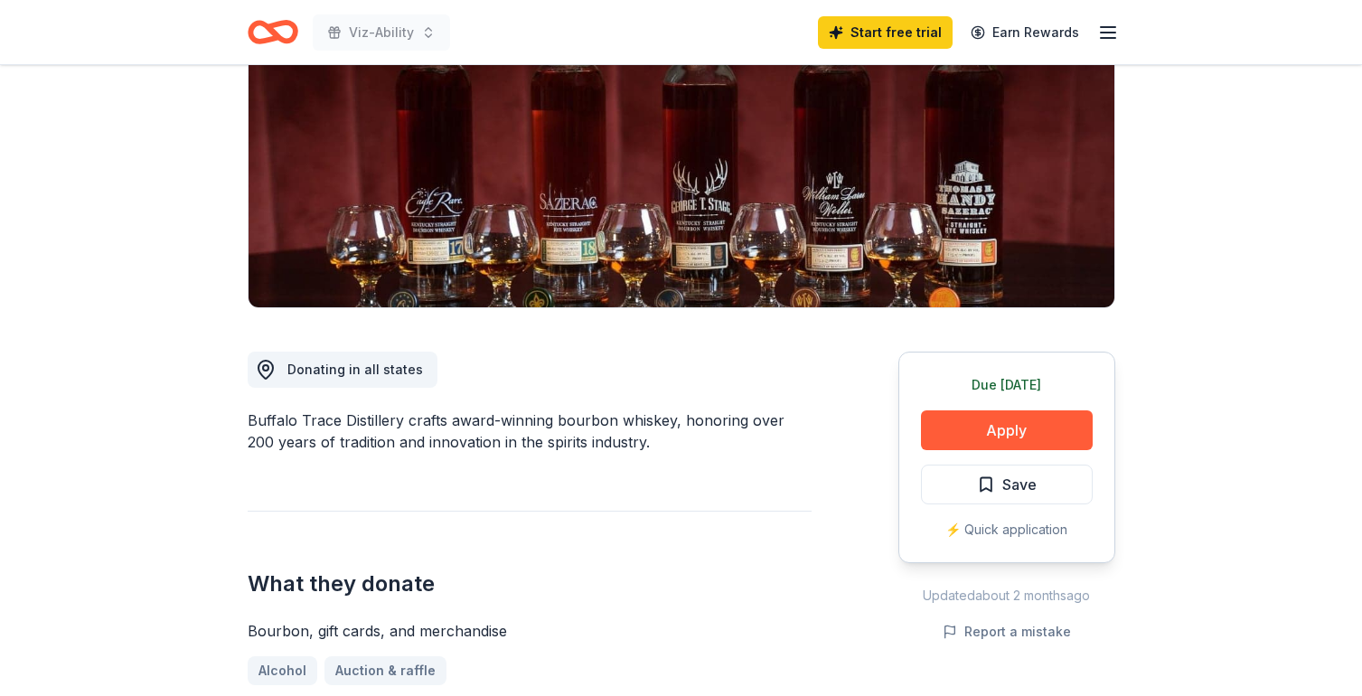
scroll to position [307, 0]
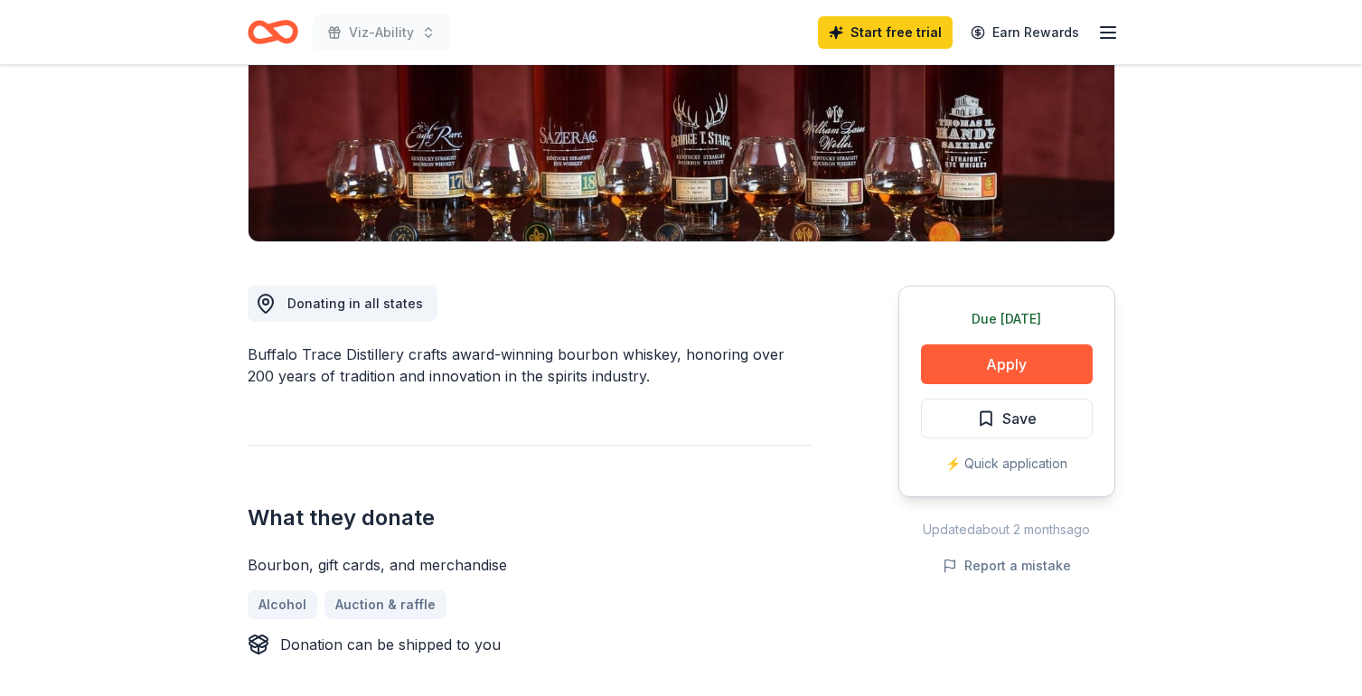
click at [550, 362] on div "Buffalo Trace Distillery crafts award-winning bourbon whiskey, honoring over 20…" at bounding box center [530, 364] width 564 height 43
click at [552, 360] on div "Buffalo Trace Distillery crafts award-winning bourbon whiskey, honoring over 20…" at bounding box center [530, 364] width 564 height 43
click at [289, 348] on div "Buffalo Trace Distillery crafts award-winning bourbon whiskey, honoring over 20…" at bounding box center [530, 364] width 564 height 43
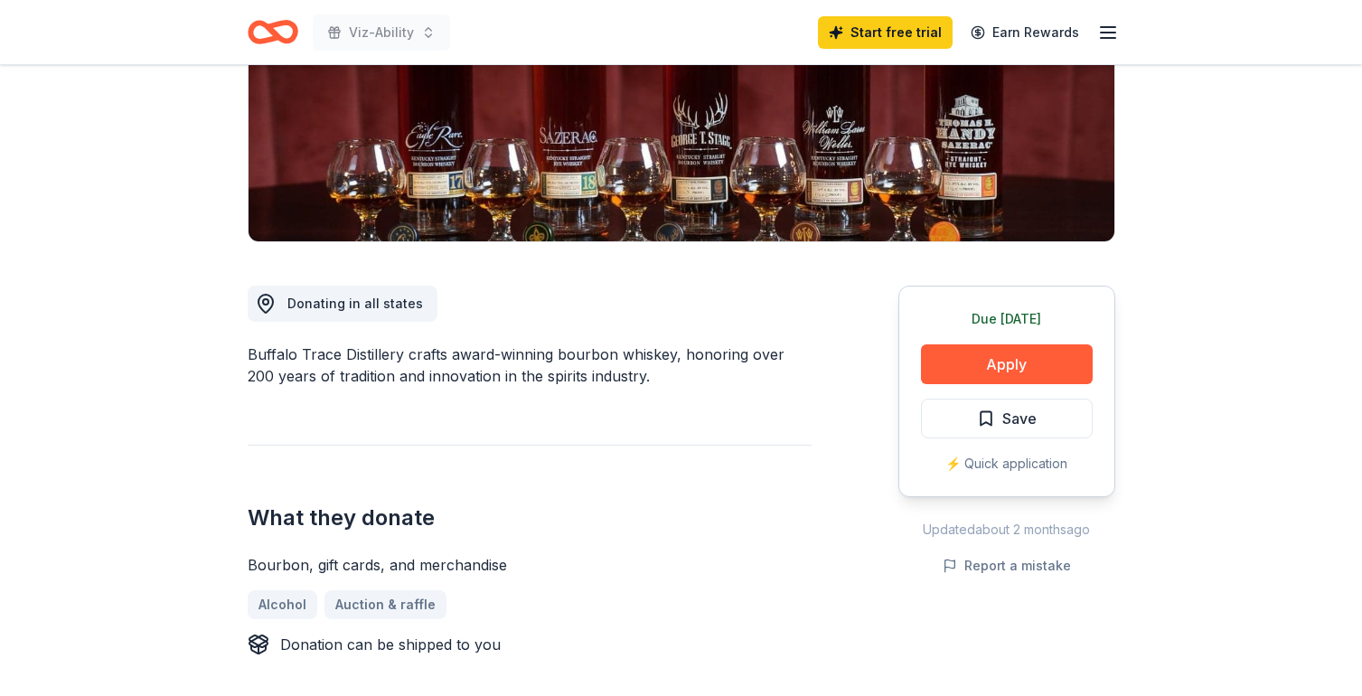
click at [289, 348] on div "Buffalo Trace Distillery crafts award-winning bourbon whiskey, honoring over 20…" at bounding box center [530, 364] width 564 height 43
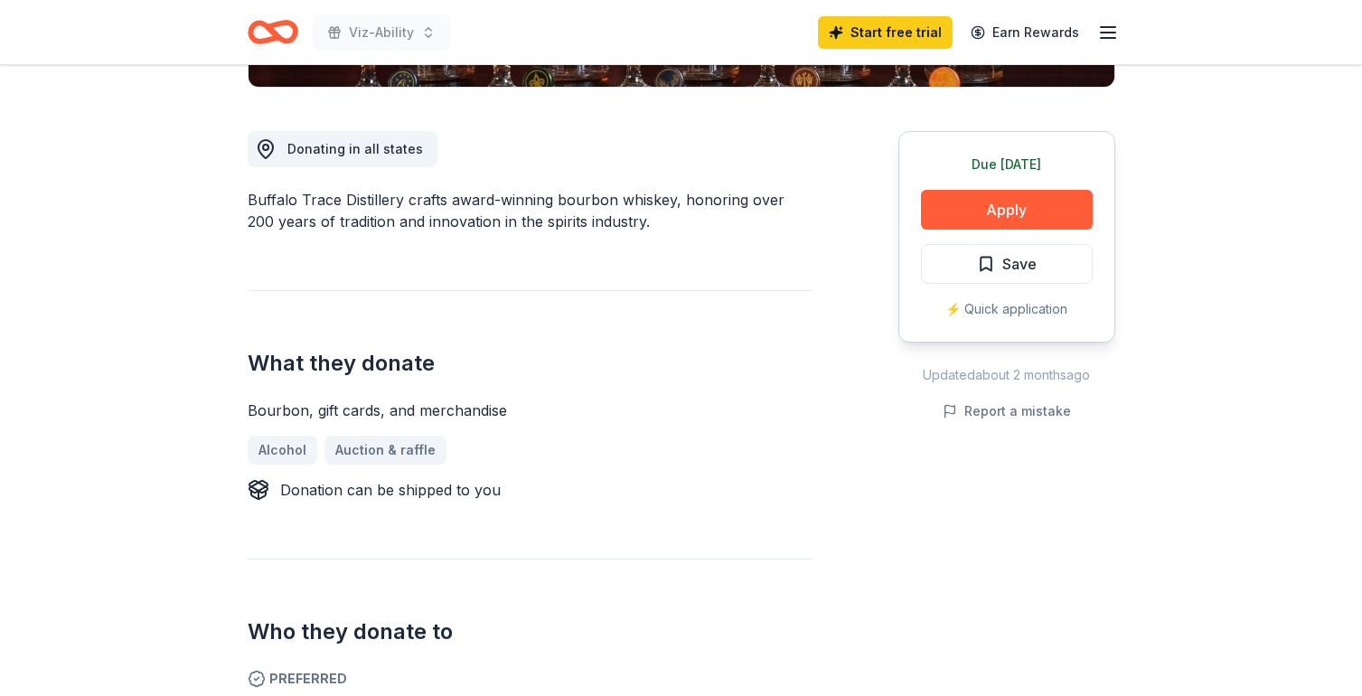
scroll to position [0, 0]
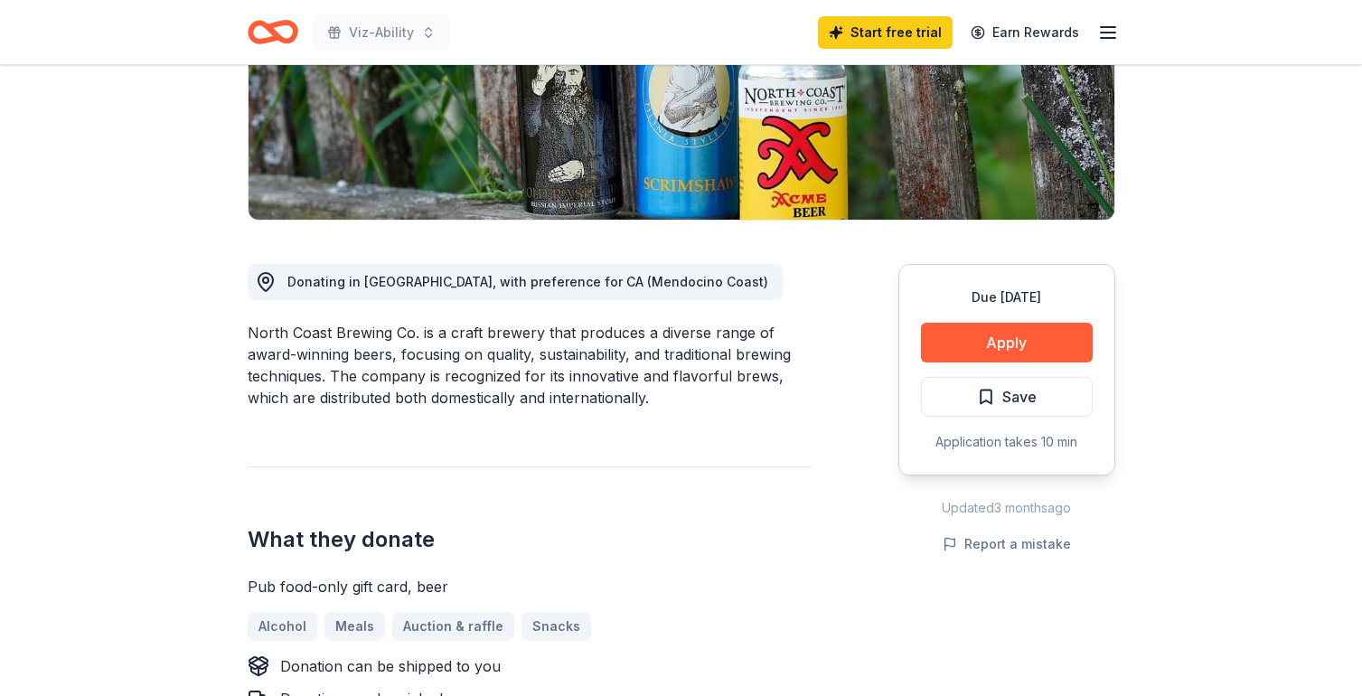
scroll to position [319, 0]
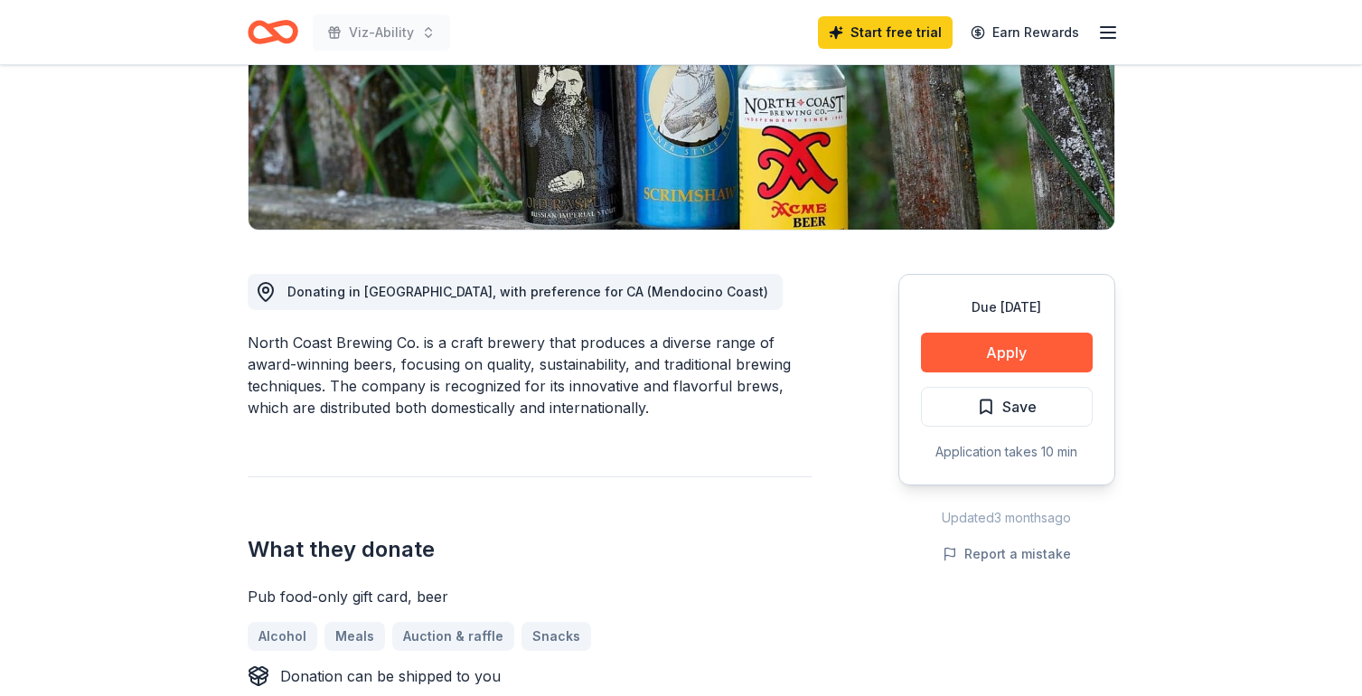
drag, startPoint x: 243, startPoint y: 341, endPoint x: 409, endPoint y: 342, distance: 166.3
drag, startPoint x: 415, startPoint y: 341, endPoint x: 254, endPoint y: 343, distance: 160.9
click at [254, 343] on div "North Coast Brewing Co. is a craft brewery that produces a diverse range of awa…" at bounding box center [530, 375] width 564 height 87
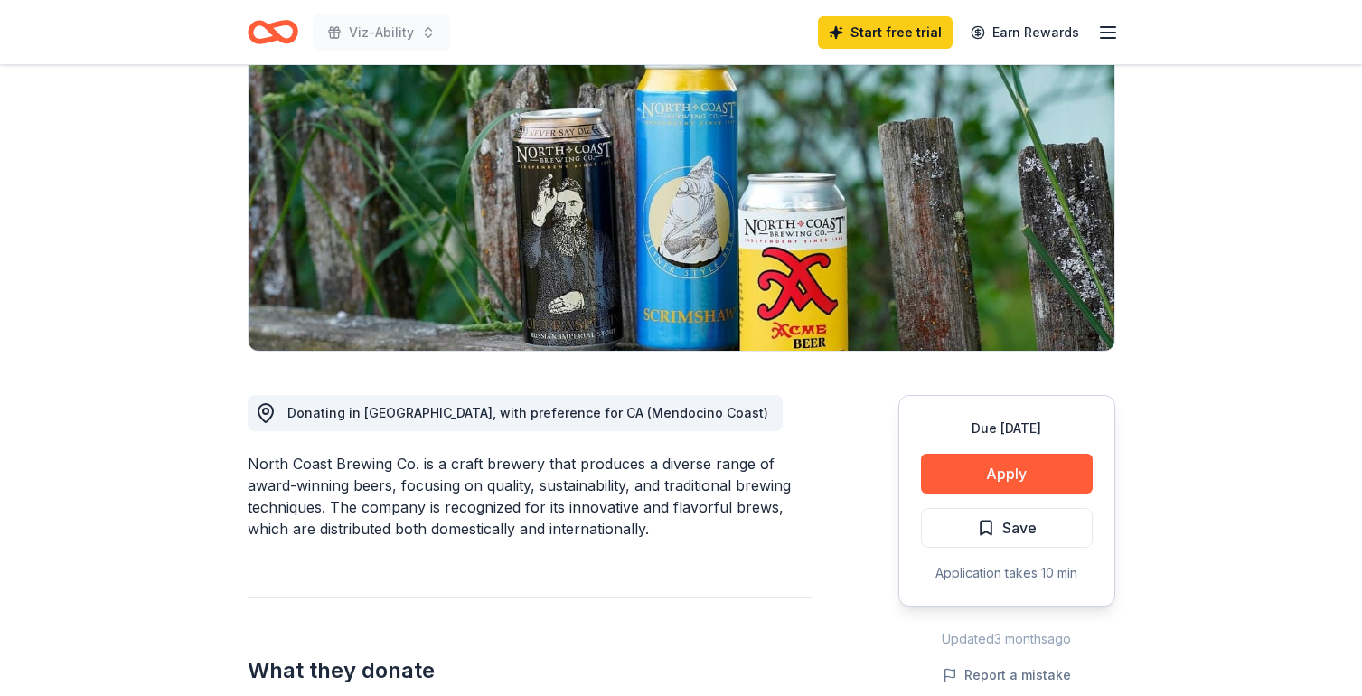
scroll to position [199, 0]
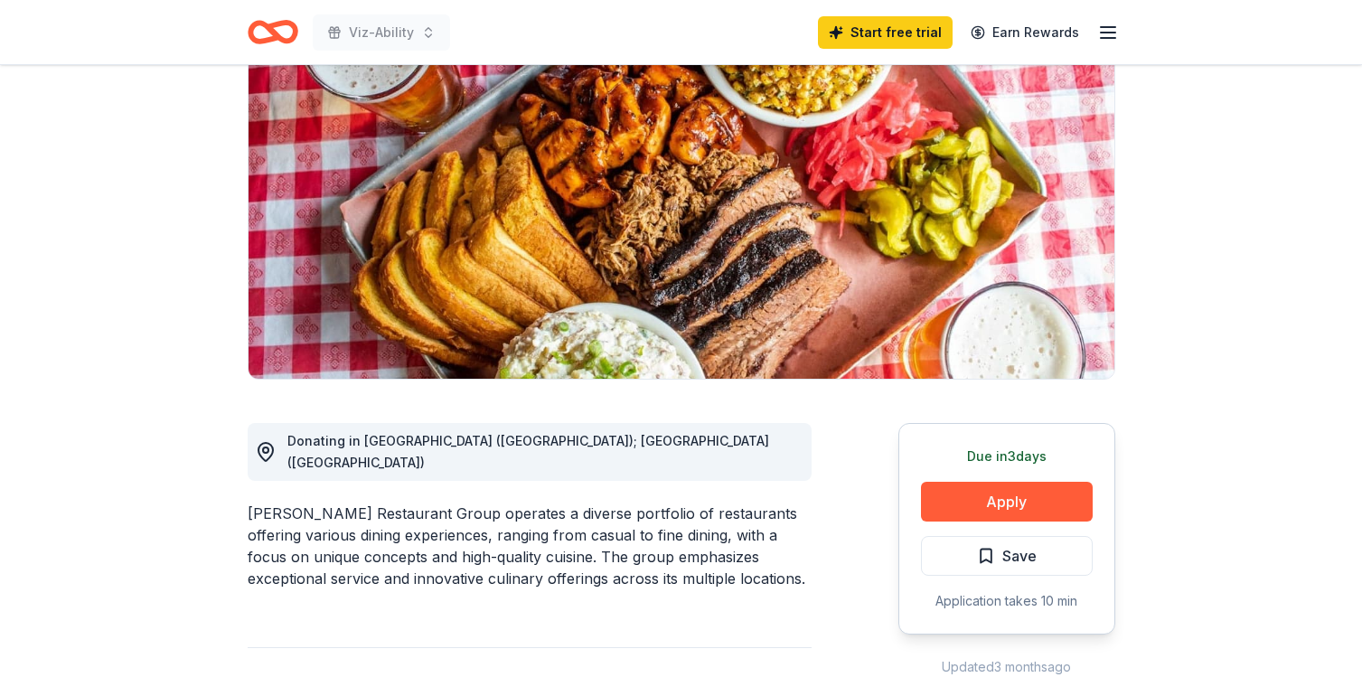
scroll to position [169, 0]
drag, startPoint x: 235, startPoint y: 497, endPoint x: 484, endPoint y: 497, distance: 249.4
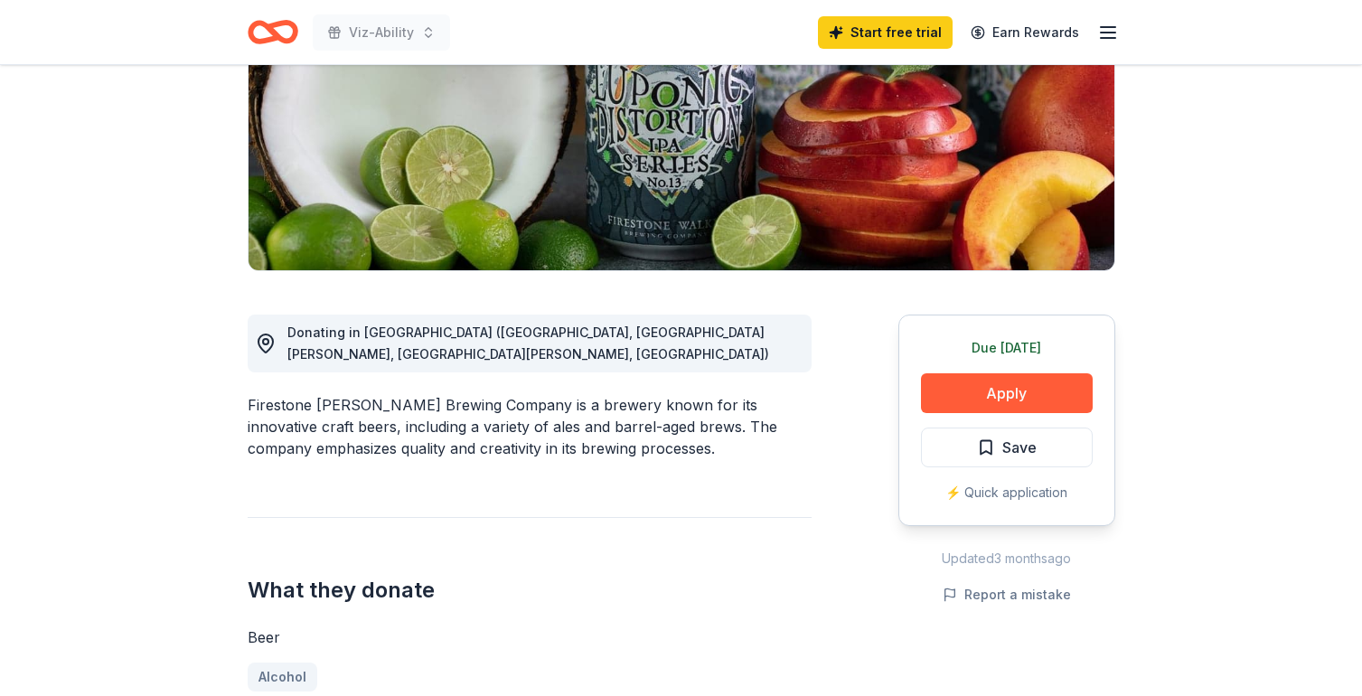
scroll to position [275, 0]
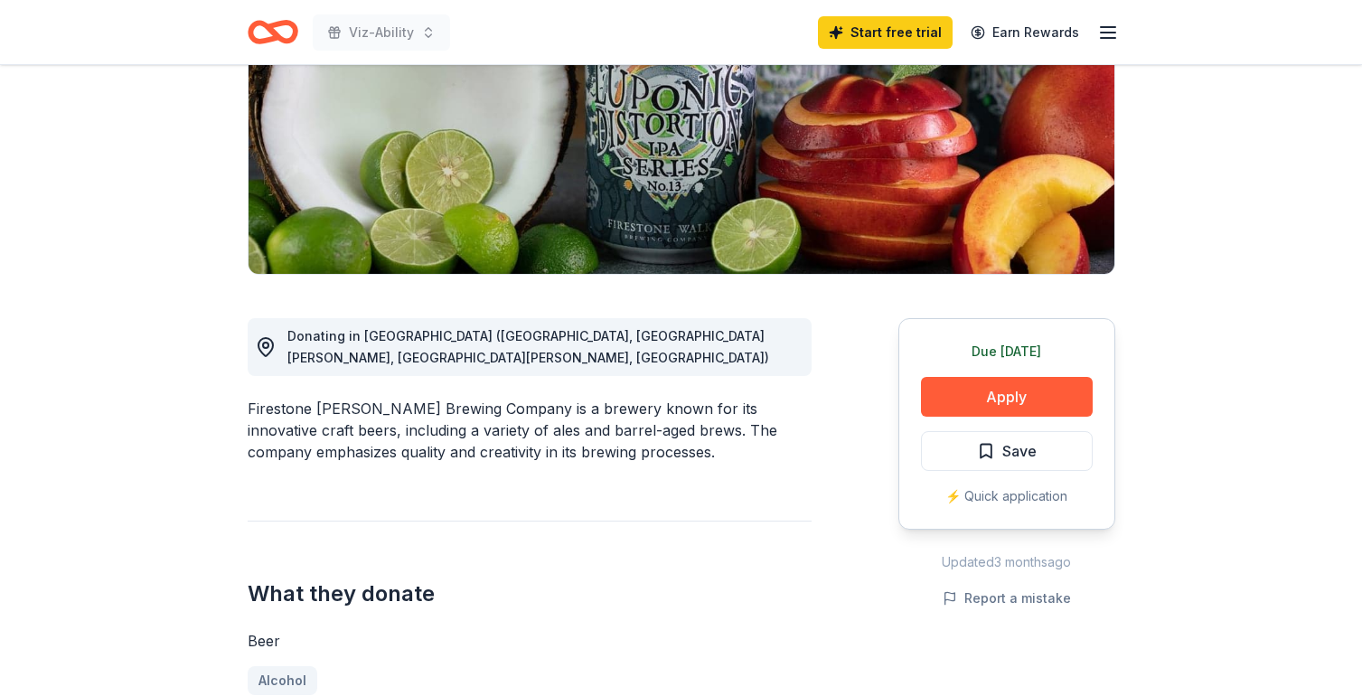
click at [975, 496] on div "⚡️ Quick application" at bounding box center [1007, 496] width 172 height 22
click at [952, 496] on div "⚡️ Quick application" at bounding box center [1007, 496] width 172 height 22
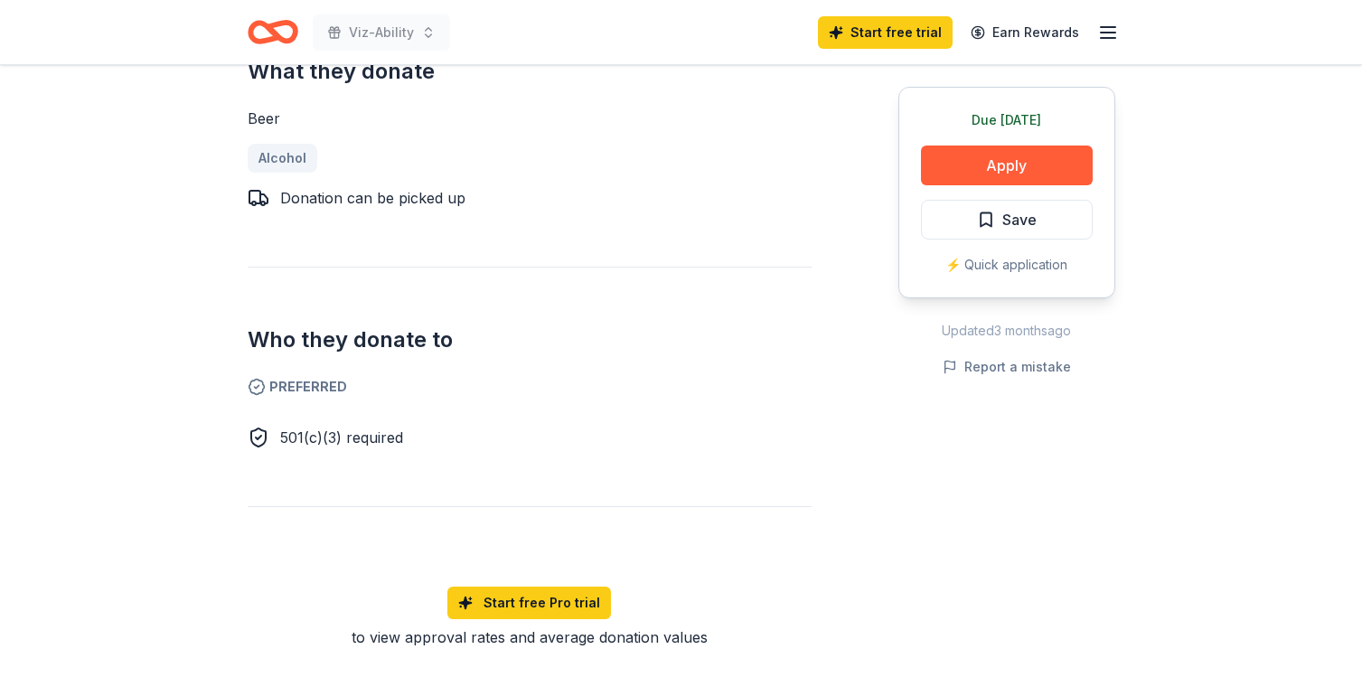
scroll to position [802, 0]
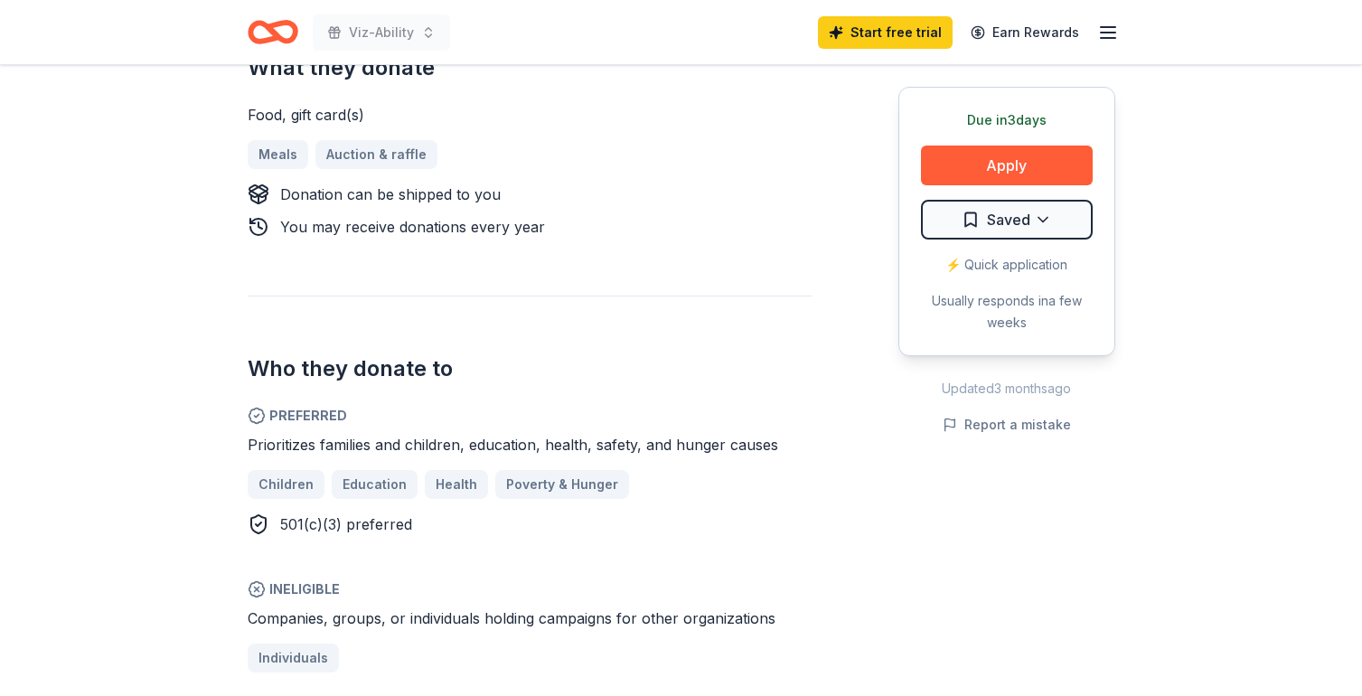
scroll to position [925, 0]
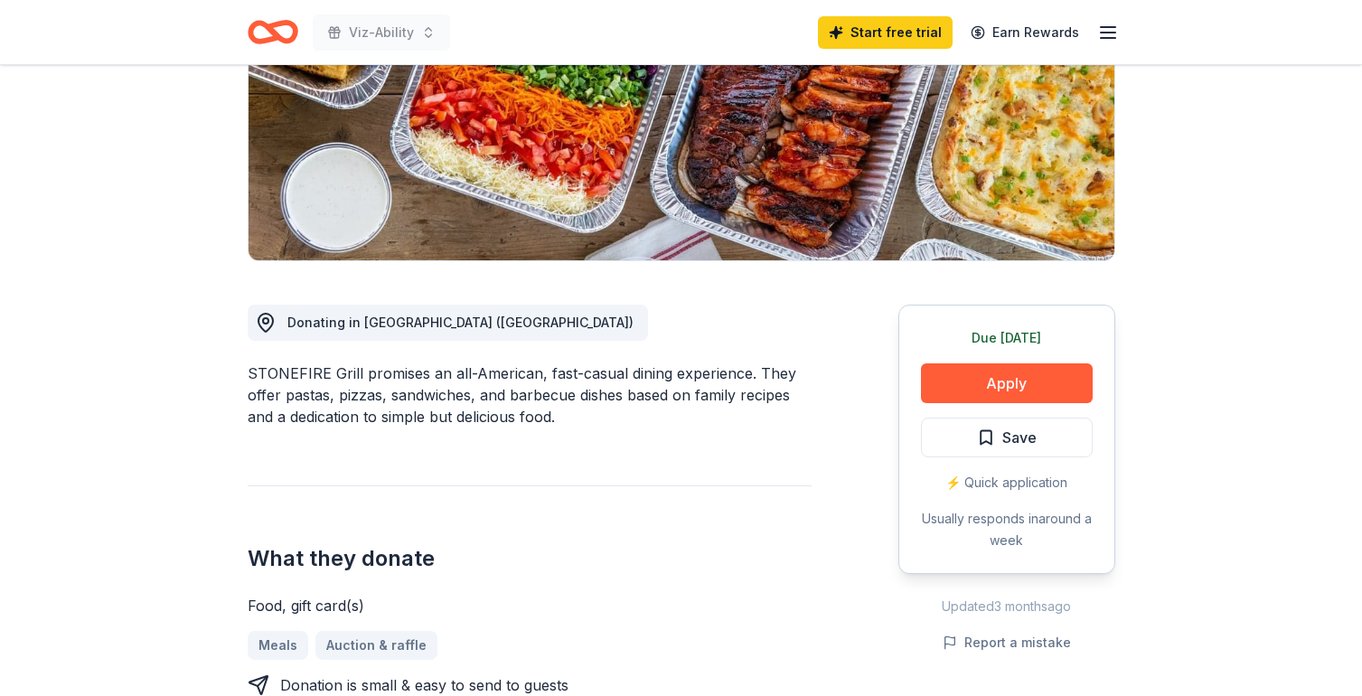
scroll to position [447, 0]
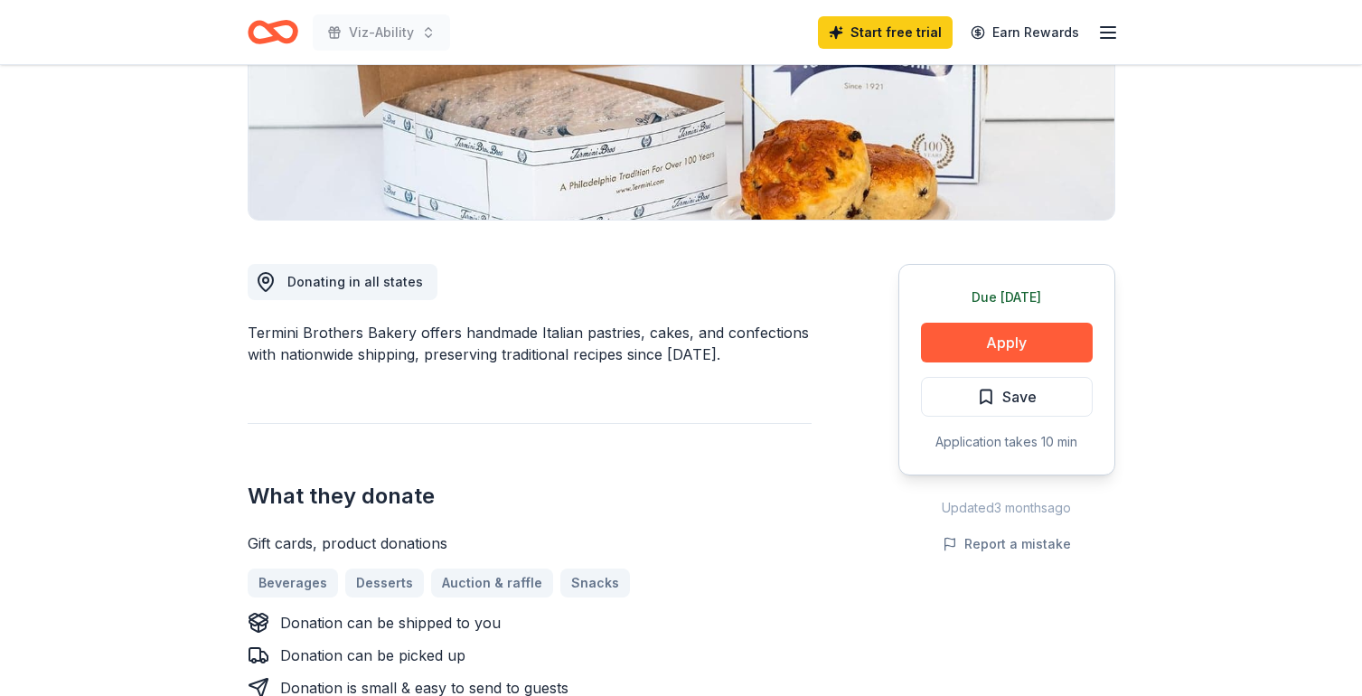
scroll to position [335, 0]
